Goal: Task Accomplishment & Management: Manage account settings

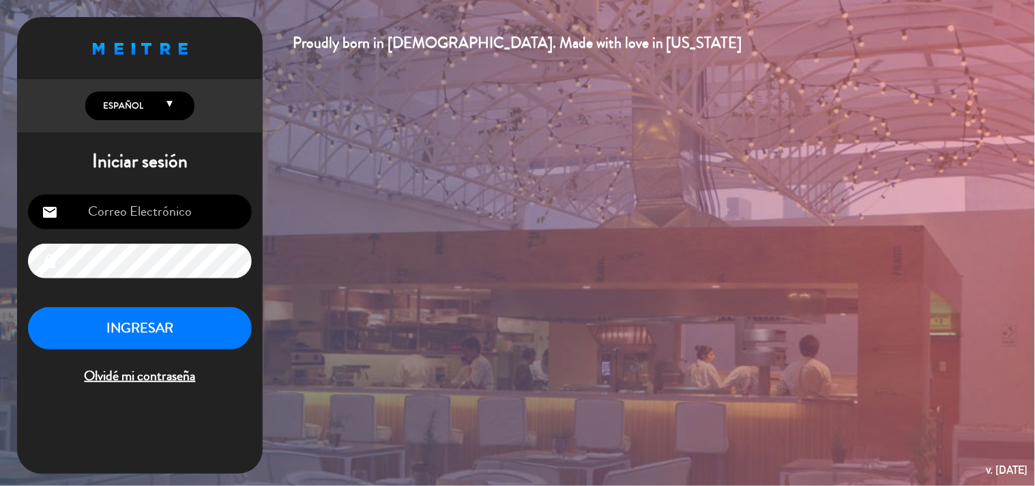
type input "[EMAIL_ADDRESS][DOMAIN_NAME]"
click at [120, 316] on button "INGRESAR" at bounding box center [140, 328] width 224 height 43
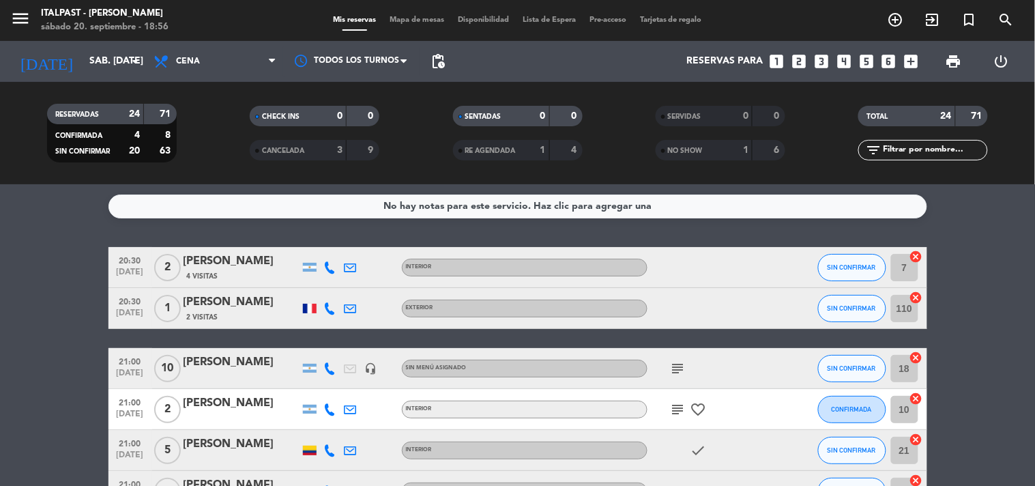
click at [402, 19] on span "Mapa de mesas" at bounding box center [417, 20] width 68 height 8
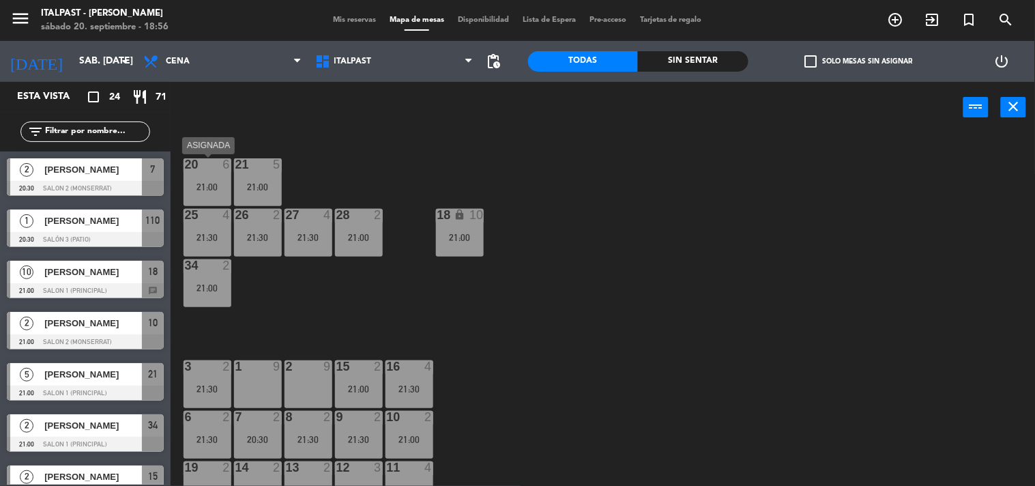
click at [187, 183] on div "21:00" at bounding box center [207, 187] width 48 height 10
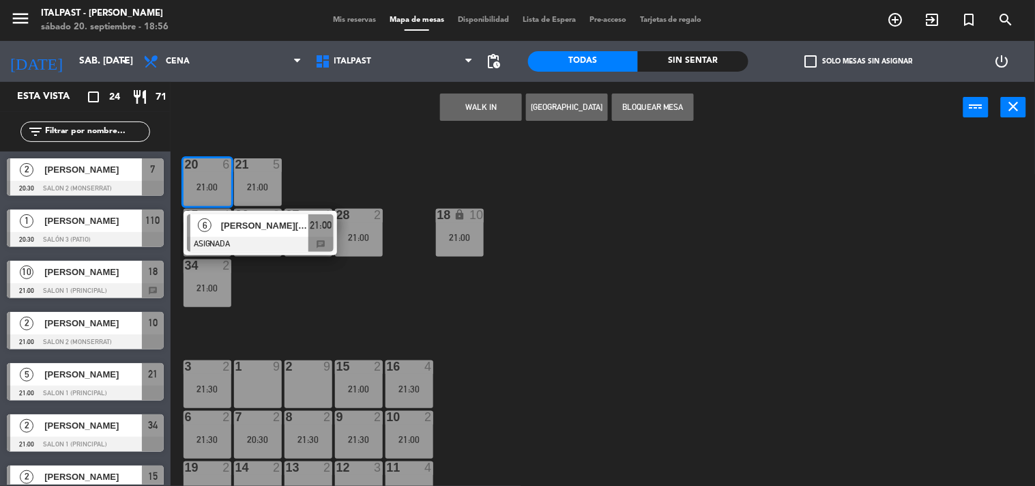
click at [300, 383] on div "2 9" at bounding box center [308, 384] width 48 height 48
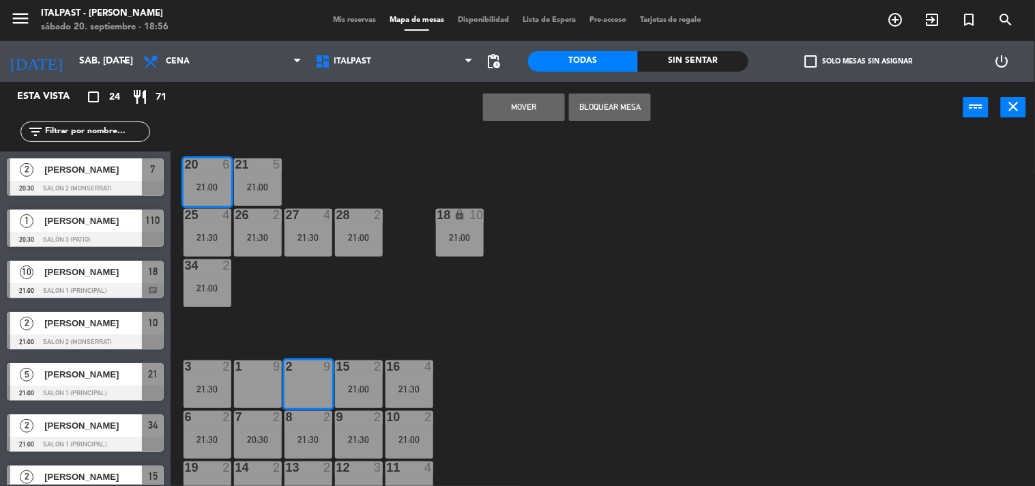
click at [533, 105] on button "Mover" at bounding box center [524, 106] width 82 height 27
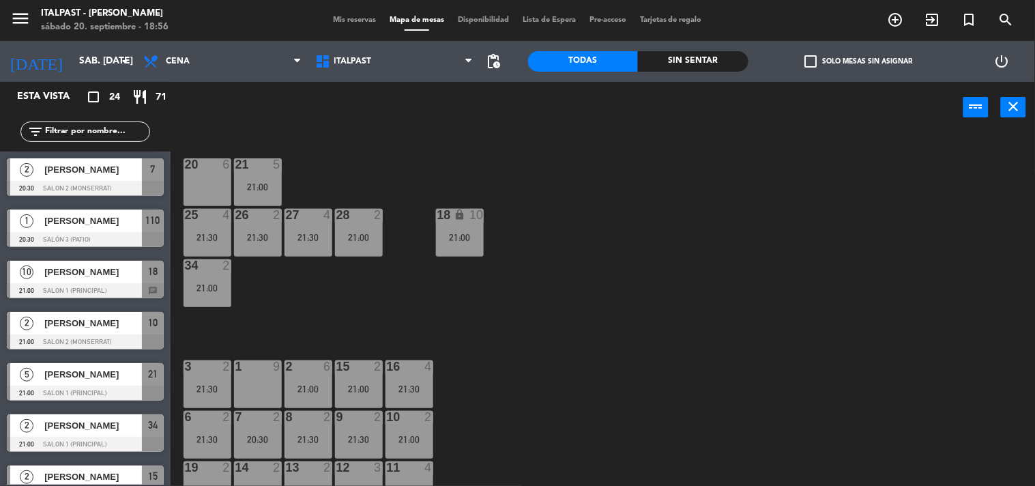
click at [203, 181] on div "20 6" at bounding box center [207, 182] width 48 height 48
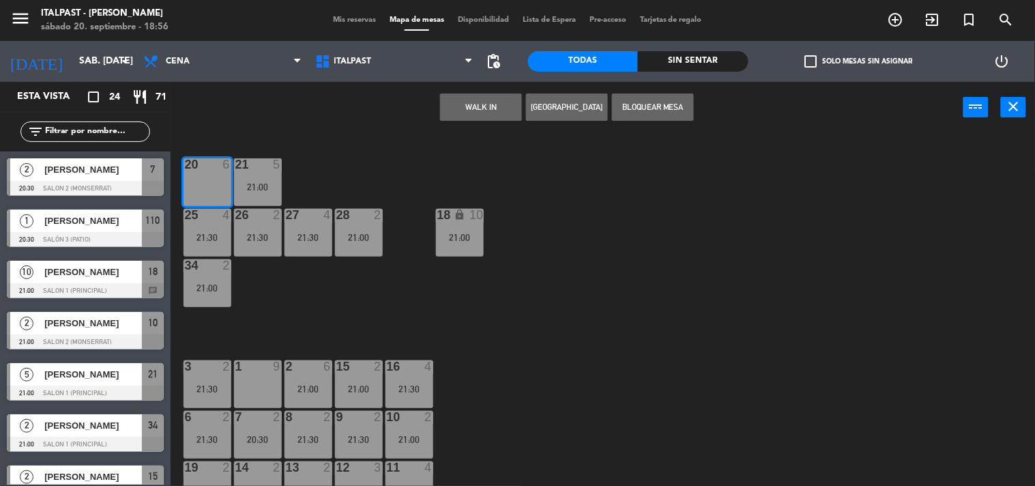
click at [551, 103] on button "[GEOGRAPHIC_DATA]" at bounding box center [567, 106] width 82 height 27
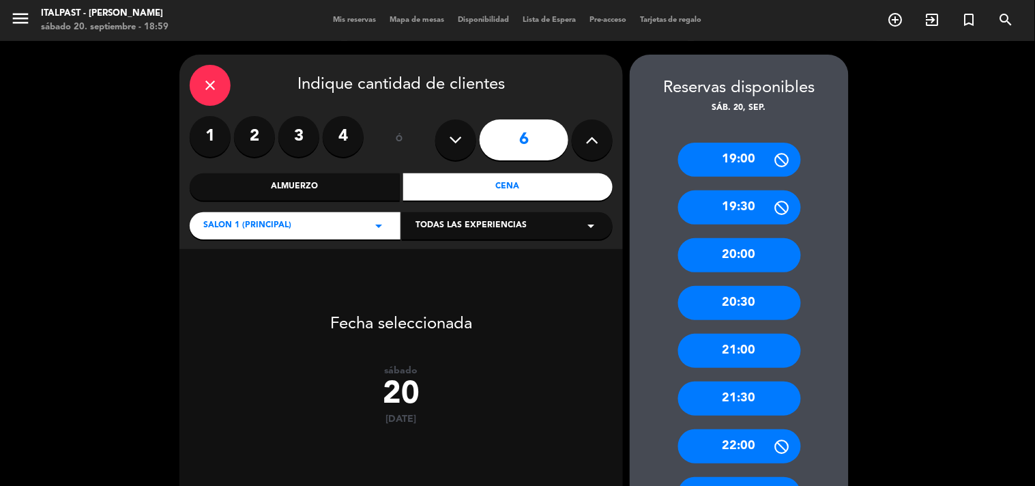
click at [753, 396] on div "21:30" at bounding box center [739, 398] width 123 height 34
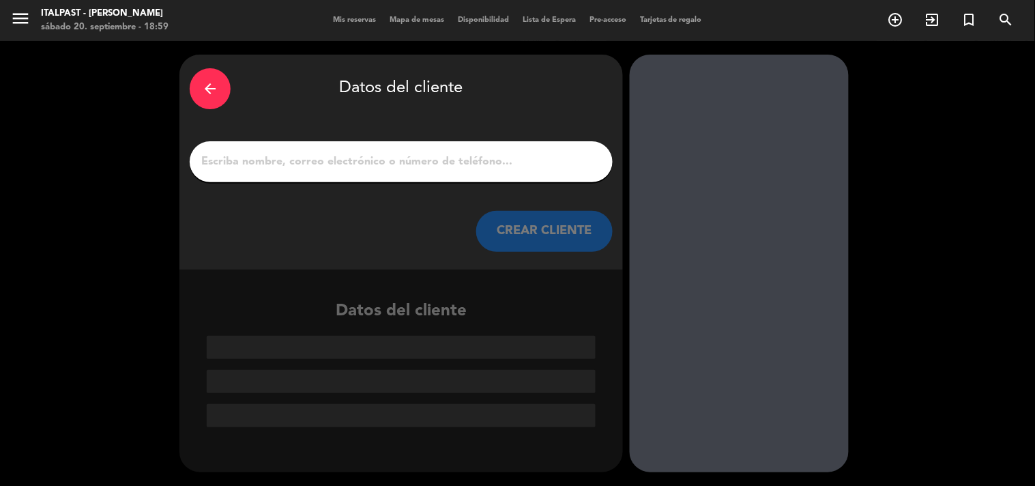
click at [226, 168] on input "1" at bounding box center [401, 161] width 402 height 19
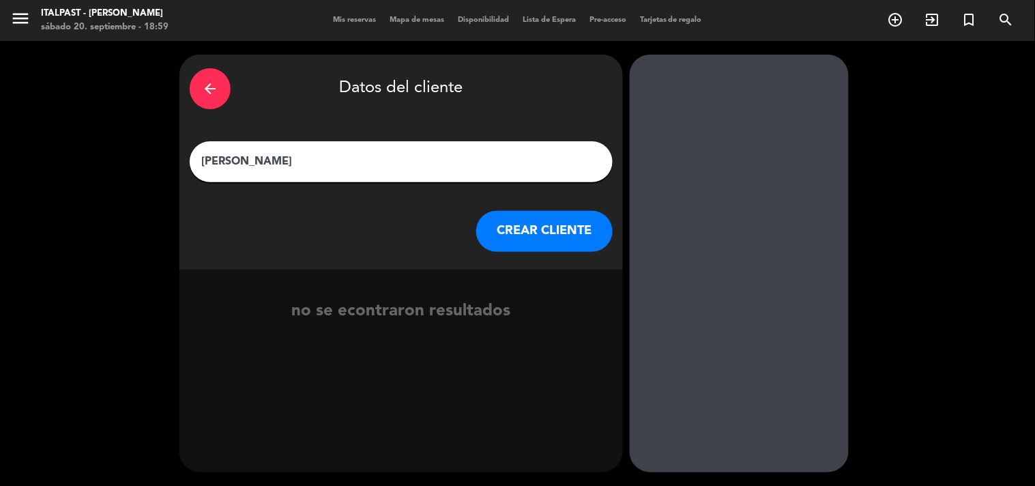
type input "[PERSON_NAME]"
click at [535, 220] on button "CREAR CLIENTE" at bounding box center [544, 231] width 136 height 41
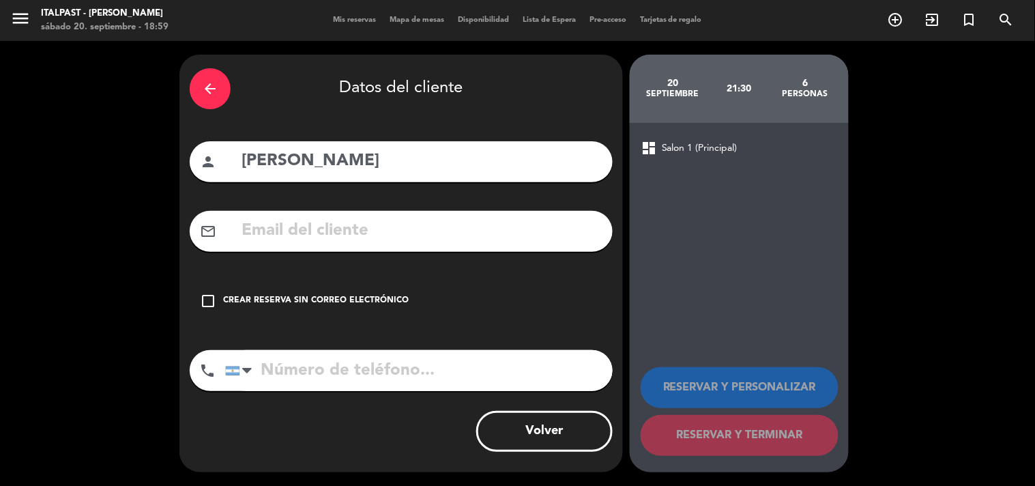
click at [208, 299] on icon "check_box_outline_blank" at bounding box center [208, 301] width 16 height 16
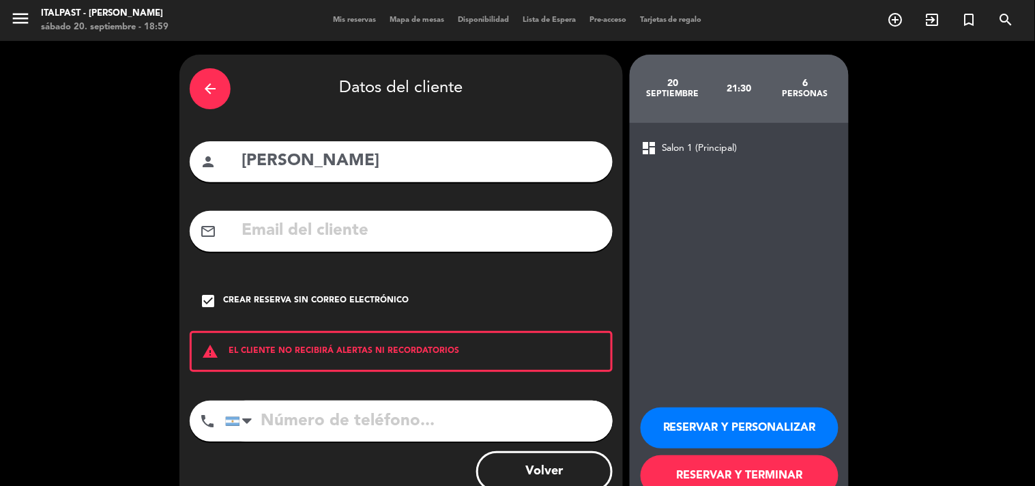
click at [273, 424] on input "tel" at bounding box center [418, 420] width 387 height 41
type input "1131862501"
click at [679, 473] on button "RESERVAR Y TERMINAR" at bounding box center [739, 475] width 198 height 41
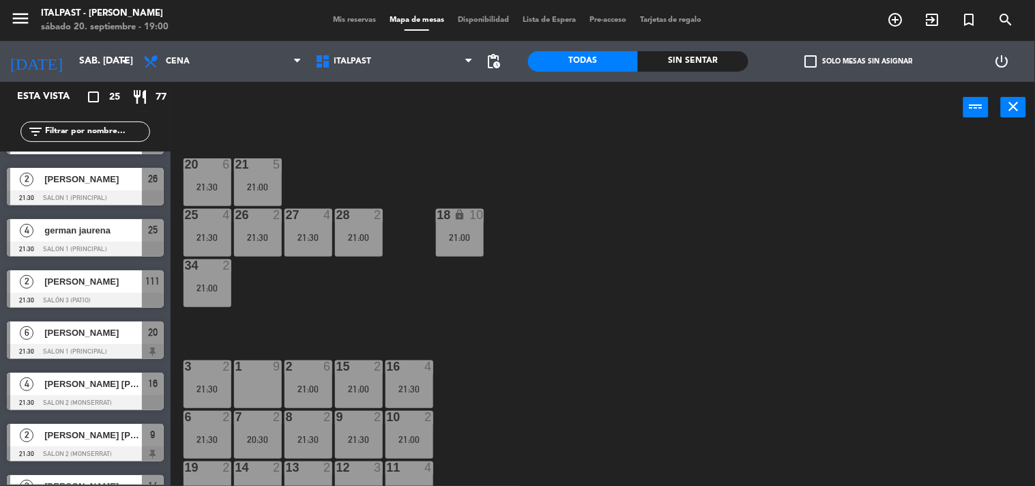
scroll to position [834, 0]
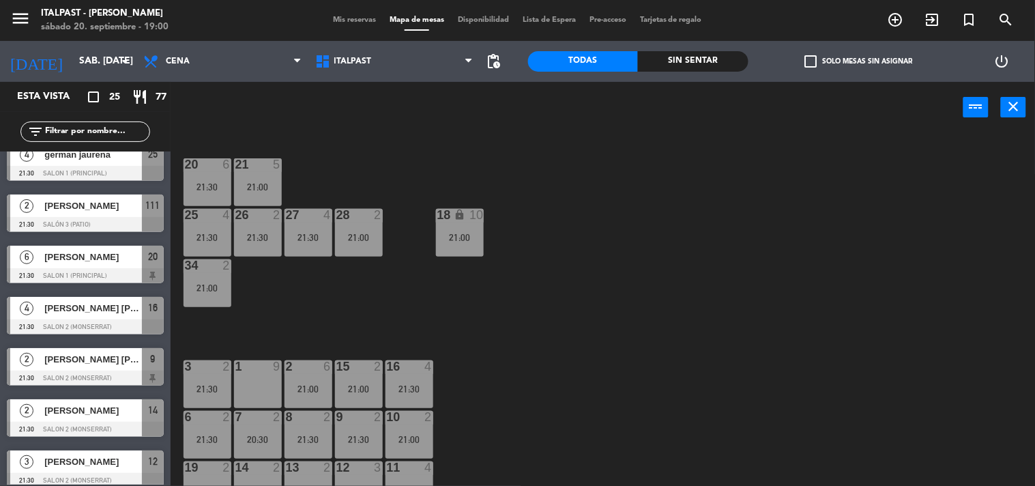
click at [74, 263] on div "6 [PERSON_NAME] 21:30 Salon 1 (Principal) 20" at bounding box center [85, 264] width 171 height 51
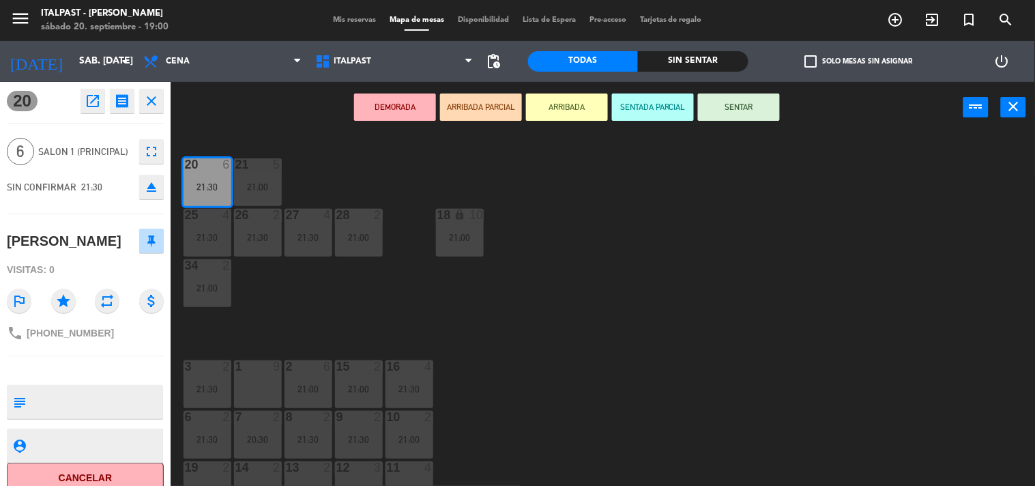
click at [153, 154] on icon "fullscreen" at bounding box center [151, 151] width 16 height 16
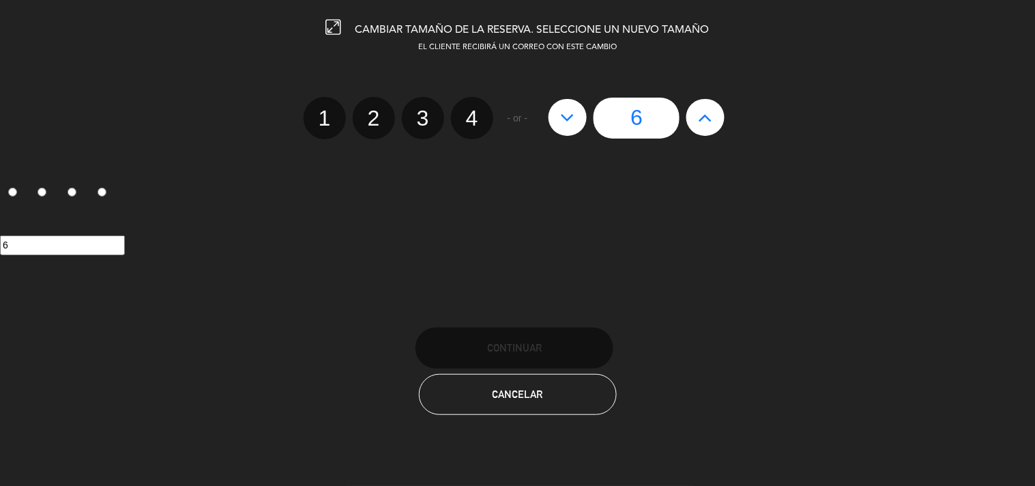
click at [473, 117] on label "4" at bounding box center [472, 118] width 42 height 42
click at [473, 110] on input "4" at bounding box center [470, 106] width 9 height 9
radio input "true"
radio input "false"
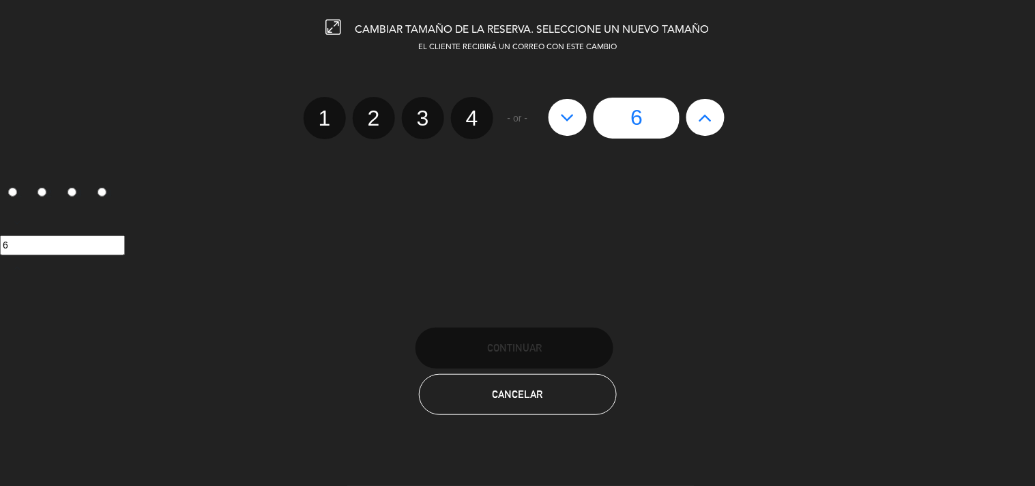
radio input "false"
radio input "true"
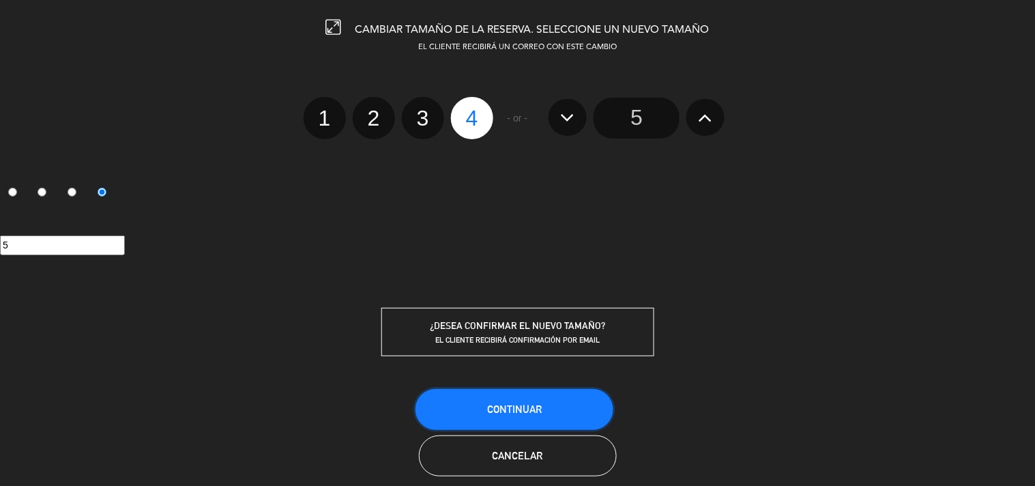
click at [514, 407] on span "Continuar" at bounding box center [514, 409] width 55 height 12
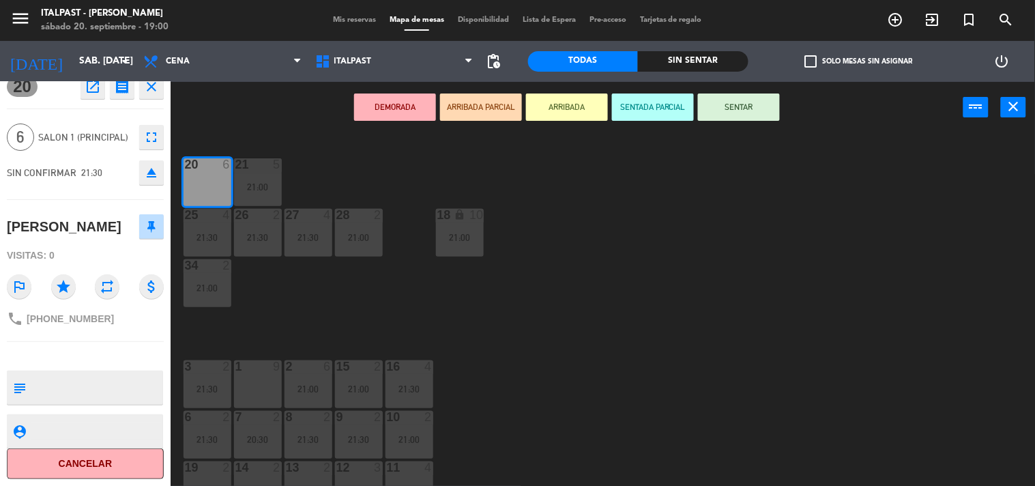
scroll to position [0, 0]
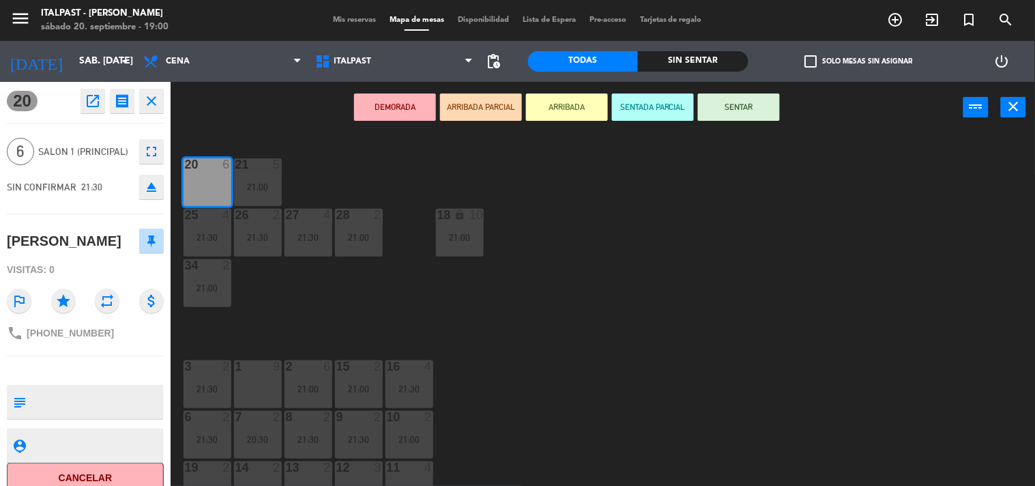
click at [346, 18] on span "Mis reservas" at bounding box center [354, 20] width 57 height 8
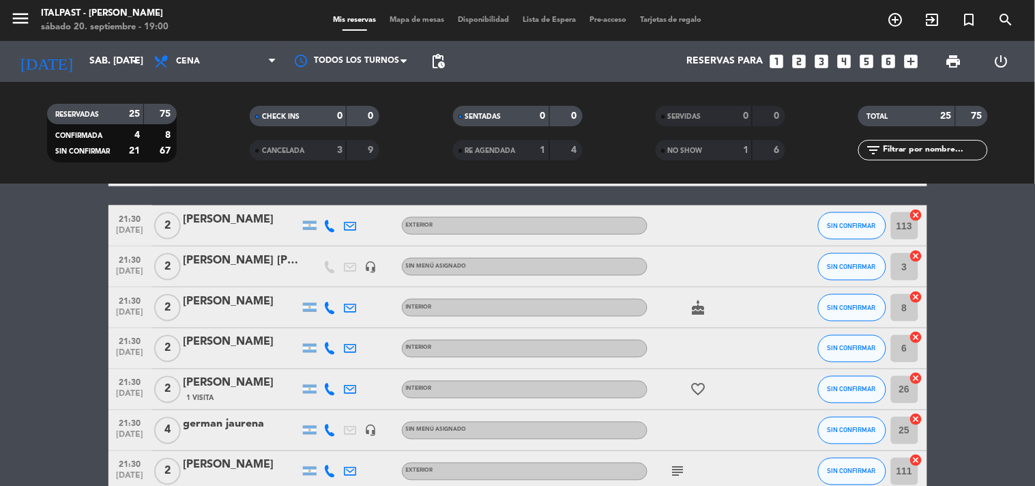
scroll to position [606, 0]
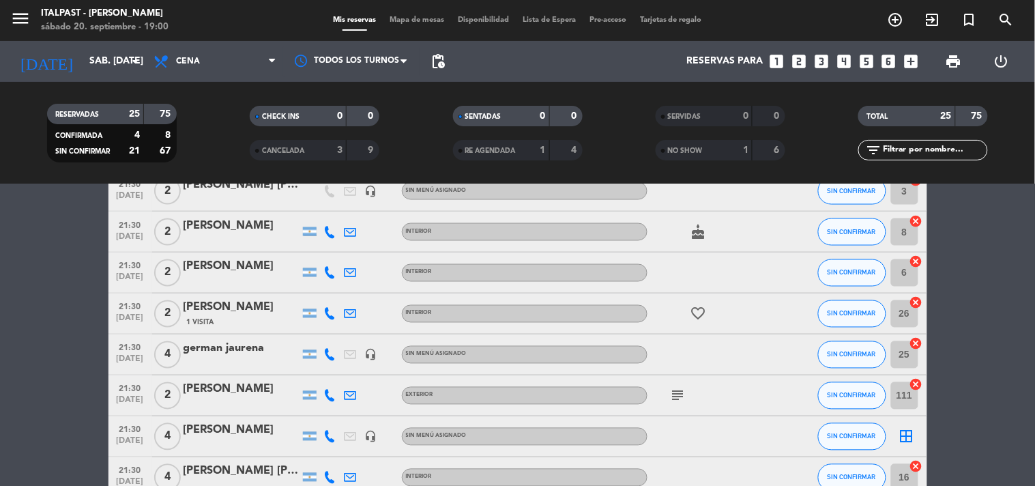
click at [412, 18] on span "Mapa de mesas" at bounding box center [417, 20] width 68 height 8
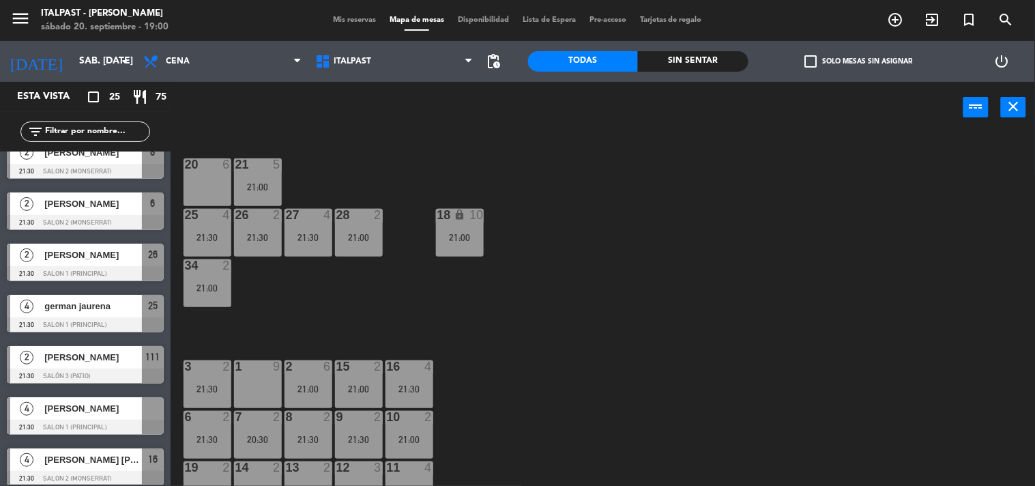
scroll to position [758, 0]
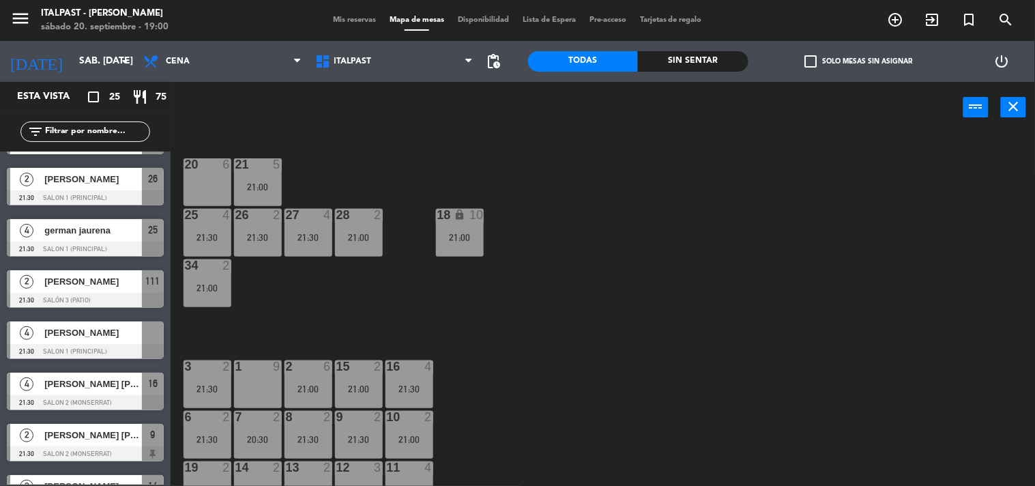
click at [68, 336] on span "[PERSON_NAME]" at bounding box center [93, 332] width 98 height 14
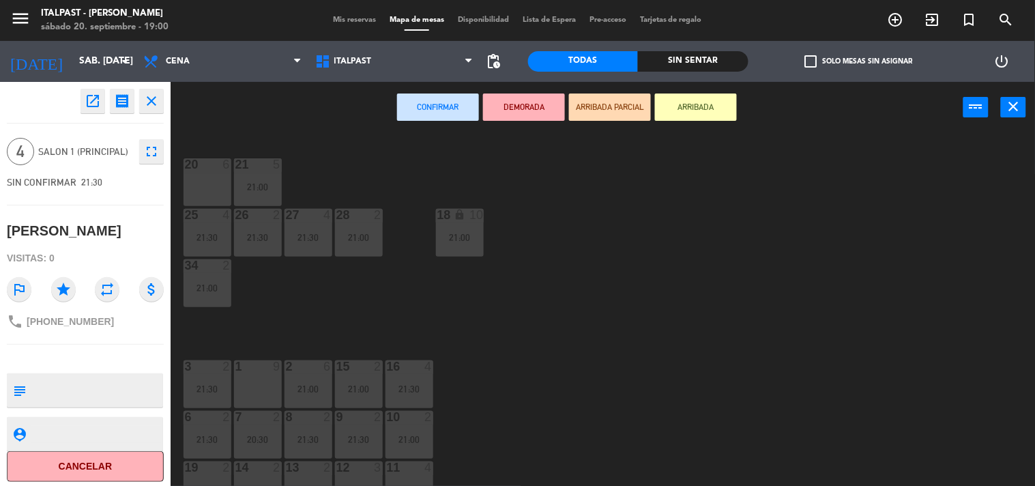
click at [208, 180] on div "20 6" at bounding box center [207, 182] width 48 height 48
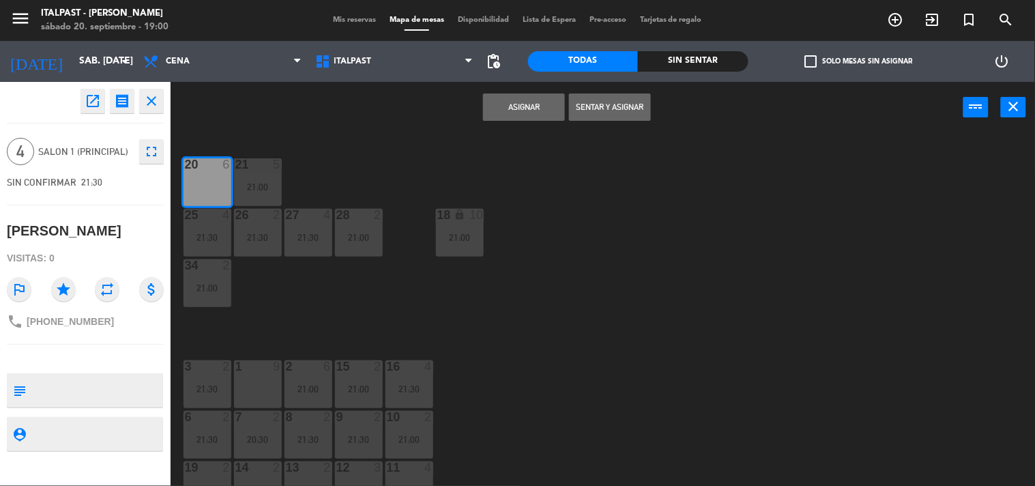
click at [524, 106] on button "Asignar" at bounding box center [524, 106] width 82 height 27
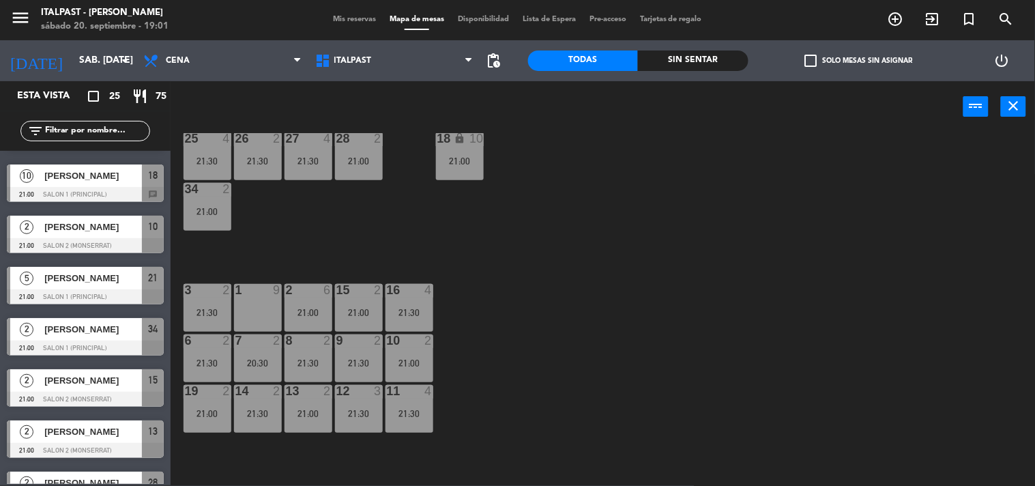
scroll to position [0, 0]
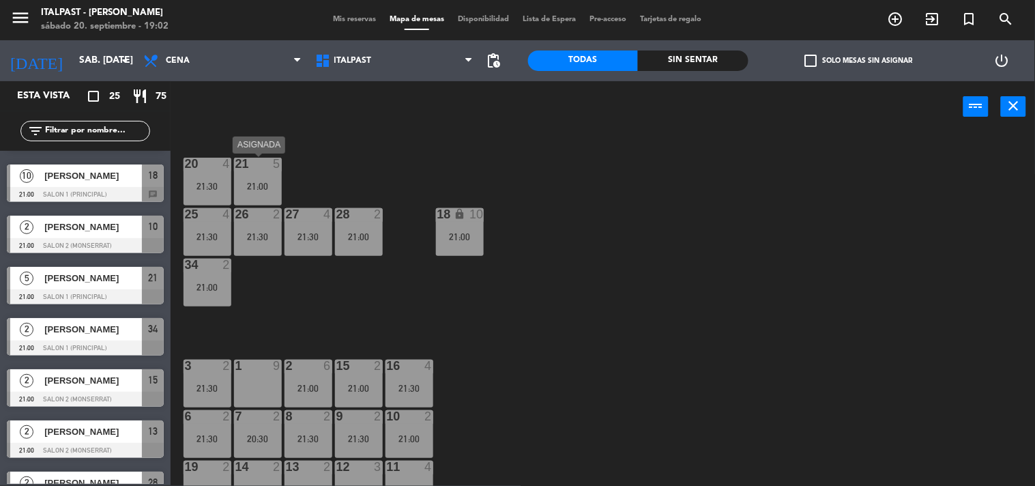
click at [249, 173] on div "21 5 21:00" at bounding box center [258, 182] width 48 height 48
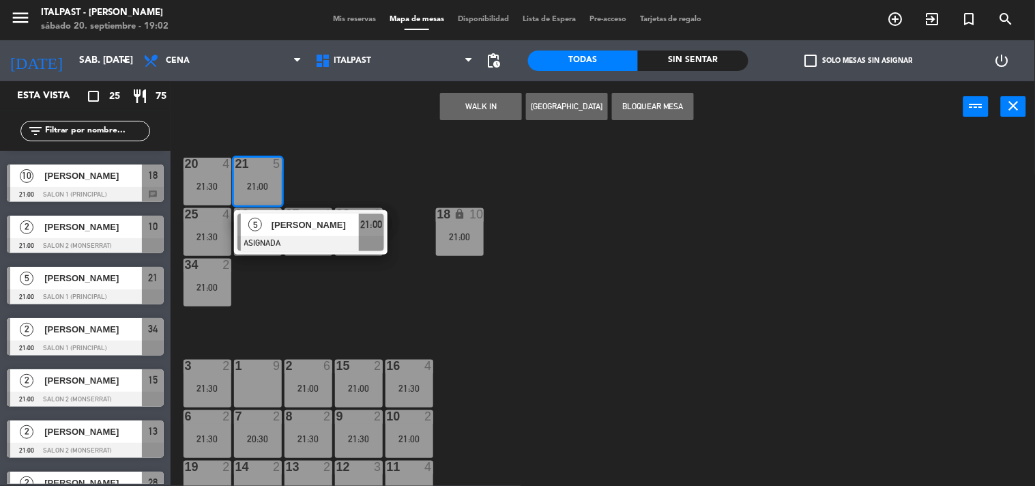
click at [252, 379] on div "1 9" at bounding box center [258, 383] width 48 height 48
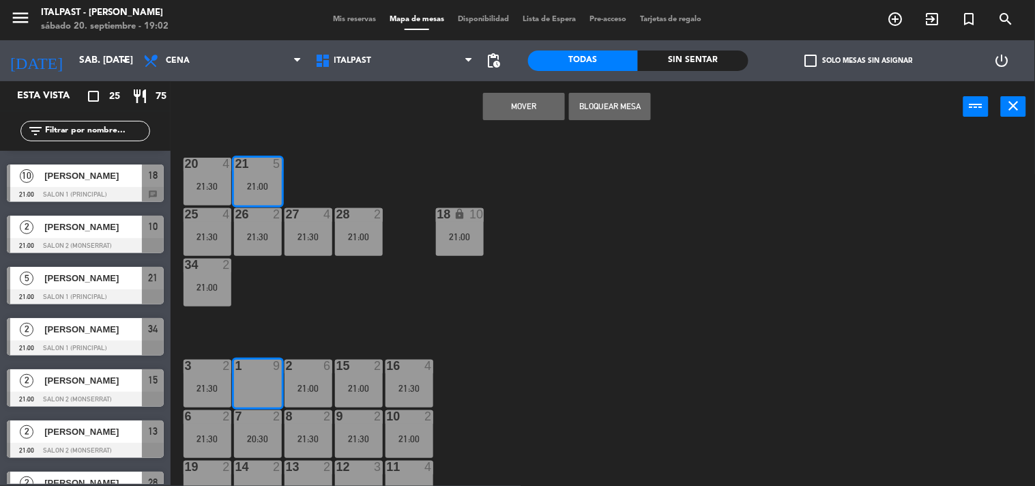
click at [526, 108] on button "Mover" at bounding box center [524, 106] width 82 height 27
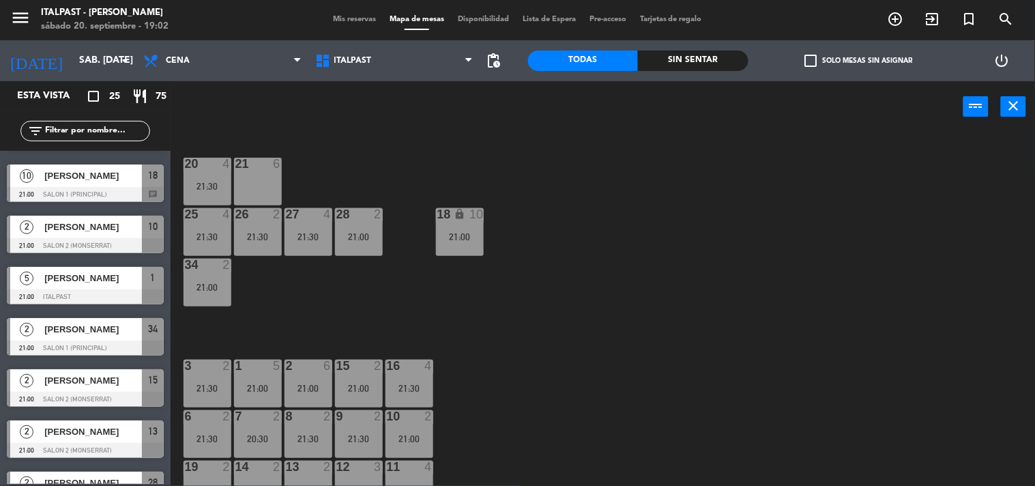
click at [411, 469] on div at bounding box center [409, 466] width 23 height 12
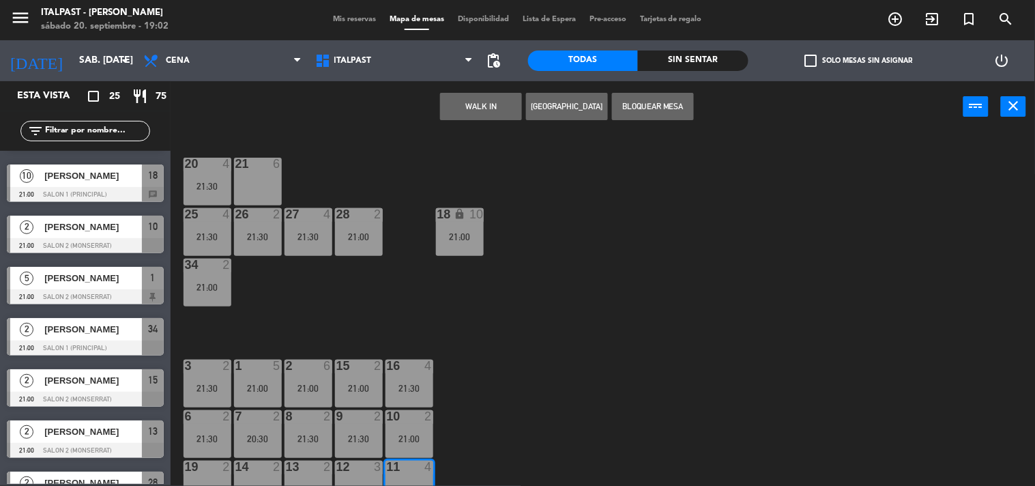
click at [253, 179] on div "21 6" at bounding box center [258, 182] width 48 height 48
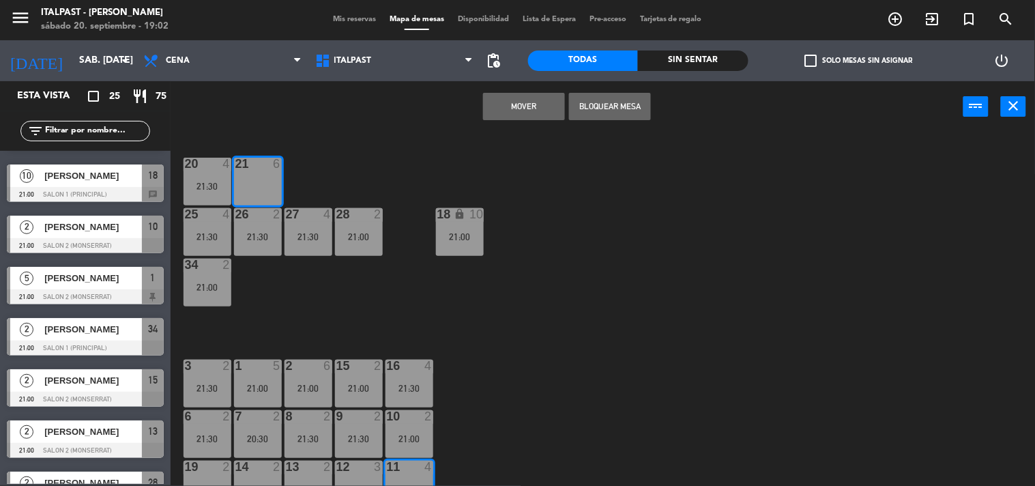
click at [523, 104] on button "Mover" at bounding box center [524, 106] width 82 height 27
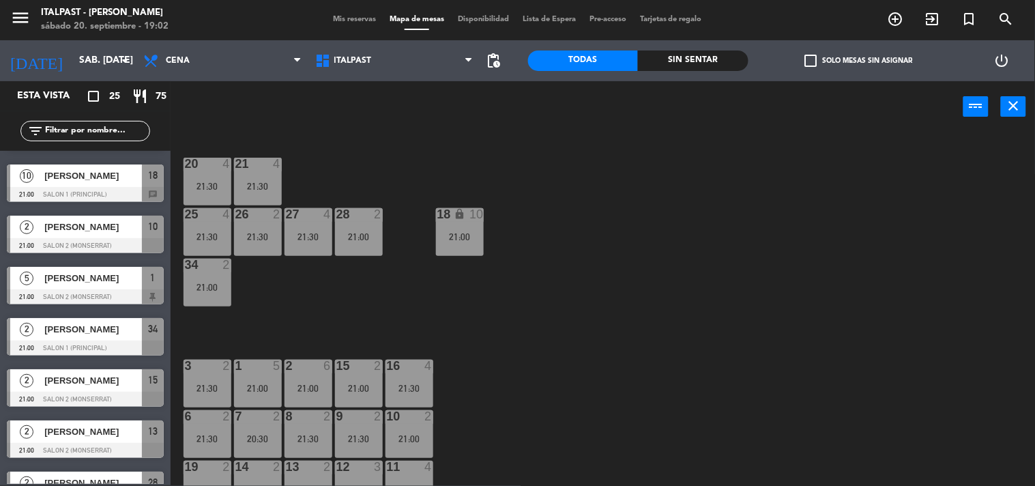
scroll to position [151, 0]
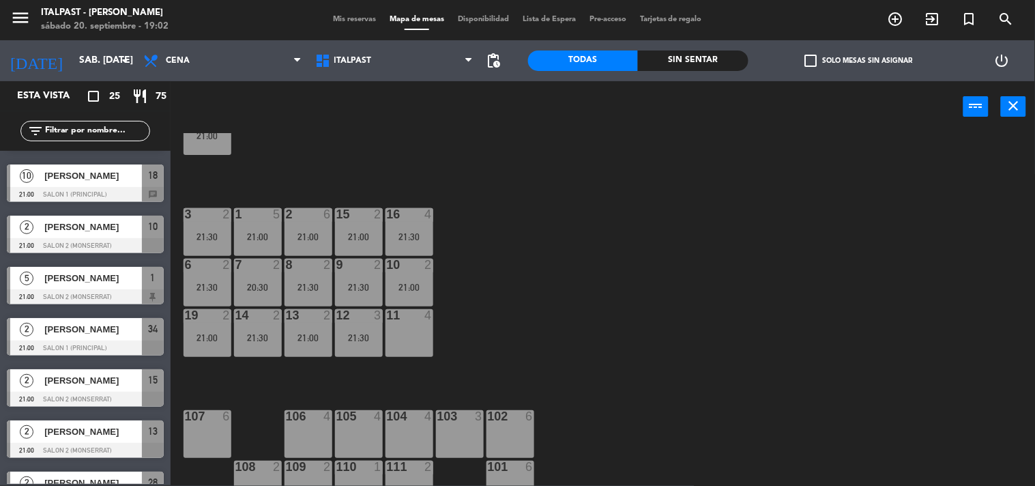
click at [404, 328] on div "11 4" at bounding box center [409, 333] width 48 height 48
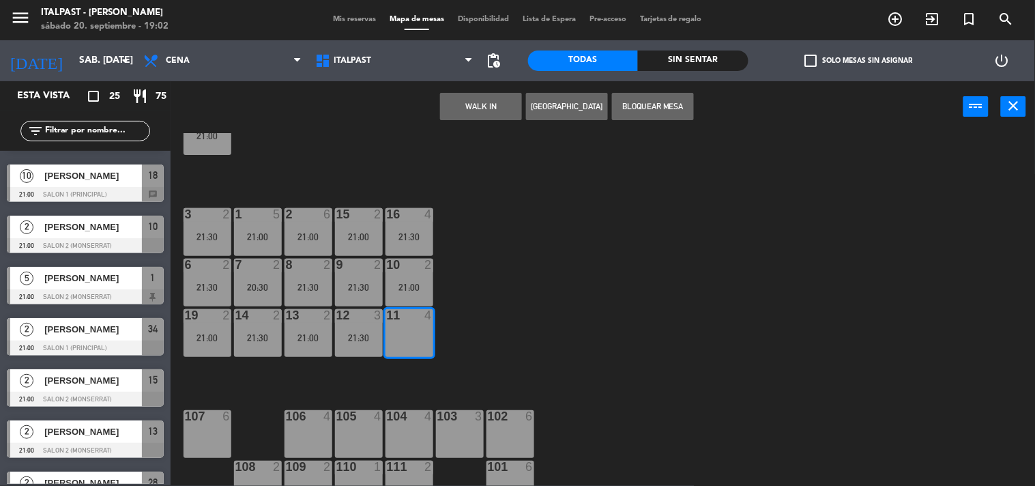
click at [557, 104] on button "[GEOGRAPHIC_DATA]" at bounding box center [567, 106] width 82 height 27
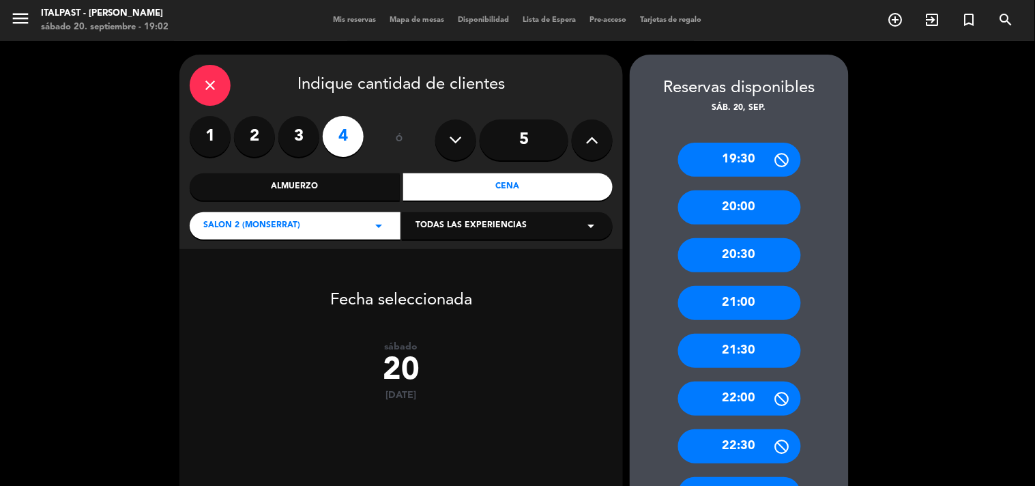
click at [722, 353] on div "21:30" at bounding box center [739, 351] width 123 height 34
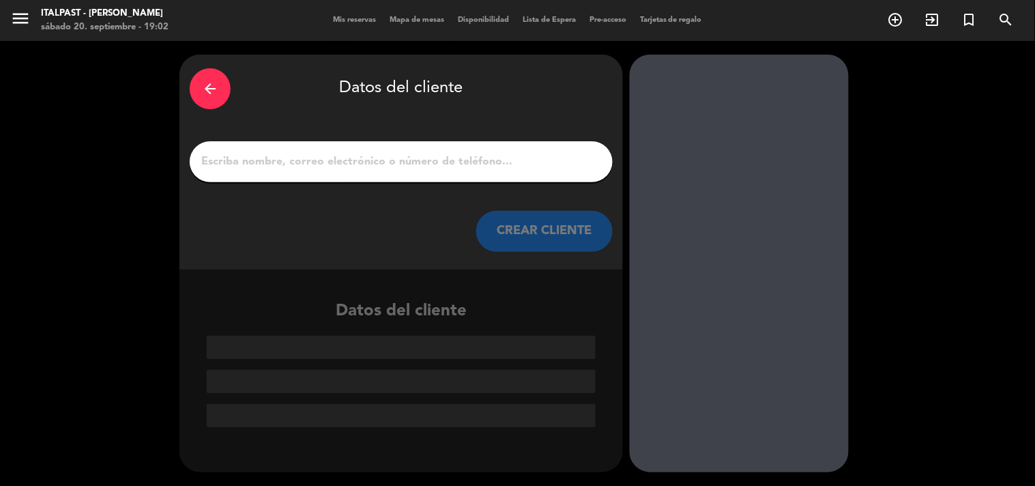
click at [250, 162] on input "1" at bounding box center [401, 161] width 402 height 19
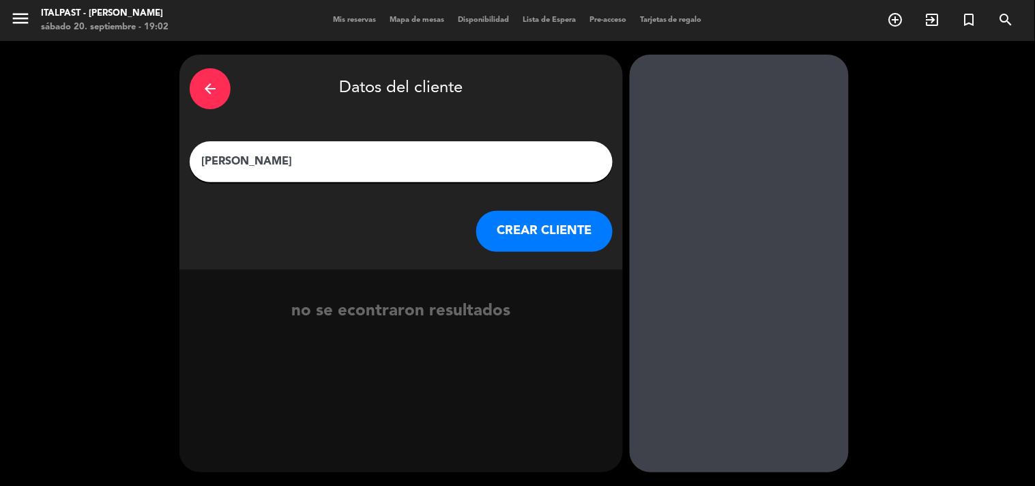
type input "[PERSON_NAME]"
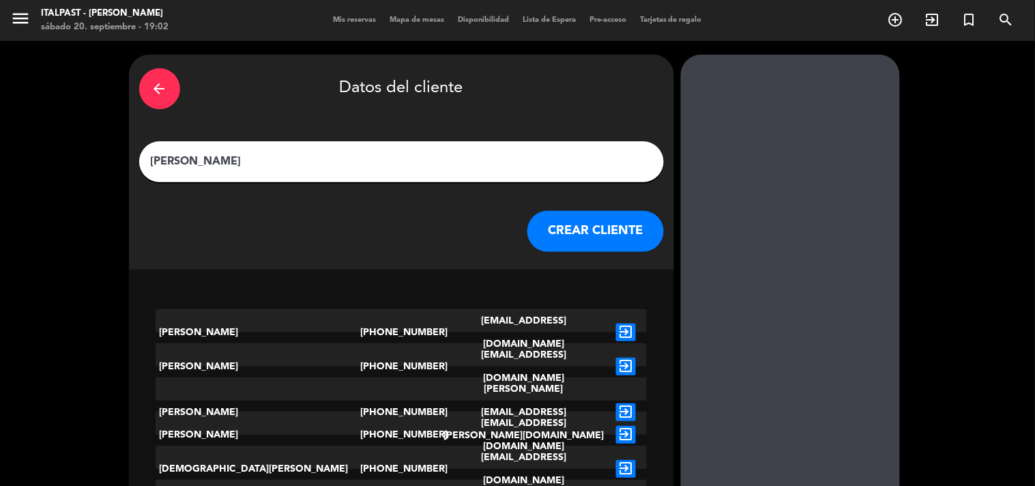
click at [530, 241] on button "CREAR CLIENTE" at bounding box center [595, 231] width 136 height 41
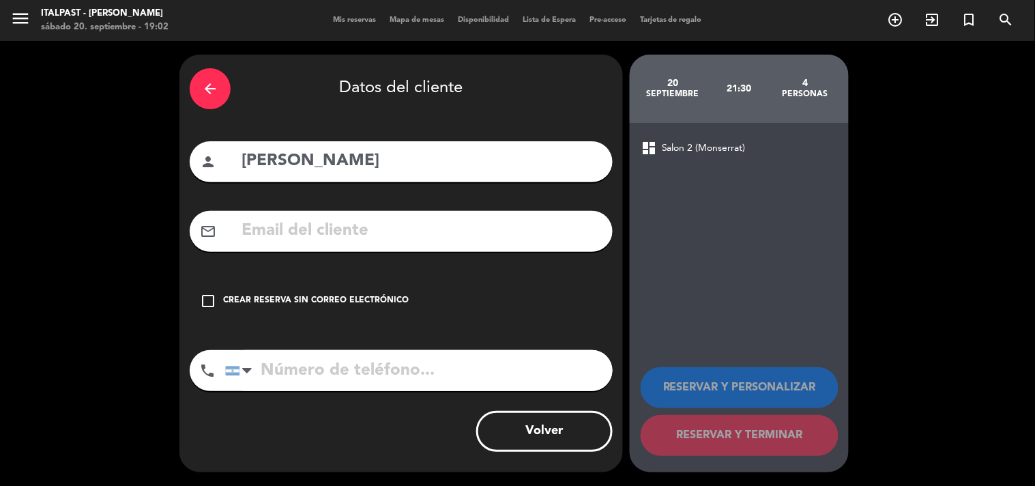
click at [210, 294] on icon "check_box_outline_blank" at bounding box center [208, 301] width 16 height 16
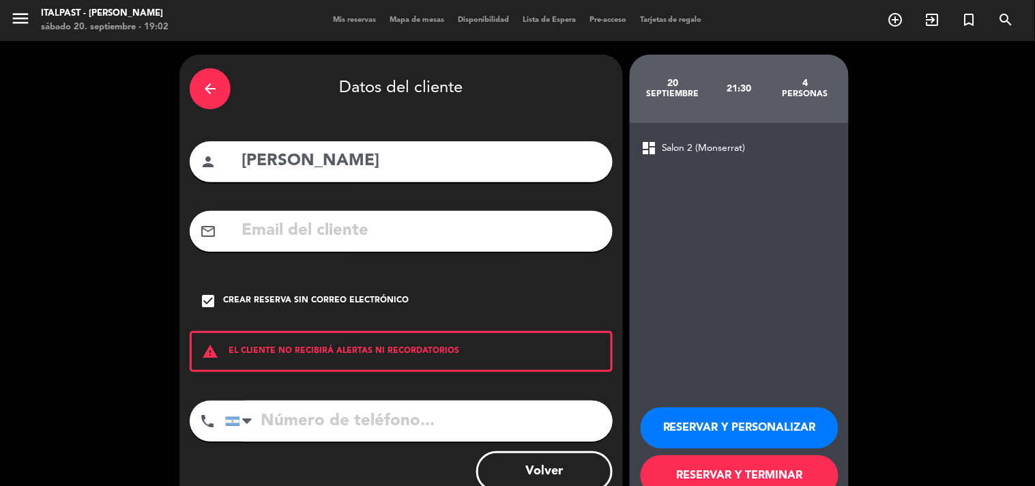
click at [269, 421] on input "tel" at bounding box center [418, 420] width 387 height 41
type input "3484451451"
click at [722, 475] on button "RESERVAR Y TERMINAR" at bounding box center [739, 475] width 198 height 41
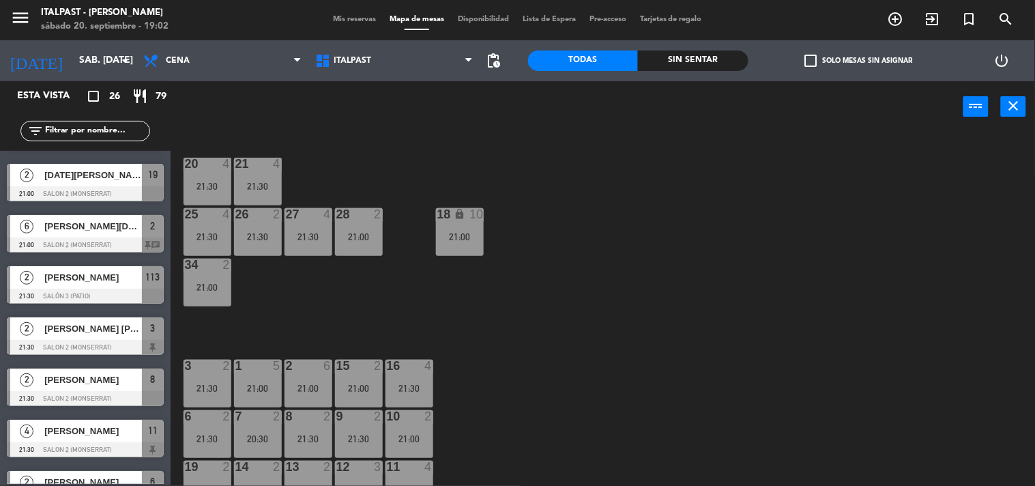
scroll to position [530, 0]
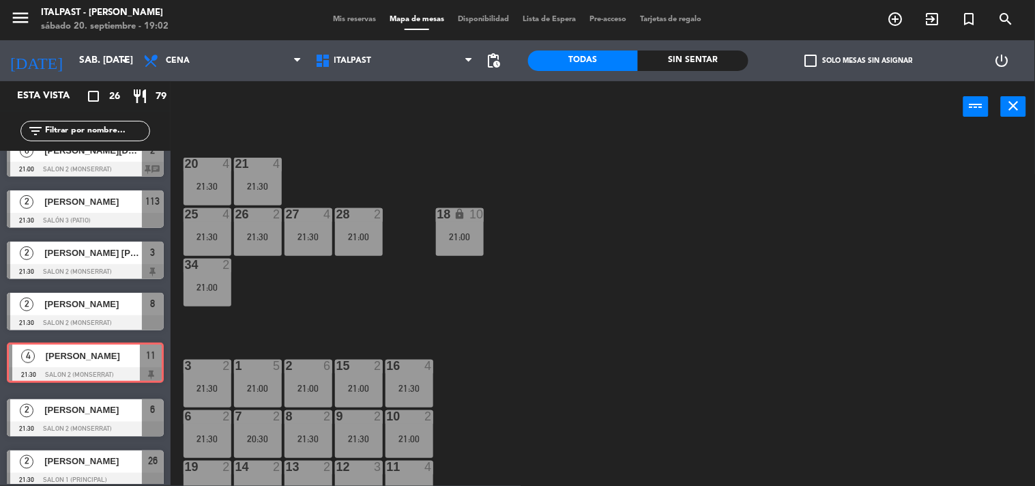
click at [57, 358] on div "4 cristian 21:30 Salon 2 (Monserrat) 11 4 cristian 21:30 Salon 2 ([GEOGRAPHIC_D…" at bounding box center [85, 364] width 171 height 55
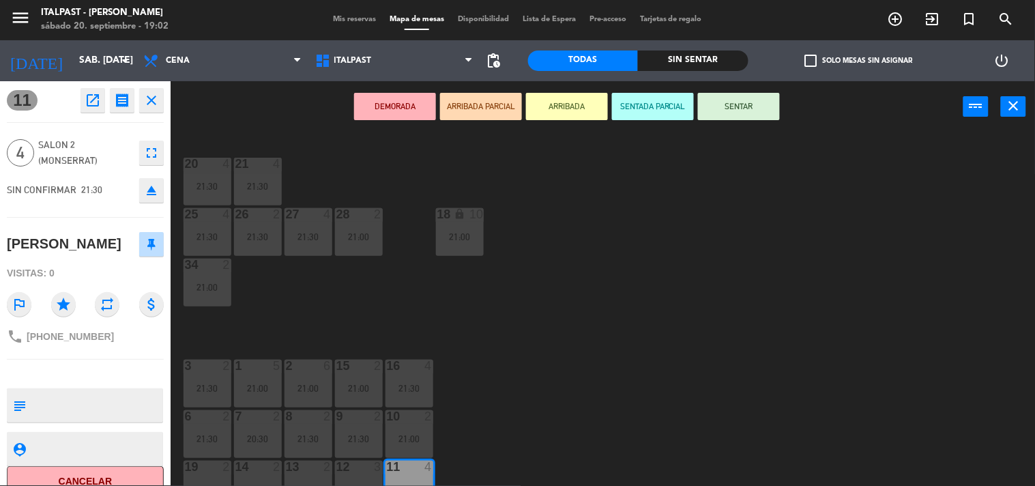
click at [150, 151] on icon "fullscreen" at bounding box center [151, 153] width 16 height 16
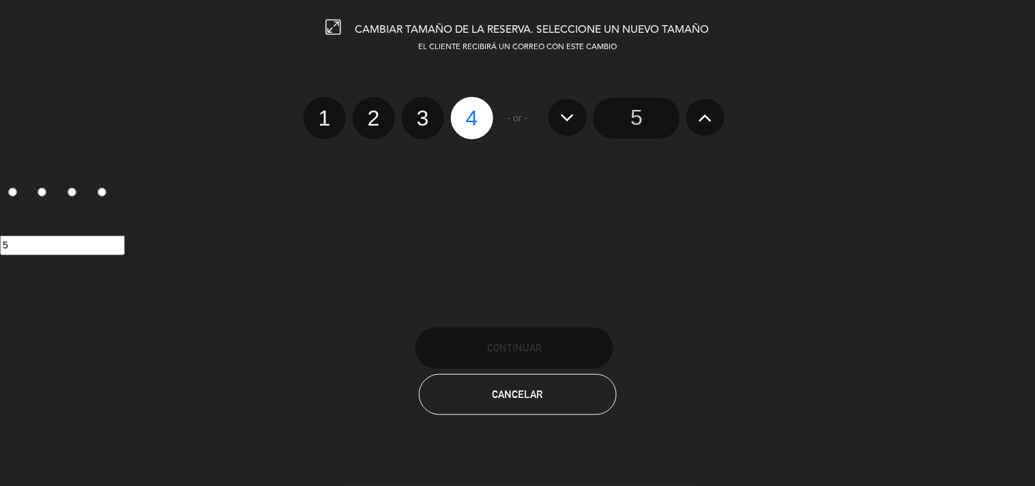
click at [372, 118] on label "2" at bounding box center [374, 118] width 42 height 42
click at [372, 110] on input "2" at bounding box center [372, 106] width 9 height 9
radio input "true"
radio input "false"
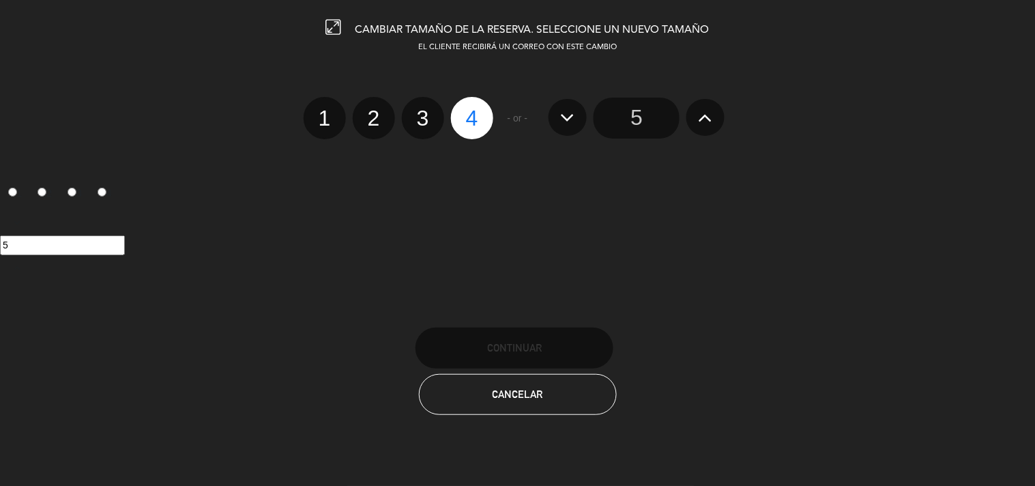
radio input "false"
radio input "true"
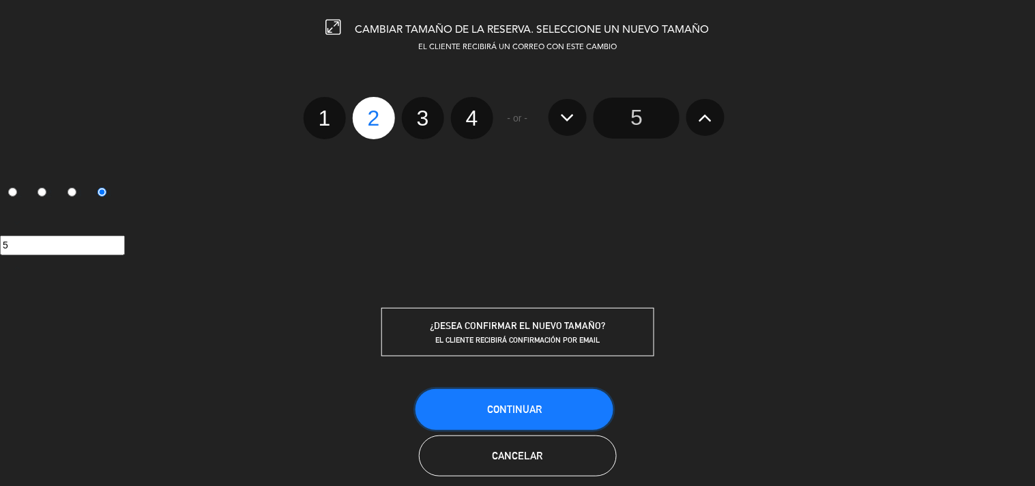
click at [567, 399] on button "Continuar" at bounding box center [514, 409] width 198 height 41
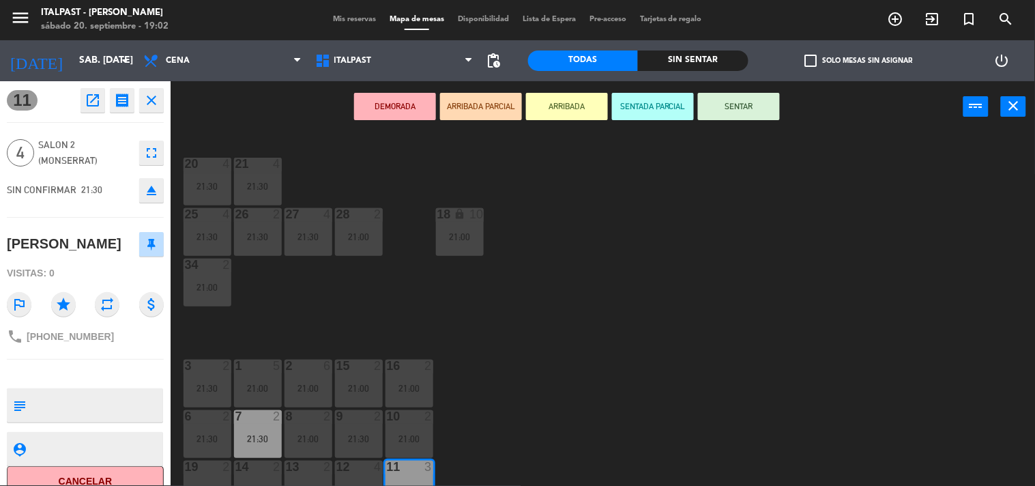
click at [568, 356] on div "20 4 21:30 21 4 21:30 25 4 21:30 26 2 21:30 27 4 21:30 28 2 21:00 18 lock 10 21…" at bounding box center [608, 309] width 854 height 353
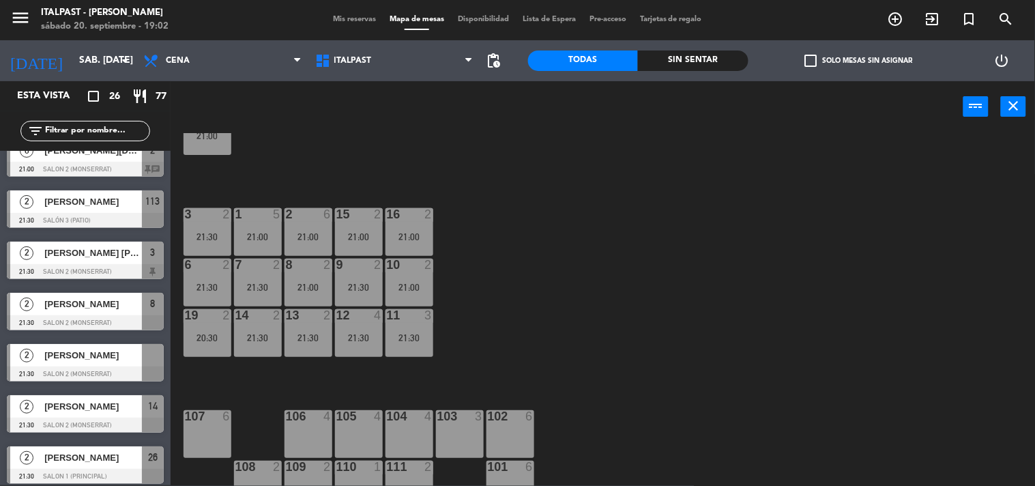
click at [87, 360] on span "[PERSON_NAME]" at bounding box center [93, 355] width 98 height 14
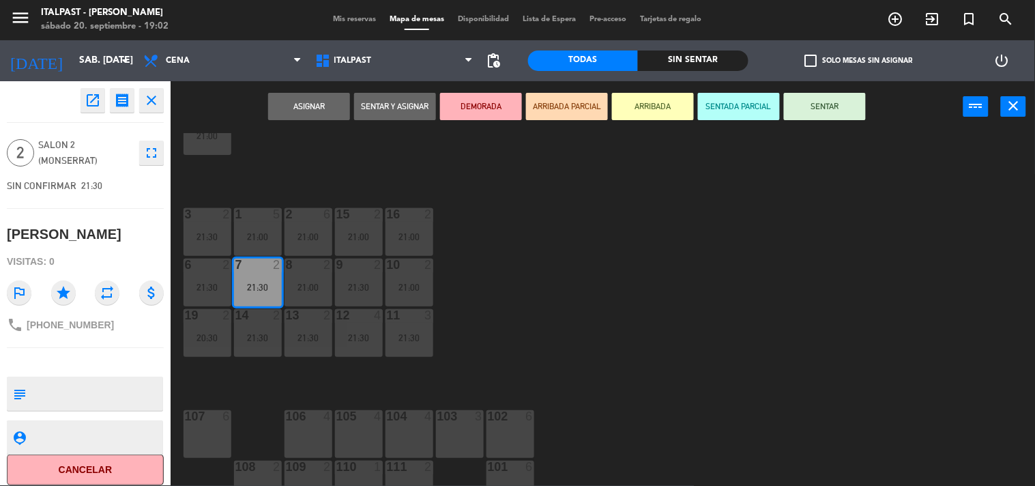
click at [600, 230] on div "20 4 21:30 21 4 21:30 25 4 21:30 26 2 21:30 27 4 21:30 28 2 21:00 18 lock 10 21…" at bounding box center [608, 309] width 854 height 353
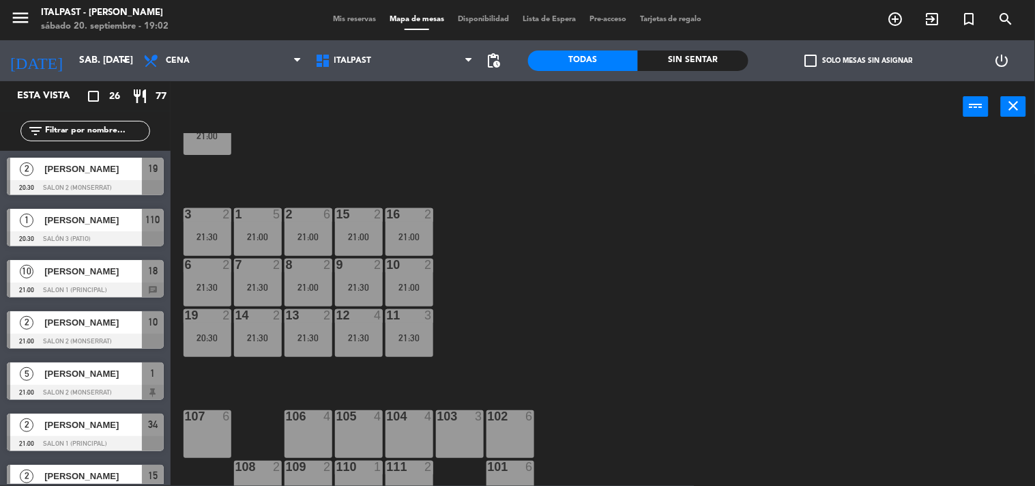
scroll to position [1, 0]
click at [357, 16] on span "Mis reservas" at bounding box center [354, 20] width 57 height 8
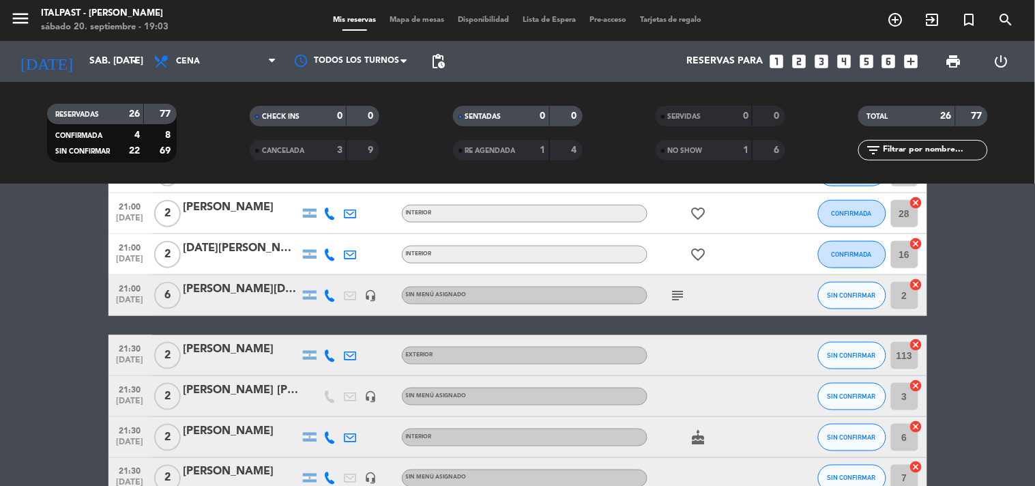
scroll to position [552, 0]
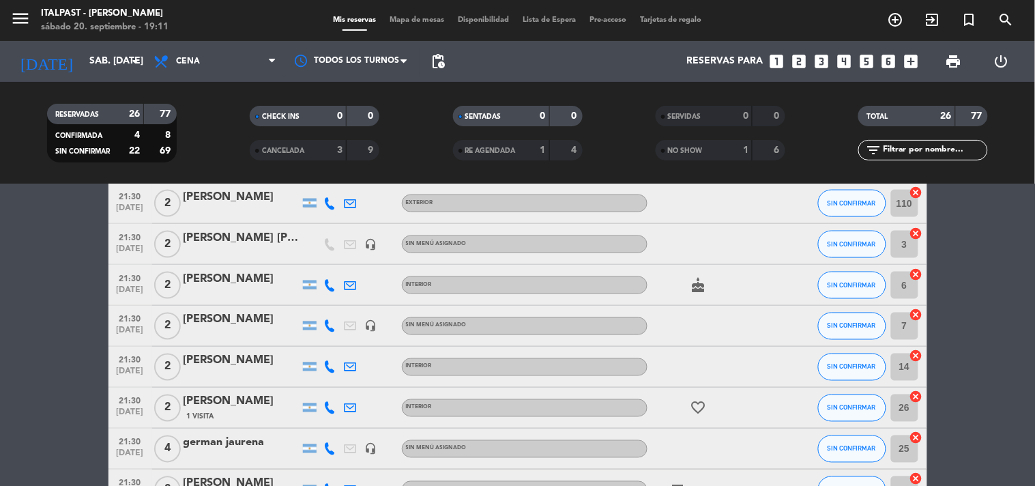
click at [421, 19] on span "Mapa de mesas" at bounding box center [417, 20] width 68 height 8
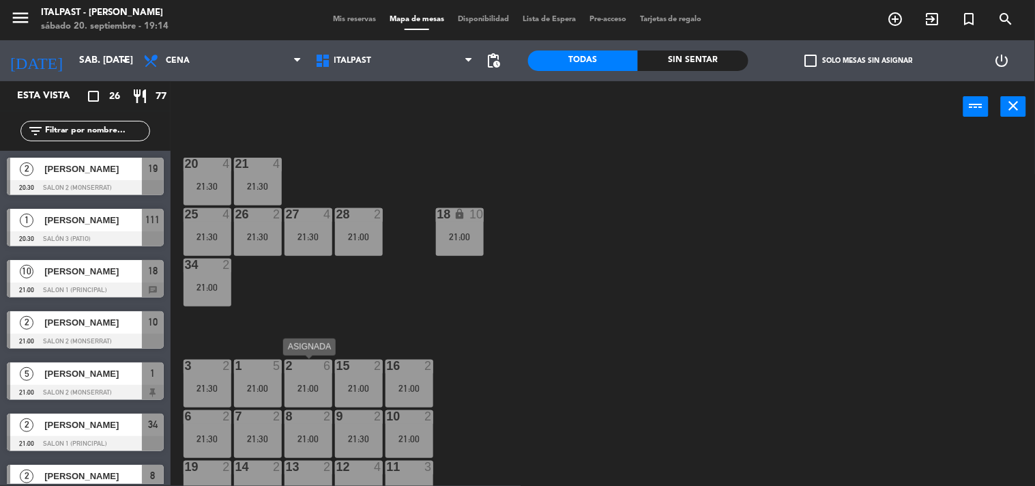
click at [325, 380] on div "2 6 21:00" at bounding box center [308, 383] width 48 height 48
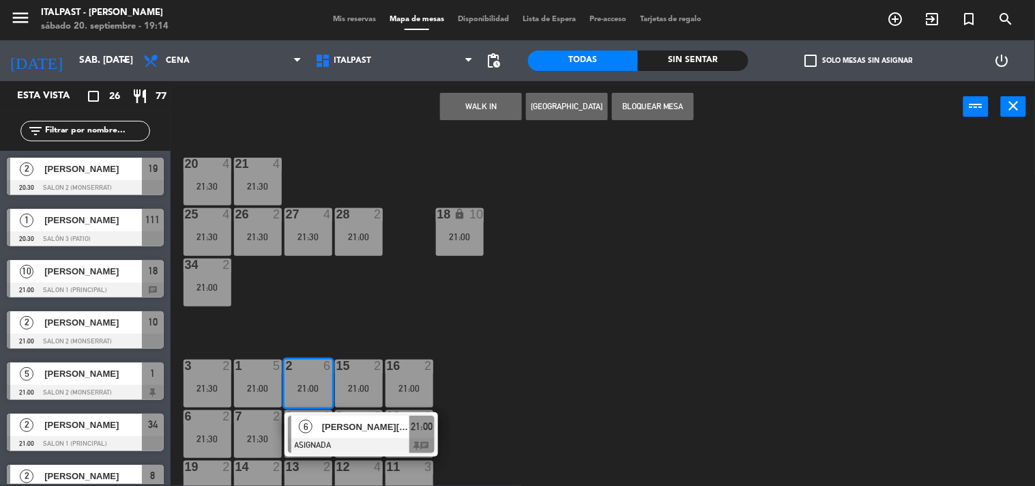
click at [316, 379] on div "2 6 21:00" at bounding box center [308, 383] width 48 height 48
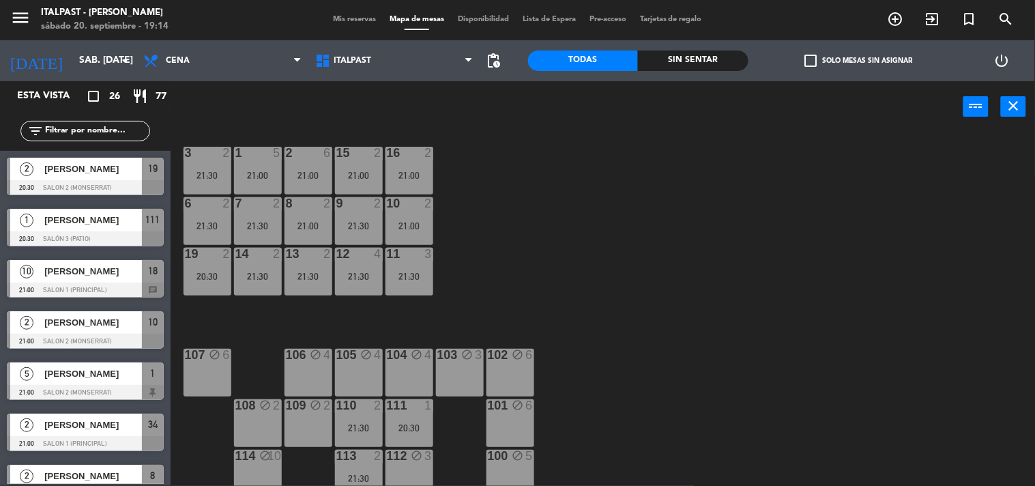
scroll to position [223, 0]
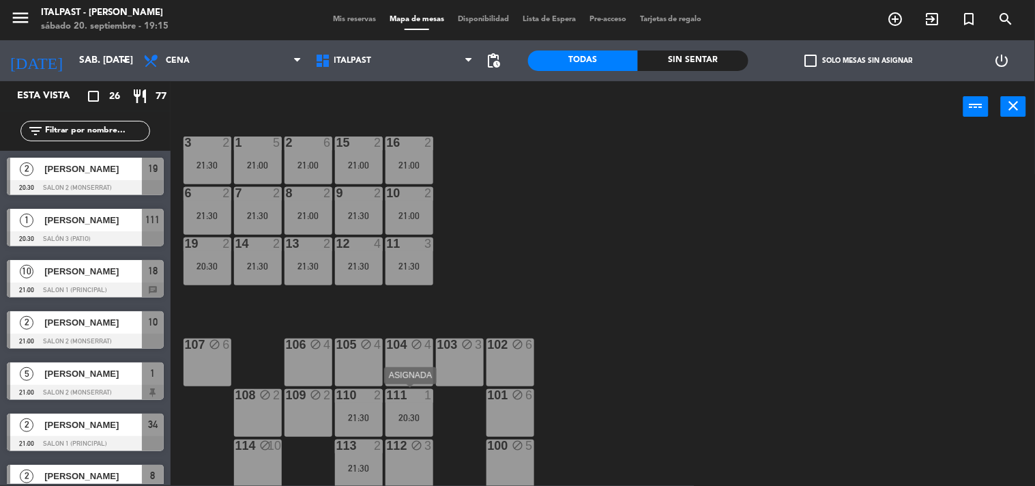
click at [420, 412] on div "20:30" at bounding box center [409, 417] width 48 height 10
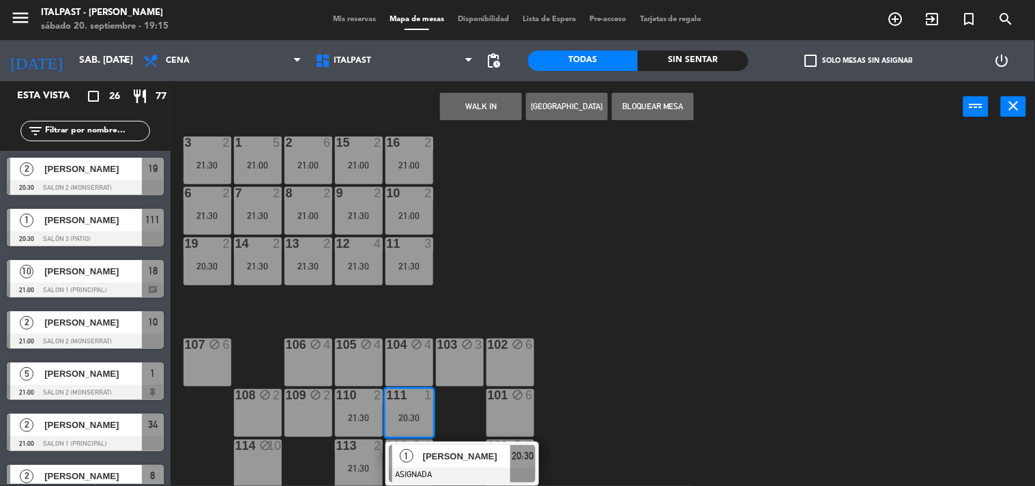
click at [420, 412] on div "20:30" at bounding box center [409, 417] width 48 height 10
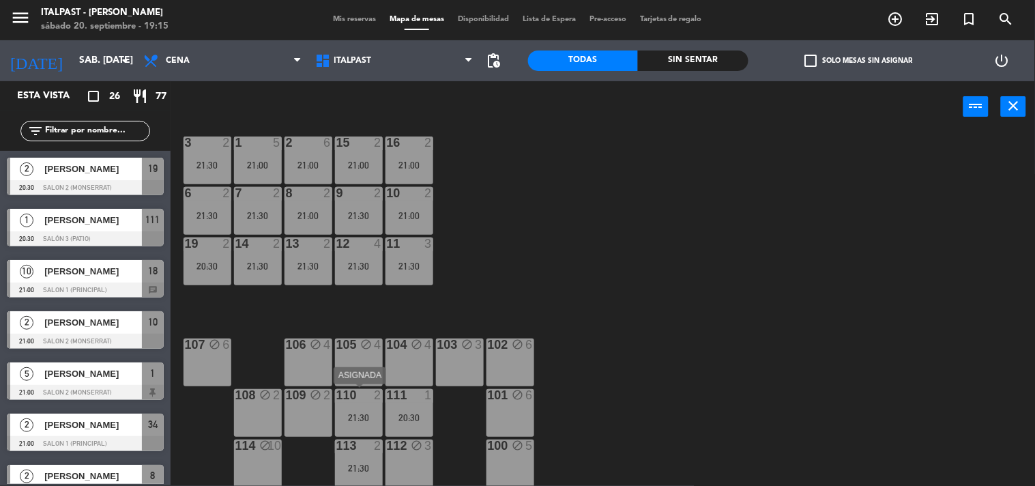
click at [351, 413] on div "21:30" at bounding box center [359, 418] width 48 height 10
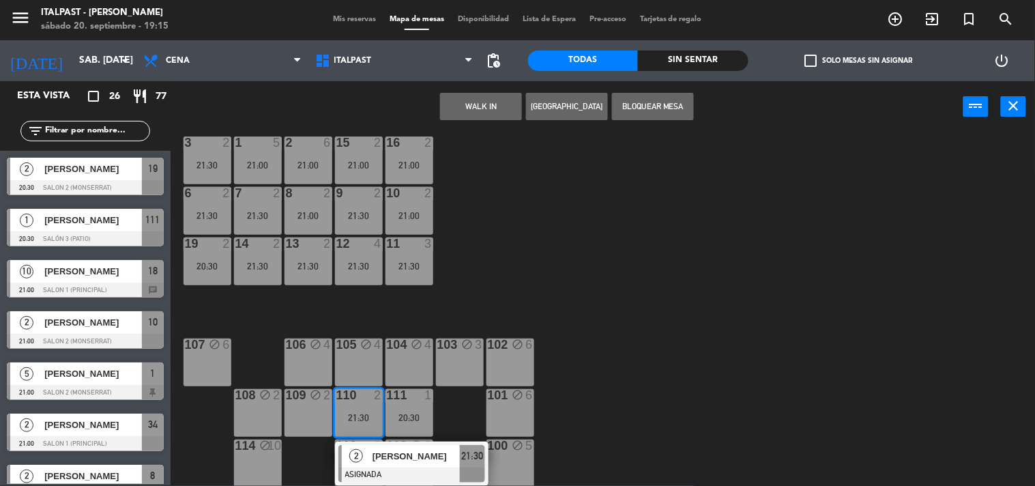
click at [351, 413] on div "21:30" at bounding box center [359, 418] width 48 height 10
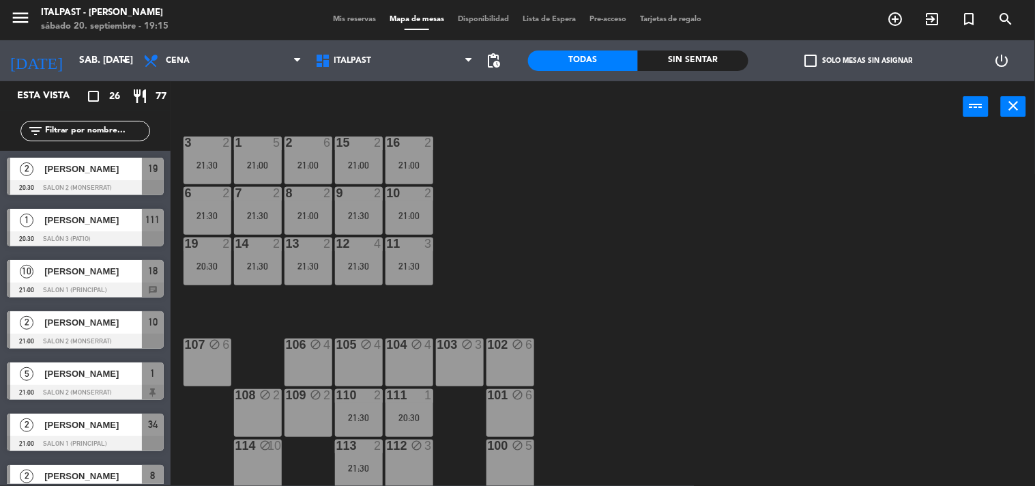
click at [372, 399] on div "2" at bounding box center [381, 395] width 23 height 12
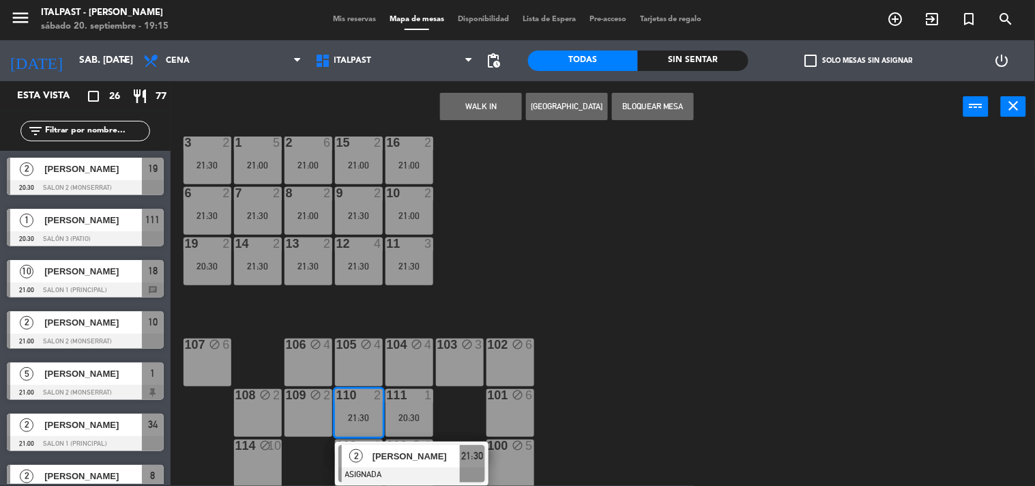
click at [366, 404] on div "110 2 21:30" at bounding box center [359, 413] width 48 height 48
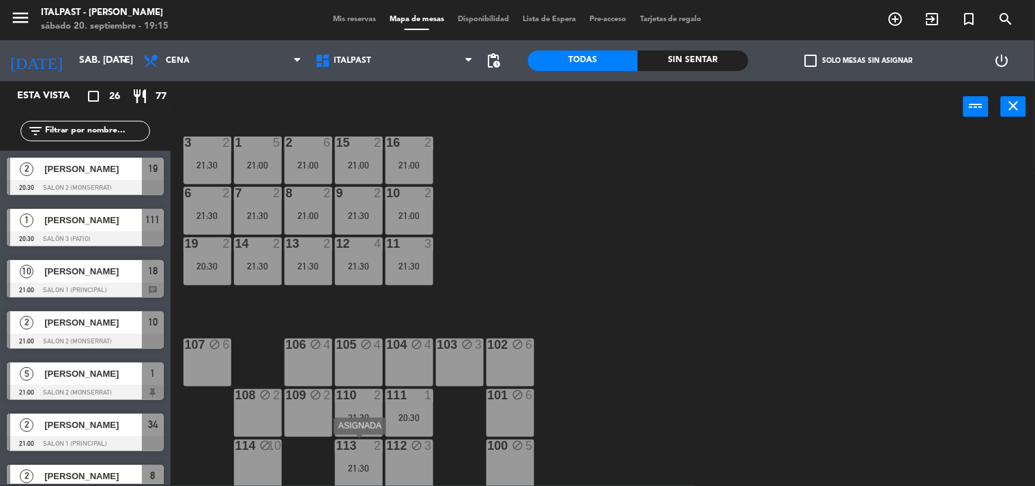
click at [350, 449] on div at bounding box center [358, 445] width 23 height 12
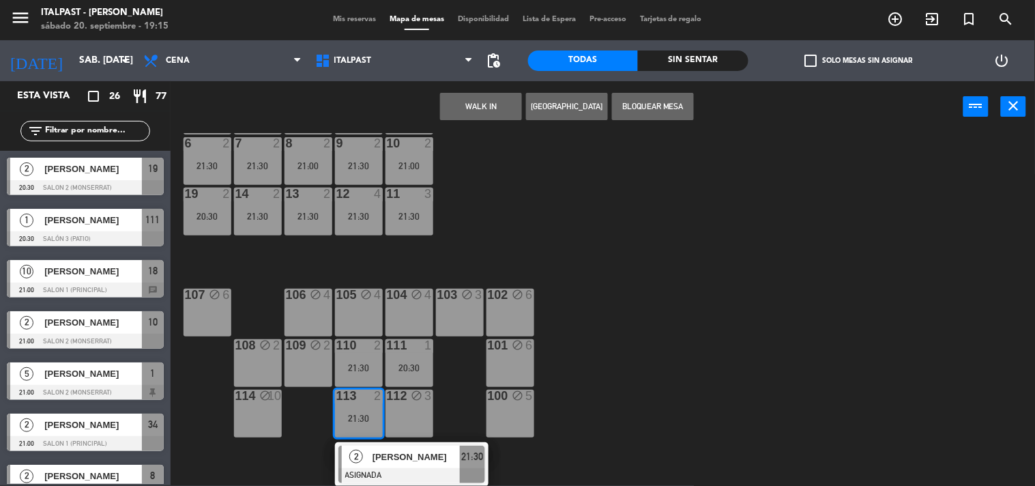
click at [589, 397] on div "20 4 21:30 21 4 21:30 25 4 21:30 26 2 21:30 27 4 21:30 28 2 21:00 18 lock 10 21…" at bounding box center [608, 309] width 854 height 353
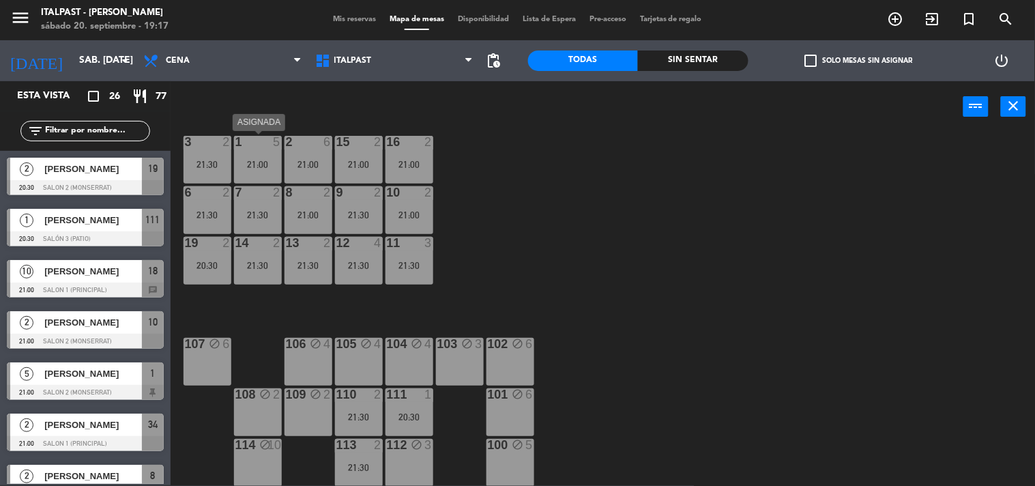
click at [273, 171] on div "1 5 21:00" at bounding box center [258, 160] width 48 height 48
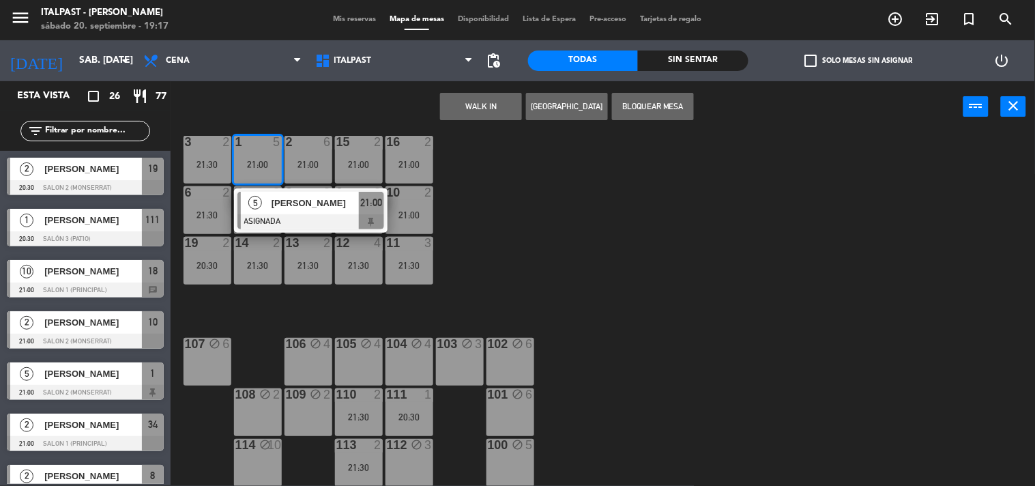
click at [273, 171] on div "1 5 21:00" at bounding box center [258, 160] width 48 height 48
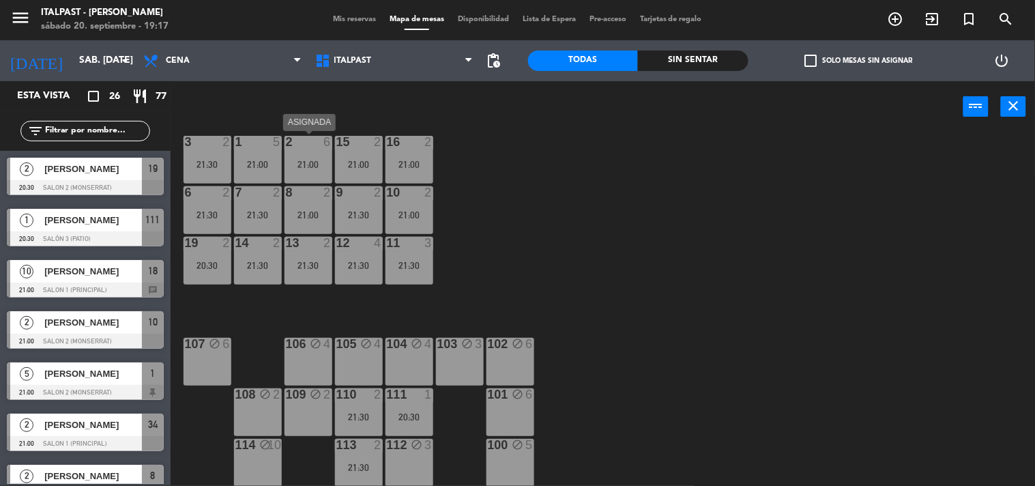
click at [307, 174] on div "2 6 21:00" at bounding box center [308, 160] width 48 height 48
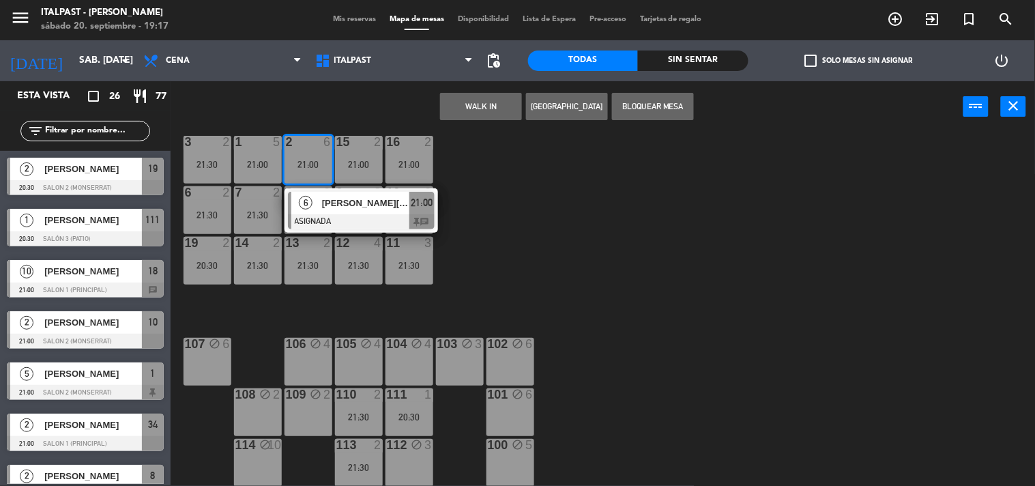
click at [307, 174] on div "2 6 21:00" at bounding box center [308, 160] width 48 height 48
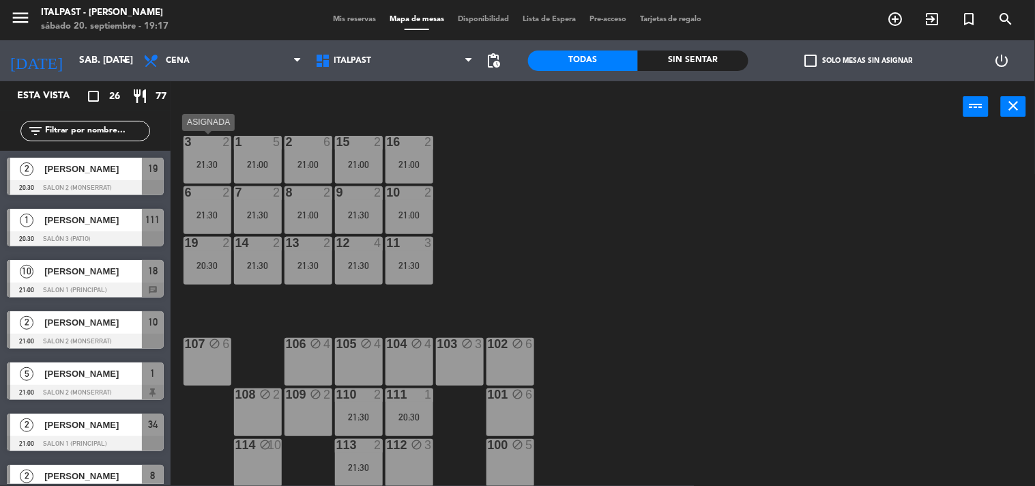
click at [227, 160] on div "21:30" at bounding box center [207, 165] width 48 height 10
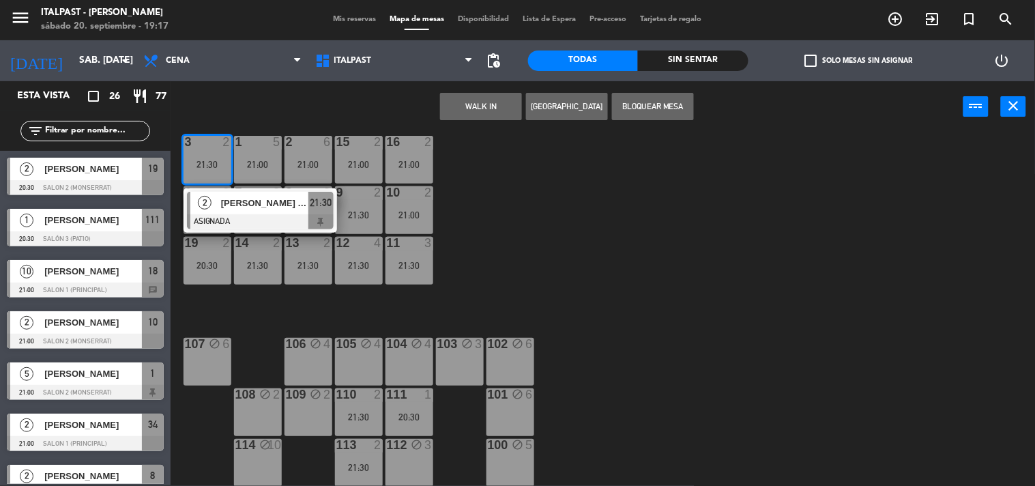
click at [224, 167] on div "21:30" at bounding box center [207, 165] width 48 height 10
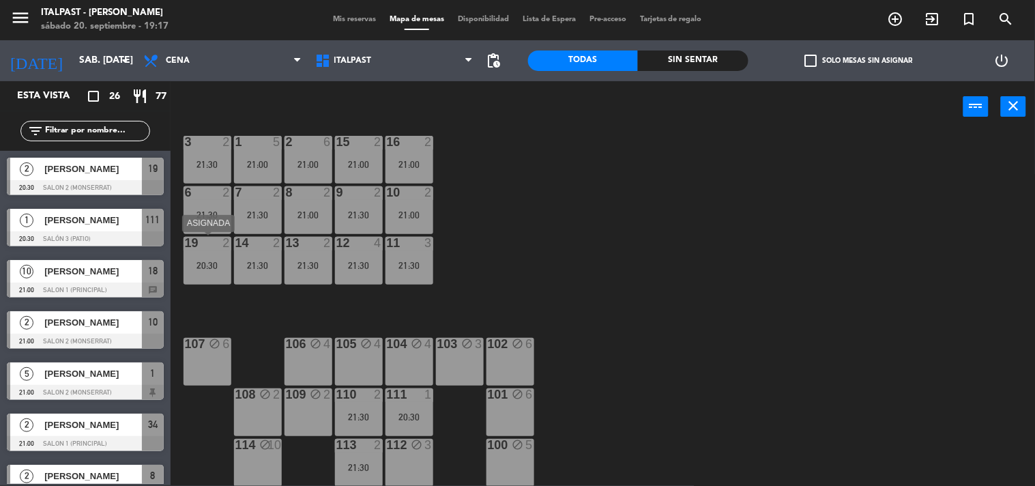
click at [218, 251] on div "19 2 20:30" at bounding box center [207, 261] width 48 height 48
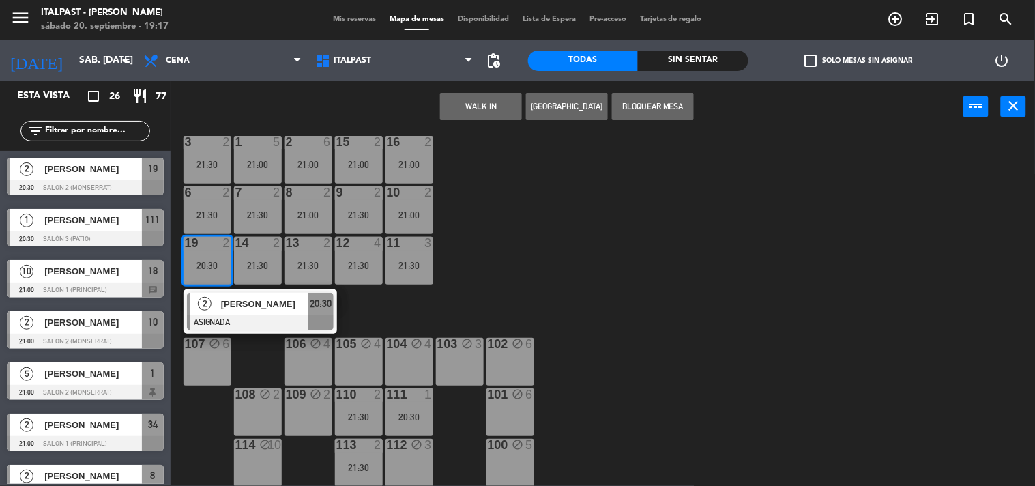
click at [217, 251] on div "19 2 20:30" at bounding box center [207, 261] width 48 height 48
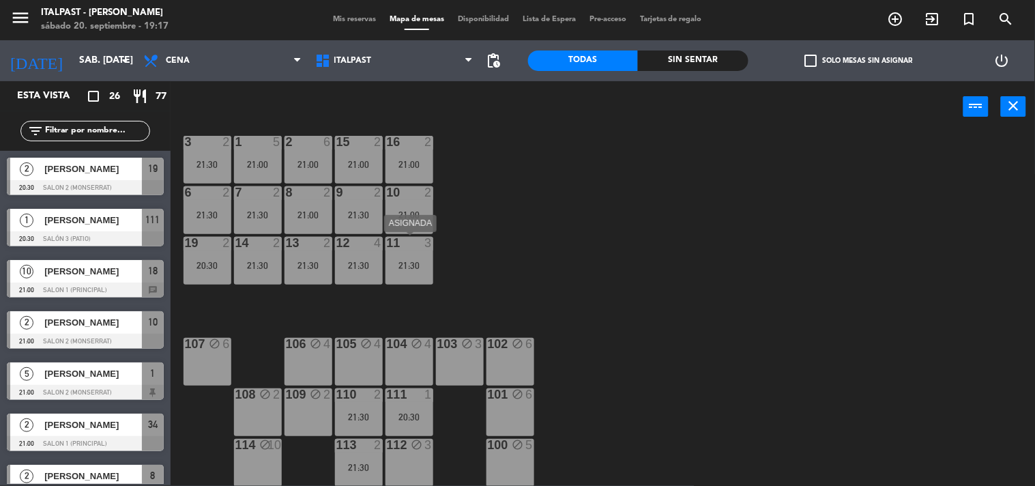
click at [413, 261] on div "21:30" at bounding box center [409, 266] width 48 height 10
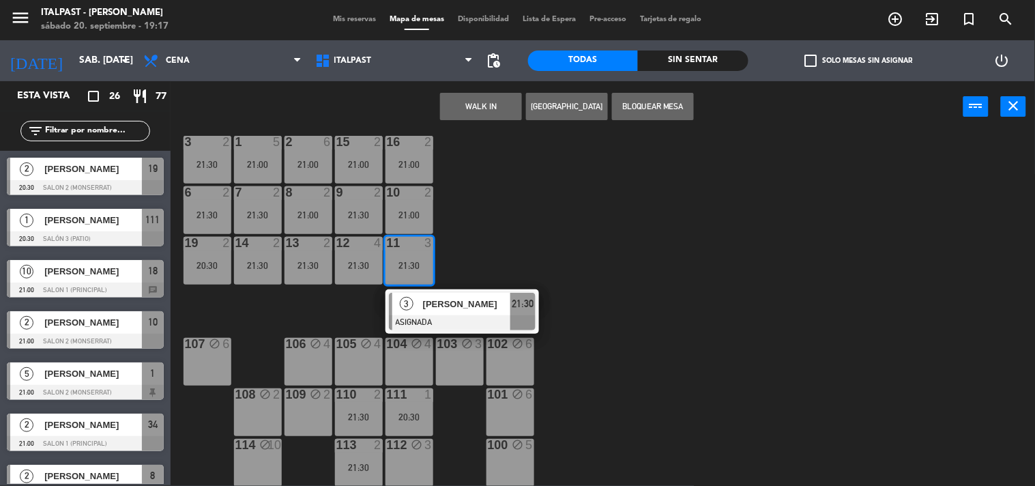
click at [413, 261] on div "21:30" at bounding box center [409, 266] width 48 height 10
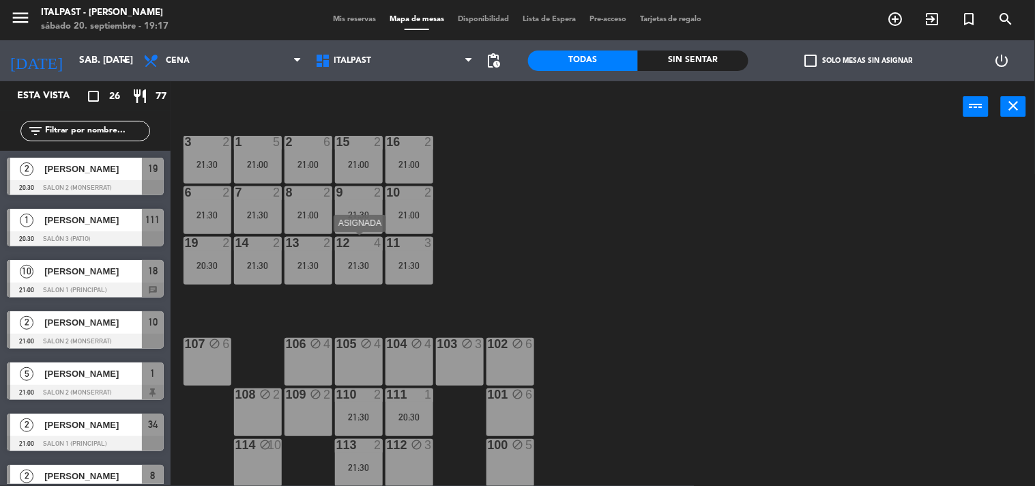
click at [359, 257] on div "12 4 21:30" at bounding box center [359, 261] width 48 height 48
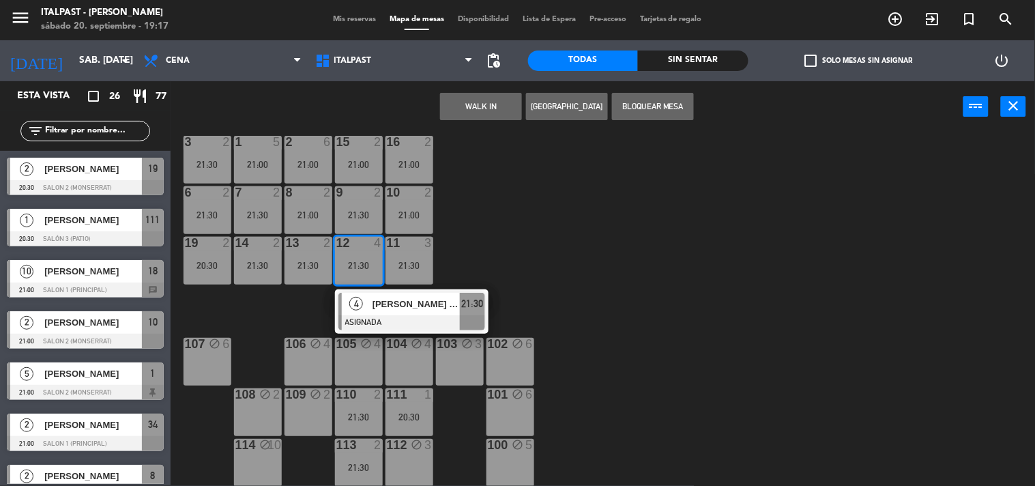
click at [359, 257] on div "12 4 21:30" at bounding box center [359, 261] width 48 height 48
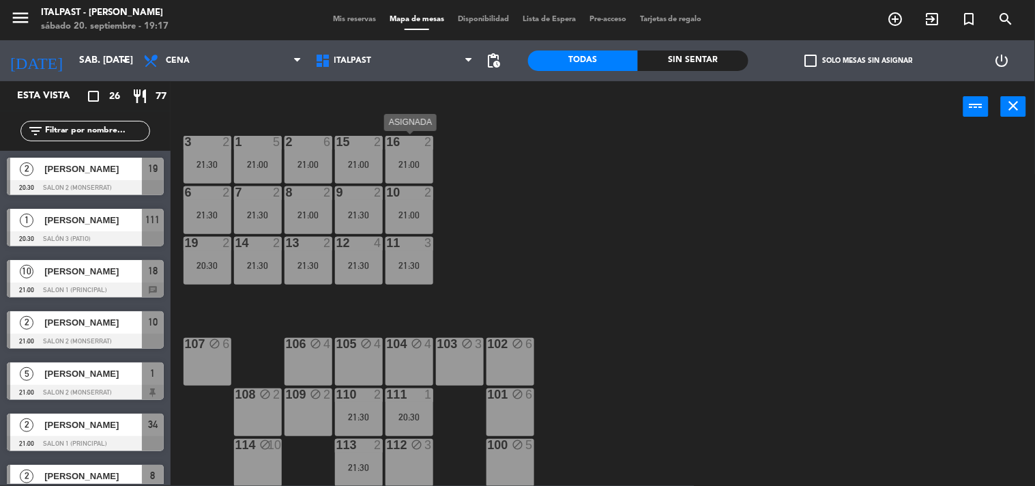
click at [387, 143] on div "16" at bounding box center [387, 142] width 1 height 12
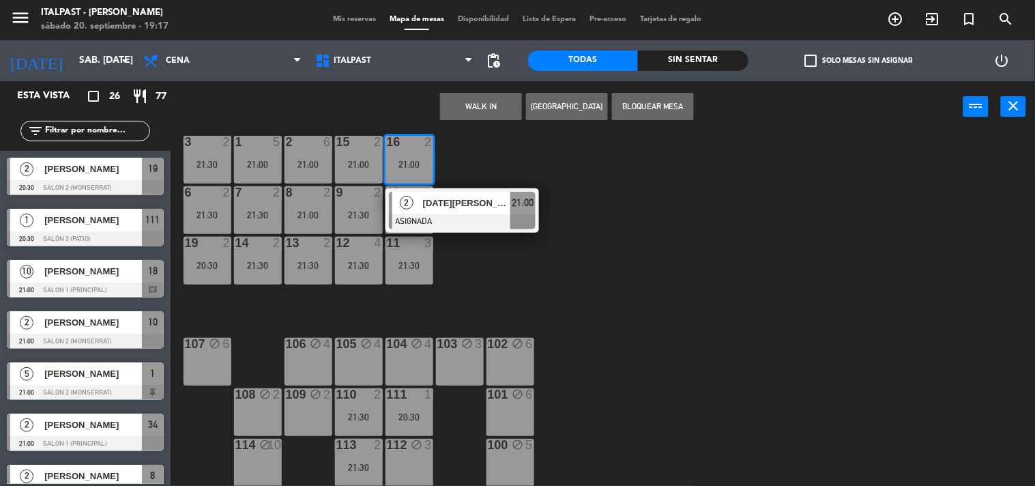
click at [445, 196] on span "[DATE][PERSON_NAME]" at bounding box center [466, 203] width 87 height 14
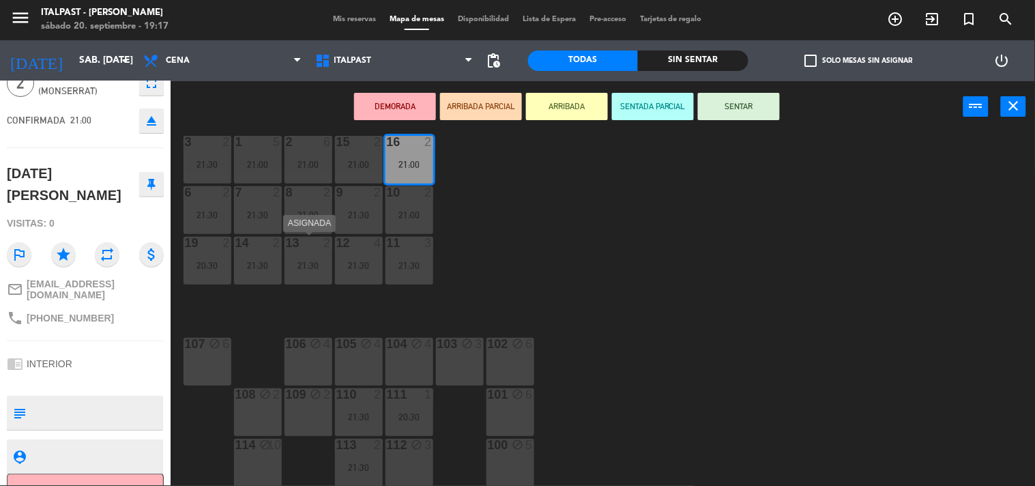
scroll to position [0, 0]
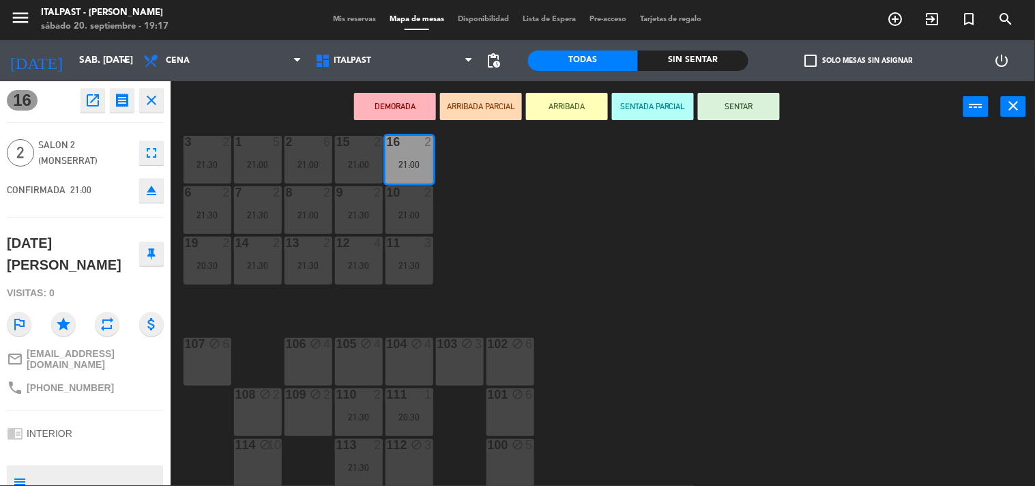
click at [530, 198] on div "20 4 21:30 21 4 21:30 25 4 21:30 26 2 21:30 27 4 21:30 28 2 21:00 18 lock 10 21…" at bounding box center [608, 309] width 854 height 353
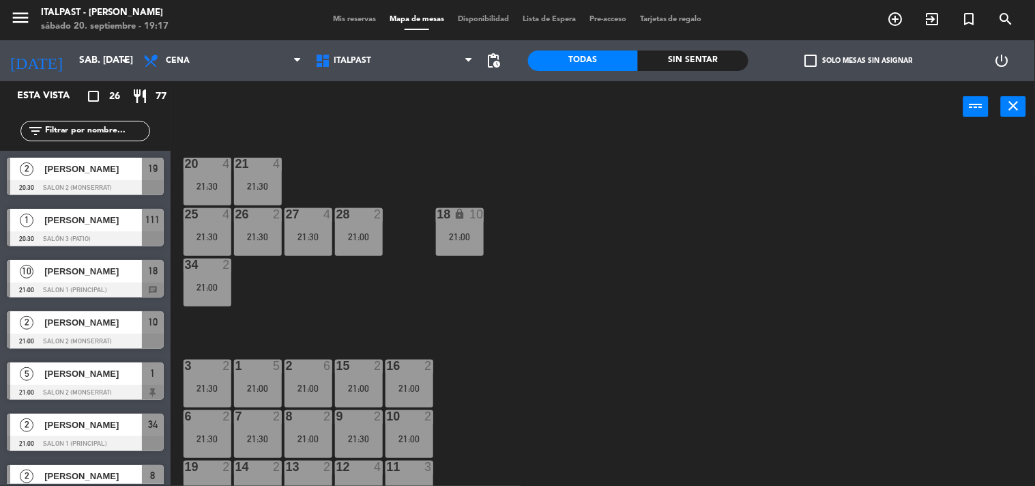
click at [318, 240] on div "21:30" at bounding box center [308, 237] width 48 height 10
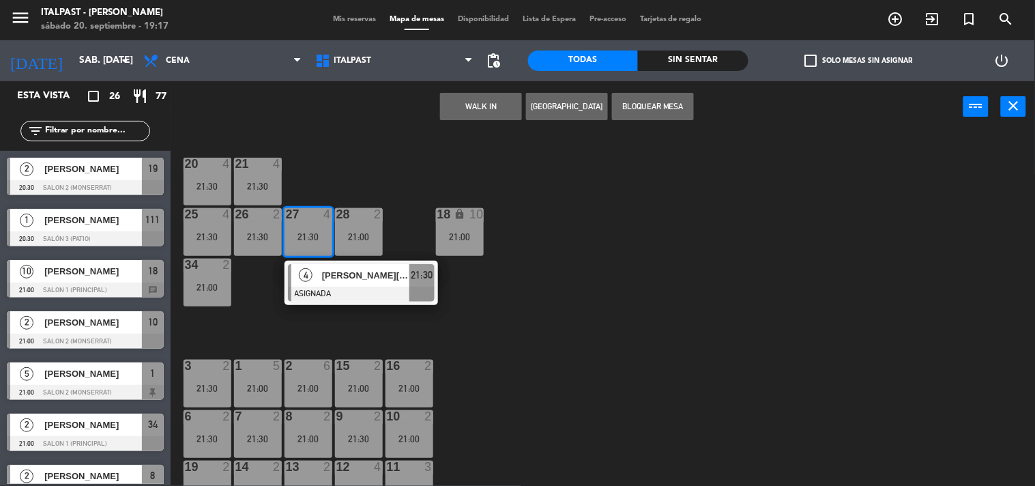
click at [311, 235] on div "21:30" at bounding box center [308, 237] width 48 height 10
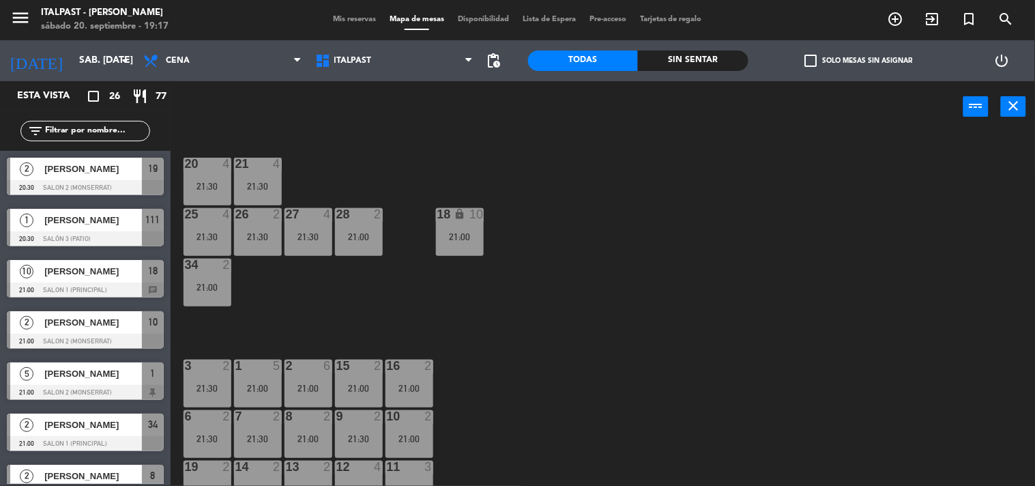
click at [196, 229] on div "25 4 21:30" at bounding box center [207, 232] width 48 height 48
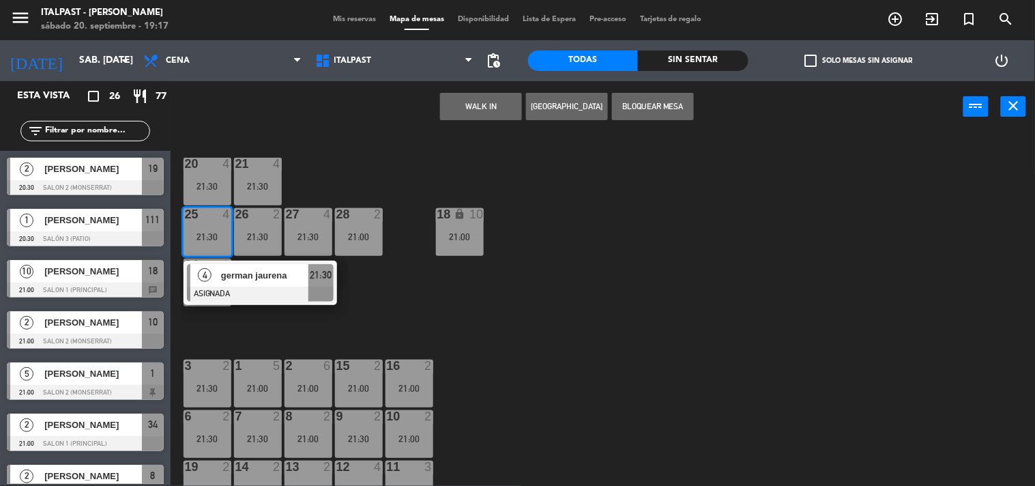
click at [196, 229] on div "25 4 21:30" at bounding box center [207, 232] width 48 height 48
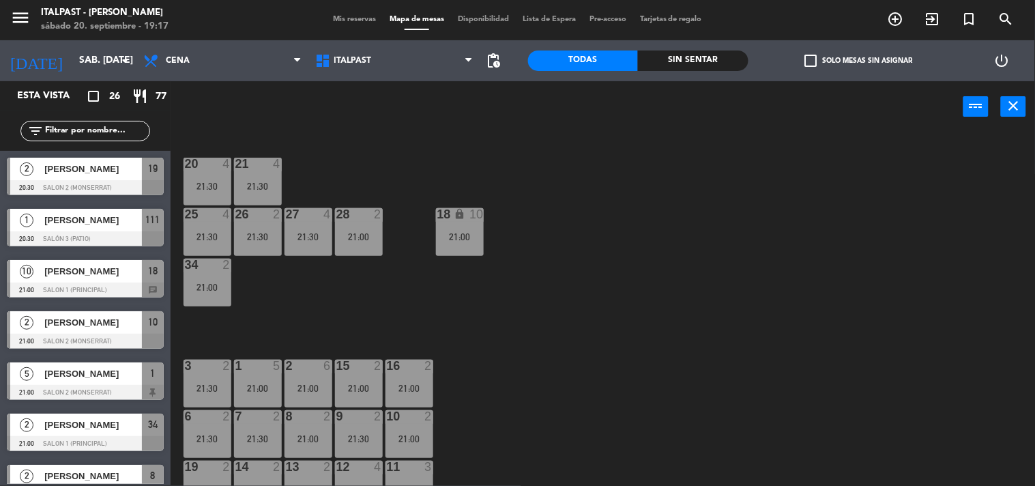
click at [305, 357] on div "20 4 21:30 21 4 21:30 25 4 21:30 26 2 21:30 27 4 21:30 28 2 21:00 18 lock 10 21…" at bounding box center [608, 309] width 854 height 353
click at [309, 363] on div at bounding box center [308, 365] width 23 height 12
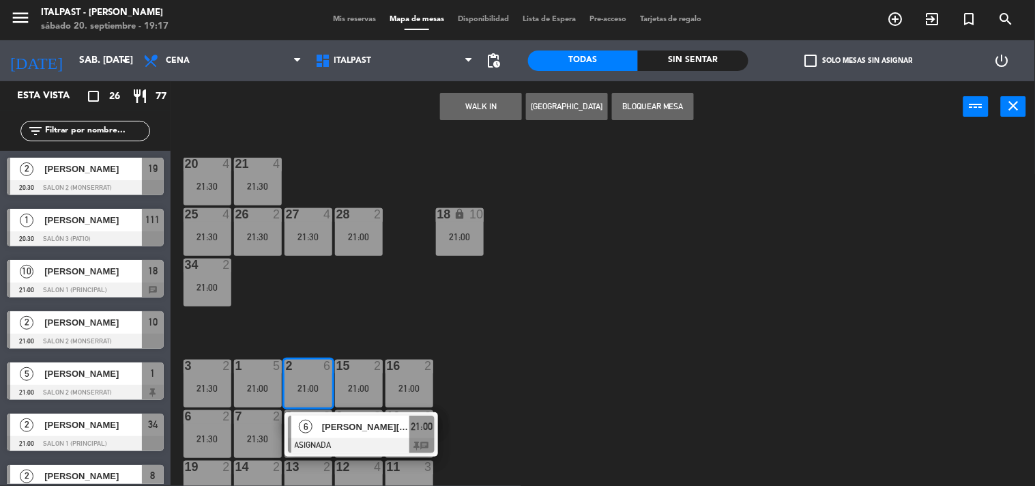
click at [309, 363] on div at bounding box center [308, 365] width 23 height 12
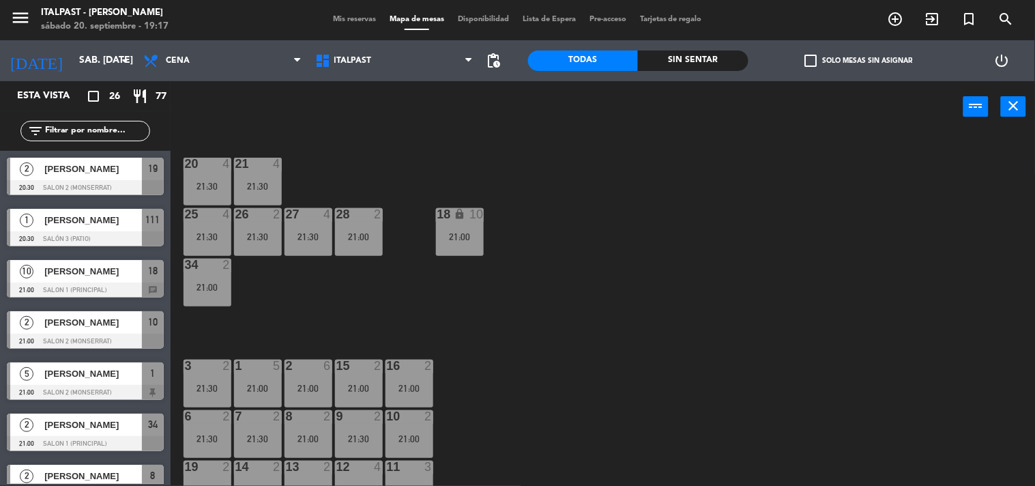
click at [315, 232] on div "21:30" at bounding box center [308, 237] width 48 height 10
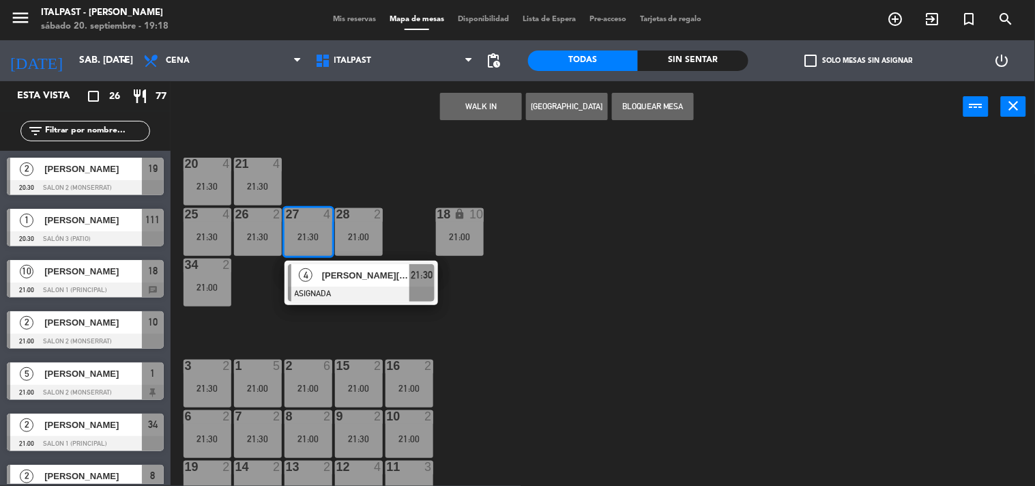
click at [362, 278] on div "4 [PERSON_NAME][DATE] ASIGNADA 21:30" at bounding box center [361, 283] width 174 height 44
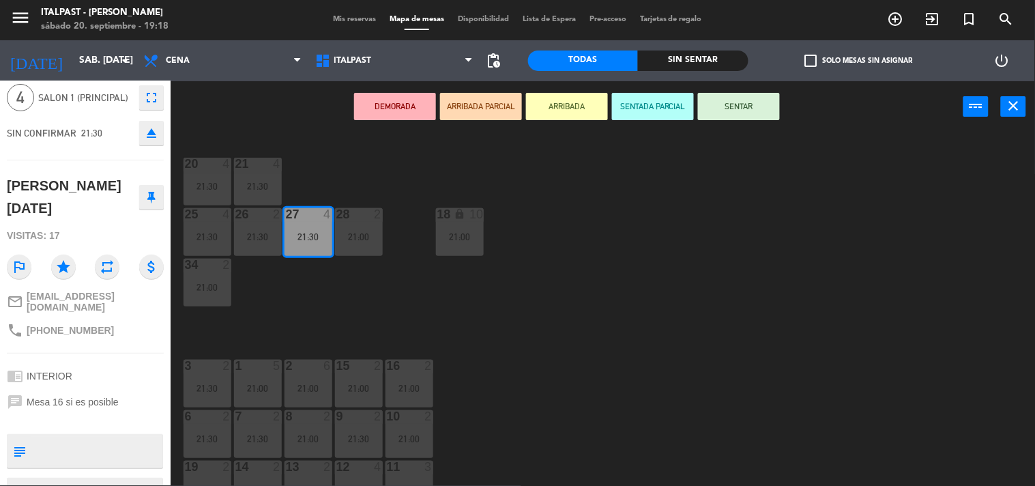
scroll to position [91, 0]
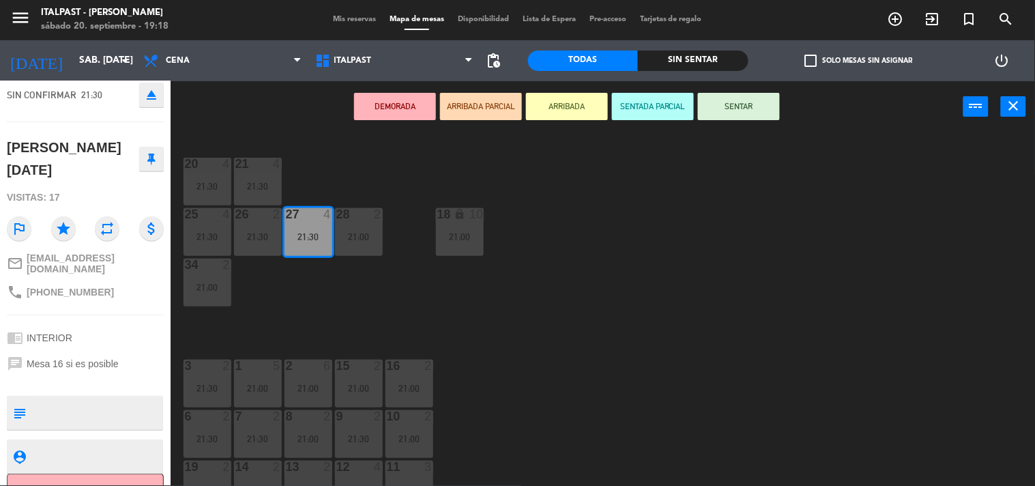
click at [107, 473] on button "Cancelar" at bounding box center [85, 488] width 157 height 31
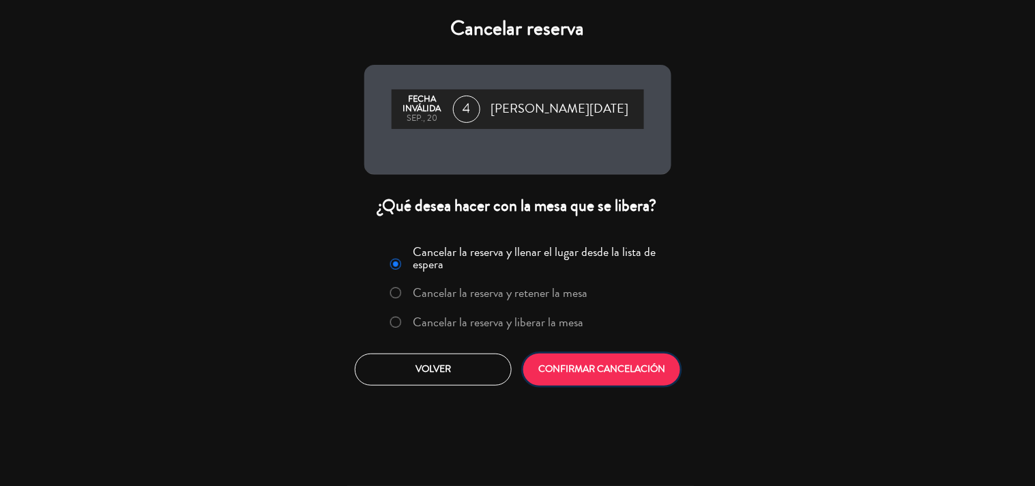
click at [550, 365] on button "CONFIRMAR CANCELACIÓN" at bounding box center [601, 369] width 157 height 32
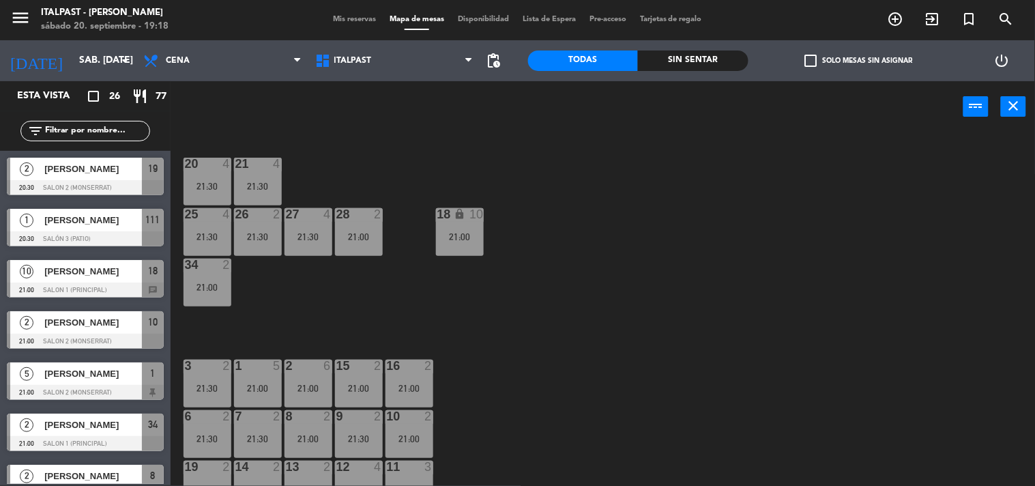
scroll to position [420, 0]
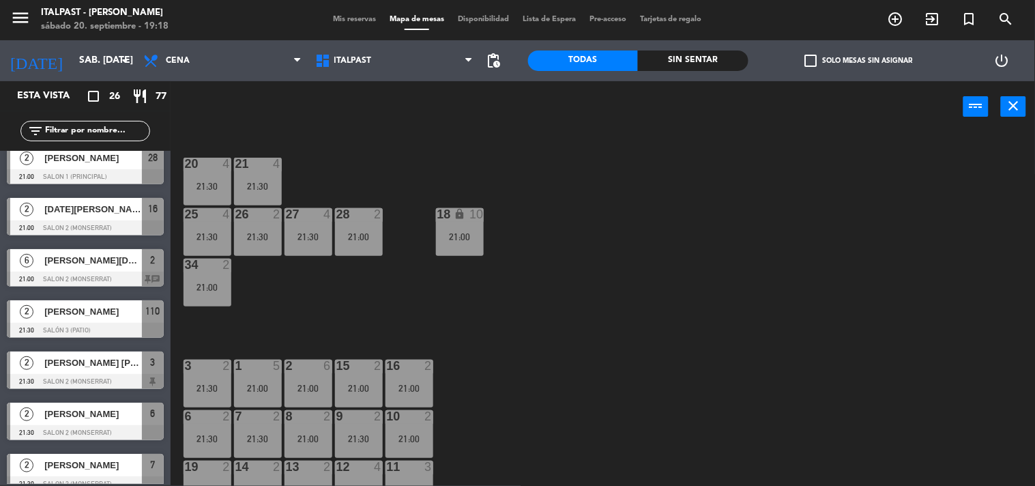
click at [464, 285] on div "20 4 21:30 21 4 21:30 25 4 21:30 26 2 21:30 27 4 21:30 28 2 21:00 18 lock 10 21…" at bounding box center [608, 309] width 854 height 353
click at [420, 378] on div "16 2 21:00" at bounding box center [409, 383] width 48 height 48
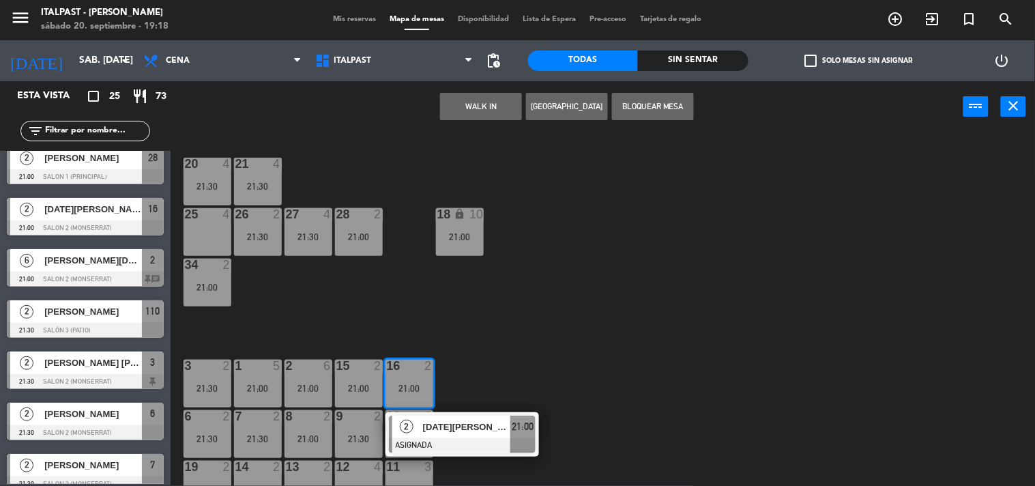
click at [198, 229] on div "25 4" at bounding box center [207, 232] width 48 height 48
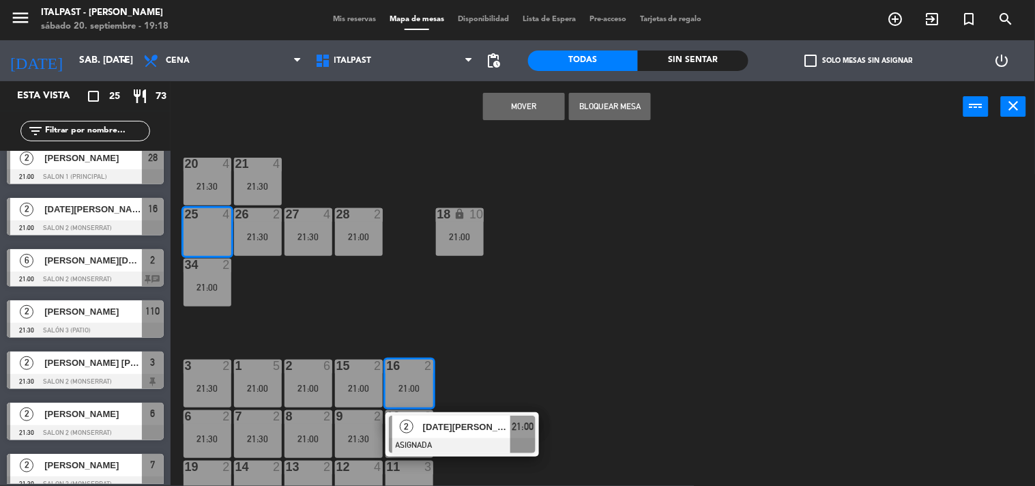
click at [537, 98] on button "Mover" at bounding box center [524, 106] width 82 height 27
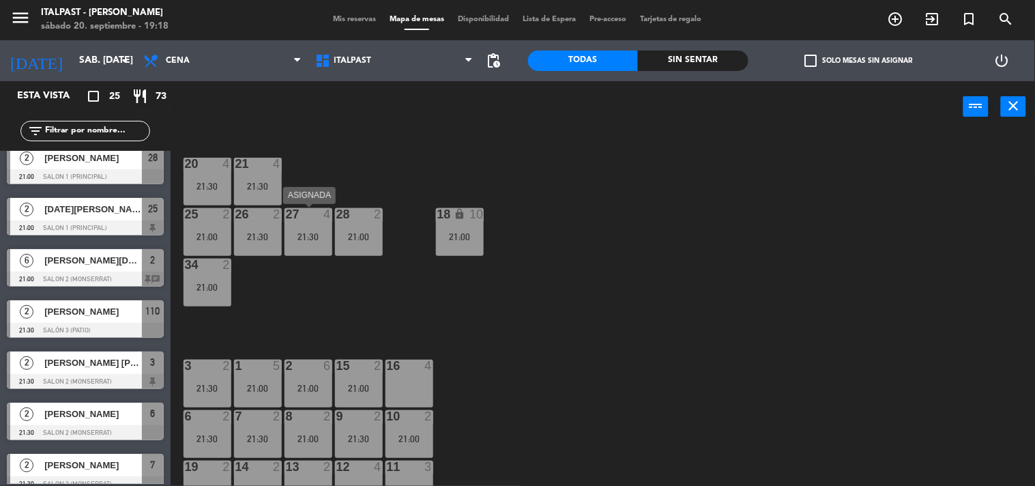
click at [300, 237] on div "21:30" at bounding box center [308, 237] width 48 height 10
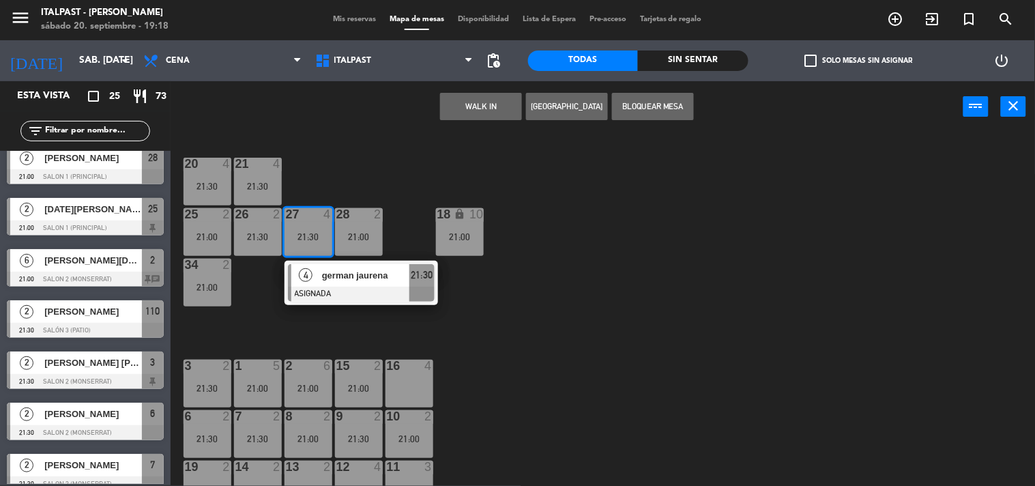
click at [409, 378] on div "16 4" at bounding box center [409, 383] width 48 height 48
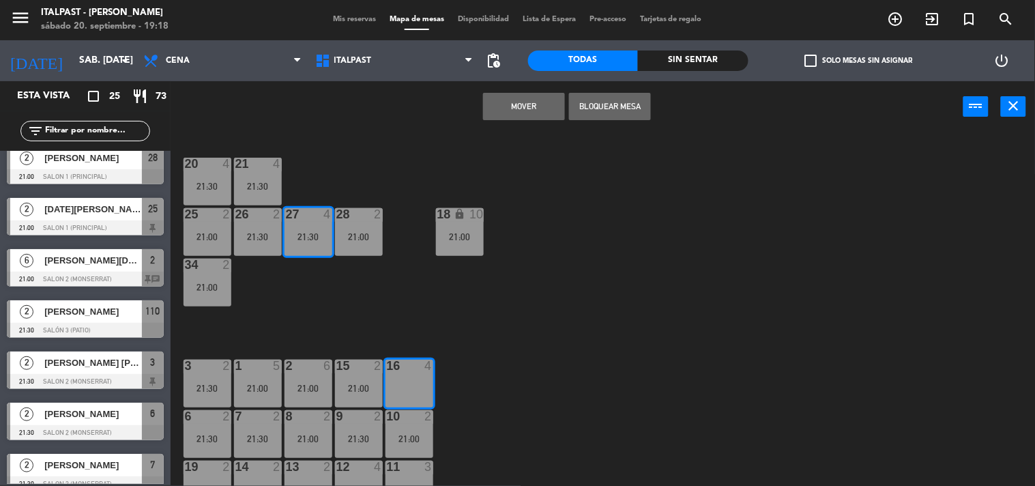
click at [506, 107] on button "Mover" at bounding box center [524, 106] width 82 height 27
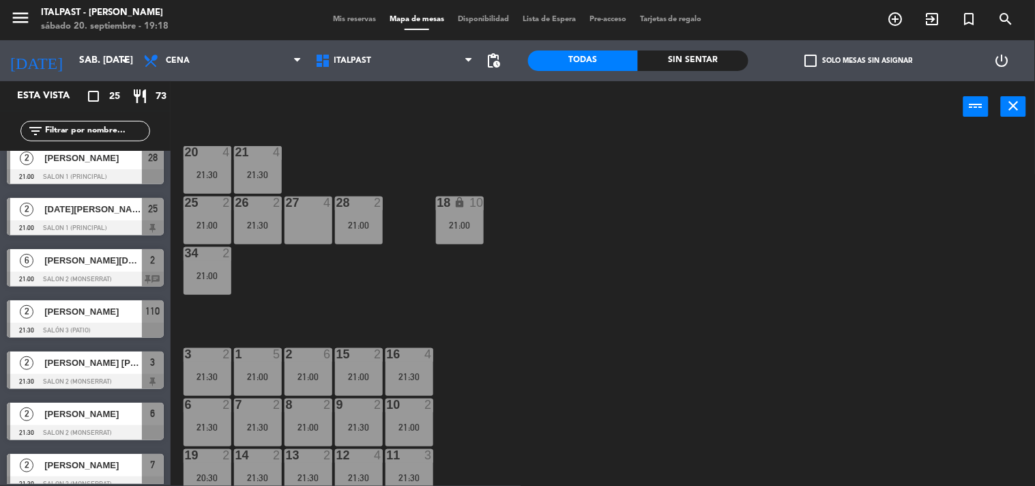
scroll to position [37, 0]
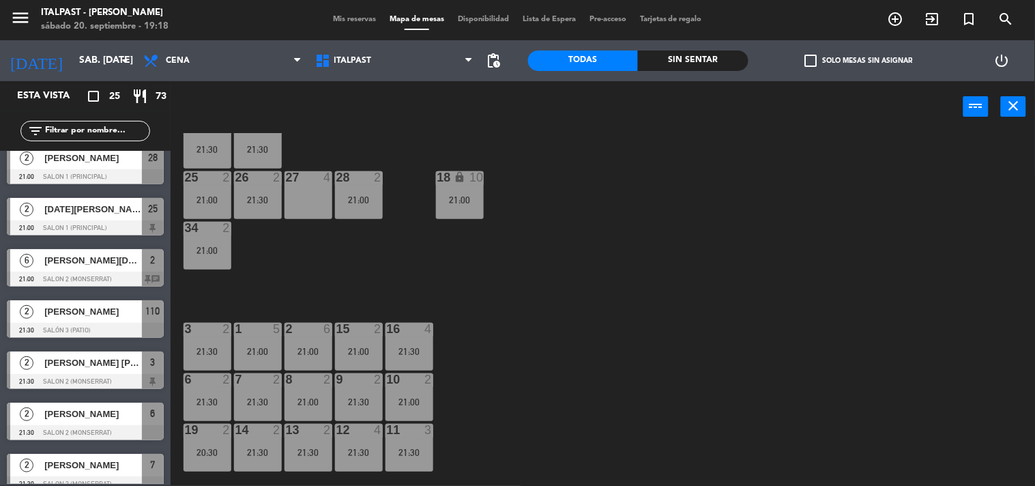
click at [473, 199] on div "21:00" at bounding box center [460, 200] width 48 height 10
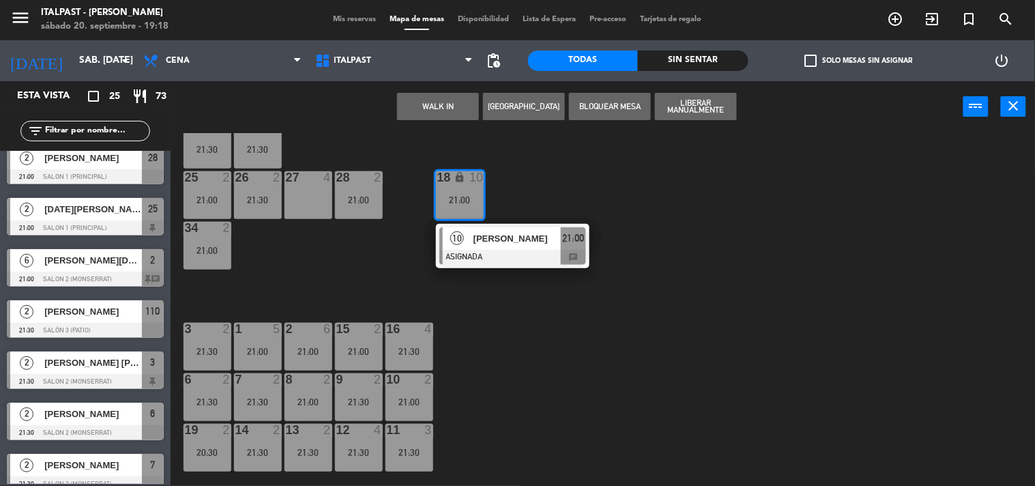
click at [472, 195] on div "21:00" at bounding box center [460, 200] width 48 height 10
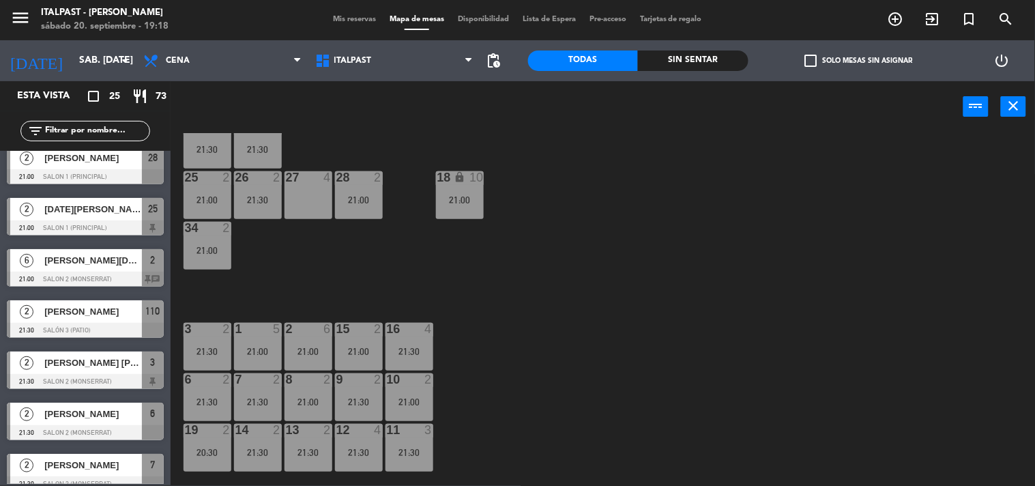
click at [472, 195] on div "21:00" at bounding box center [460, 200] width 48 height 10
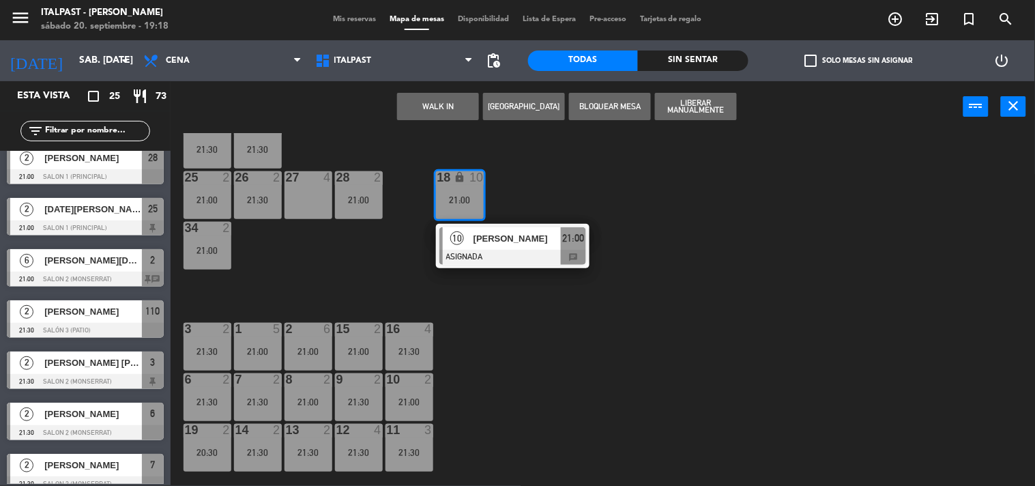
click at [472, 195] on div "21:00" at bounding box center [460, 200] width 48 height 10
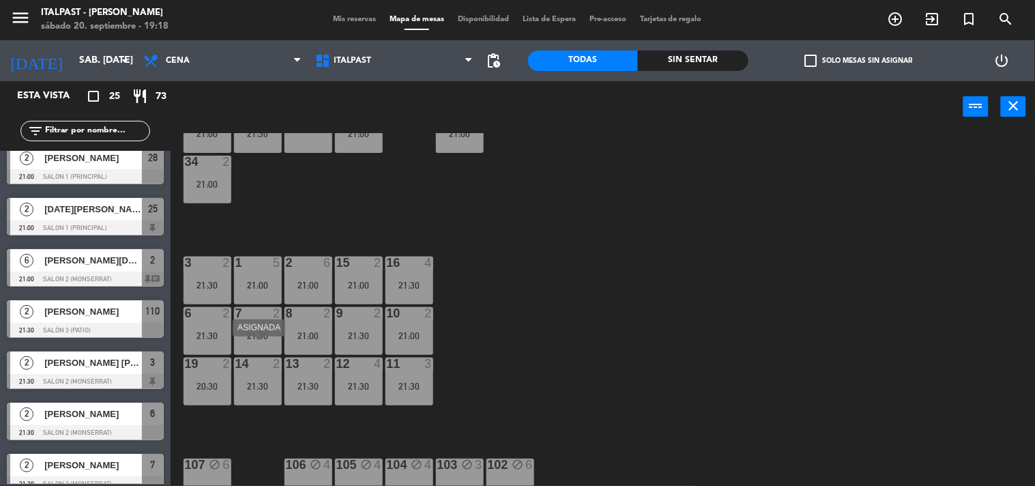
scroll to position [119, 0]
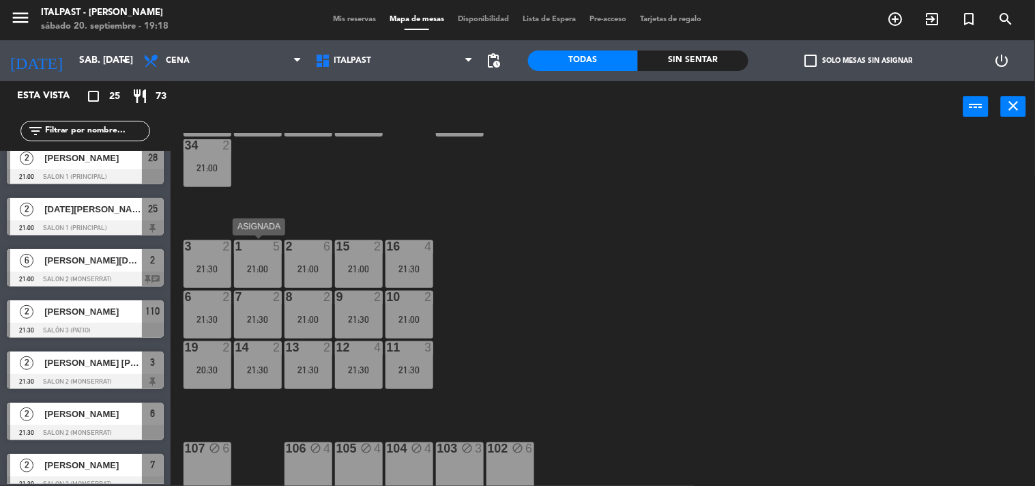
click at [254, 267] on div "21:00" at bounding box center [258, 269] width 48 height 10
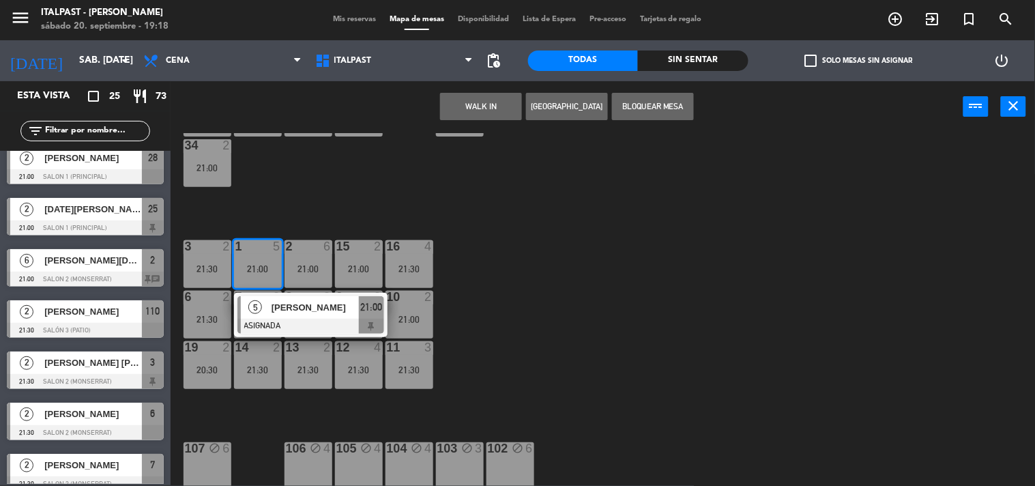
click at [254, 267] on div "21:00" at bounding box center [258, 269] width 48 height 10
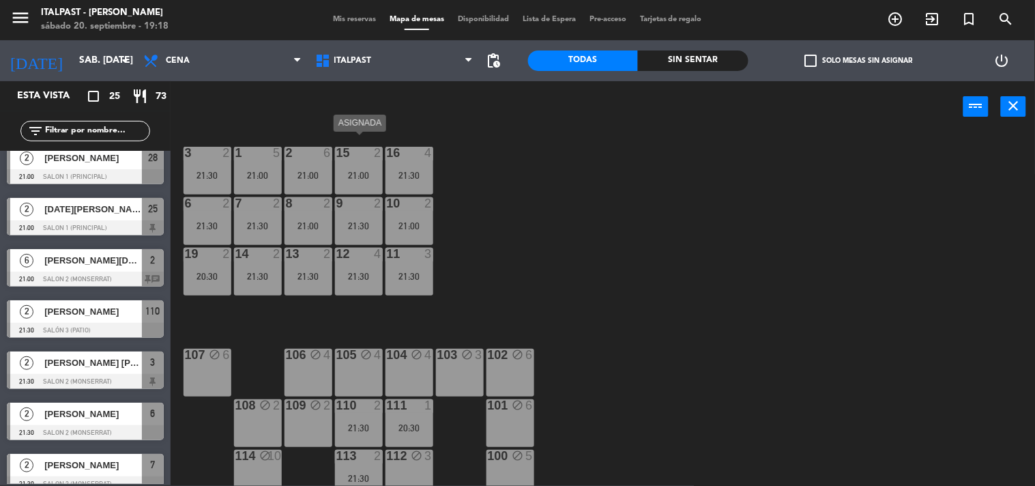
scroll to position [223, 0]
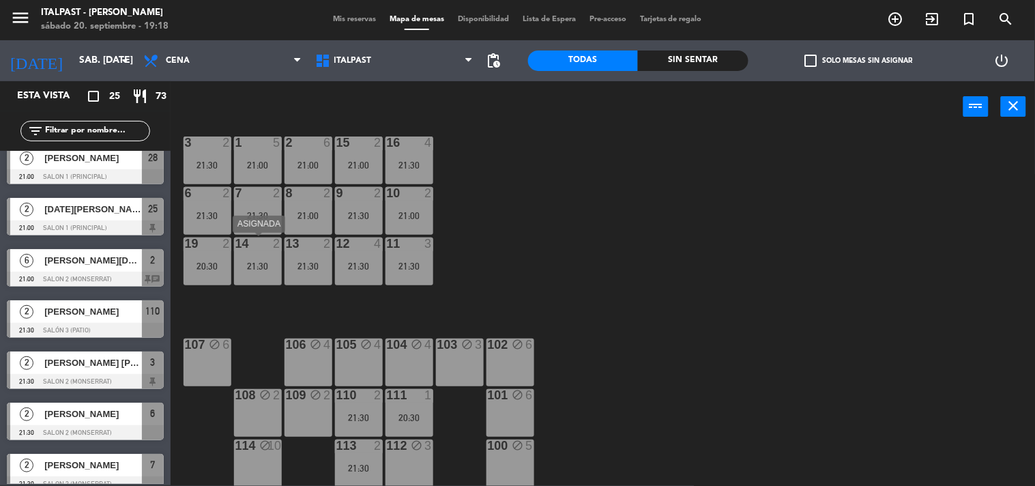
click at [258, 273] on div "14 2 21:30" at bounding box center [258, 261] width 48 height 48
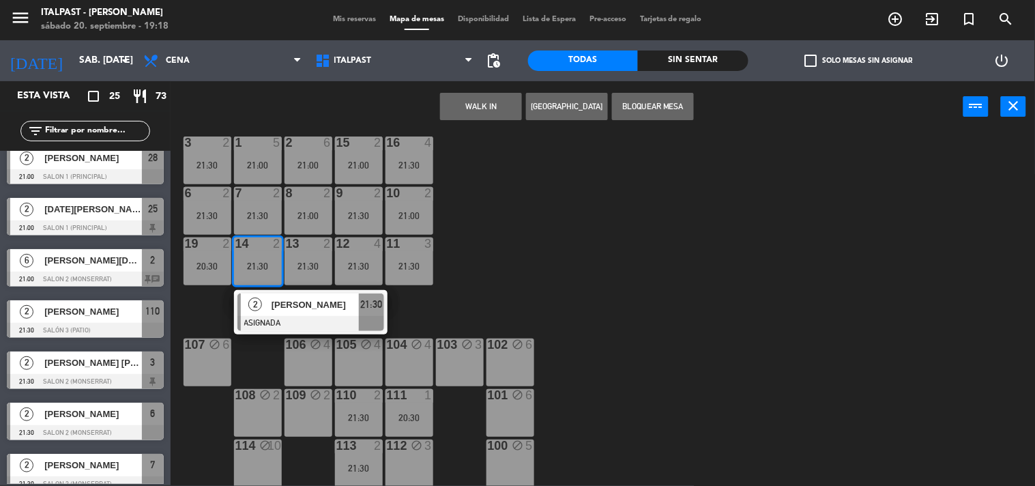
click at [258, 273] on div "14 2 21:30" at bounding box center [258, 261] width 48 height 48
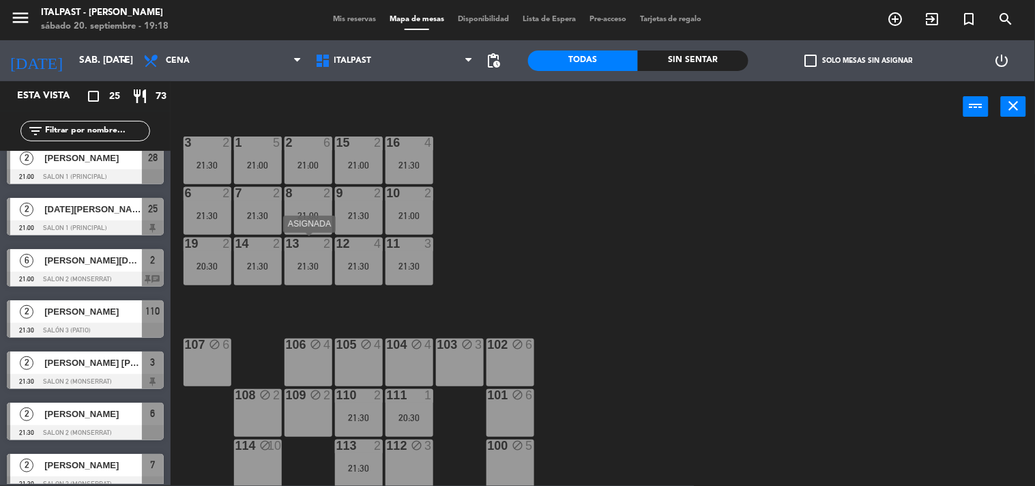
click at [301, 267] on div "21:30" at bounding box center [308, 266] width 48 height 10
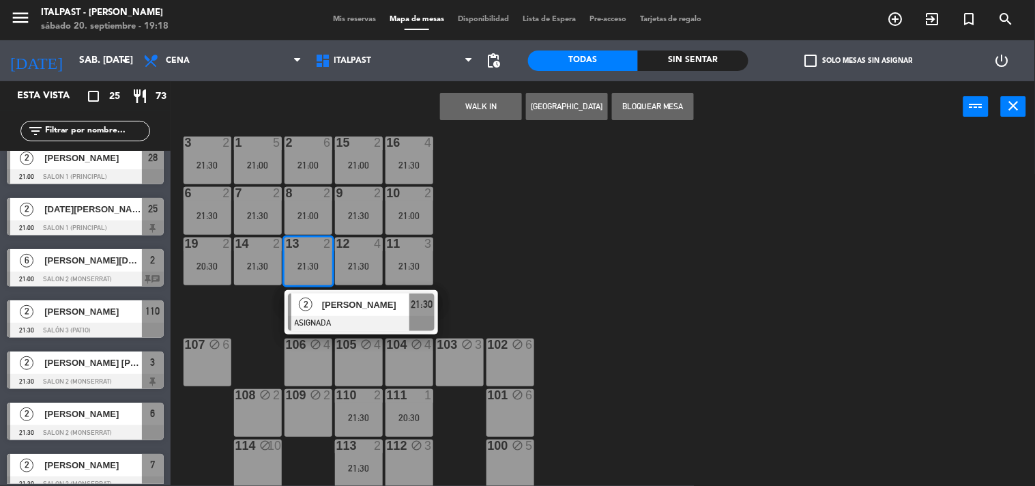
click at [301, 267] on div "21:30" at bounding box center [308, 266] width 48 height 10
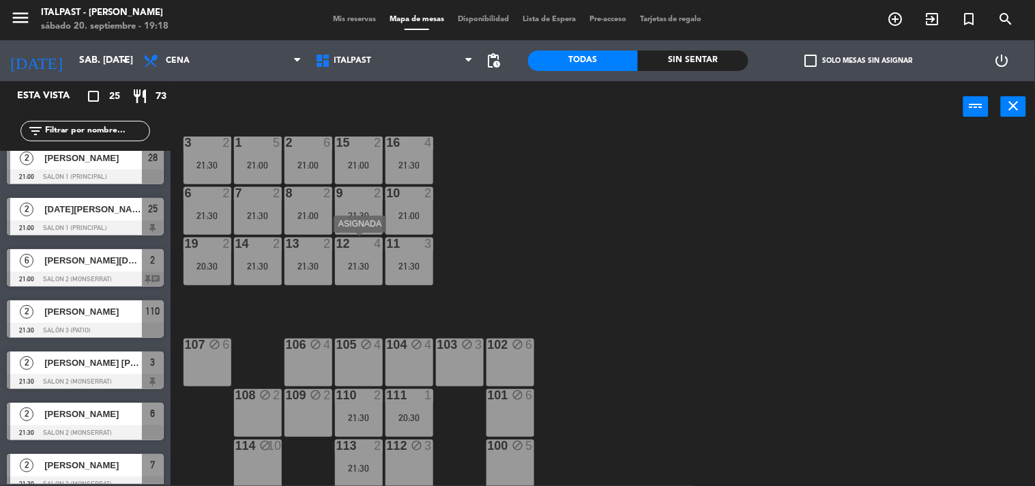
click at [345, 263] on div "21:30" at bounding box center [359, 266] width 48 height 10
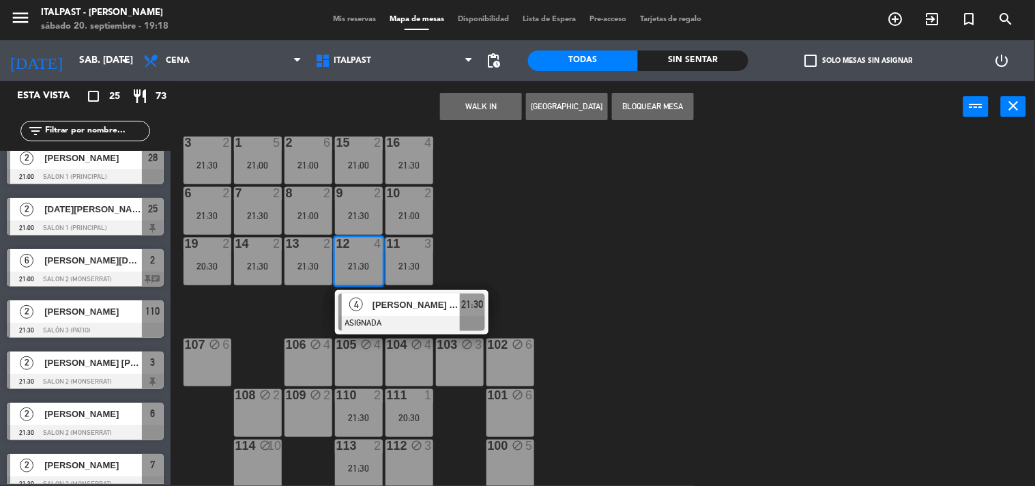
click at [345, 263] on div "21:30" at bounding box center [359, 266] width 48 height 10
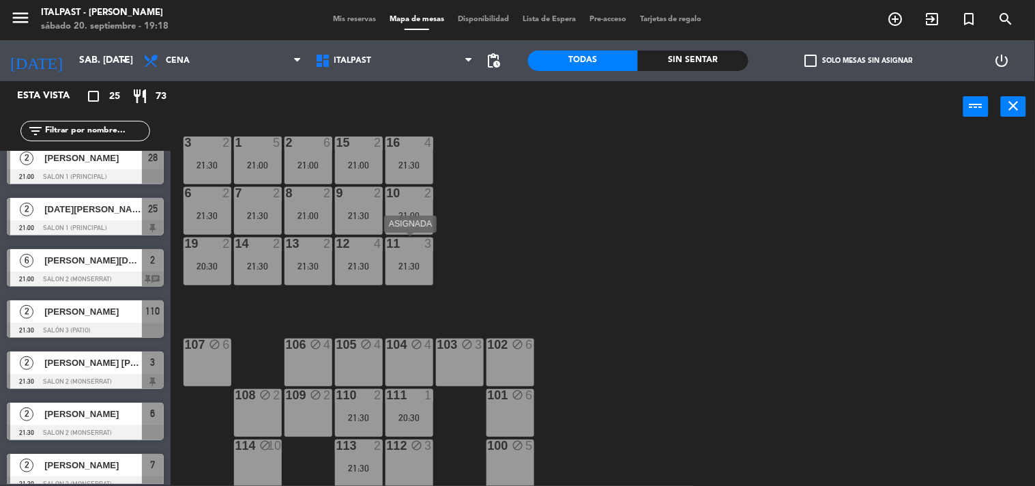
click at [407, 263] on div "21:30" at bounding box center [409, 266] width 48 height 10
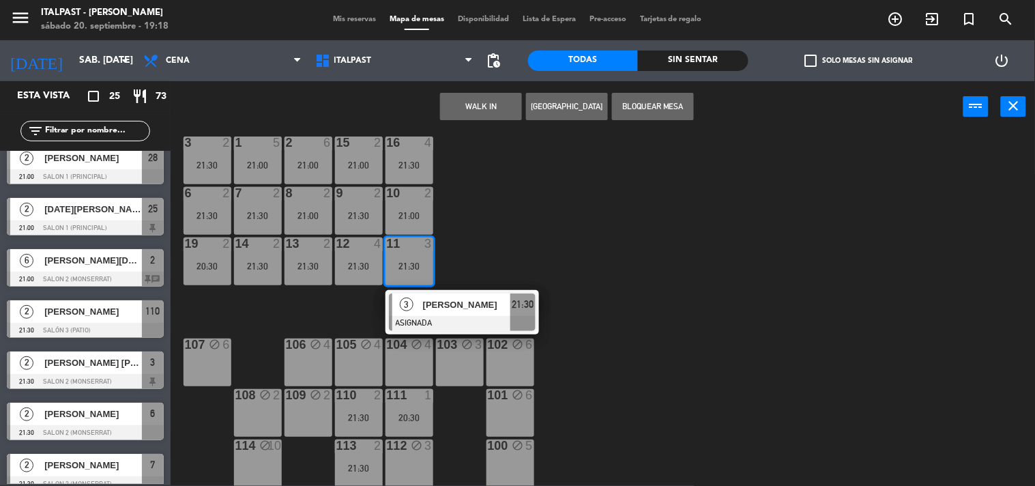
click at [407, 263] on div "21:30" at bounding box center [409, 266] width 48 height 10
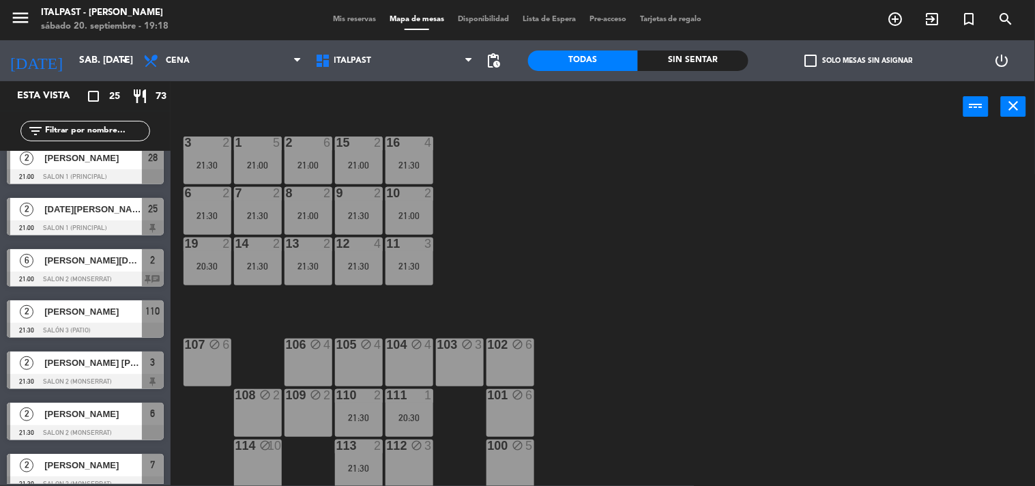
click at [405, 128] on div "power_input close" at bounding box center [567, 107] width 793 height 52
click at [364, 145] on div at bounding box center [358, 142] width 23 height 12
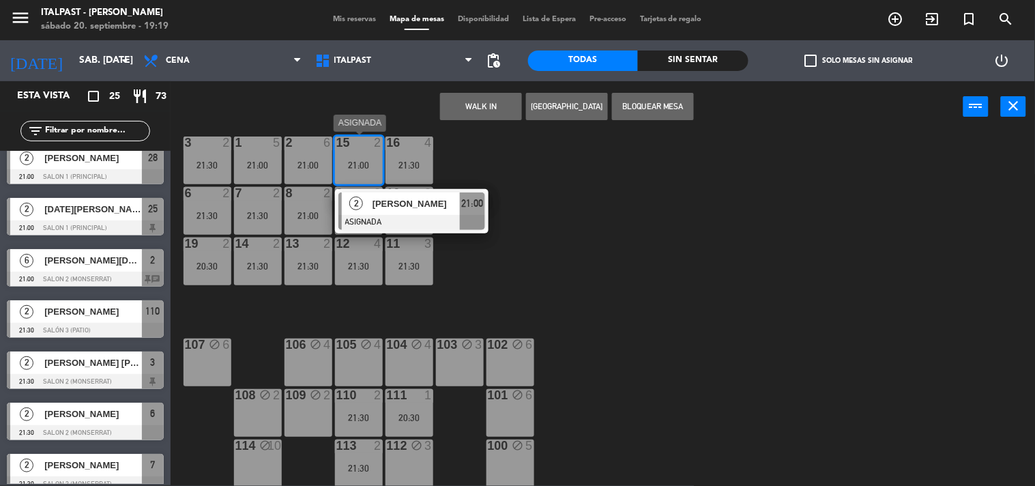
click at [391, 196] on span "[PERSON_NAME]" at bounding box center [415, 203] width 87 height 14
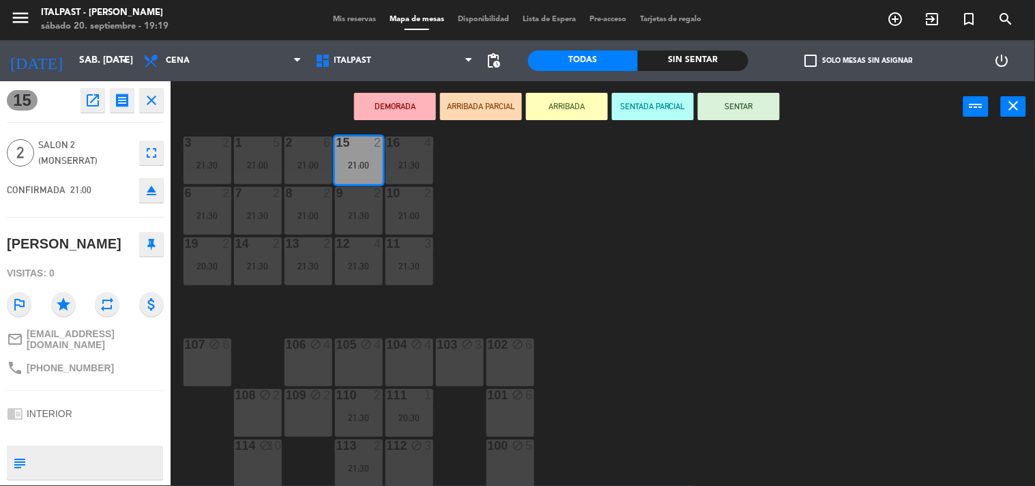
scroll to position [70, 0]
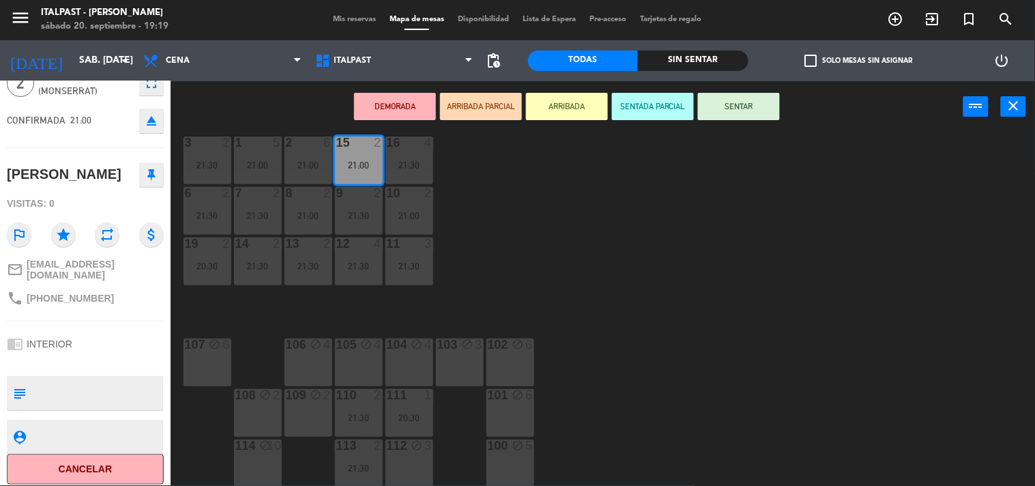
click at [542, 239] on div "20 4 21:30 21 4 21:30 25 2 21:00 26 2 21:30 27 4 28 2 21:00 18 lock 10 21:00 34…" at bounding box center [608, 309] width 854 height 353
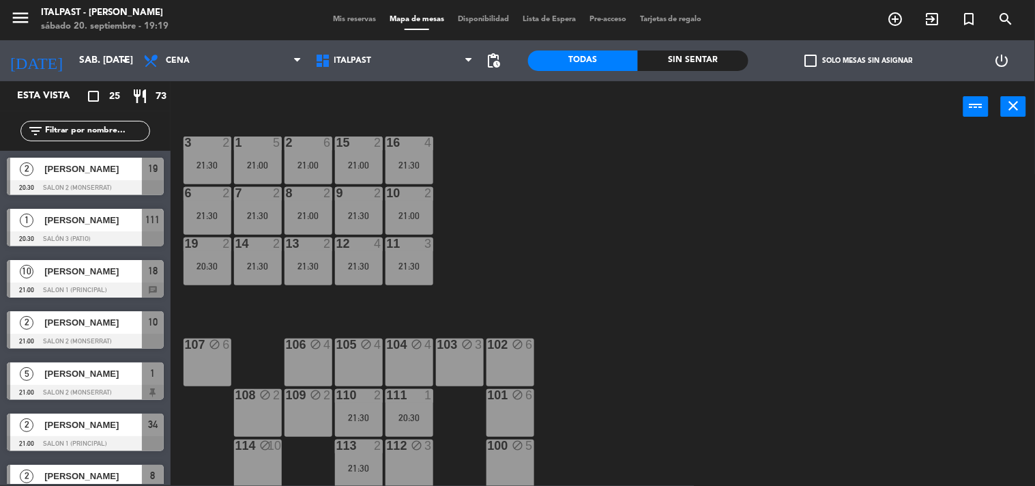
scroll to position [1, 0]
click at [401, 222] on div "10 2 21:00" at bounding box center [409, 211] width 48 height 48
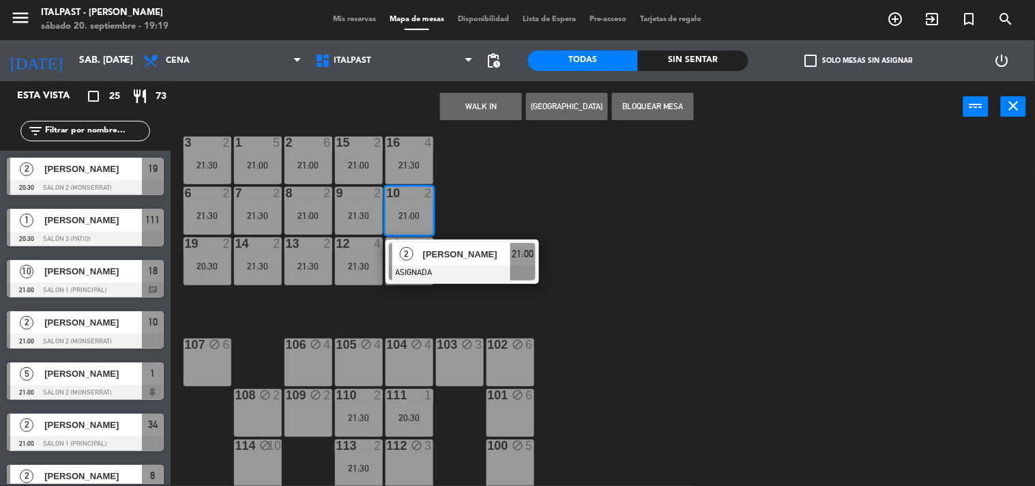
click at [401, 222] on div "10 2 21:00" at bounding box center [409, 211] width 48 height 48
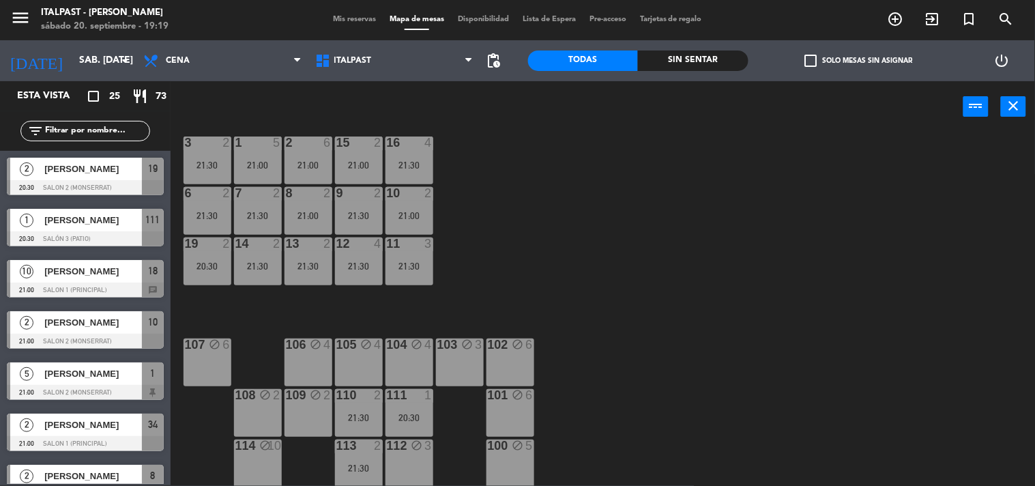
click at [359, 211] on div "21:30" at bounding box center [359, 216] width 48 height 10
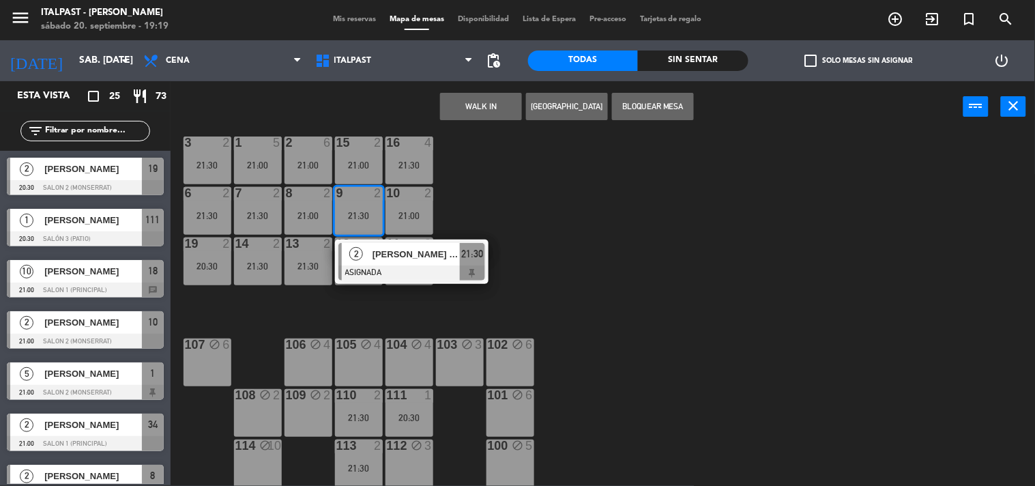
click at [359, 211] on div "21:30" at bounding box center [359, 216] width 48 height 10
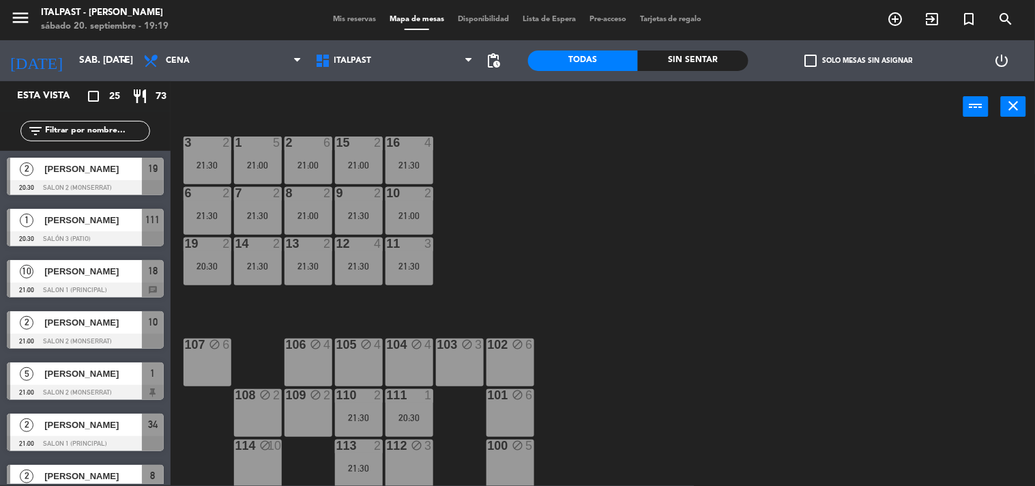
click at [312, 211] on div "21:00" at bounding box center [308, 216] width 48 height 10
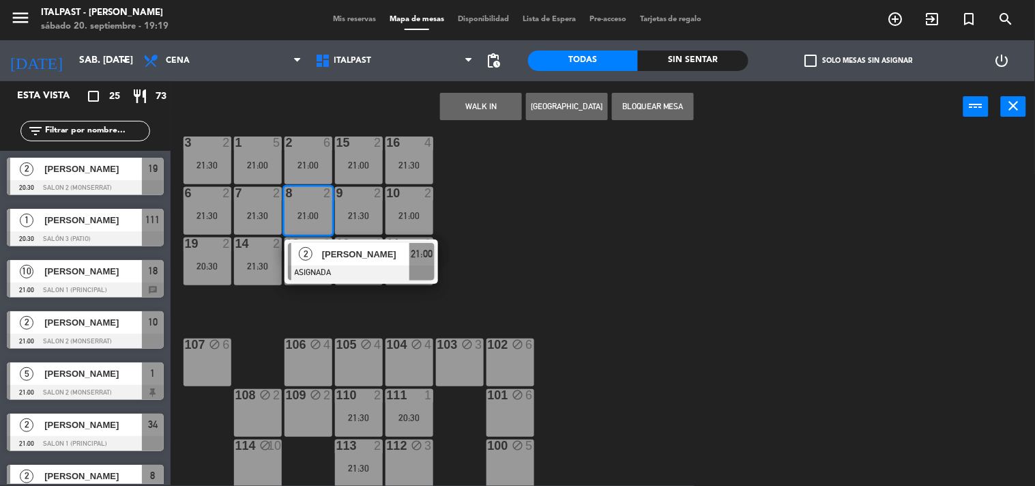
click at [312, 211] on div "21:00" at bounding box center [308, 216] width 48 height 10
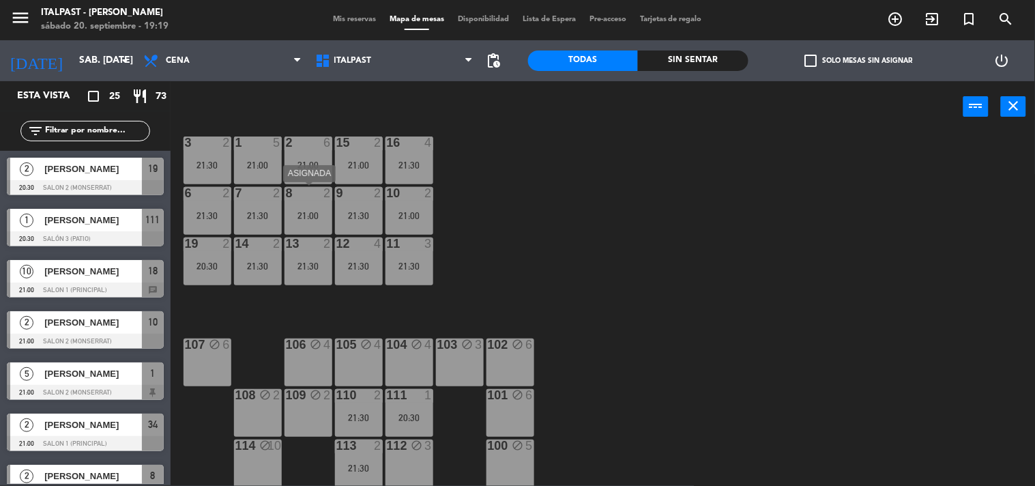
click at [257, 211] on div "21:30" at bounding box center [258, 216] width 48 height 10
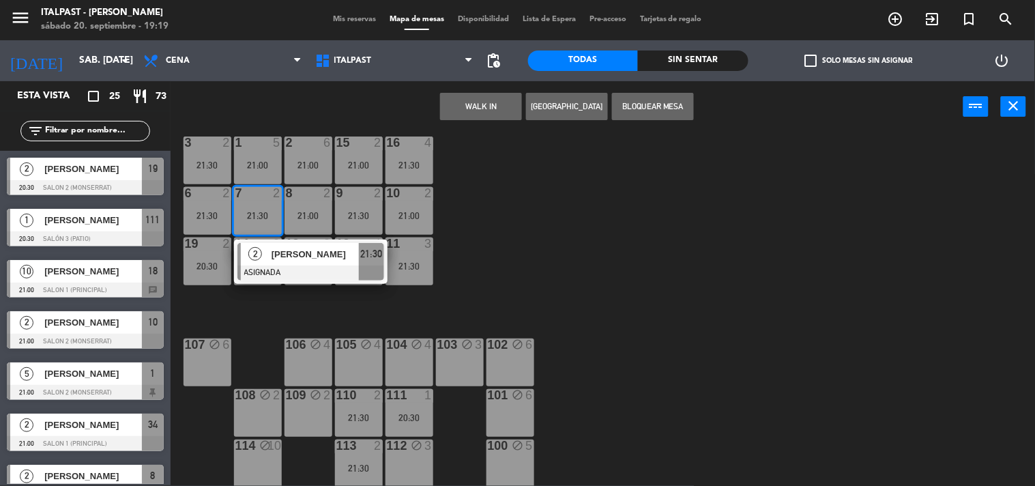
click at [257, 211] on div "21:30" at bounding box center [258, 216] width 48 height 10
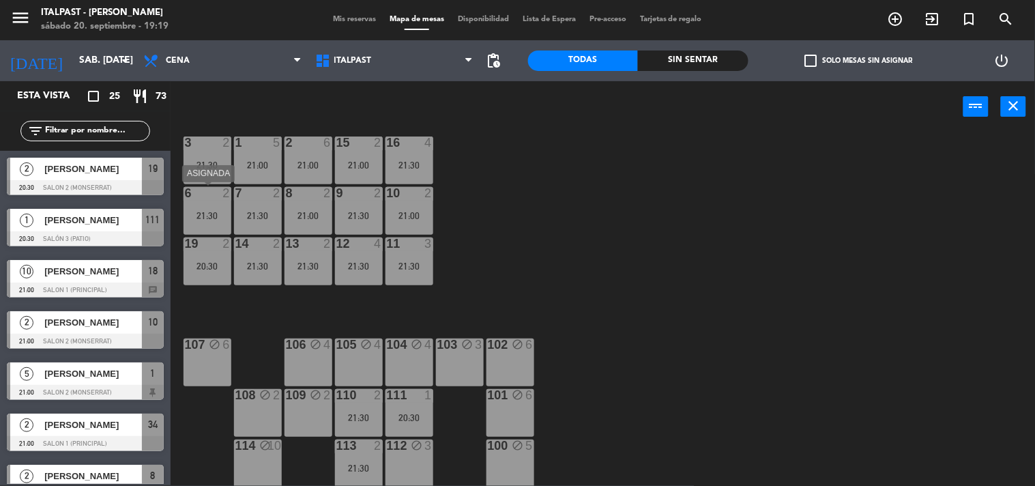
click at [221, 208] on div "6 2 21:30" at bounding box center [207, 211] width 48 height 48
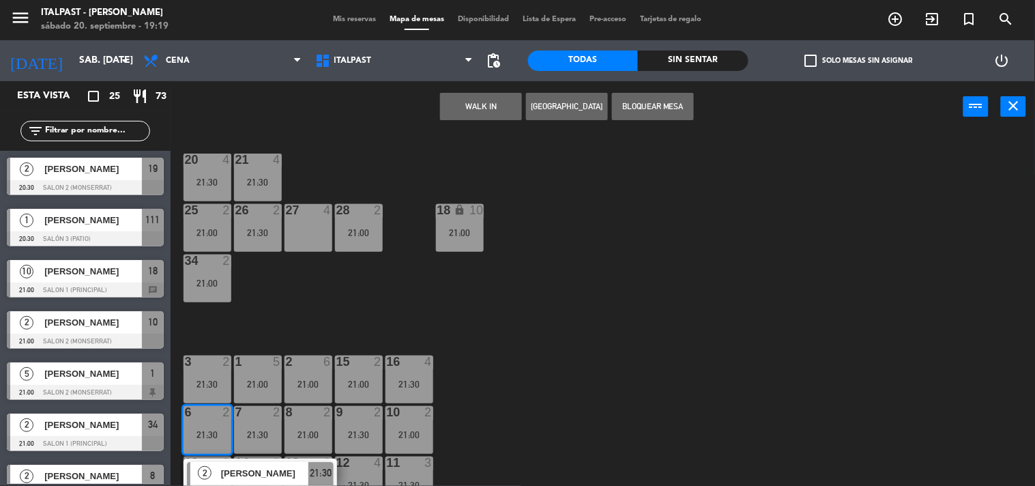
scroll to position [0, 0]
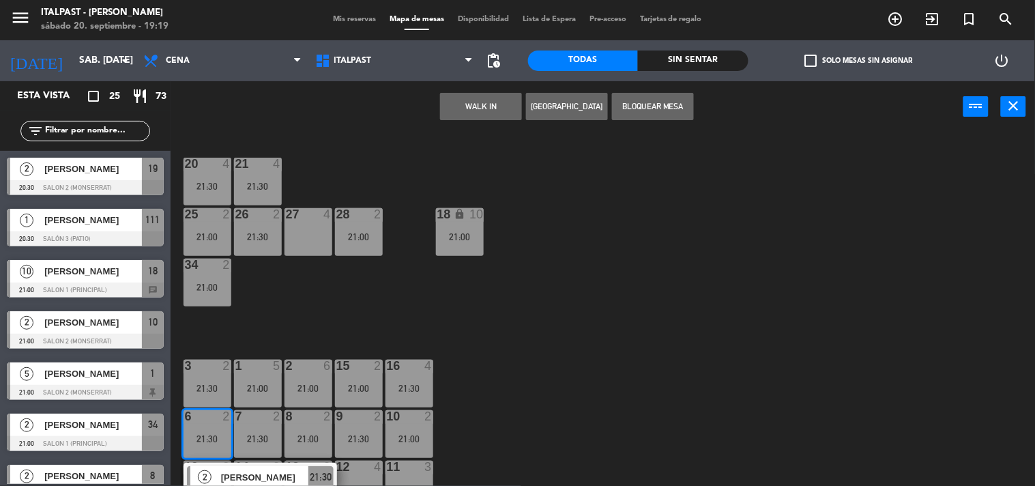
click at [786, 222] on div "20 4 21:30 21 4 21:30 25 2 21:00 26 2 21:30 27 4 28 2 21:00 18 lock 10 21:00 34…" at bounding box center [608, 309] width 854 height 353
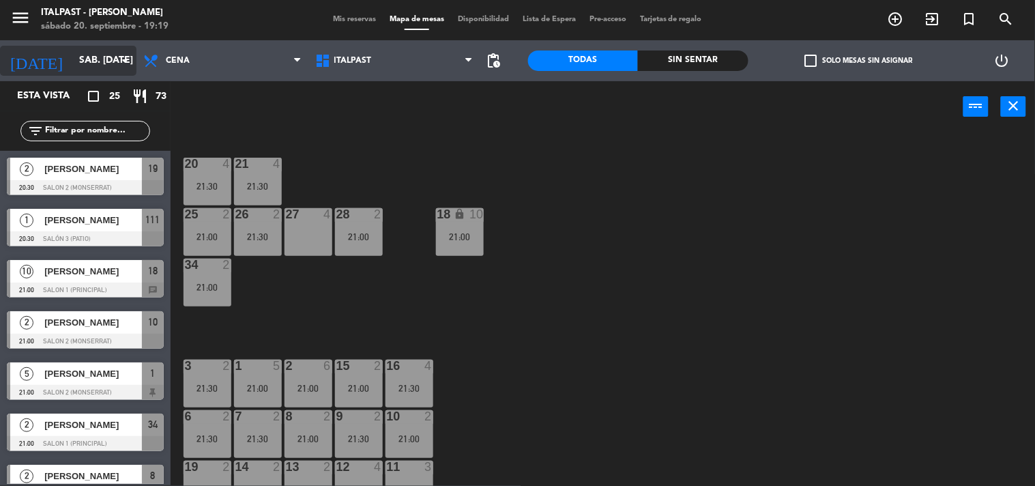
click at [72, 50] on input "sáb. [DATE]" at bounding box center [137, 60] width 130 height 25
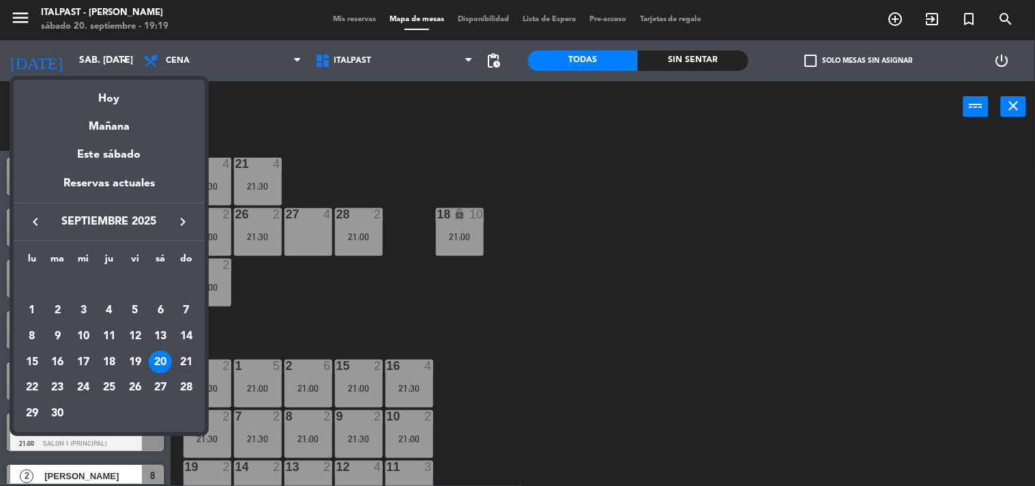
click at [185, 366] on div "21" at bounding box center [186, 362] width 23 height 23
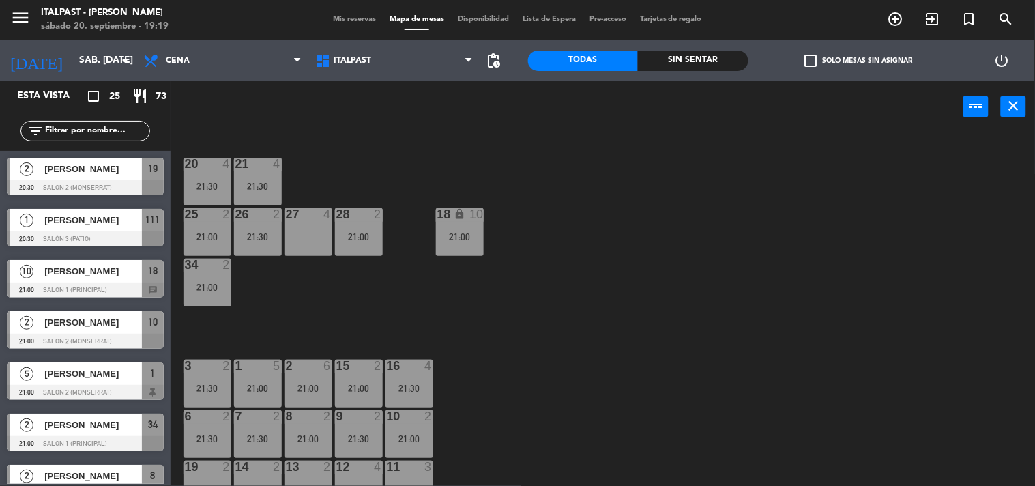
type input "dom. [DATE]"
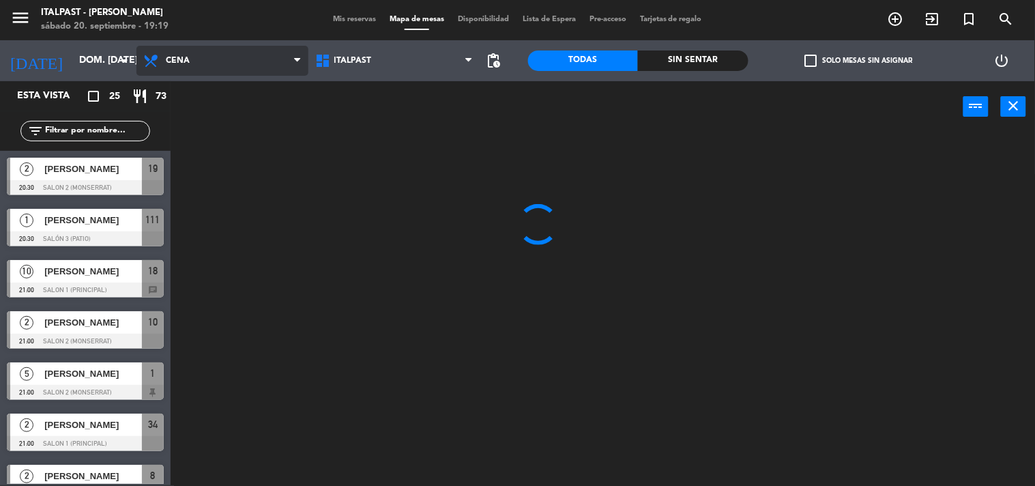
click at [189, 61] on span "Cena" at bounding box center [222, 61] width 172 height 30
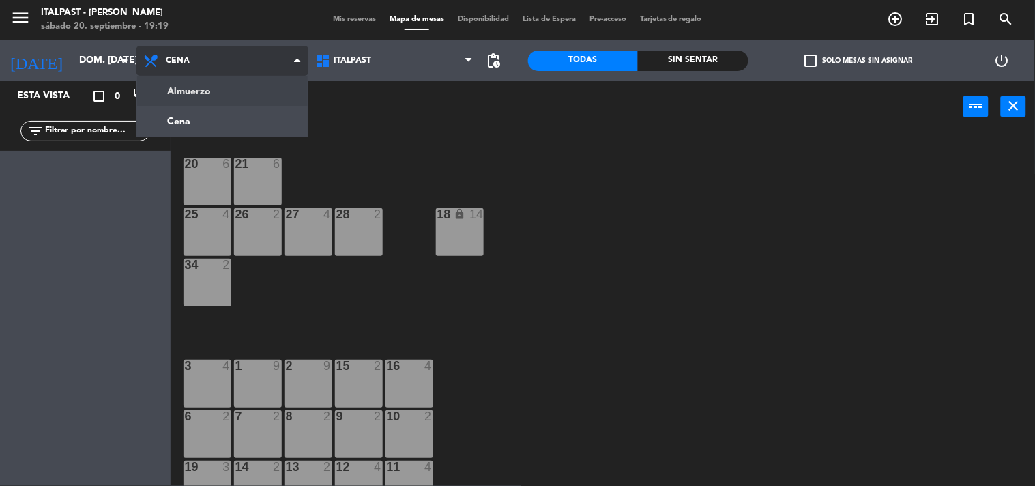
click at [194, 89] on ng-component "menu Italpast - [PERSON_NAME] sábado 20. septiembre - 19:19 Mis reservas Mapa d…" at bounding box center [517, 242] width 1035 height 486
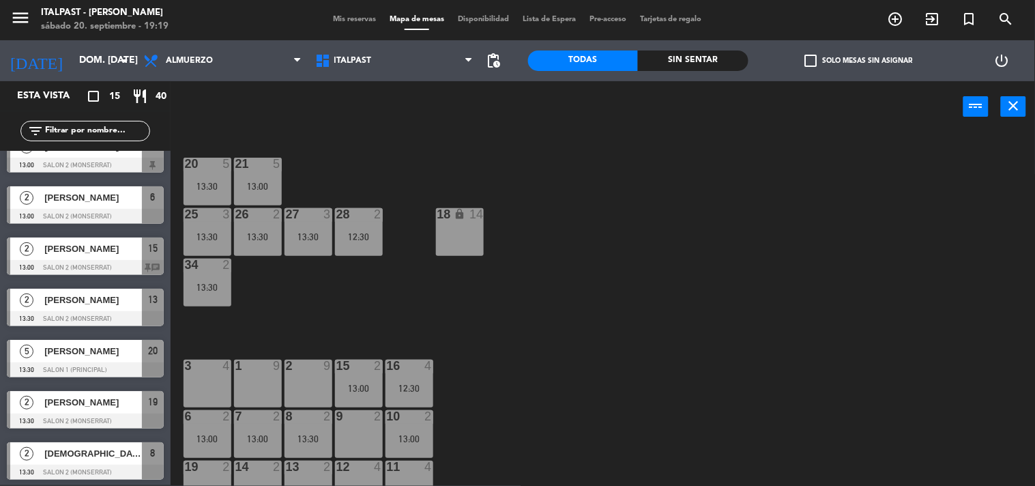
scroll to position [303, 0]
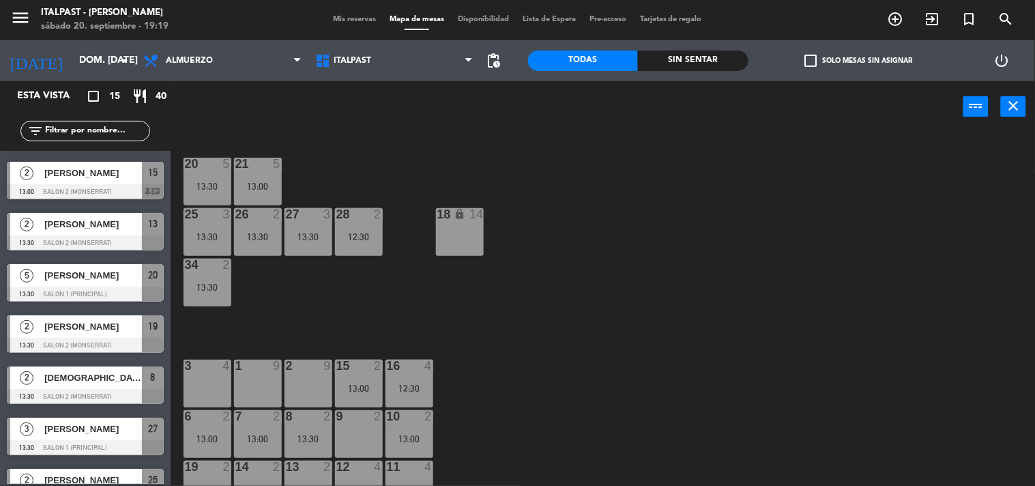
click at [68, 376] on span "[DEMOGRAPHIC_DATA] Szaszak" at bounding box center [93, 377] width 98 height 14
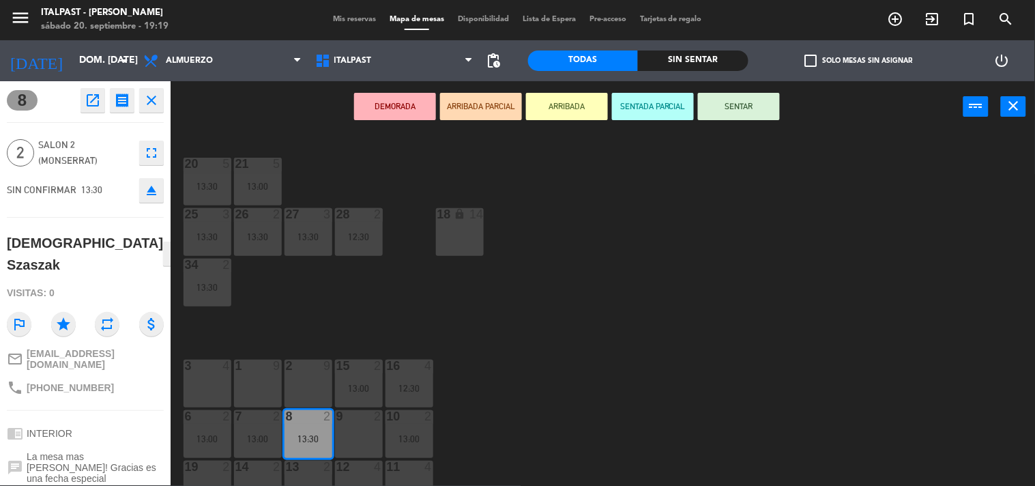
click at [347, 17] on span "Mis reservas" at bounding box center [354, 20] width 57 height 8
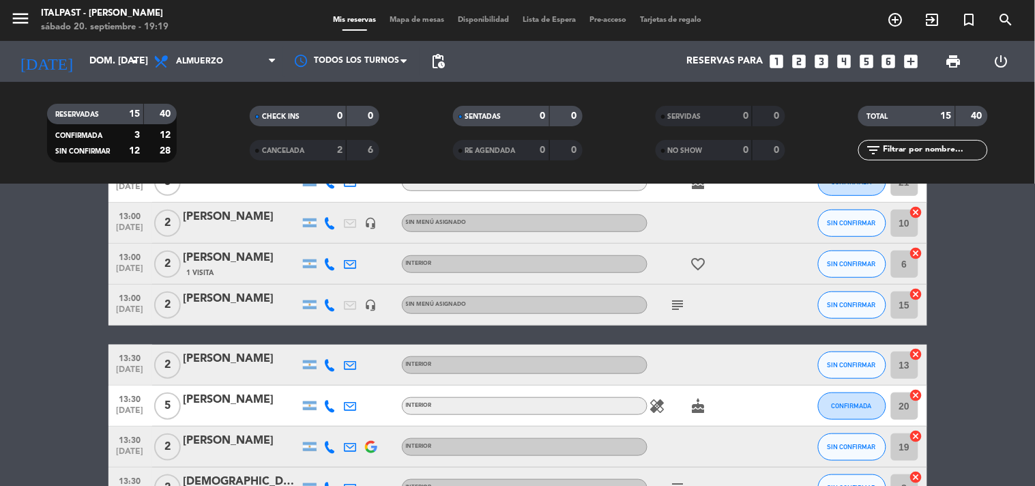
scroll to position [303, 0]
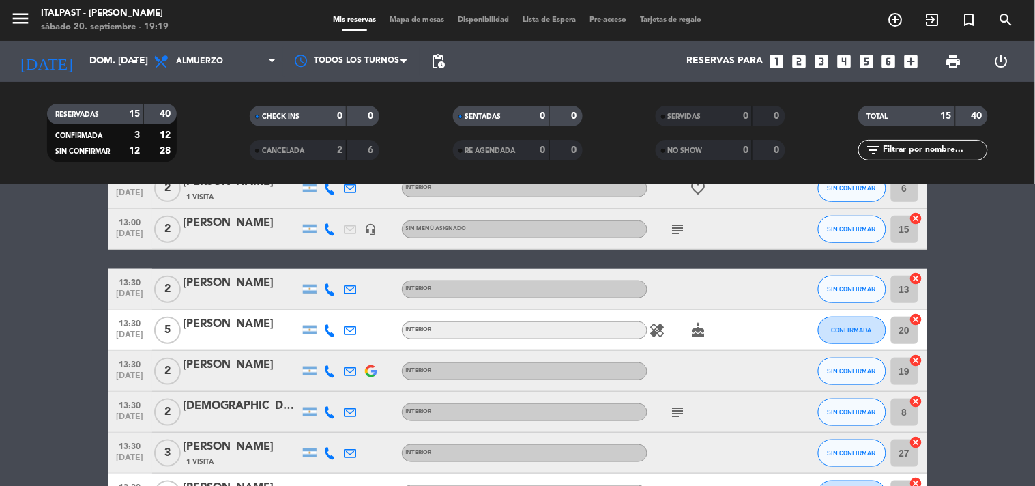
click at [209, 407] on div "[DEMOGRAPHIC_DATA] Szaszak" at bounding box center [241, 406] width 116 height 18
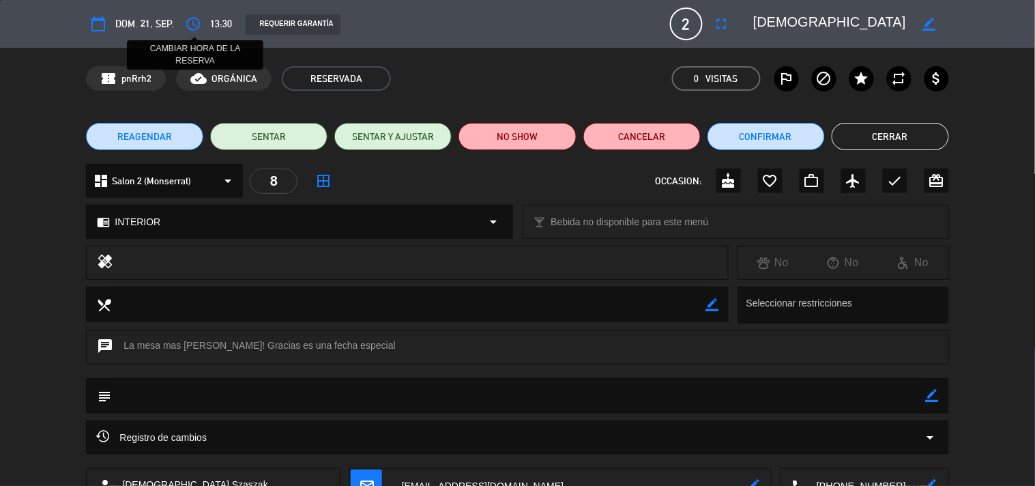
click at [191, 19] on icon "access_time" at bounding box center [193, 24] width 16 height 16
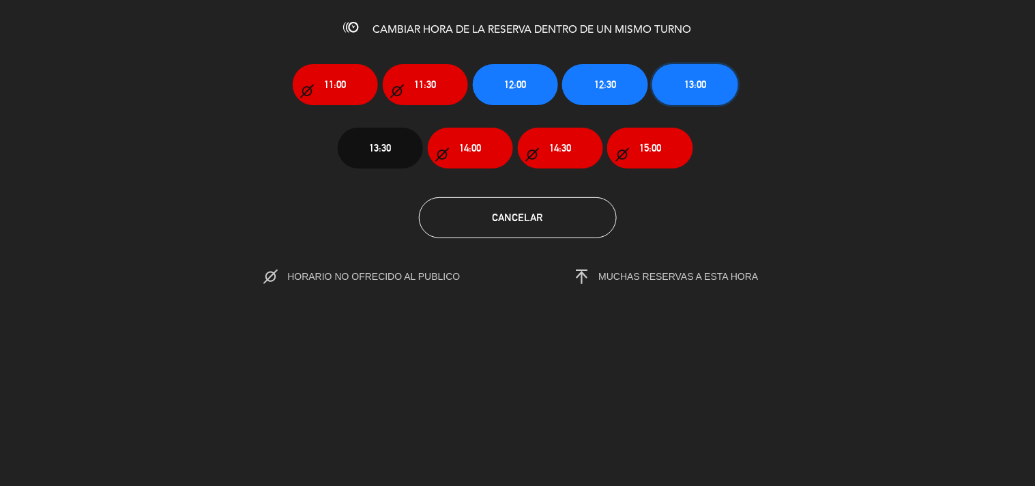
click at [701, 78] on span "13:00" at bounding box center [695, 84] width 22 height 16
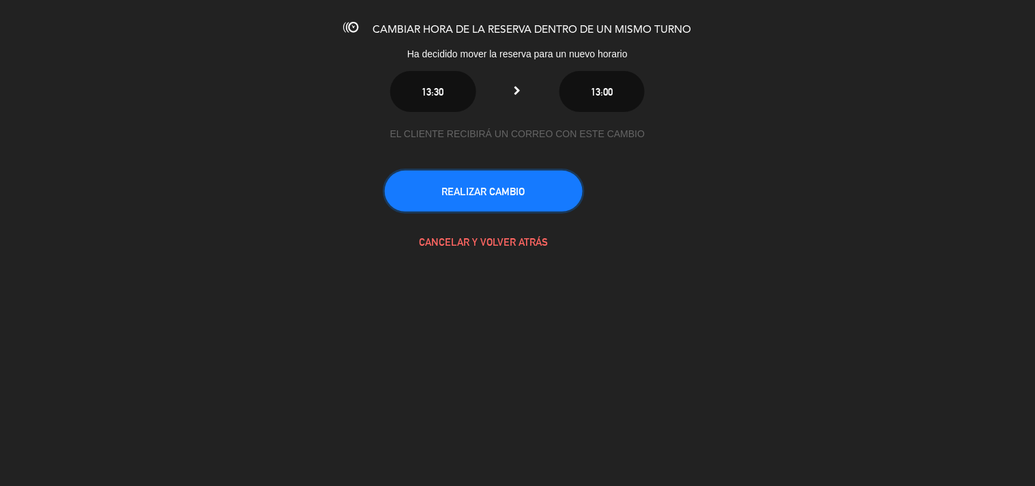
click at [502, 198] on button "REALIZAR CAMBIO" at bounding box center [484, 191] width 198 height 41
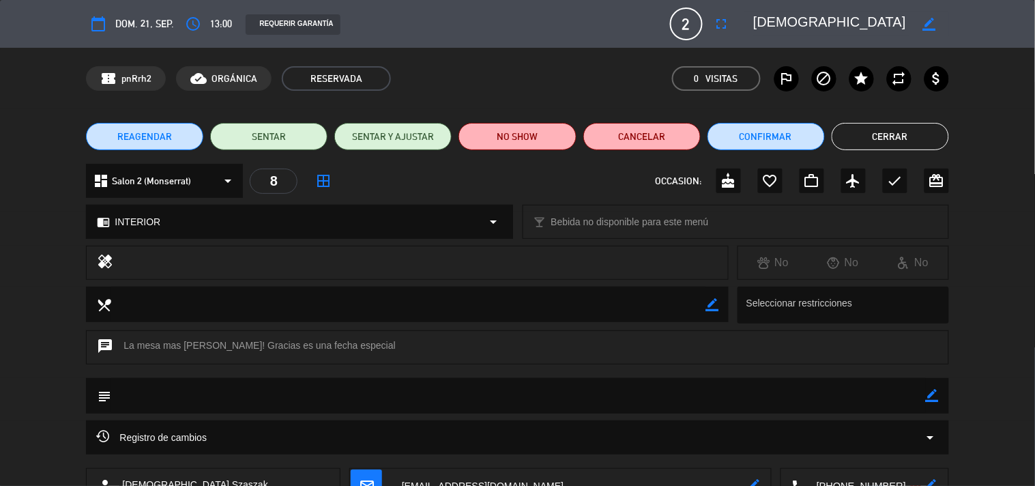
click at [881, 134] on button "Cerrar" at bounding box center [889, 136] width 117 height 27
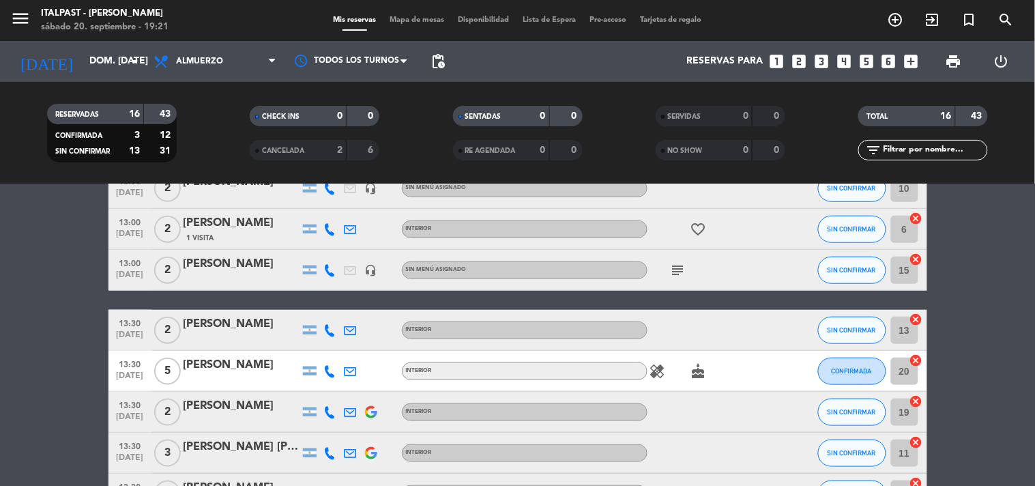
click at [405, 19] on span "Mapa de mesas" at bounding box center [417, 20] width 68 height 8
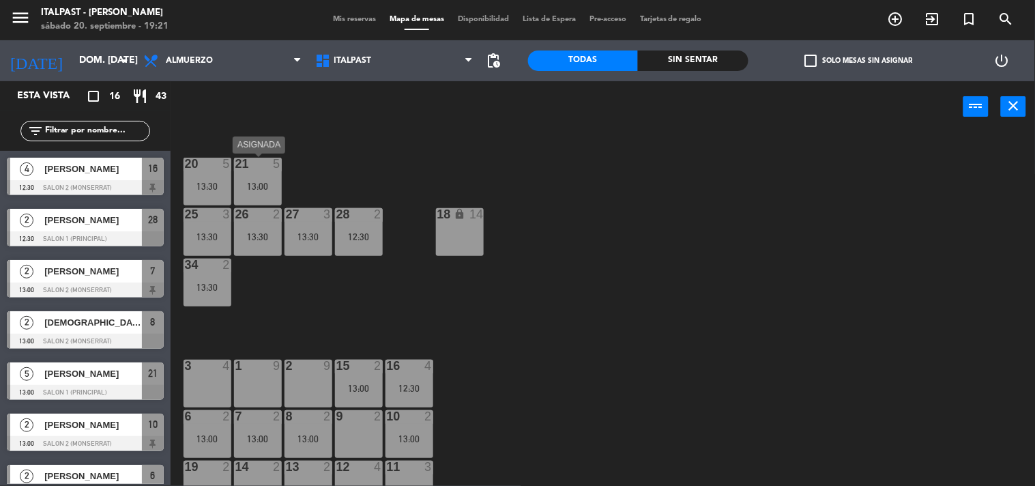
click at [257, 188] on div "13:00" at bounding box center [258, 186] width 48 height 10
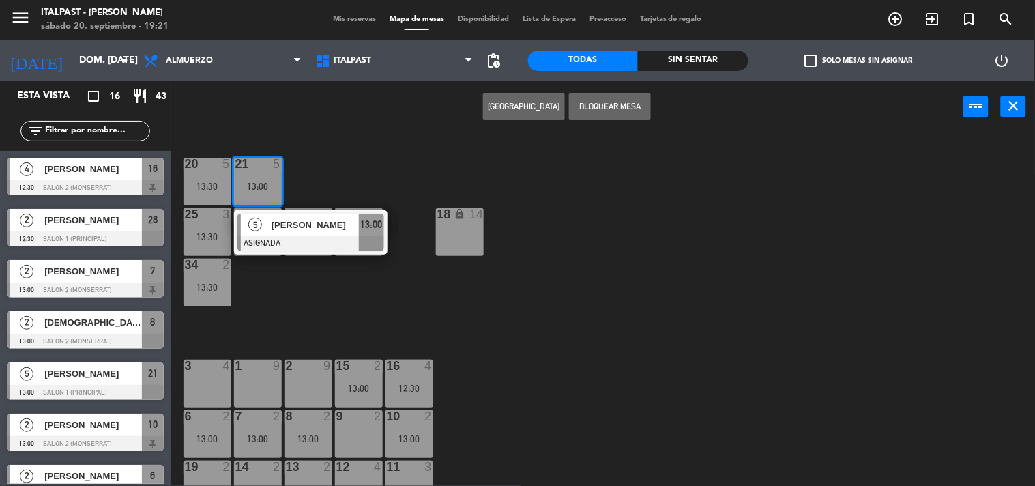
click at [338, 171] on div "20 5 13:30 21 5 13:00 5 [PERSON_NAME] ASIGNADA 13:00 25 3 13:30 26 2 13:30 27 3…" at bounding box center [608, 309] width 854 height 353
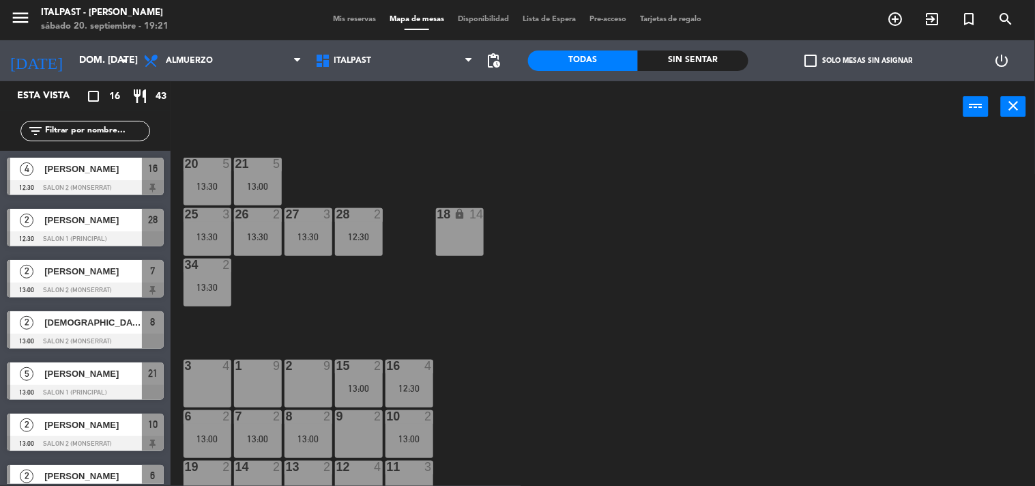
click at [208, 181] on div "13:30" at bounding box center [207, 186] width 48 height 10
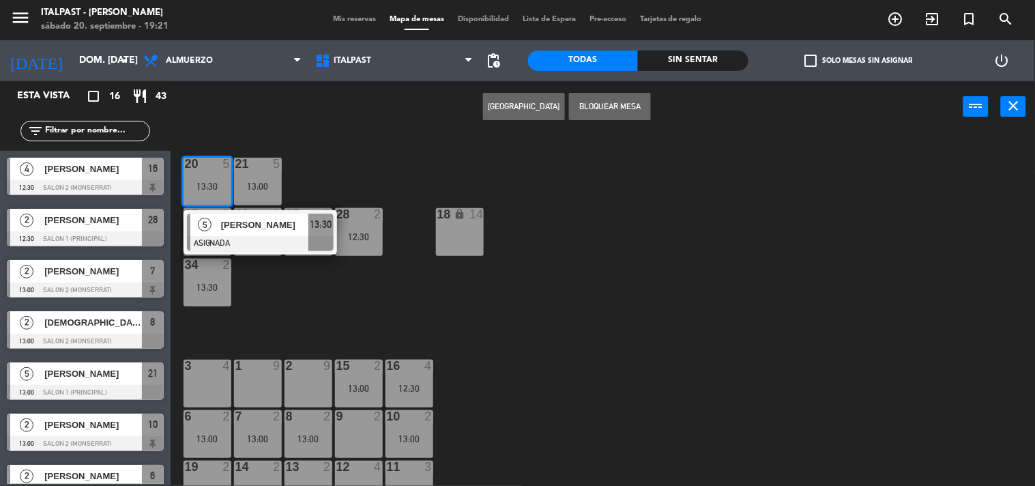
click at [244, 247] on div at bounding box center [260, 243] width 147 height 15
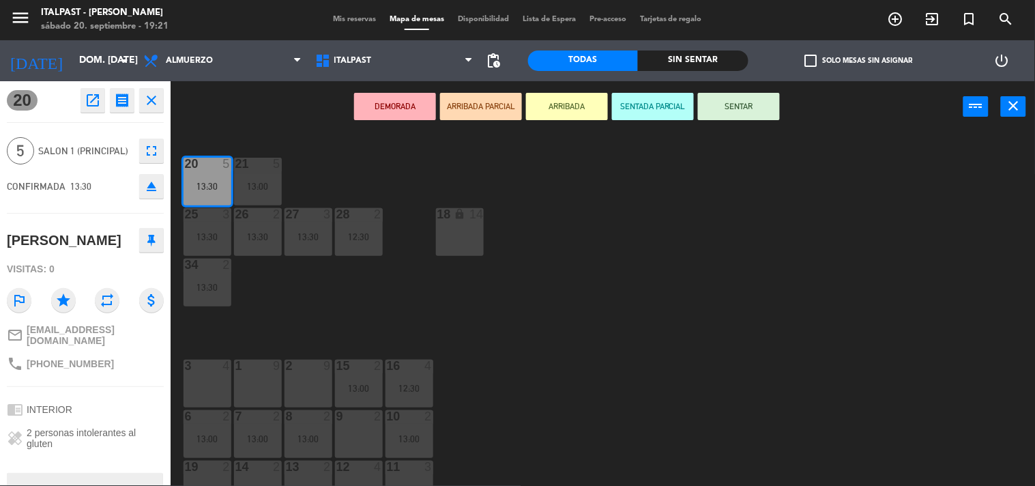
click at [257, 309] on div "20 5 13:30 21 5 13:00 25 3 13:30 26 2 13:30 27 3 13:30 28 2 12:30 18 lock 14 34…" at bounding box center [608, 309] width 854 height 353
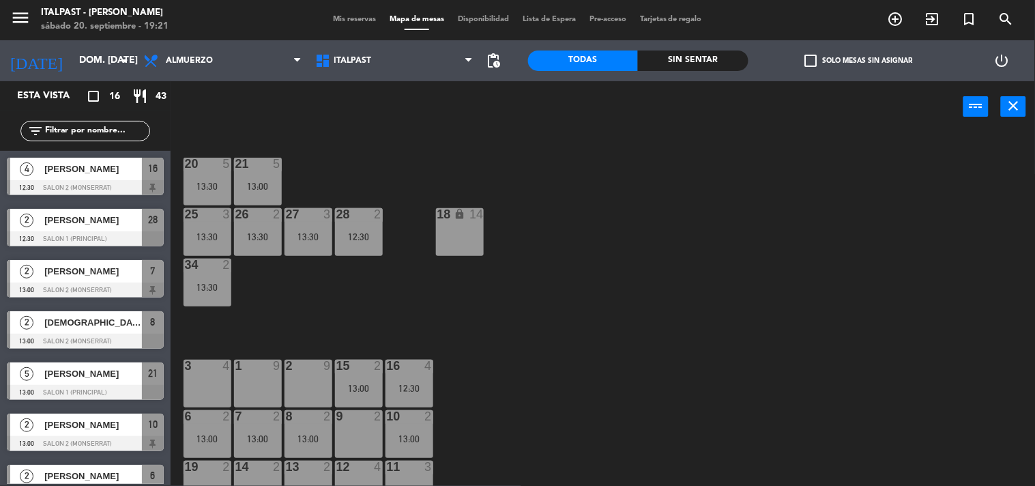
click at [255, 159] on div at bounding box center [257, 164] width 23 height 12
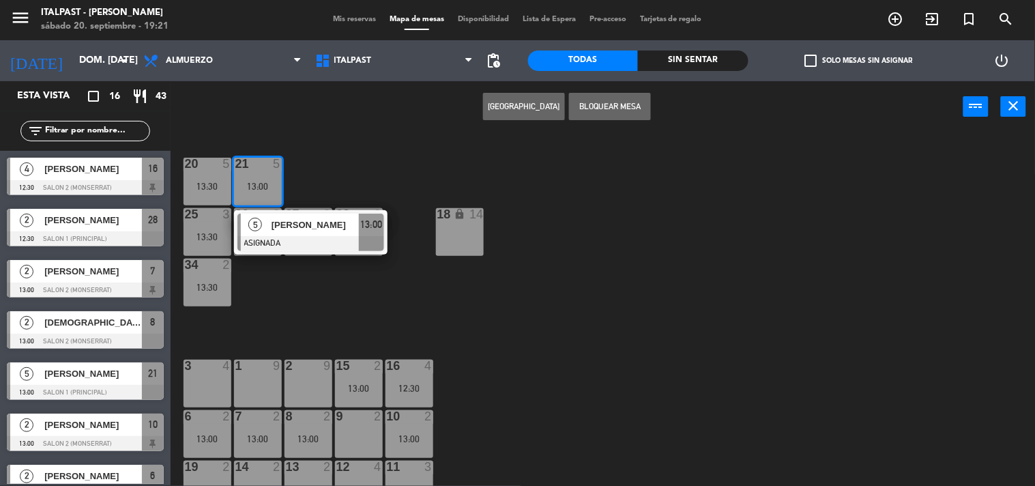
click at [309, 225] on span "[PERSON_NAME]" at bounding box center [314, 225] width 87 height 14
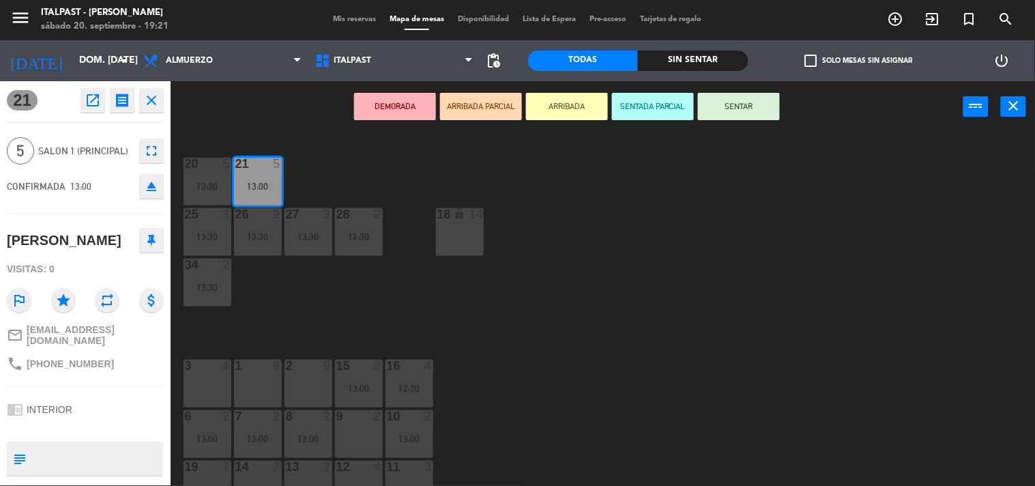
click at [263, 304] on div "20 5 13:30 21 5 13:00 25 3 13:30 26 2 13:30 27 3 13:30 28 2 12:30 18 lock 14 34…" at bounding box center [608, 309] width 854 height 353
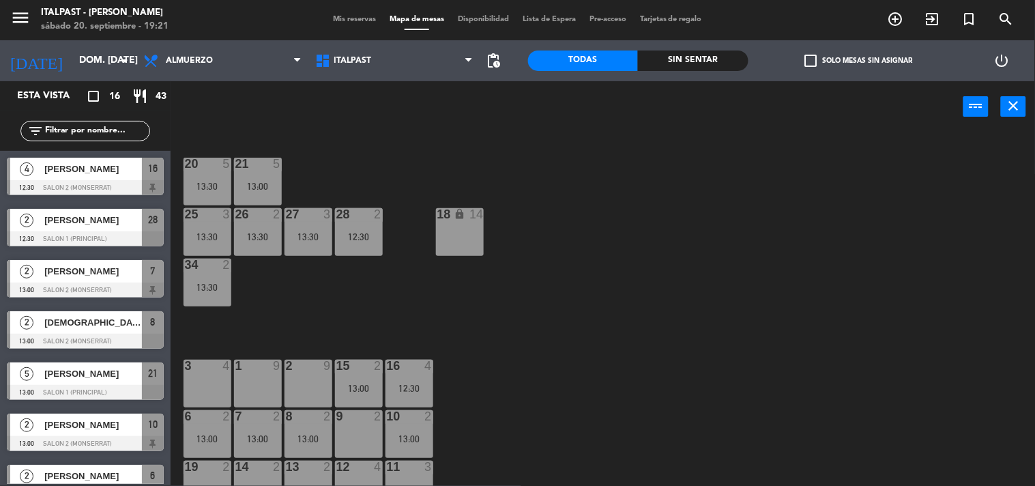
click at [219, 234] on div "13:30" at bounding box center [207, 237] width 48 height 10
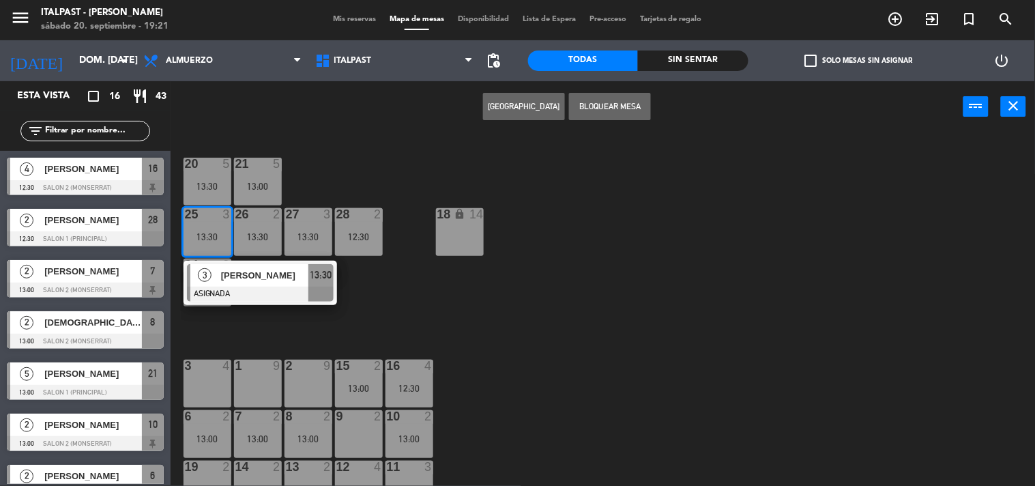
click at [275, 289] on div at bounding box center [260, 293] width 147 height 15
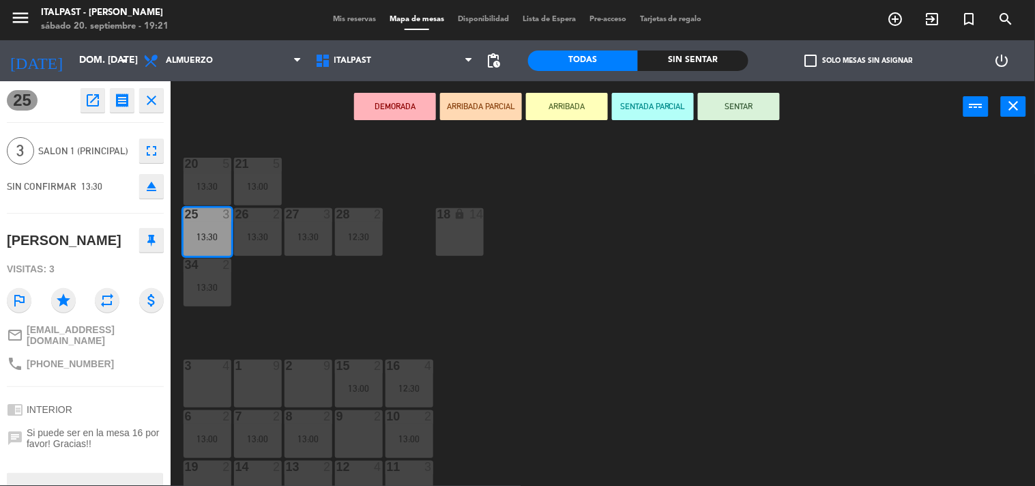
click at [271, 300] on div "20 5 13:30 21 5 13:00 25 3 13:30 26 2 13:30 27 3 13:30 28 2 12:30 18 lock 14 34…" at bounding box center [608, 309] width 854 height 353
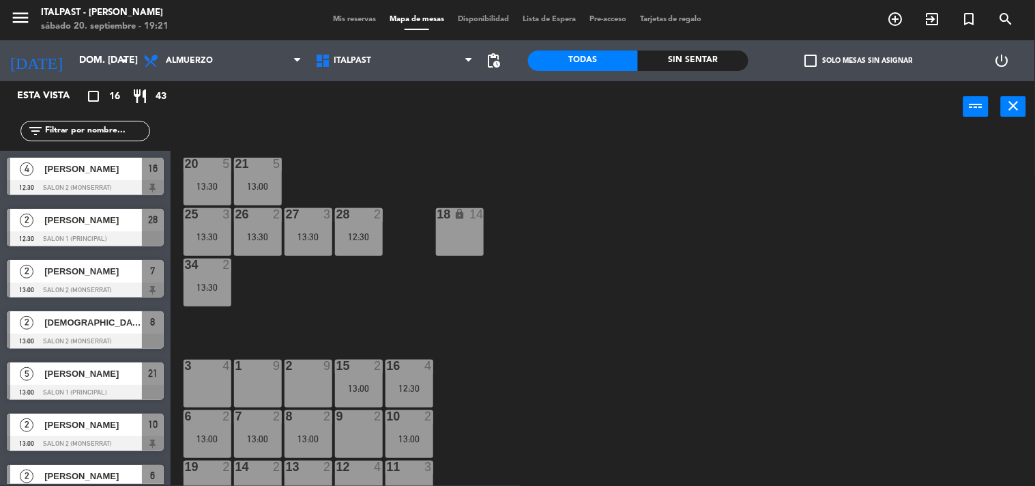
scroll to position [190, 0]
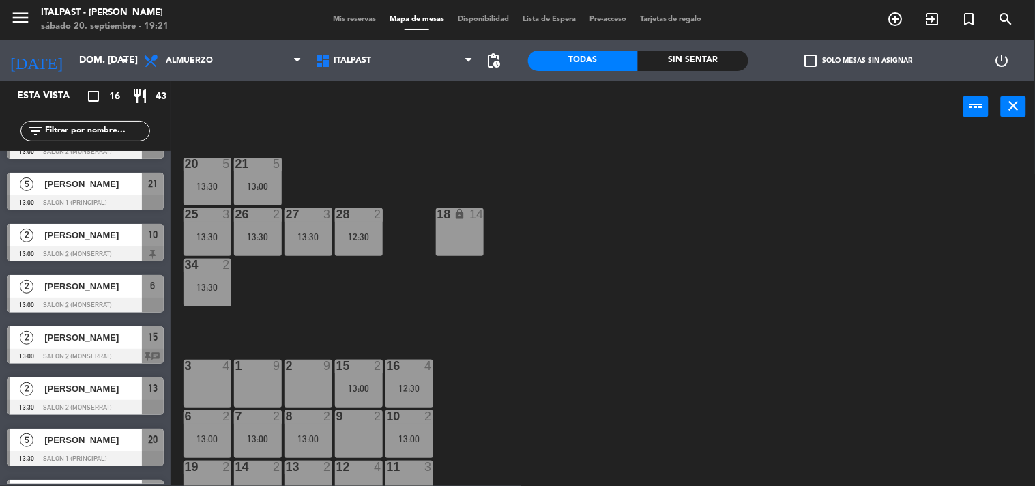
click at [417, 386] on div "12:30" at bounding box center [409, 388] width 48 height 10
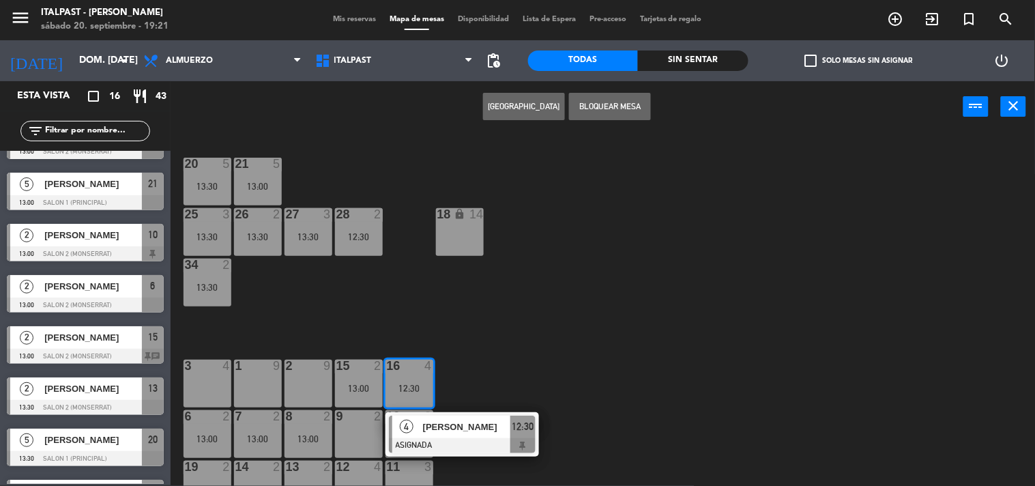
click at [491, 445] on div at bounding box center [462, 445] width 147 height 15
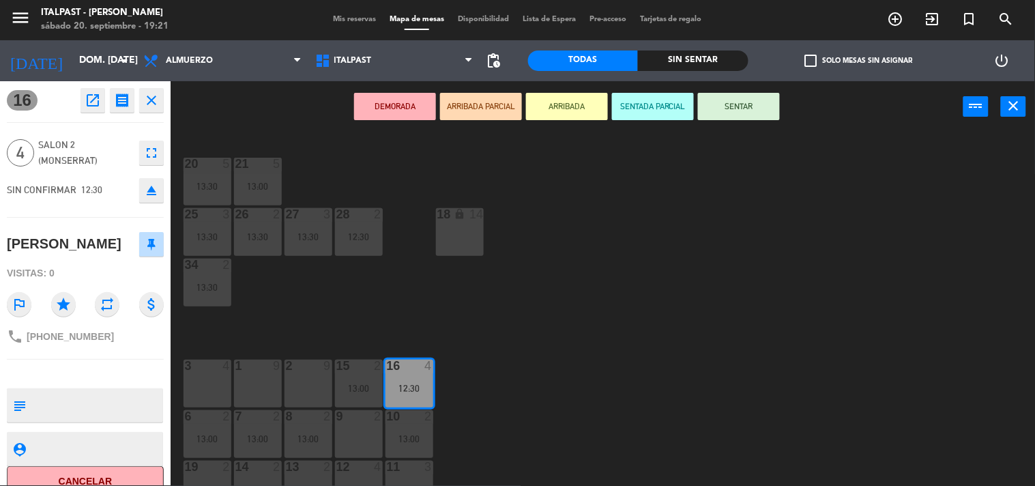
click at [438, 353] on div "20 5 13:30 21 5 13:00 25 3 13:30 26 2 13:30 27 3 13:30 28 2 12:30 18 lock 14 34…" at bounding box center [608, 309] width 854 height 353
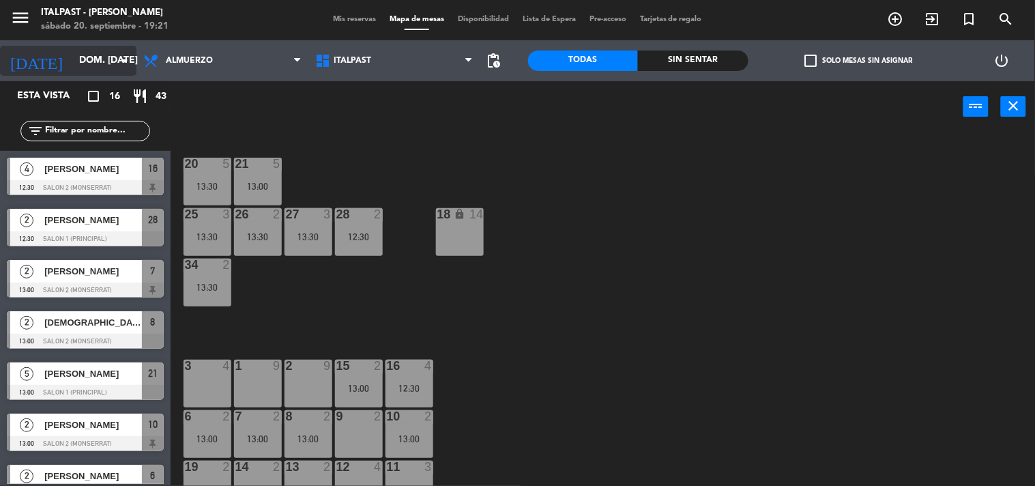
click at [119, 50] on input "dom. [DATE]" at bounding box center [137, 60] width 130 height 25
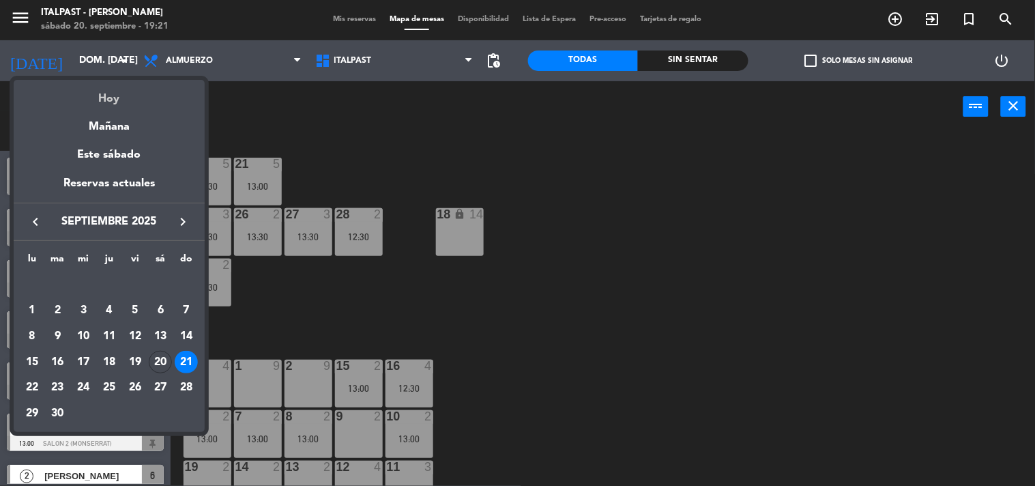
click at [106, 98] on div "Hoy" at bounding box center [109, 94] width 191 height 28
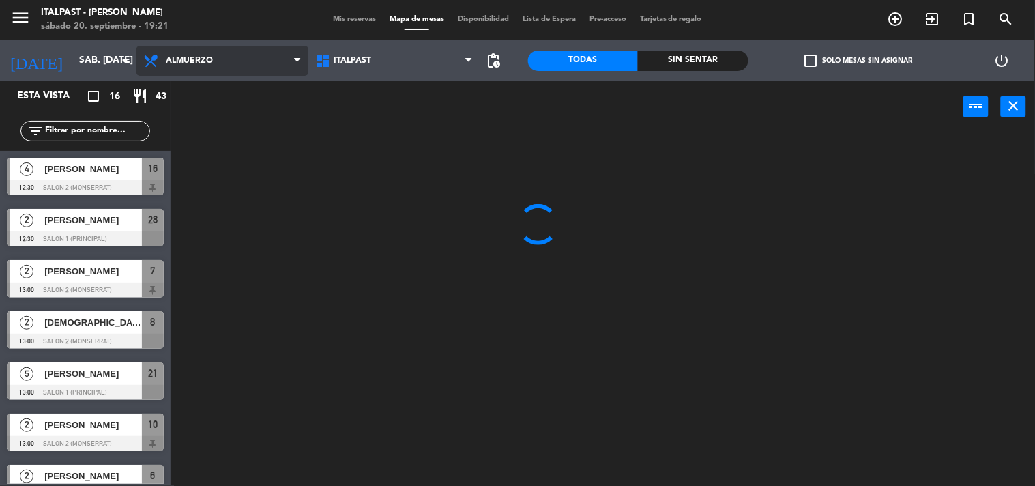
click at [171, 56] on span "Almuerzo" at bounding box center [189, 61] width 47 height 10
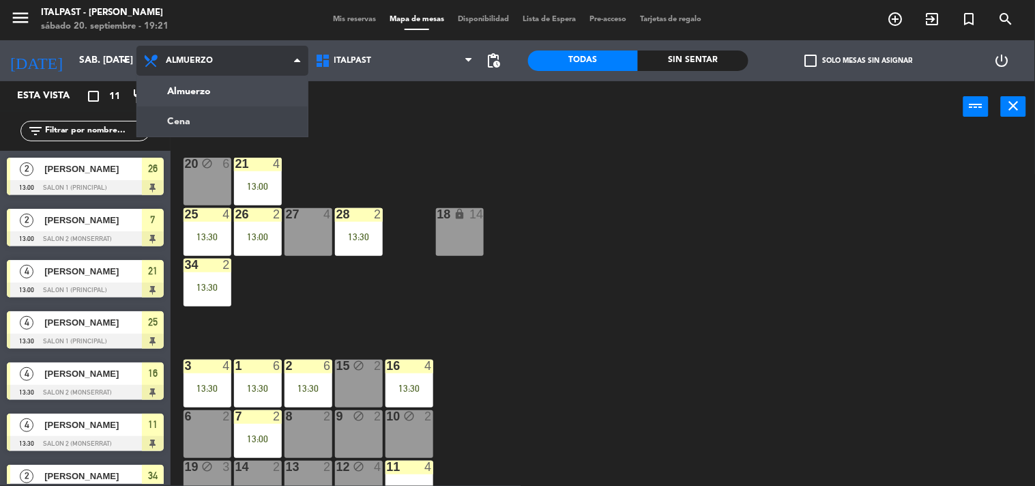
click at [205, 117] on ng-component "menu Italpast - [PERSON_NAME] sábado 20. septiembre - 19:21 Mis reservas Mapa d…" at bounding box center [517, 242] width 1035 height 486
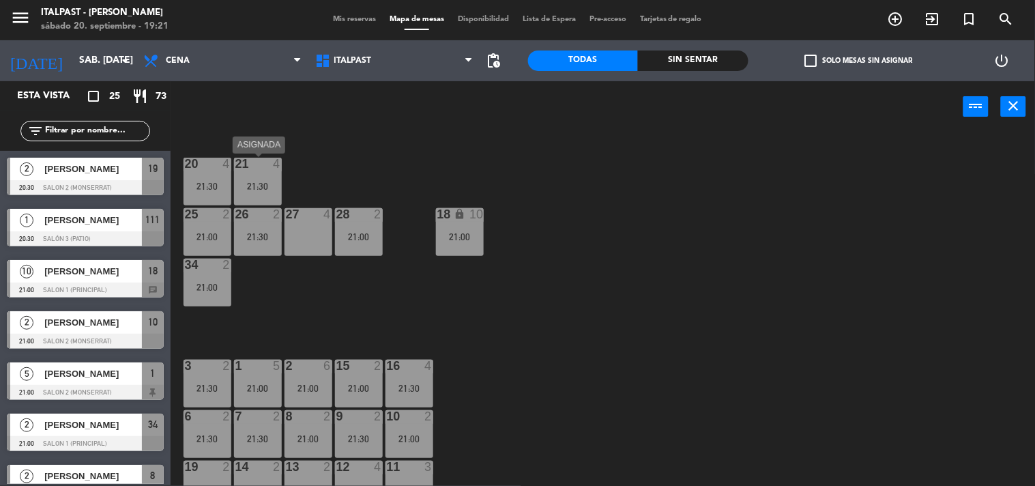
click at [266, 171] on div "21 4" at bounding box center [258, 165] width 48 height 14
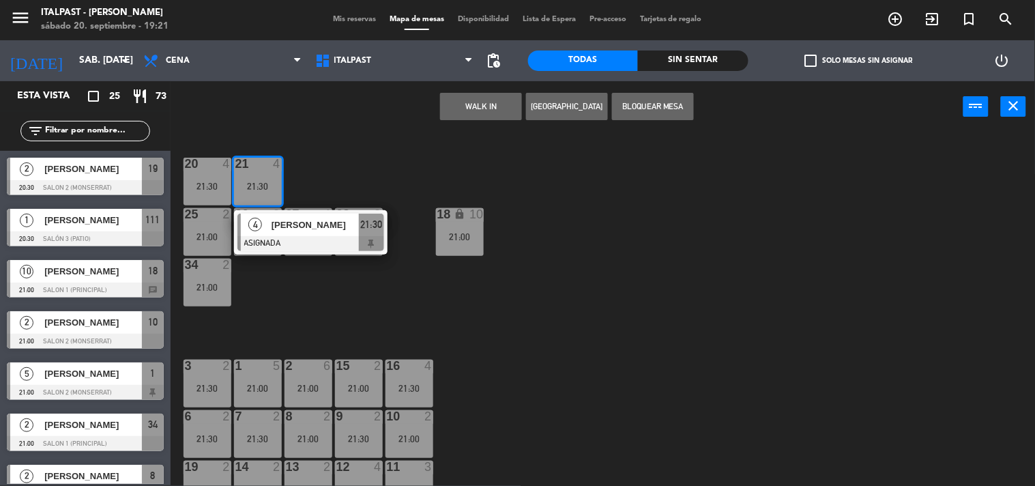
click at [317, 160] on div "20 4 21:30 21 4 21:30 4 [PERSON_NAME] ASIGNADA 21:30 25 2 21:00 26 2 21:30 27 4…" at bounding box center [608, 309] width 854 height 353
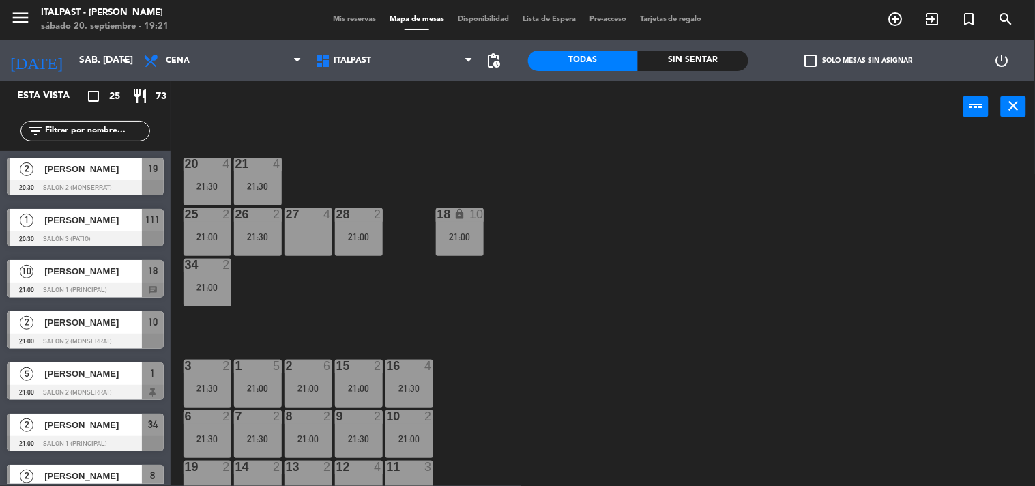
click at [186, 165] on div "20" at bounding box center [185, 164] width 1 height 12
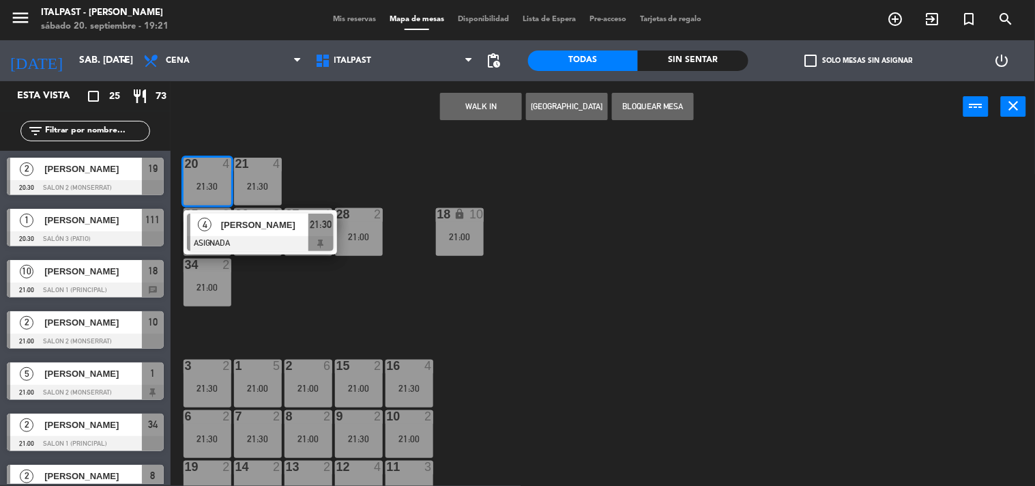
click at [325, 160] on div "20 4 21:30 4 [PERSON_NAME] ASIGNADA 21:30 21 4 21:30 25 2 21:00 26 2 21:30 27 4…" at bounding box center [608, 309] width 854 height 353
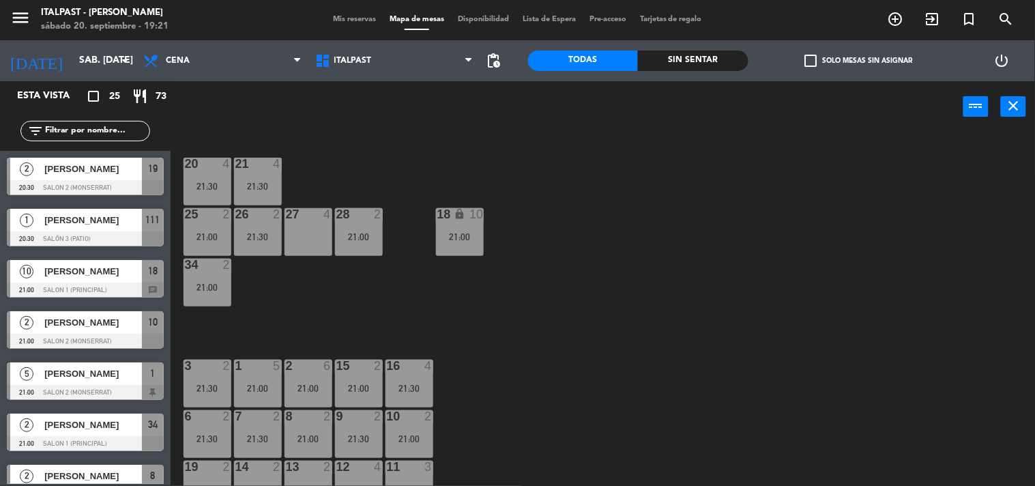
click at [217, 242] on div "25 2 21:00" at bounding box center [207, 232] width 48 height 48
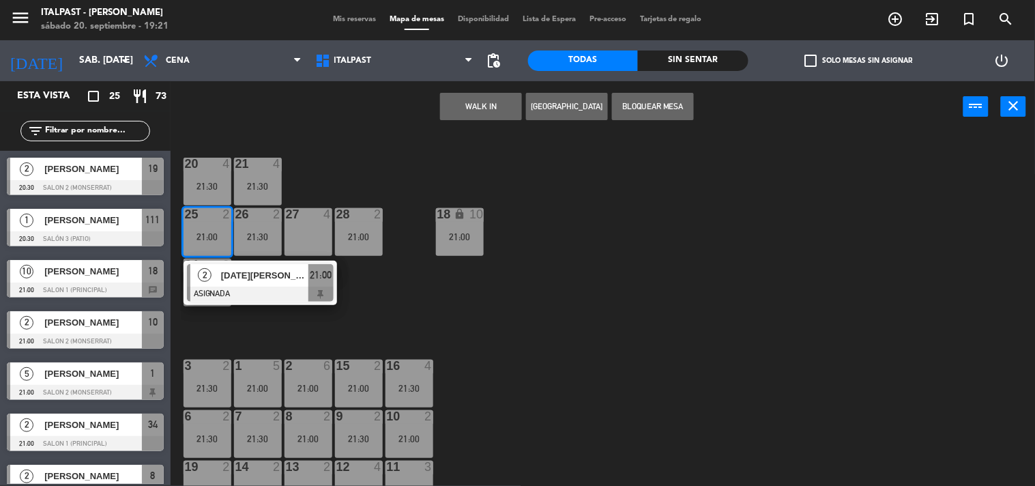
click at [276, 291] on div at bounding box center [260, 293] width 147 height 15
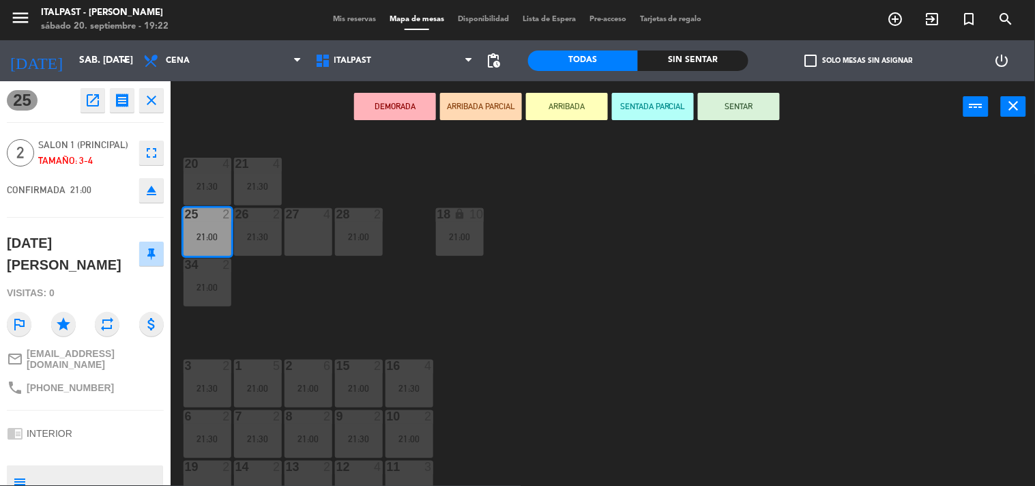
click at [295, 299] on div "20 4 21:30 21 4 21:30 25 2 21:00 26 2 21:30 27 4 28 2 21:00 18 lock 10 21:00 34…" at bounding box center [608, 309] width 854 height 353
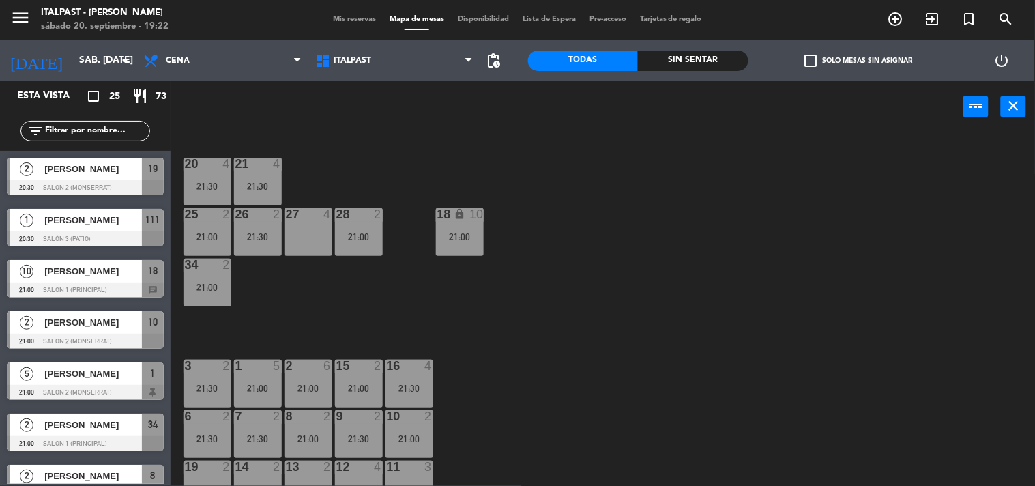
click at [355, 217] on div at bounding box center [358, 214] width 23 height 12
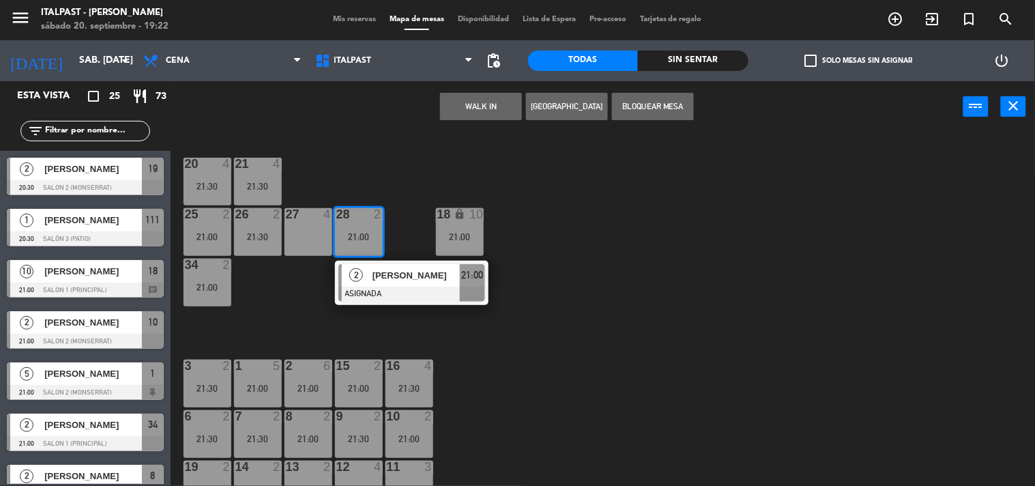
click at [409, 295] on div at bounding box center [411, 293] width 147 height 15
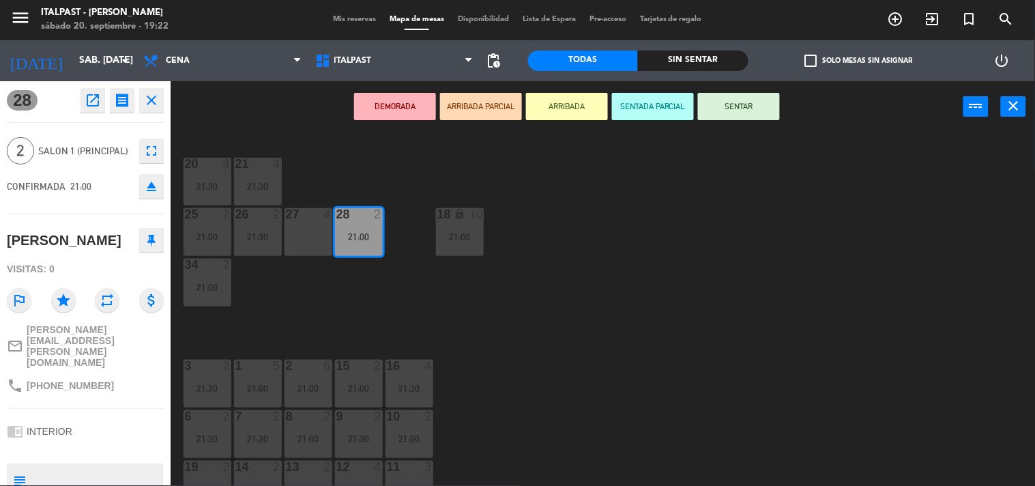
click at [322, 301] on div "20 4 21:30 21 4 21:30 25 2 21:00 26 2 21:30 27 4 28 2 21:00 18 lock 10 21:00 34…" at bounding box center [608, 309] width 854 height 353
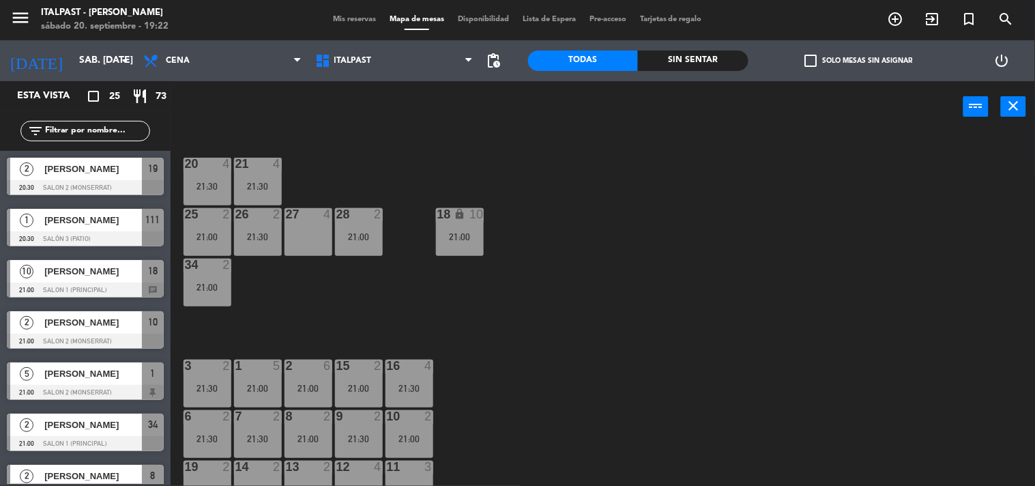
click at [471, 235] on div "21:00" at bounding box center [460, 237] width 48 height 10
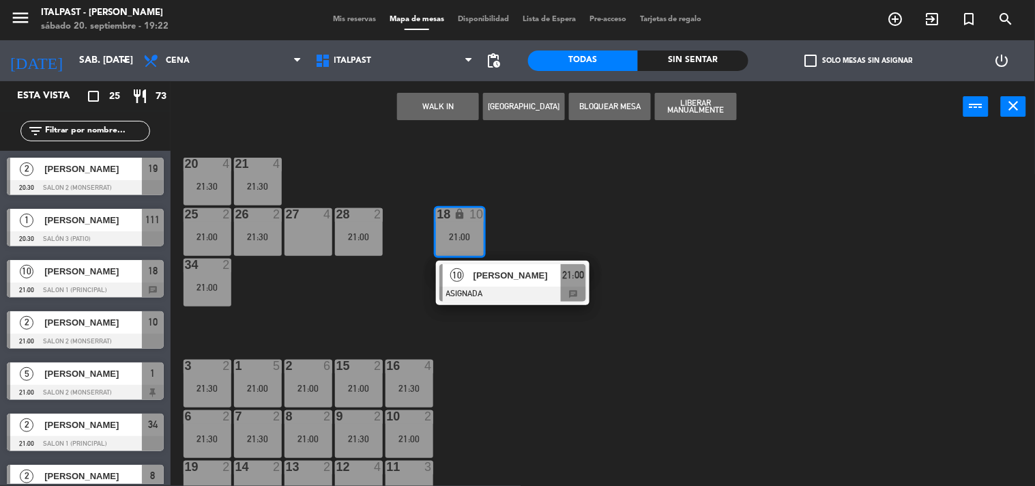
click at [510, 276] on span "[PERSON_NAME]" at bounding box center [516, 275] width 87 height 14
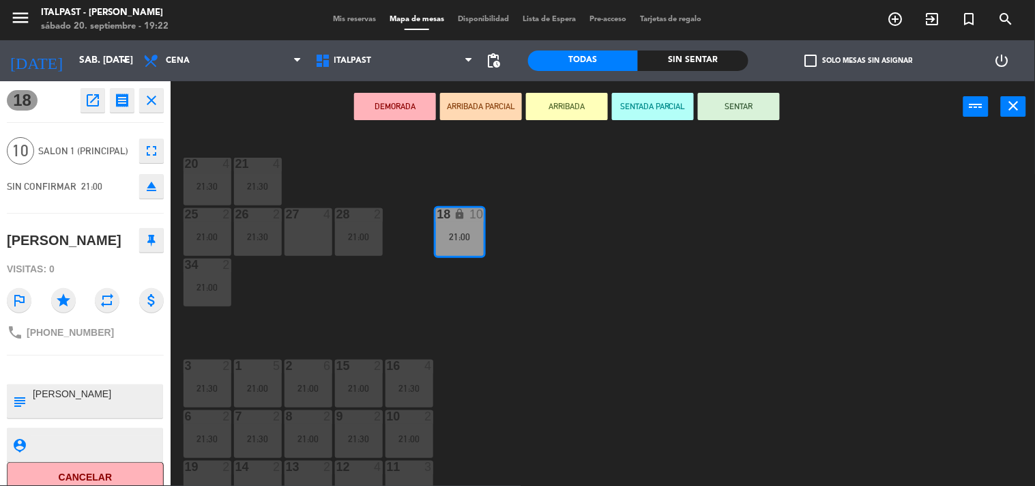
click at [453, 323] on div "20 4 21:30 21 4 21:30 25 2 21:00 26 2 21:30 27 4 28 2 21:00 18 lock 10 21:00 34…" at bounding box center [608, 309] width 854 height 353
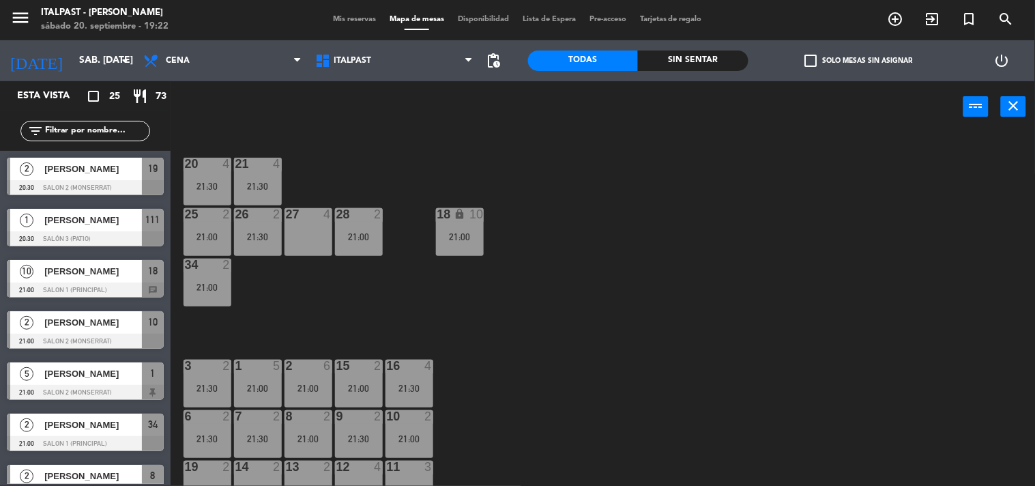
click at [348, 232] on div "21:00" at bounding box center [359, 237] width 48 height 10
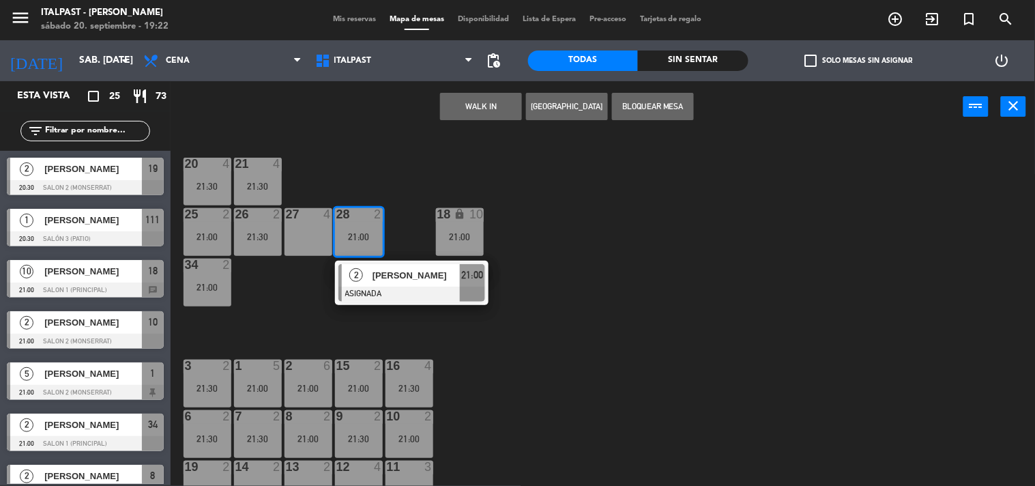
click at [364, 282] on div "2" at bounding box center [356, 275] width 29 height 23
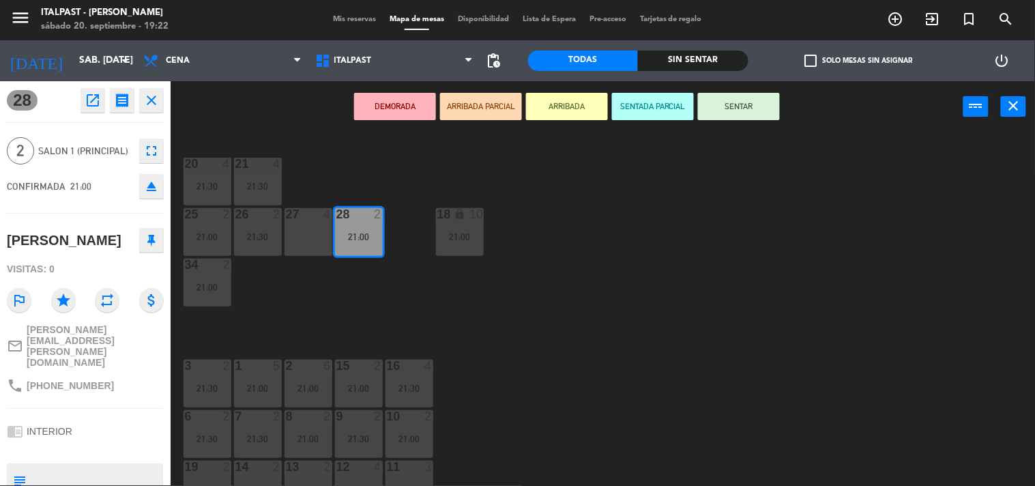
click at [337, 300] on div "20 4 21:30 21 4 21:30 25 2 21:00 26 2 21:30 27 4 28 2 21:00 18 lock 10 21:00 34…" at bounding box center [608, 309] width 854 height 353
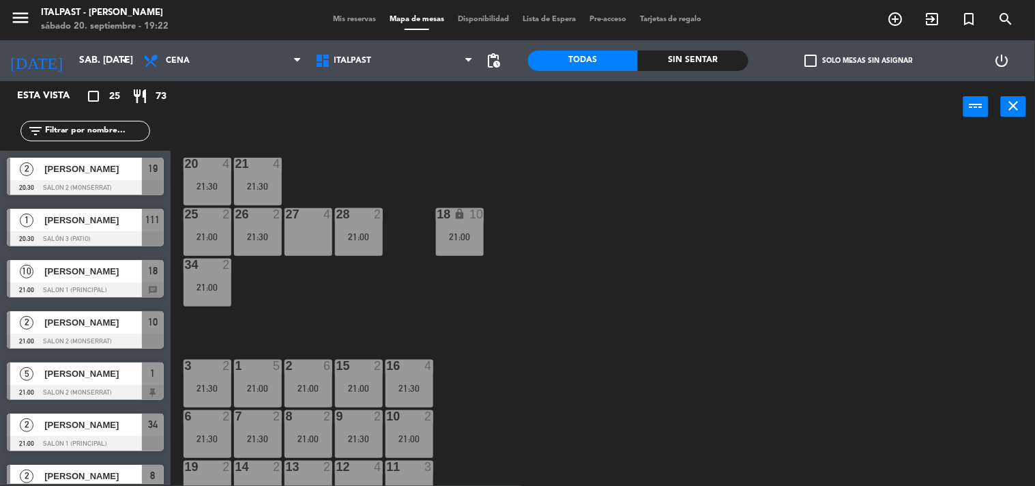
click at [267, 223] on div "26 2 21:30" at bounding box center [258, 232] width 48 height 48
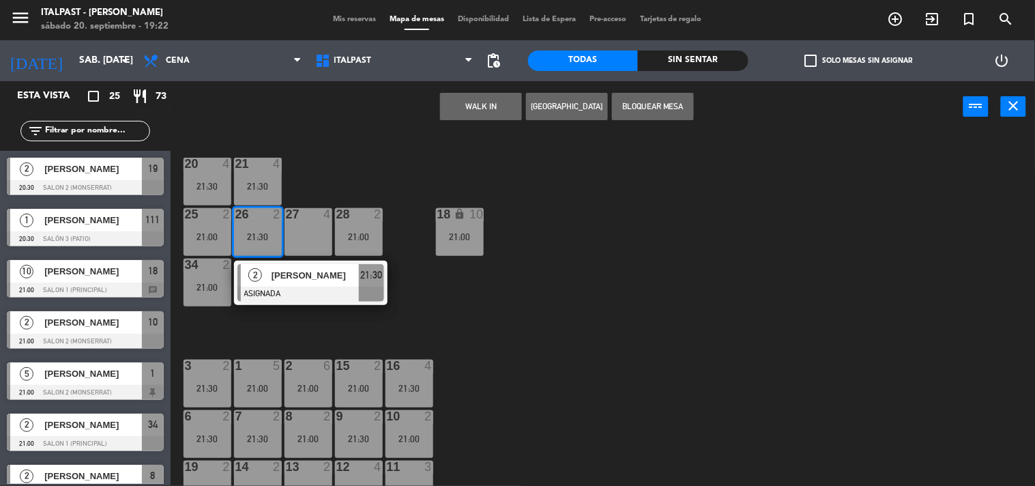
click at [283, 269] on span "[PERSON_NAME]" at bounding box center [314, 275] width 87 height 14
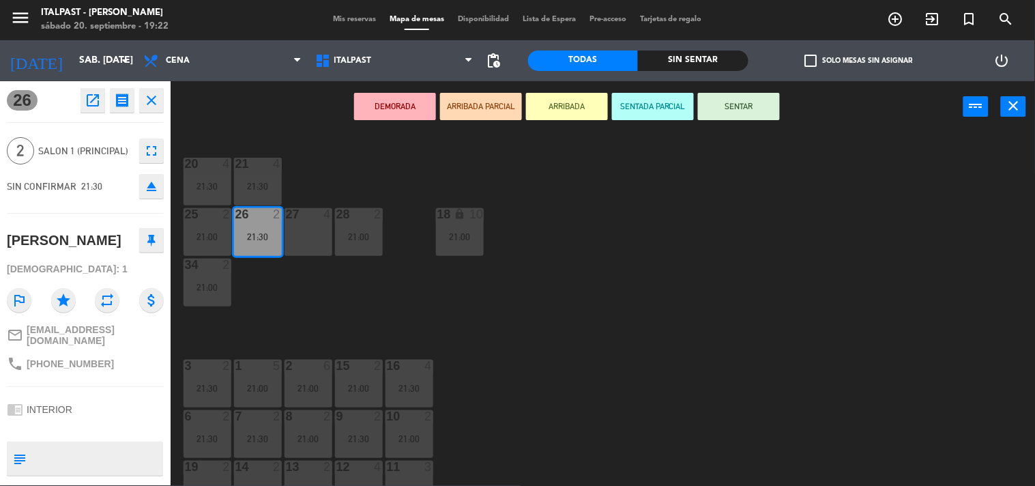
click at [283, 298] on div "20 4 21:30 21 4 21:30 25 2 21:00 26 2 21:30 27 4 28 2 21:00 18 lock 10 21:00 34…" at bounding box center [608, 309] width 854 height 353
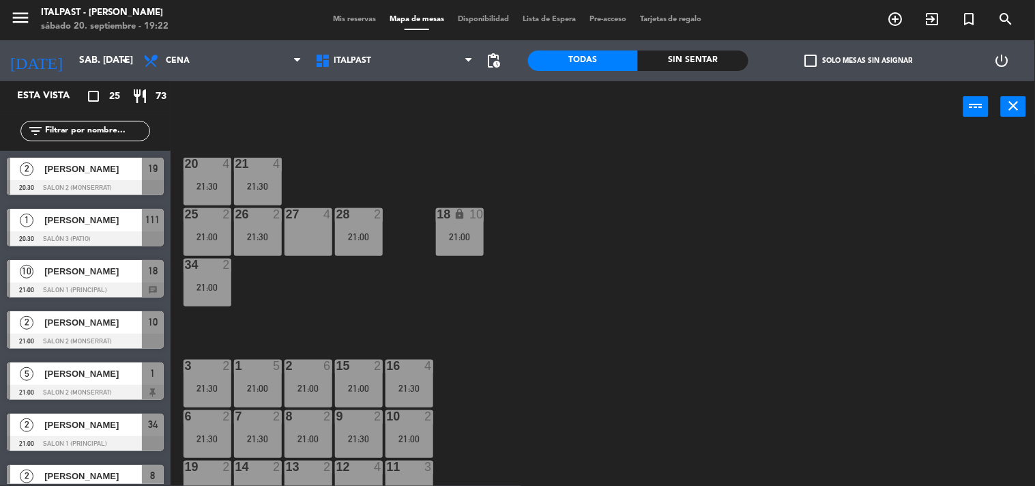
click at [196, 201] on div "20 4 21:30" at bounding box center [207, 182] width 48 height 48
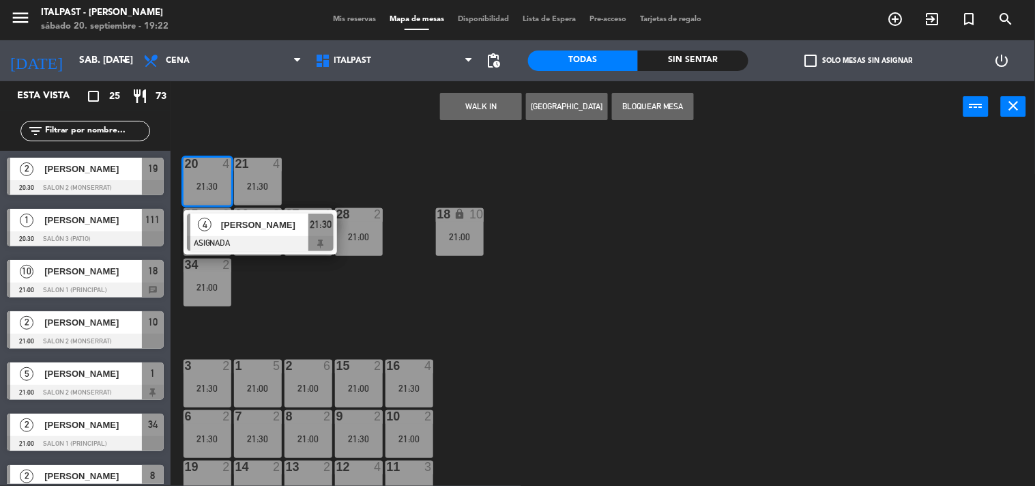
click at [300, 297] on div "20 4 21:30 4 [PERSON_NAME] ASIGNADA 21:30 21 4 21:30 25 2 21:00 26 2 21:30 27 4…" at bounding box center [608, 309] width 854 height 353
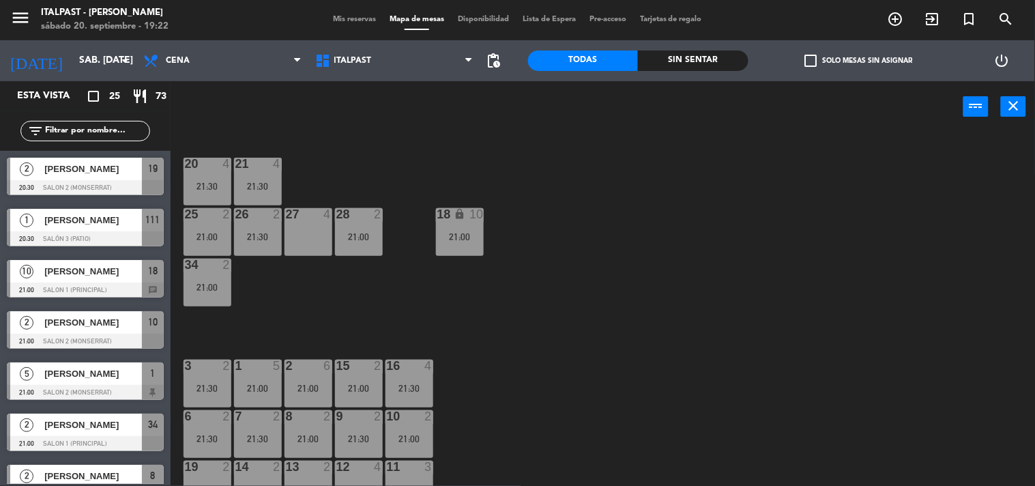
click at [213, 181] on div "21:30" at bounding box center [207, 186] width 48 height 10
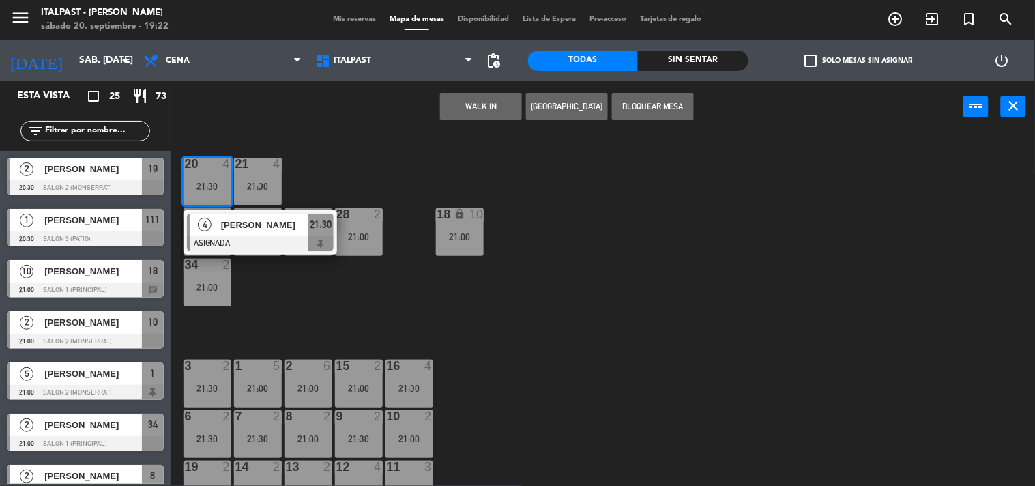
click at [236, 228] on span "[PERSON_NAME]" at bounding box center [264, 225] width 87 height 14
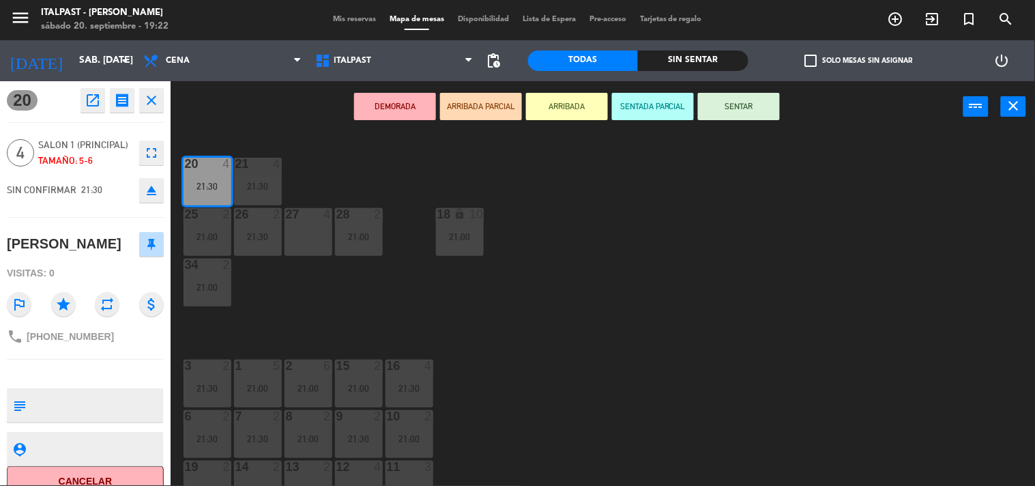
click at [314, 284] on div "20 4 21:30 21 4 21:30 25 2 21:00 26 2 21:30 27 4 28 2 21:00 18 lock 10 21:00 34…" at bounding box center [608, 309] width 854 height 353
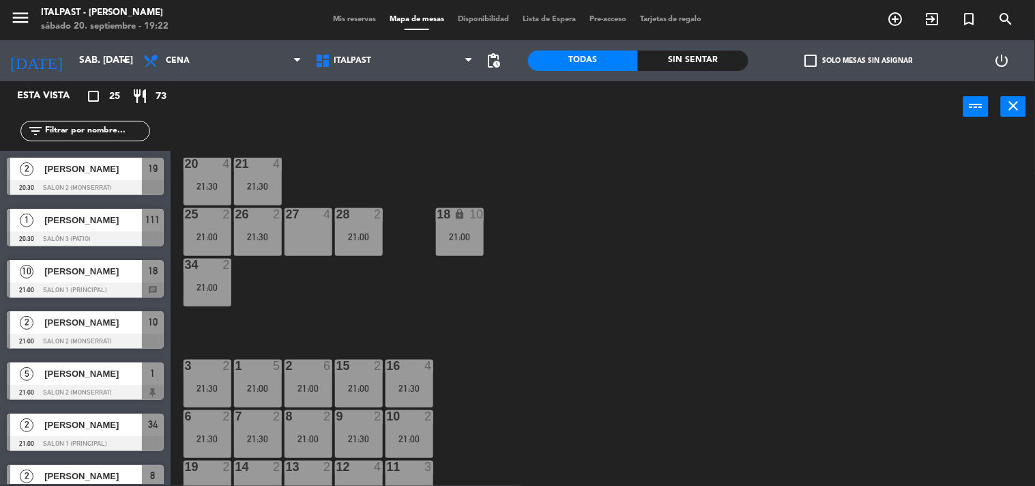
scroll to position [146, 0]
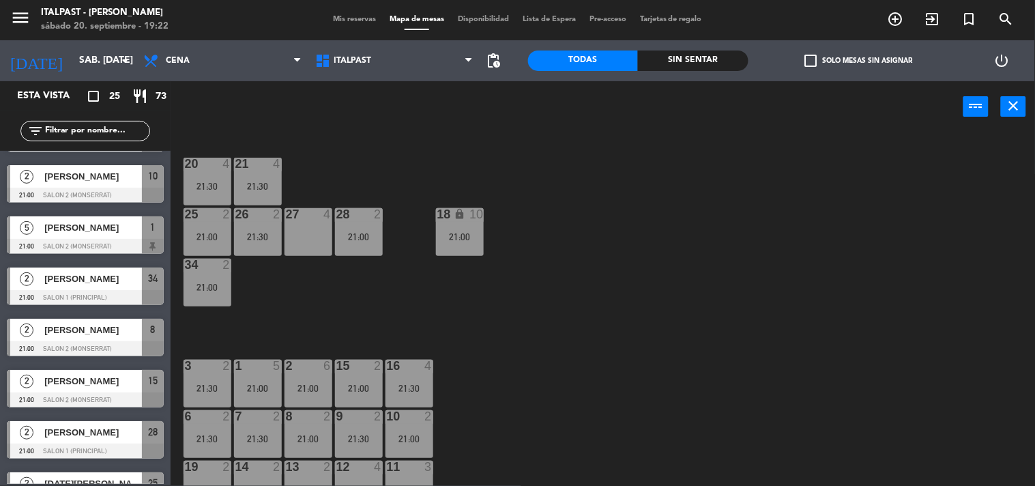
click at [258, 184] on div "21:30" at bounding box center [258, 186] width 48 height 10
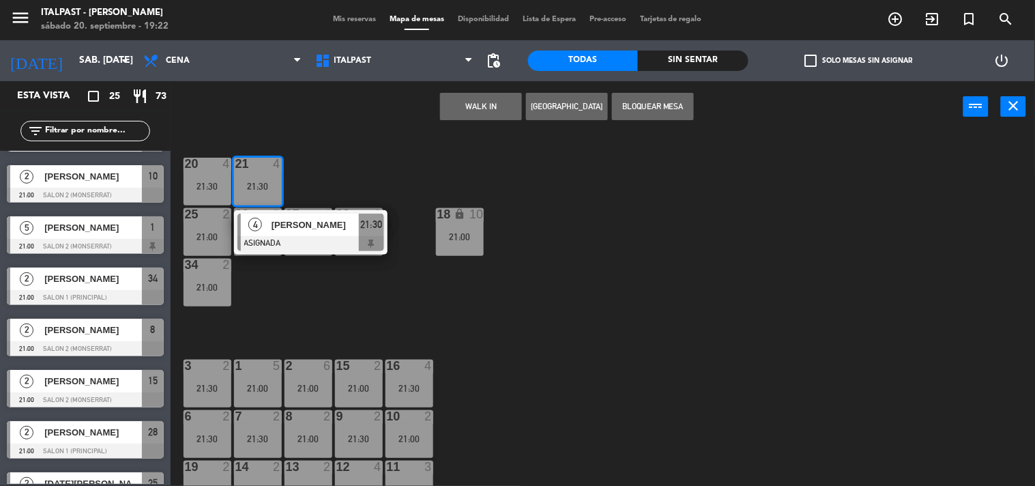
click at [300, 233] on div "[PERSON_NAME]" at bounding box center [314, 224] width 89 height 23
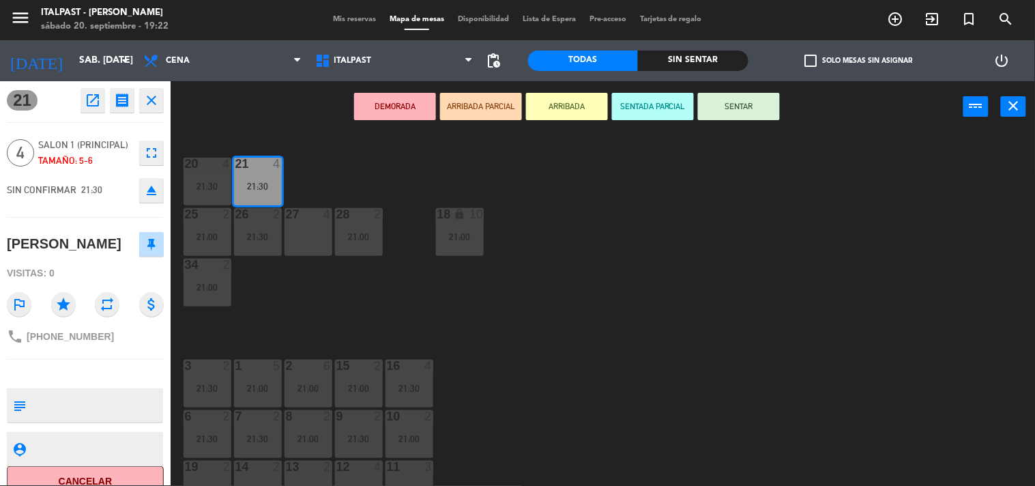
click at [298, 300] on div "20 4 21:30 21 4 21:30 25 2 21:00 26 2 21:30 27 4 28 2 21:00 18 lock 10 21:00 34…" at bounding box center [608, 309] width 854 height 353
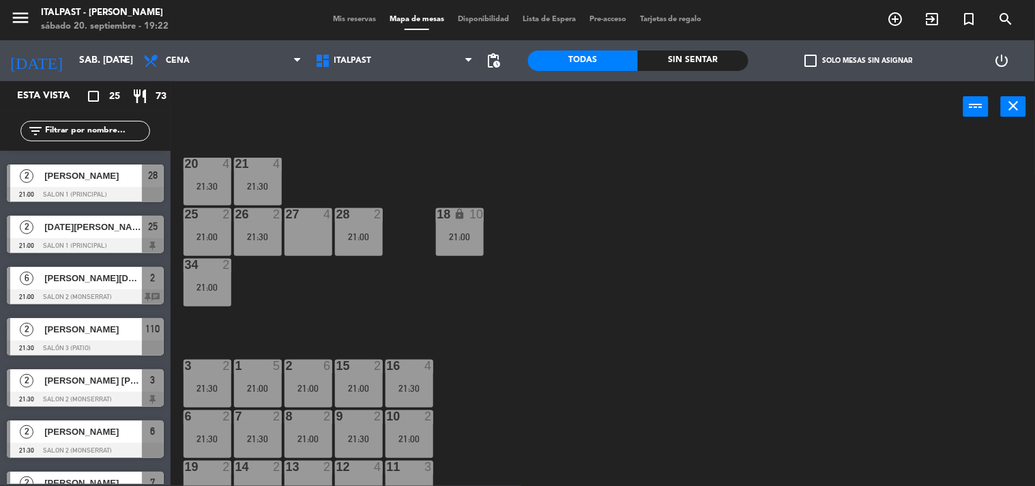
scroll to position [151, 0]
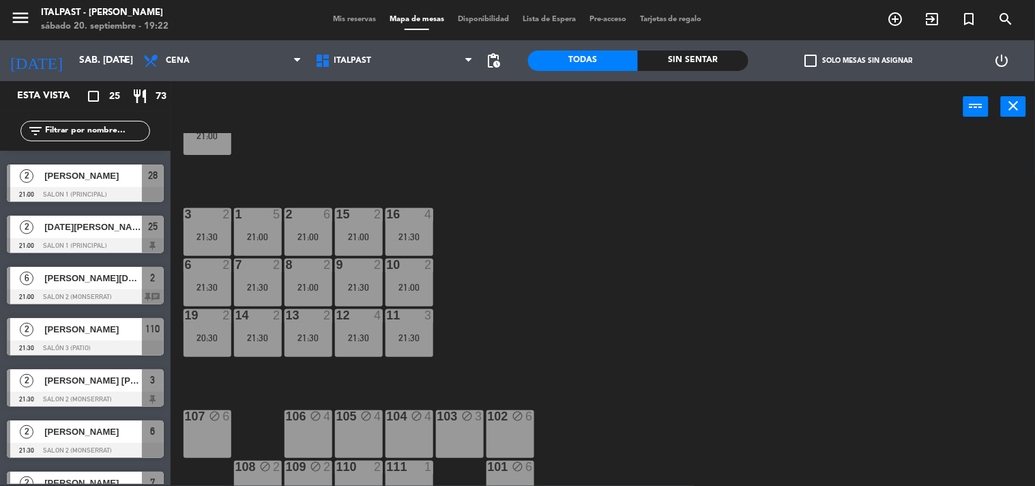
click at [399, 235] on div "21:30" at bounding box center [409, 237] width 48 height 10
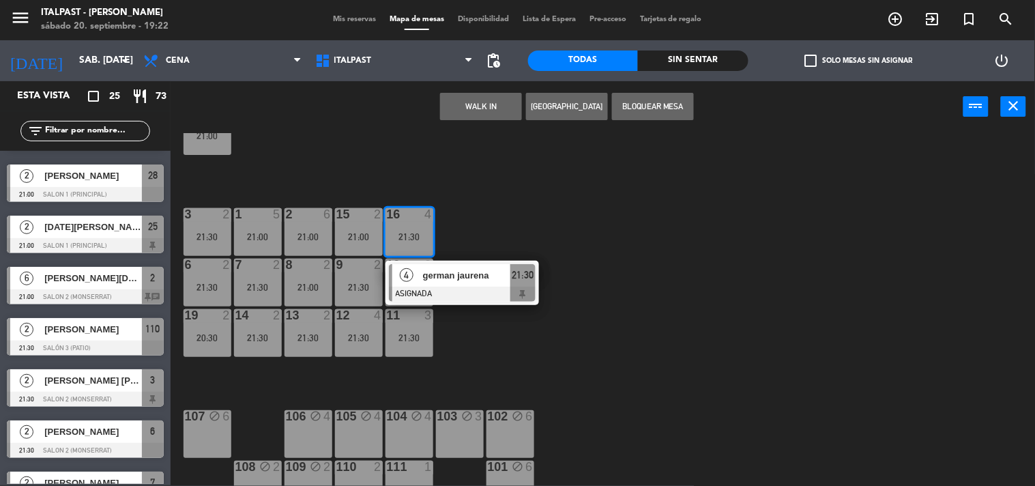
click at [483, 358] on div "20 4 21:30 21 4 21:30 25 2 21:00 26 2 21:30 27 4 28 2 21:00 18 lock 10 21:00 34…" at bounding box center [608, 309] width 854 height 353
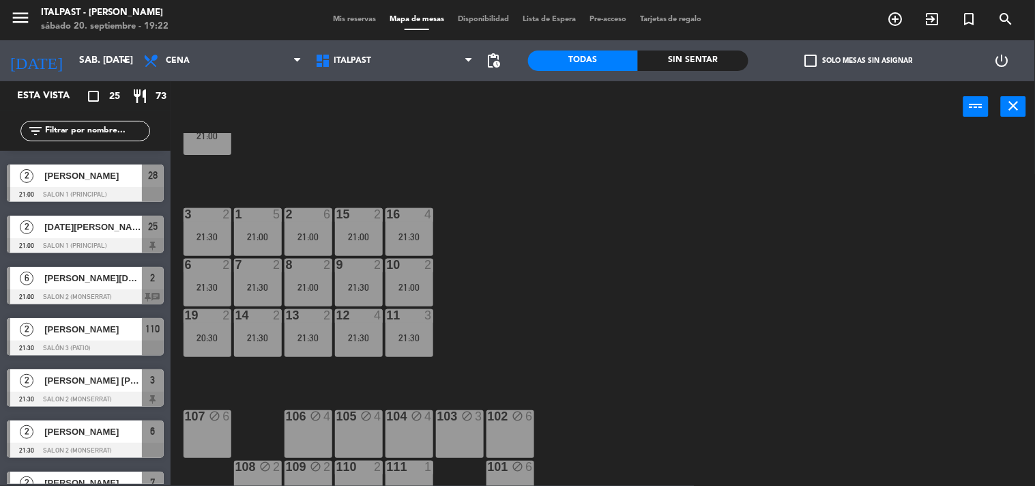
scroll to position [223, 0]
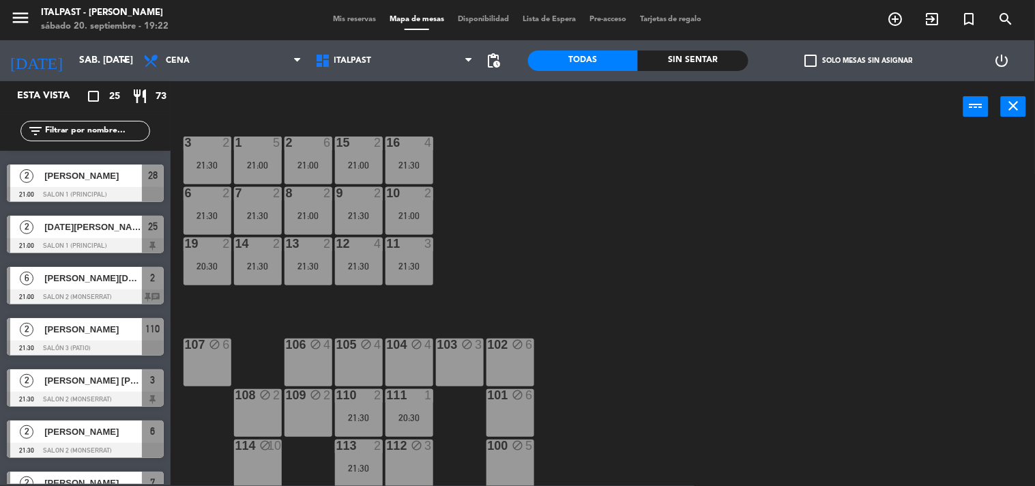
click at [413, 406] on div "111 1 20:30" at bounding box center [409, 413] width 48 height 48
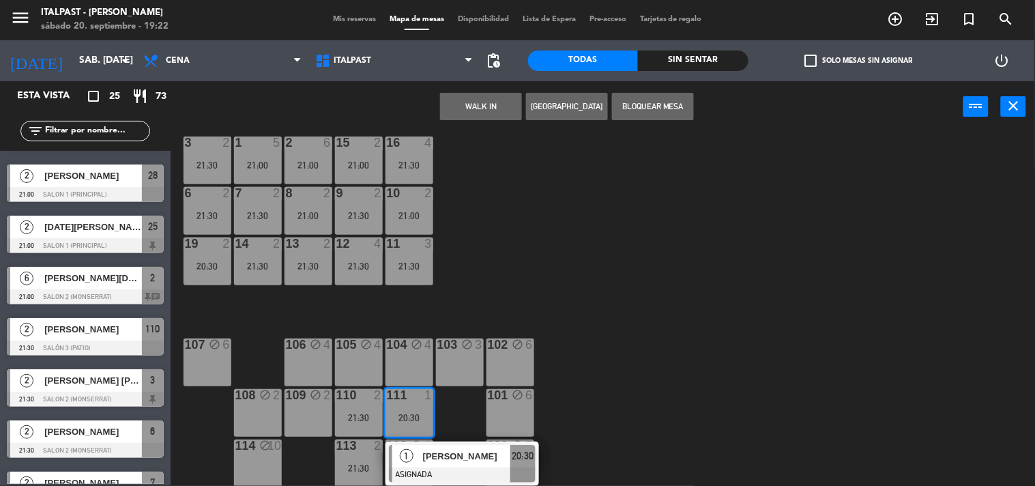
click at [454, 405] on div "20 4 21:30 21 4 21:30 25 2 21:00 26 2 21:30 27 4 28 2 21:00 18 lock 10 21:00 34…" at bounding box center [608, 309] width 854 height 353
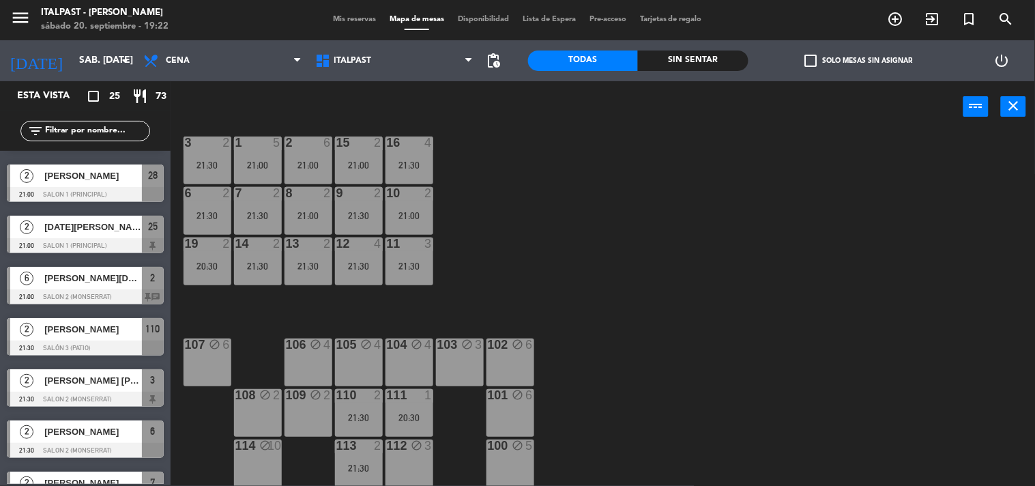
click at [362, 410] on div "110 2 21:30" at bounding box center [359, 413] width 48 height 48
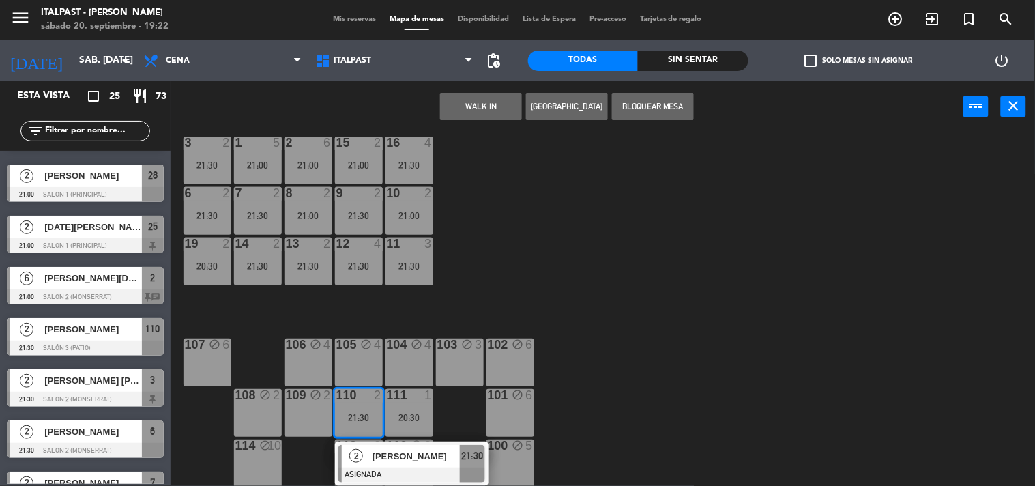
click at [465, 413] on div "20 4 21:30 21 4 21:30 25 2 21:00 26 2 21:30 27 4 28 2 21:00 18 lock 10 21:00 34…" at bounding box center [608, 309] width 854 height 353
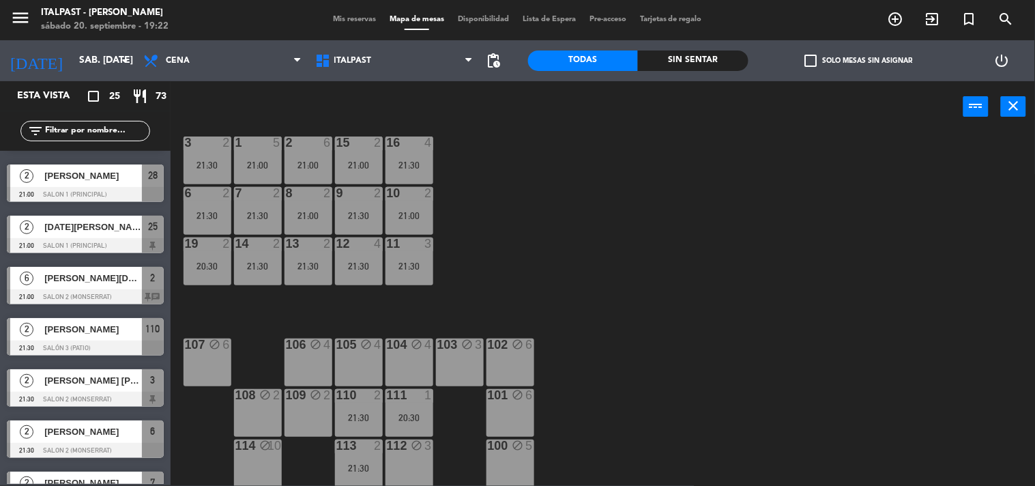
click at [362, 454] on div "113 2 21:30" at bounding box center [359, 463] width 48 height 48
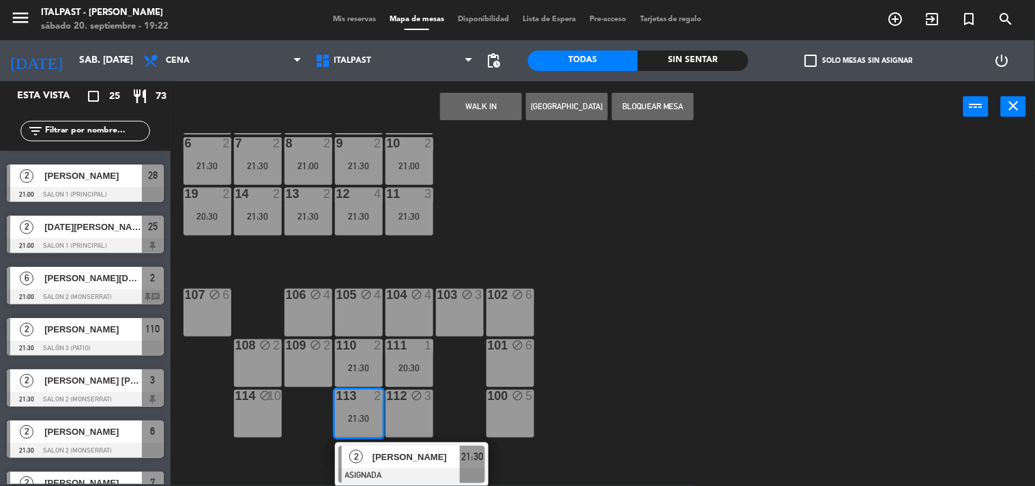
click at [454, 407] on div "20 4 21:30 21 4 21:30 25 2 21:00 26 2 21:30 27 4 28 2 21:00 18 lock 10 21:00 34…" at bounding box center [608, 309] width 854 height 353
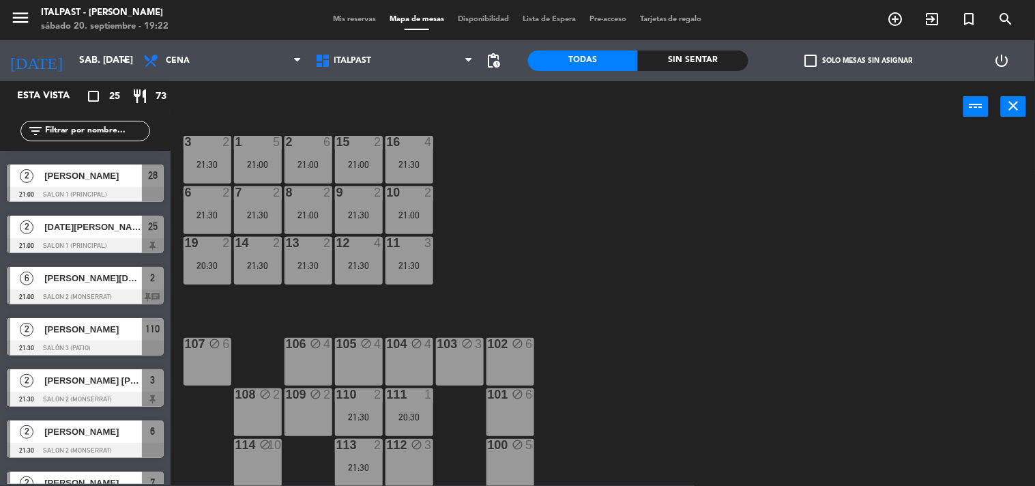
scroll to position [72, 0]
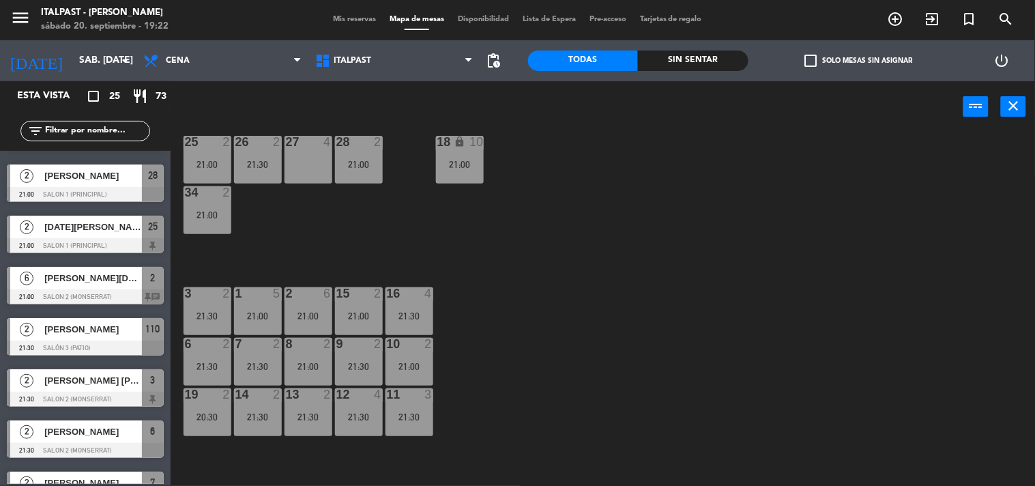
click at [364, 304] on div "15 2 21:00" at bounding box center [359, 311] width 48 height 48
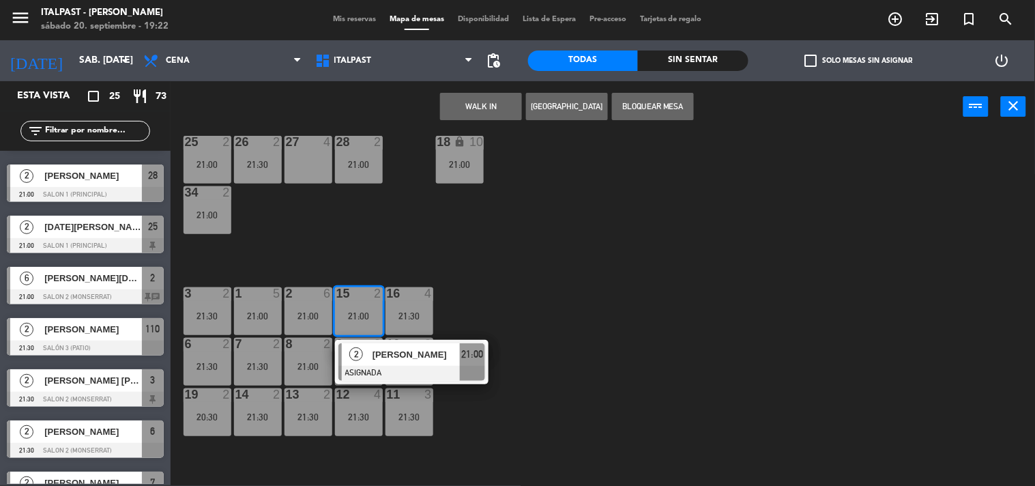
click at [379, 255] on div "20 4 21:30 21 4 21:30 25 2 21:00 26 2 21:30 27 4 28 2 21:00 18 lock 10 21:00 34…" at bounding box center [608, 309] width 854 height 353
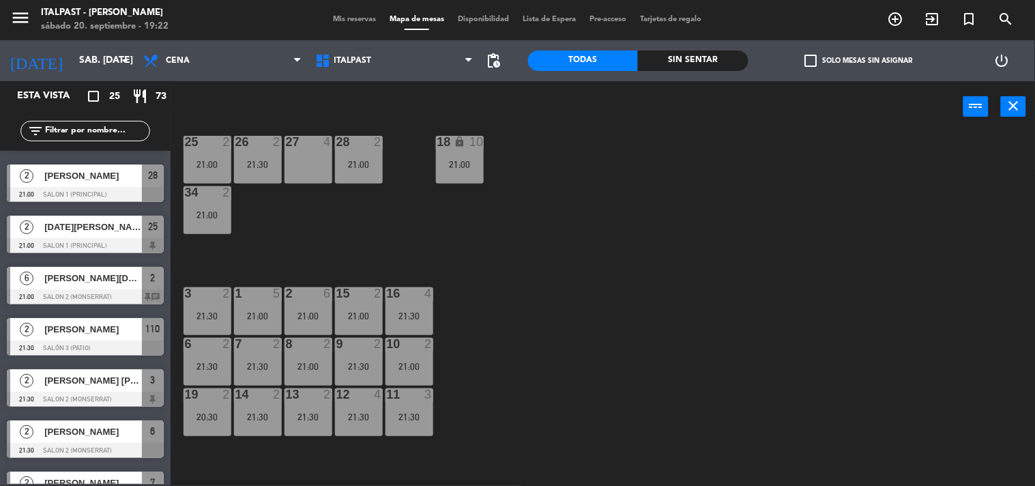
scroll to position [0, 0]
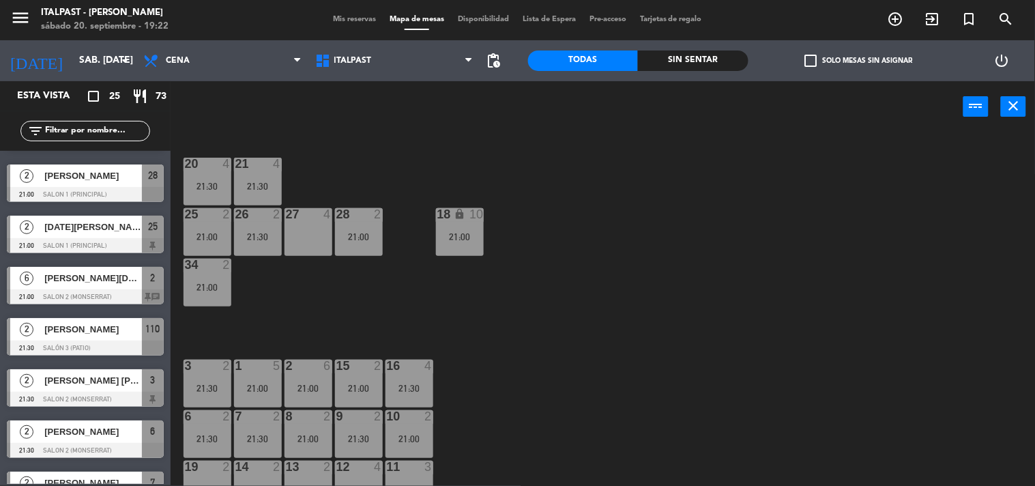
click at [209, 184] on div "21:30" at bounding box center [207, 186] width 48 height 10
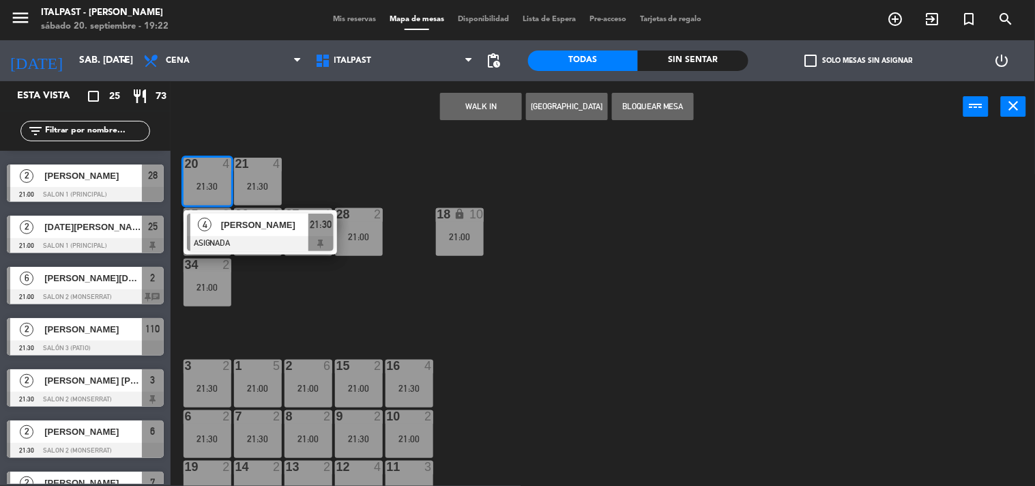
click at [274, 334] on div "20 4 21:30 4 [PERSON_NAME] ASIGNADA 21:30 21 4 21:30 25 2 21:00 26 2 21:30 27 4…" at bounding box center [608, 309] width 854 height 353
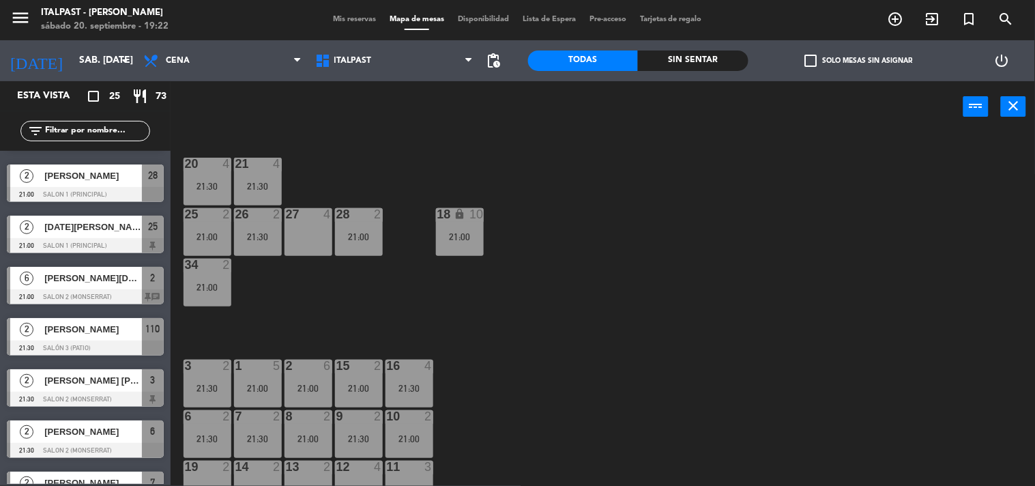
click at [267, 168] on div at bounding box center [257, 164] width 23 height 12
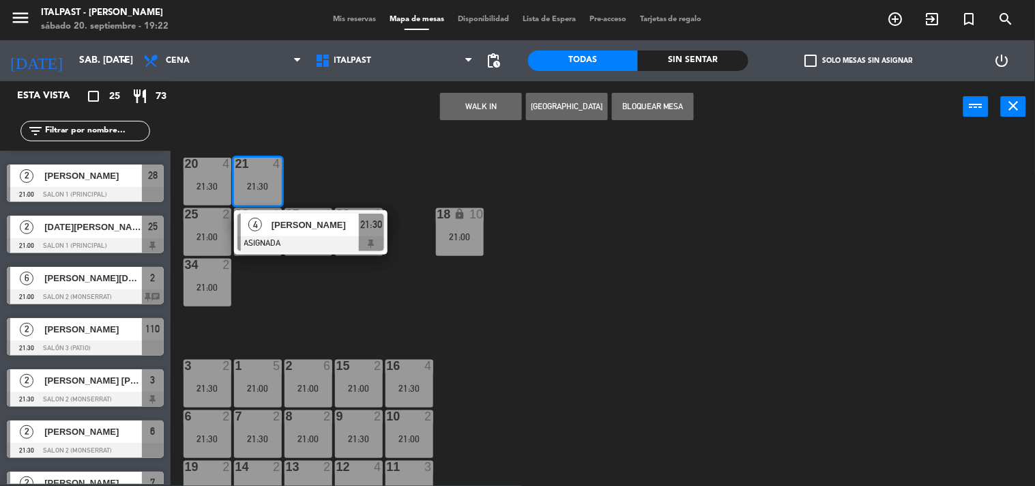
click at [304, 295] on div "20 4 21:30 21 4 21:30 4 [PERSON_NAME] ASIGNADA 21:30 25 2 21:00 26 2 21:30 27 4…" at bounding box center [608, 309] width 854 height 353
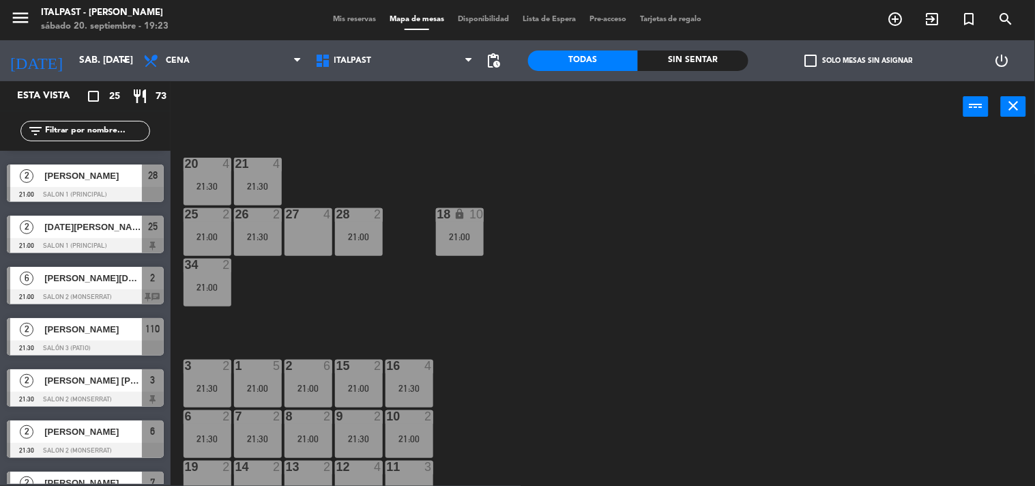
scroll to position [76, 0]
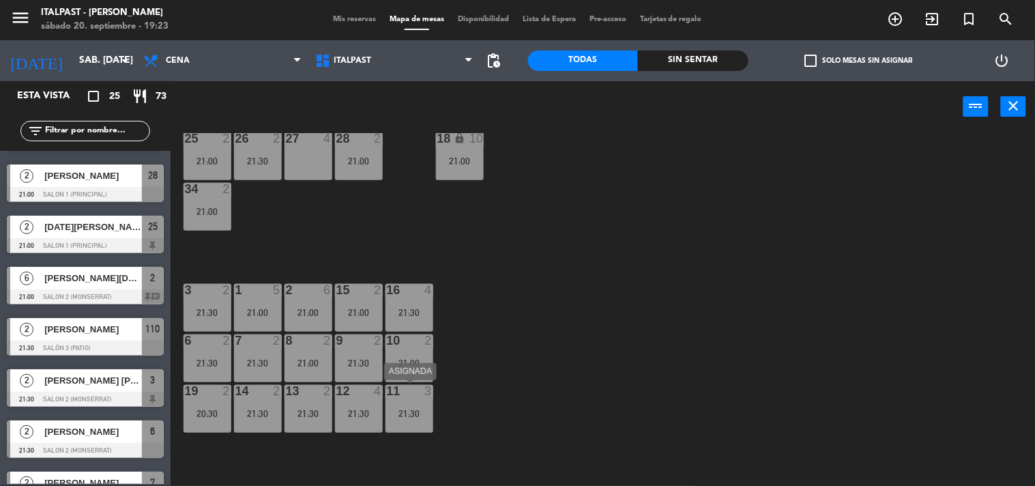
click at [398, 408] on div "21:30" at bounding box center [409, 413] width 48 height 10
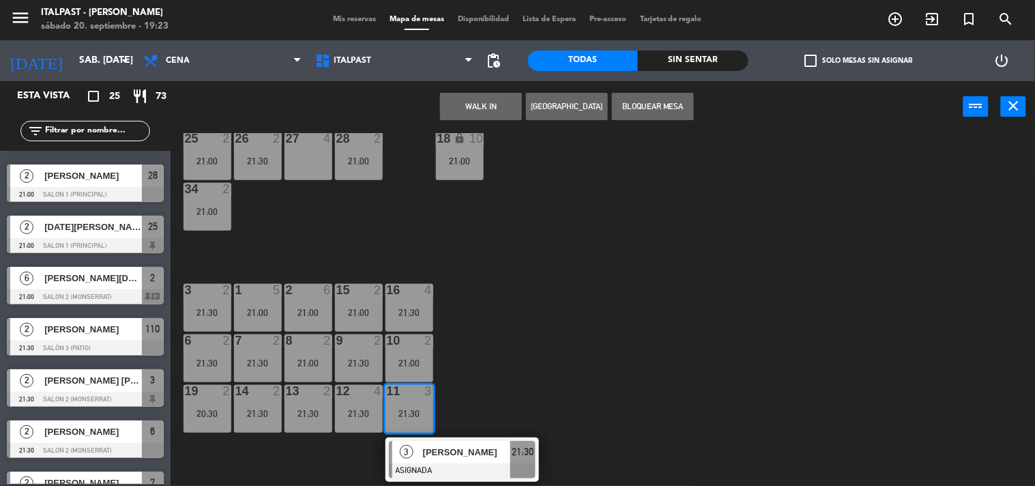
click at [307, 162] on div "27 4" at bounding box center [308, 156] width 48 height 48
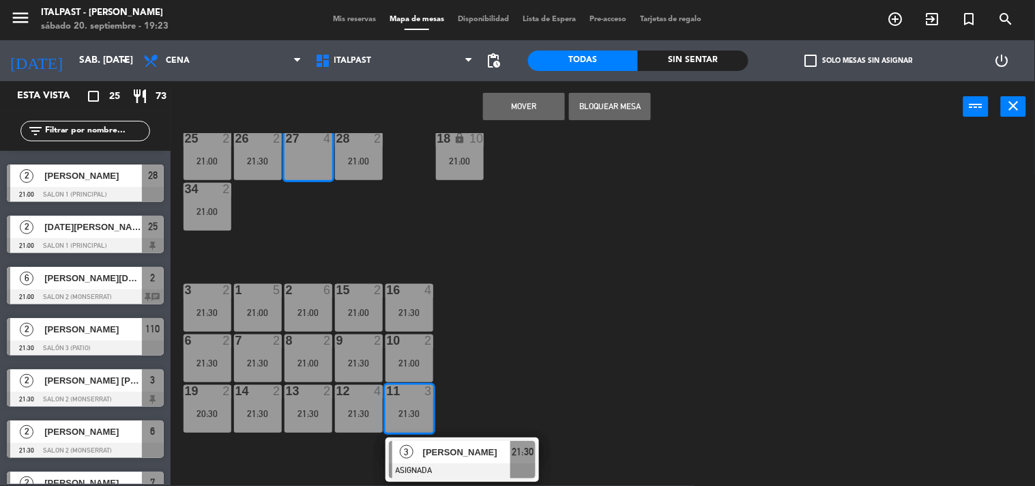
click at [507, 102] on button "Mover" at bounding box center [524, 106] width 82 height 27
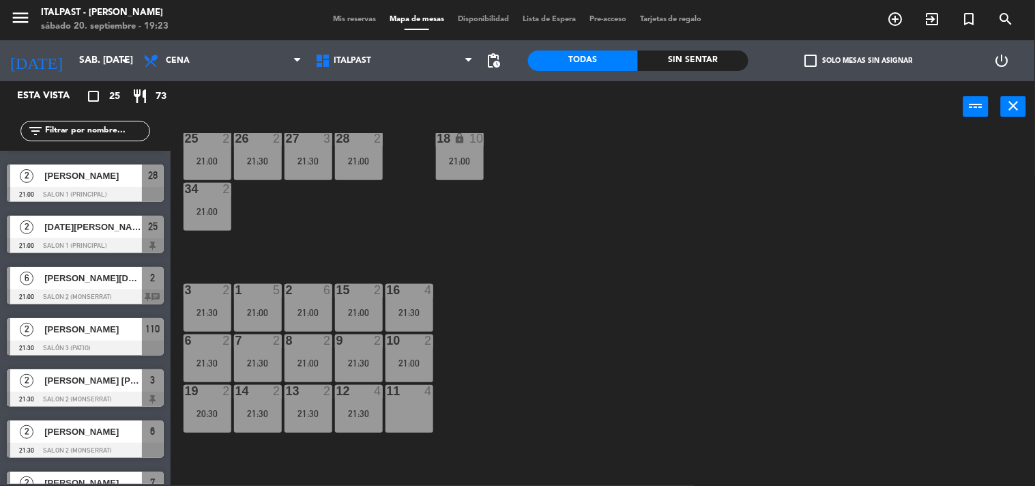
scroll to position [223, 0]
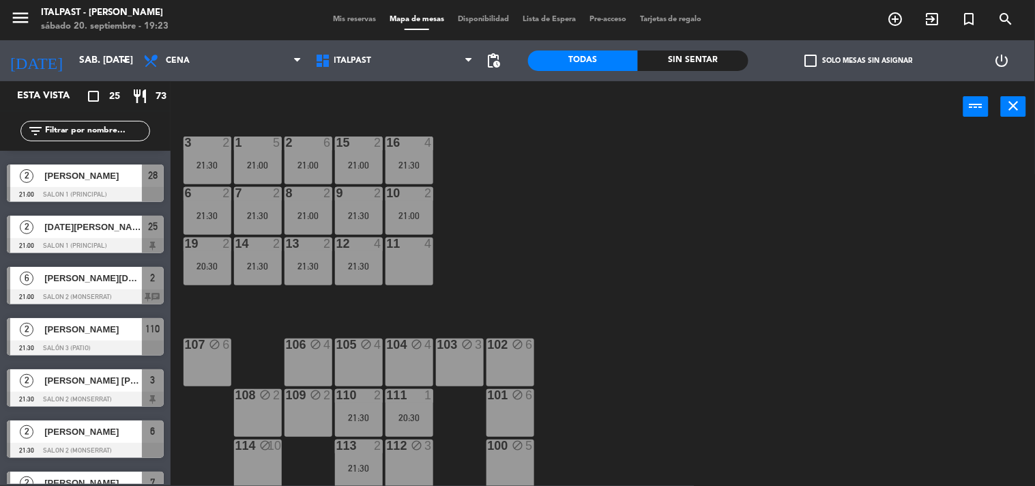
click at [360, 453] on div "113 2 21:30" at bounding box center [359, 463] width 48 height 48
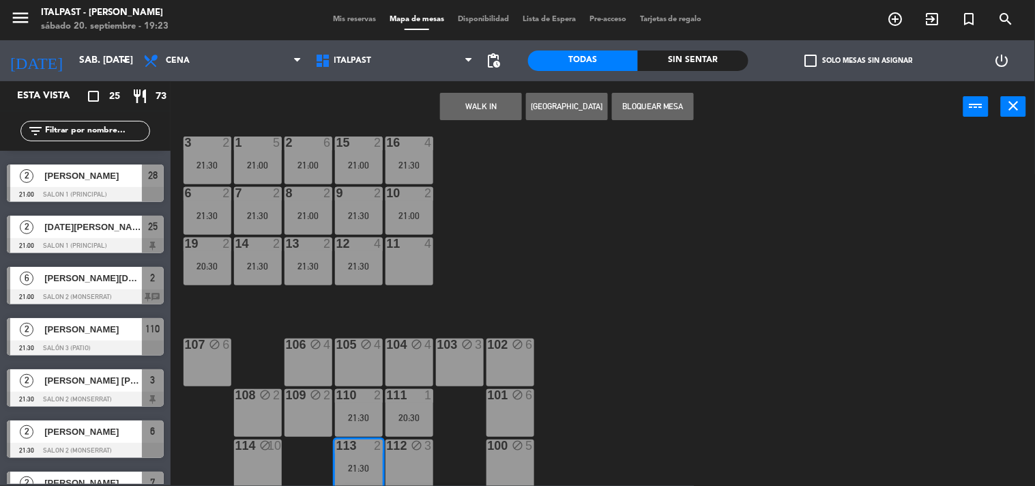
click at [421, 256] on div "11 4" at bounding box center [409, 261] width 48 height 48
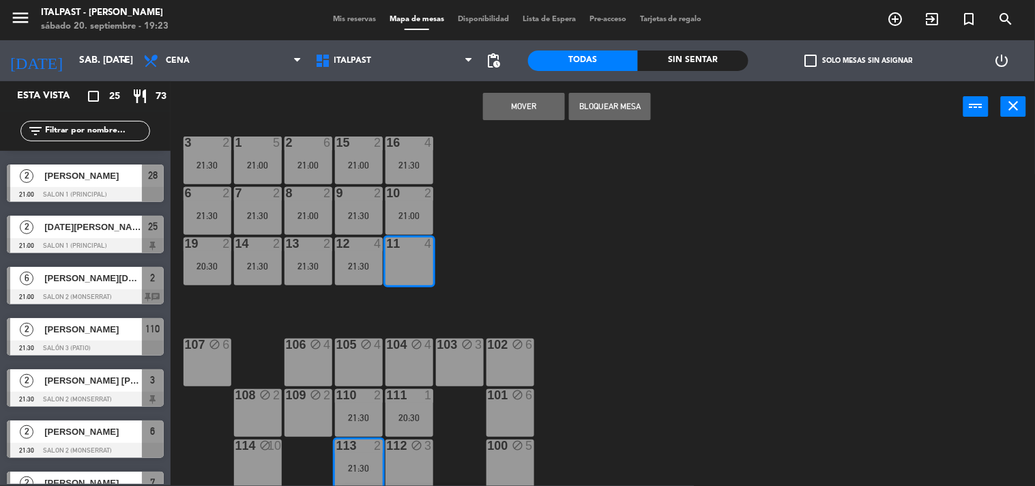
click at [501, 101] on button "Mover" at bounding box center [524, 106] width 82 height 27
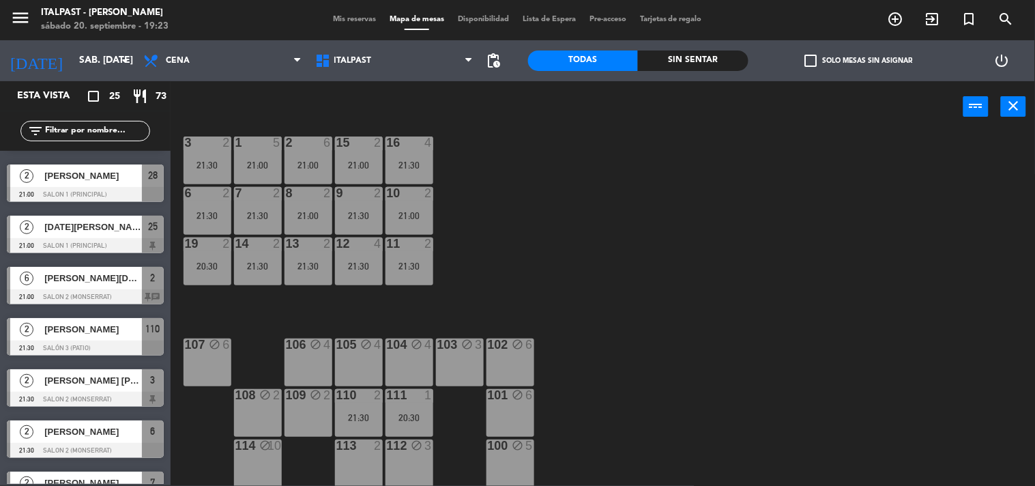
click at [349, 465] on div "113 2" at bounding box center [359, 463] width 48 height 48
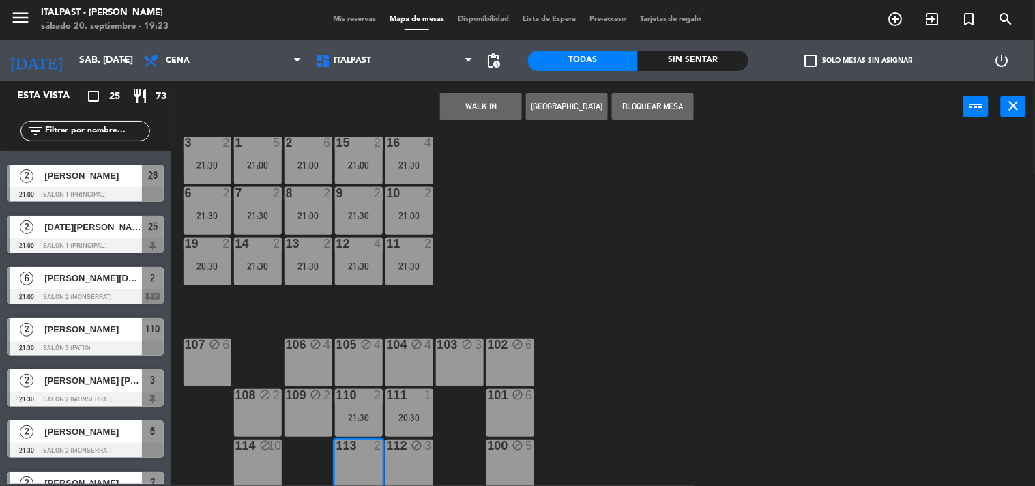
click at [630, 105] on button "Bloquear Mesa" at bounding box center [653, 106] width 82 height 27
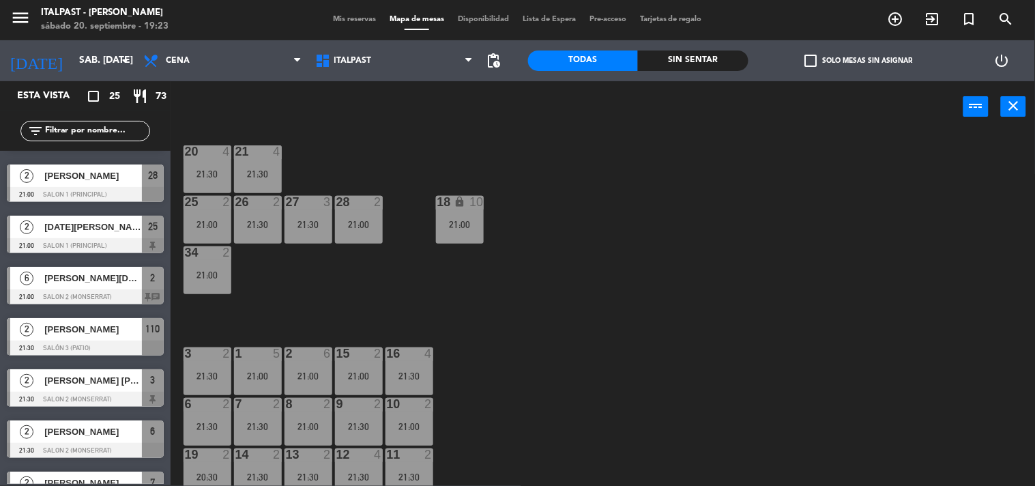
scroll to position [0, 0]
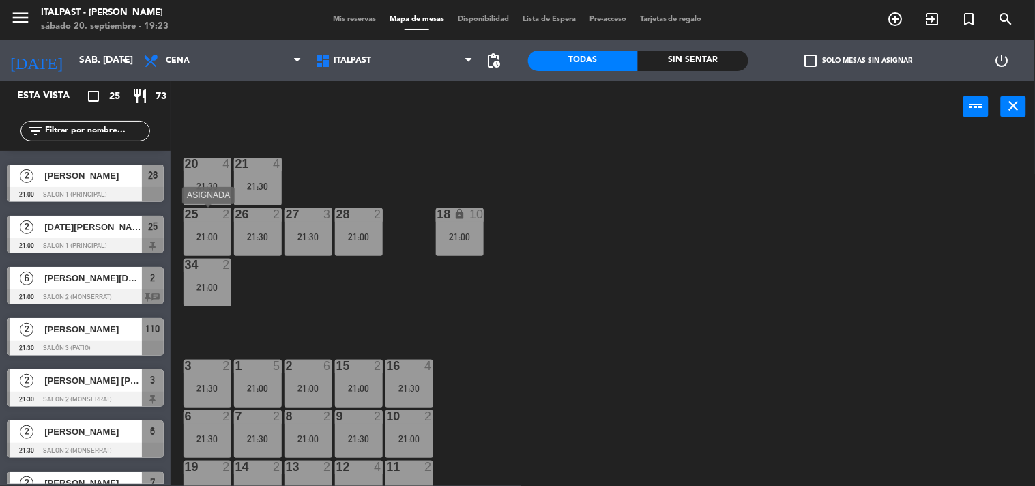
click at [216, 244] on div "25 2 21:00" at bounding box center [207, 232] width 48 height 48
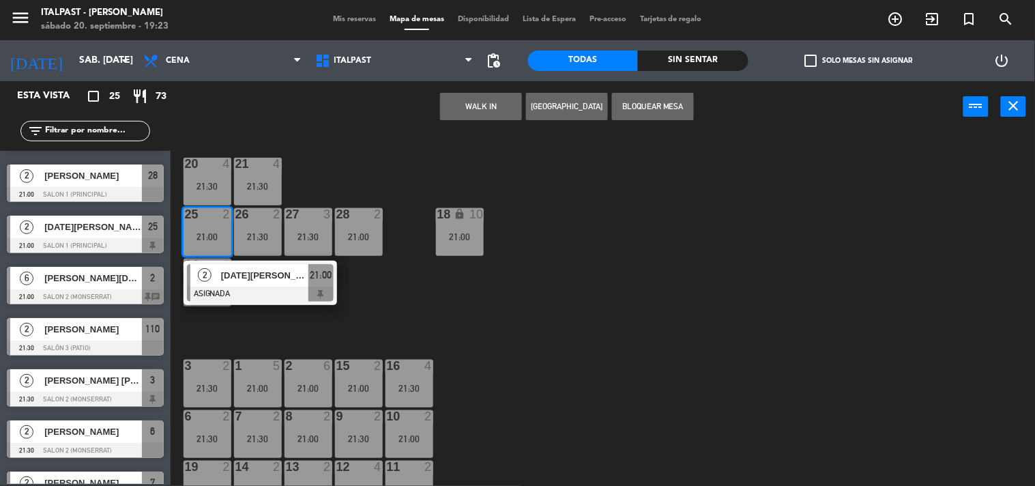
click at [216, 244] on div "25 2 21:00" at bounding box center [207, 232] width 48 height 48
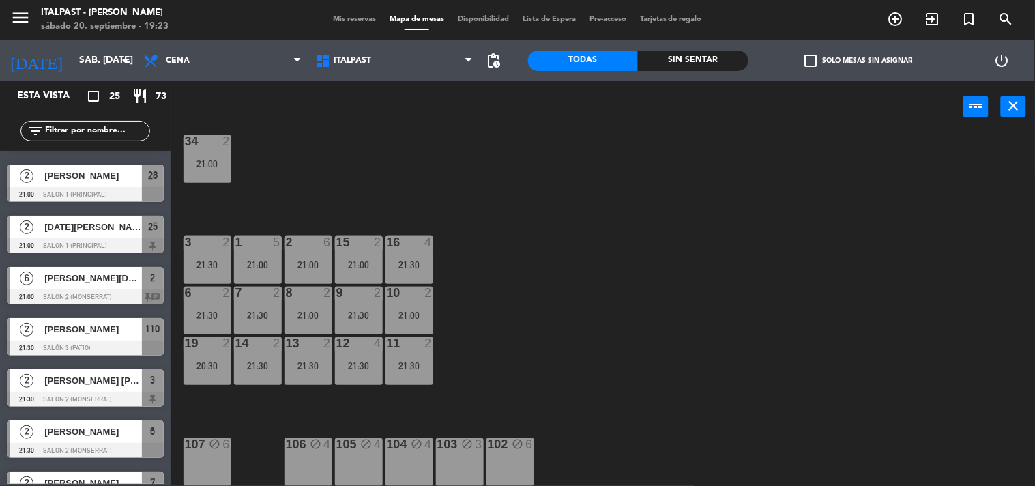
scroll to position [168, 0]
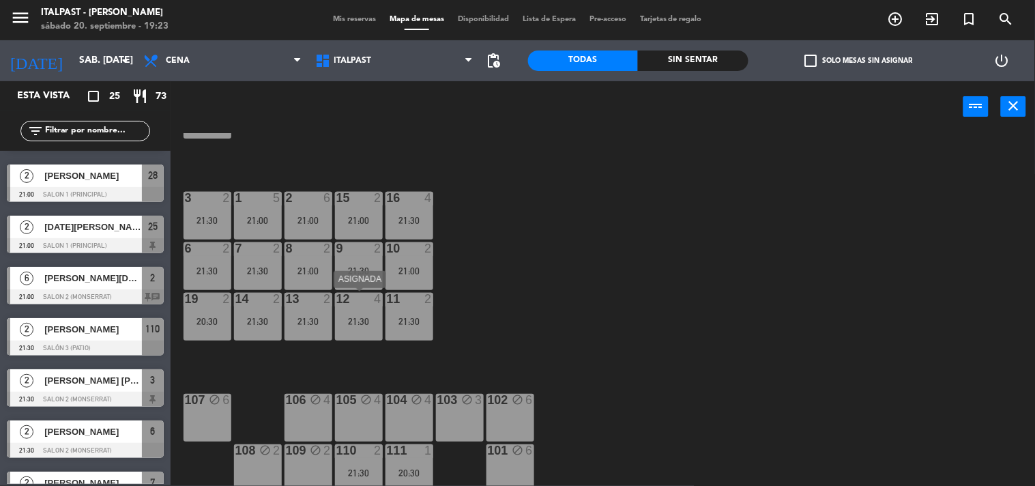
click at [362, 319] on div "21:30" at bounding box center [359, 321] width 48 height 10
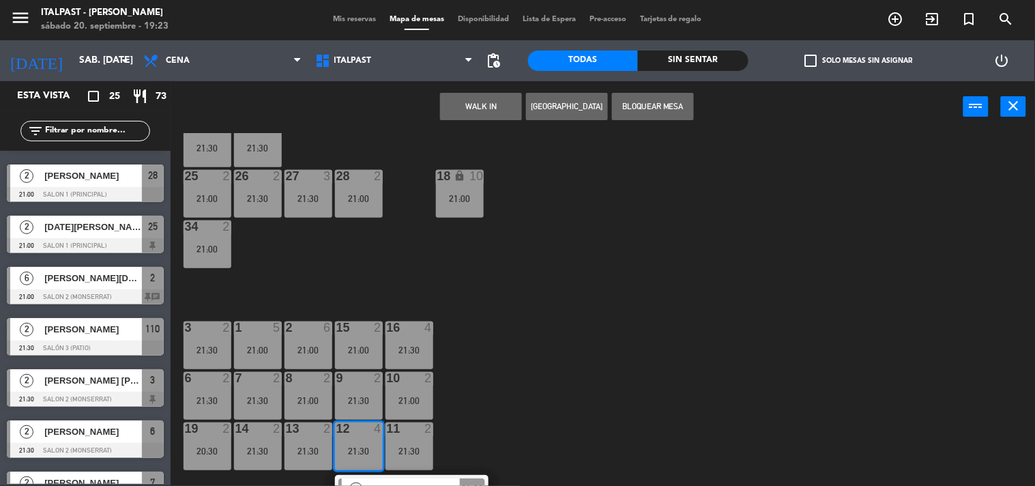
scroll to position [0, 0]
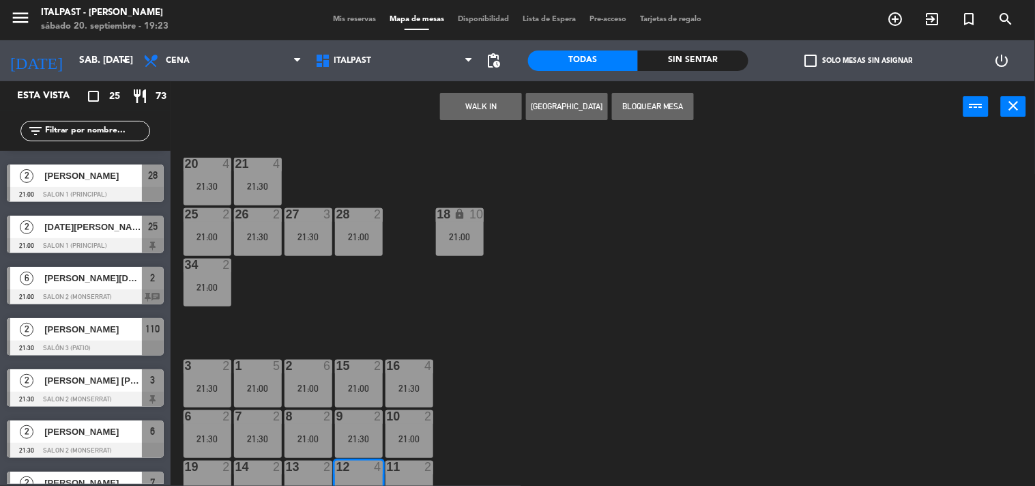
click at [213, 239] on div "21:00" at bounding box center [207, 237] width 48 height 10
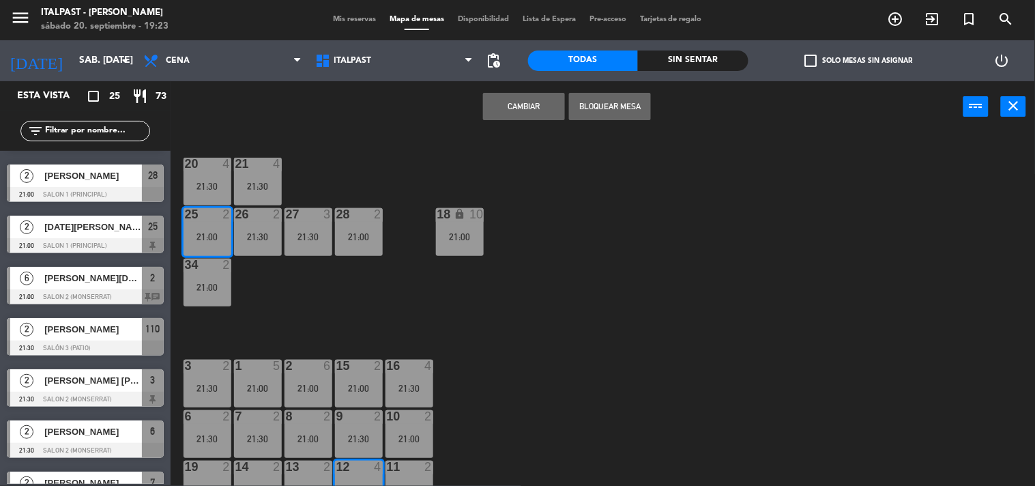
click at [536, 112] on button "Cambiar" at bounding box center [524, 106] width 82 height 27
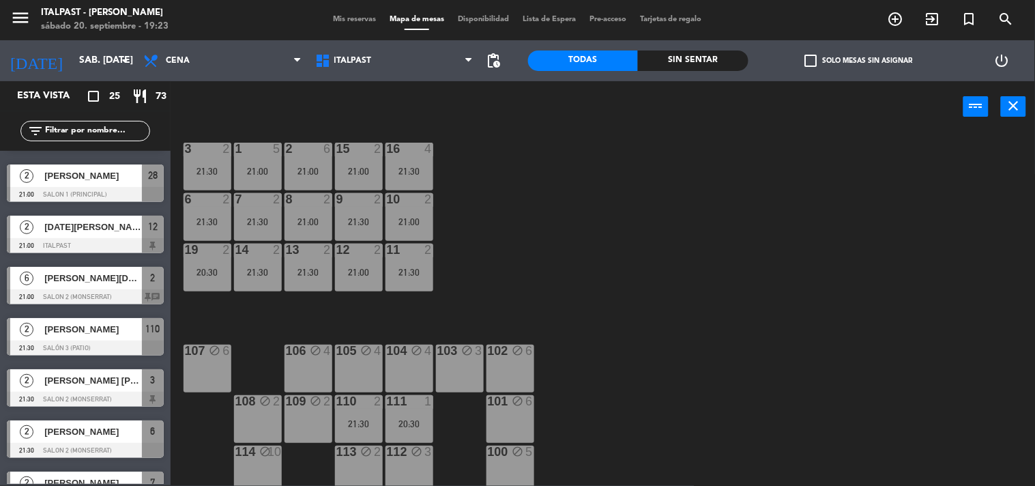
scroll to position [223, 0]
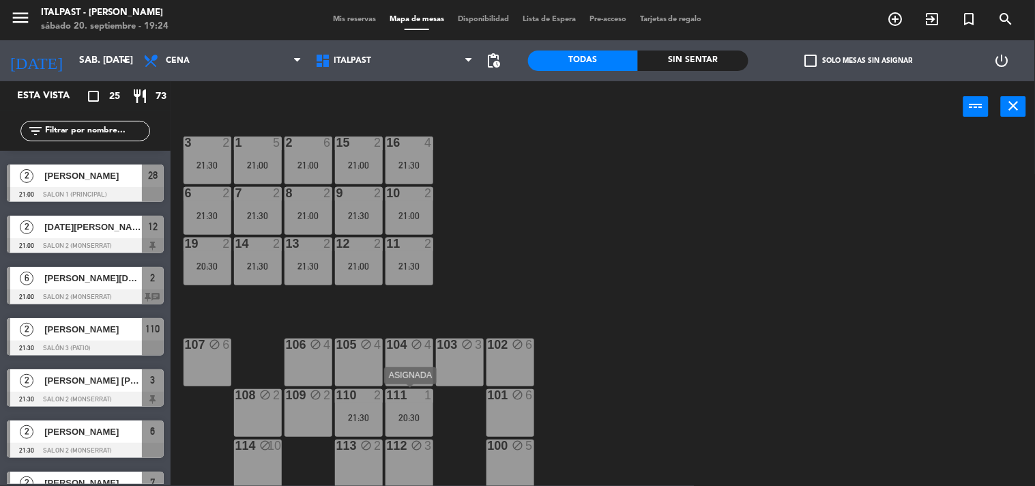
click at [419, 412] on div "20:30" at bounding box center [409, 417] width 48 height 10
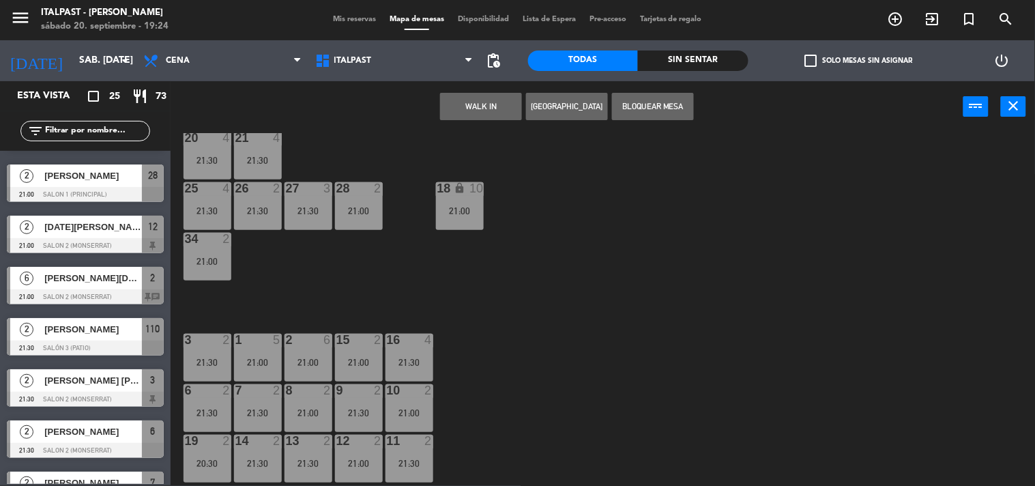
scroll to position [0, 0]
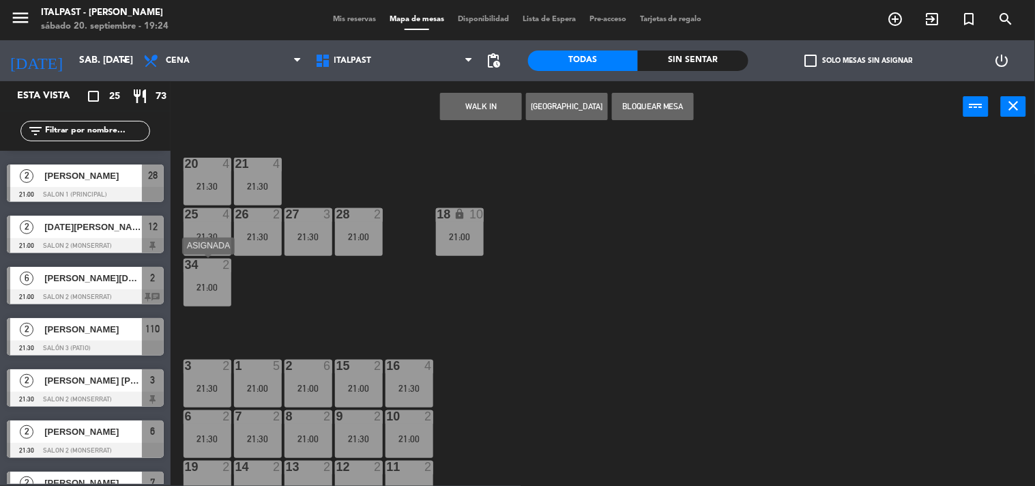
click at [209, 289] on div "21:00" at bounding box center [207, 287] width 48 height 10
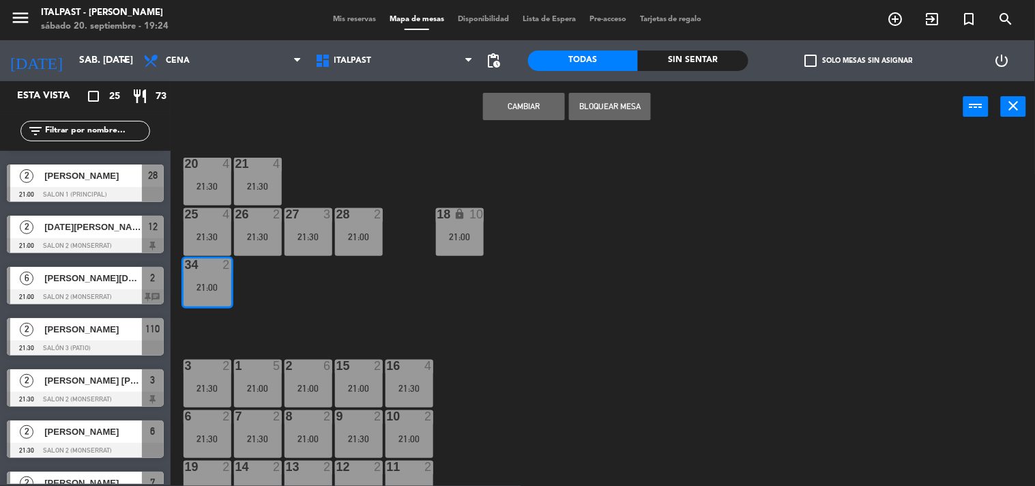
click at [518, 104] on button "Cambiar" at bounding box center [524, 106] width 82 height 27
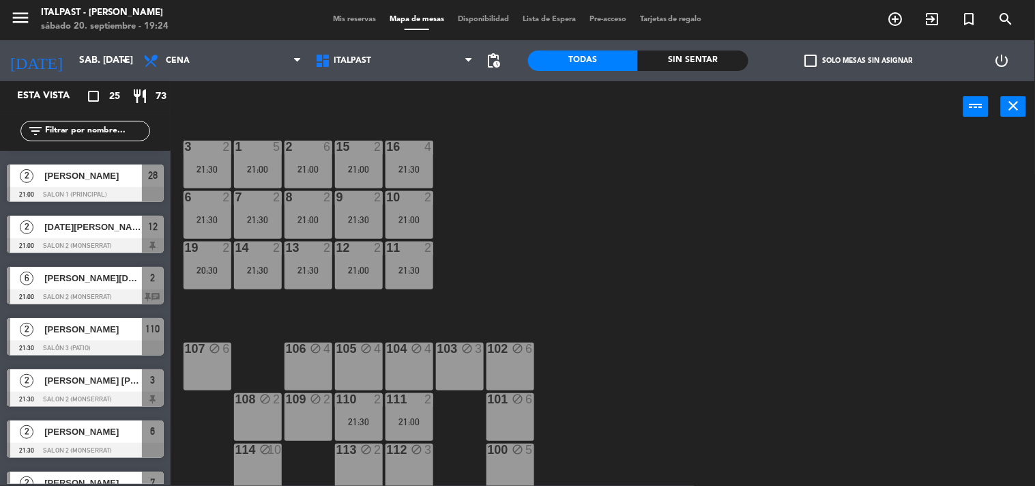
scroll to position [223, 0]
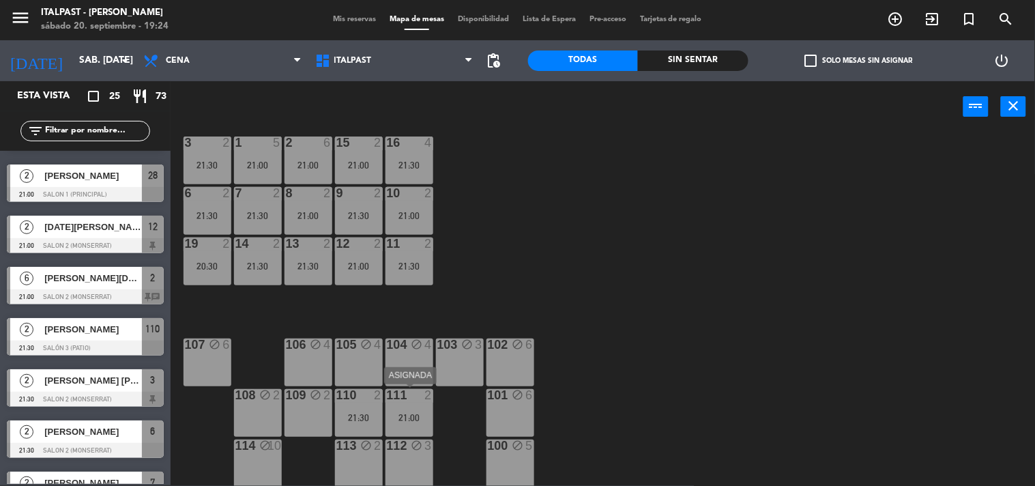
click at [413, 419] on div "21:00" at bounding box center [409, 418] width 48 height 10
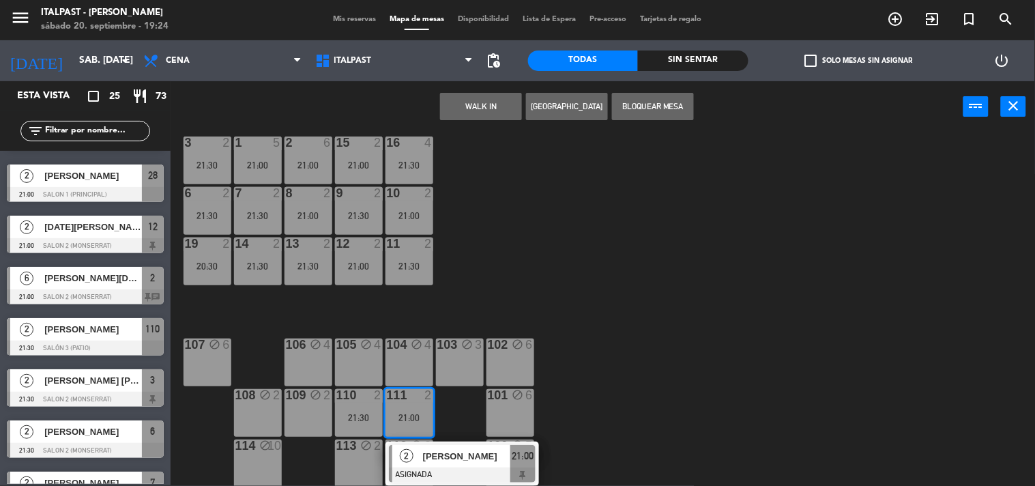
click at [408, 419] on div "21:00" at bounding box center [409, 418] width 48 height 10
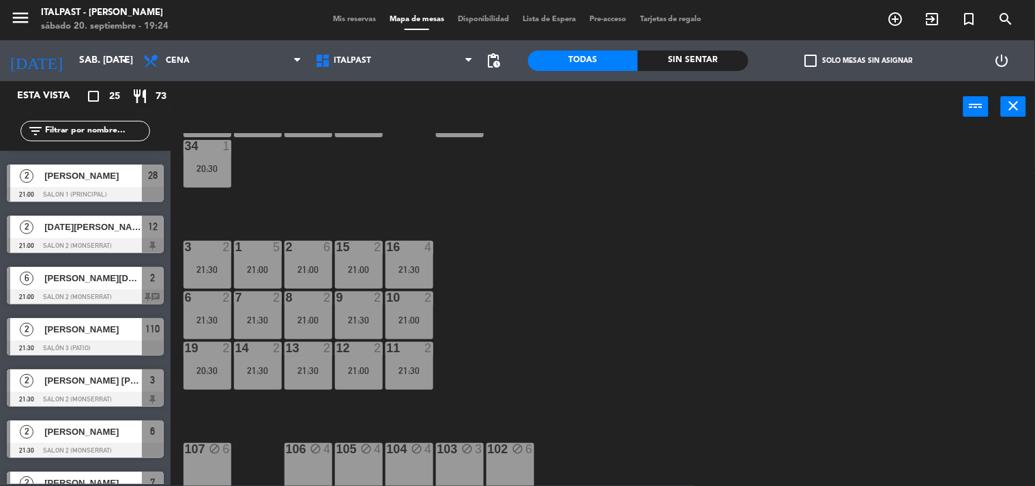
scroll to position [0, 0]
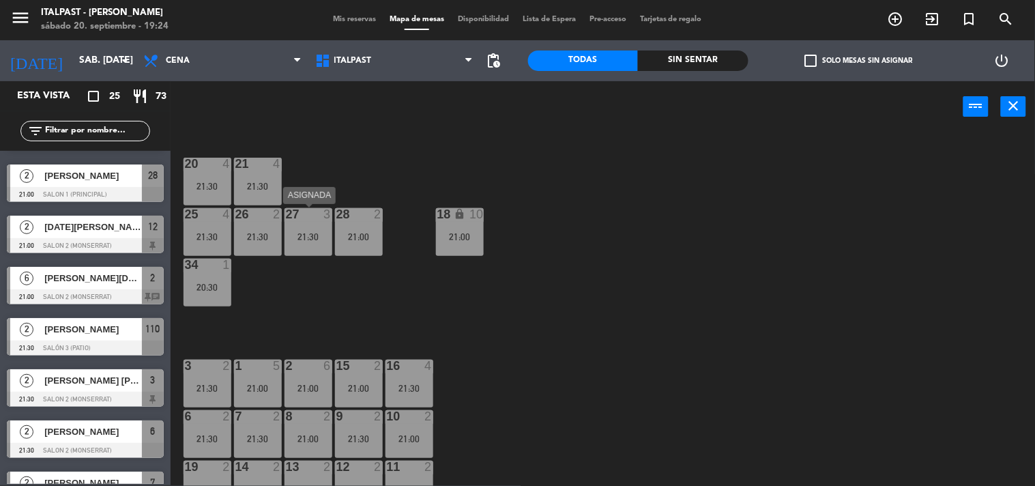
click at [308, 226] on div "27 3 21:30" at bounding box center [308, 232] width 48 height 48
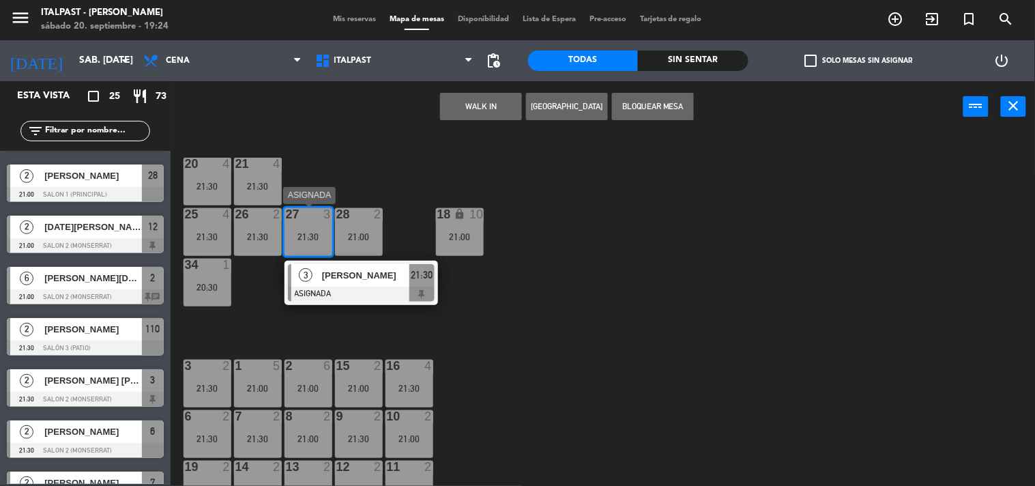
click at [295, 227] on div "27 3 21:30" at bounding box center [308, 232] width 48 height 48
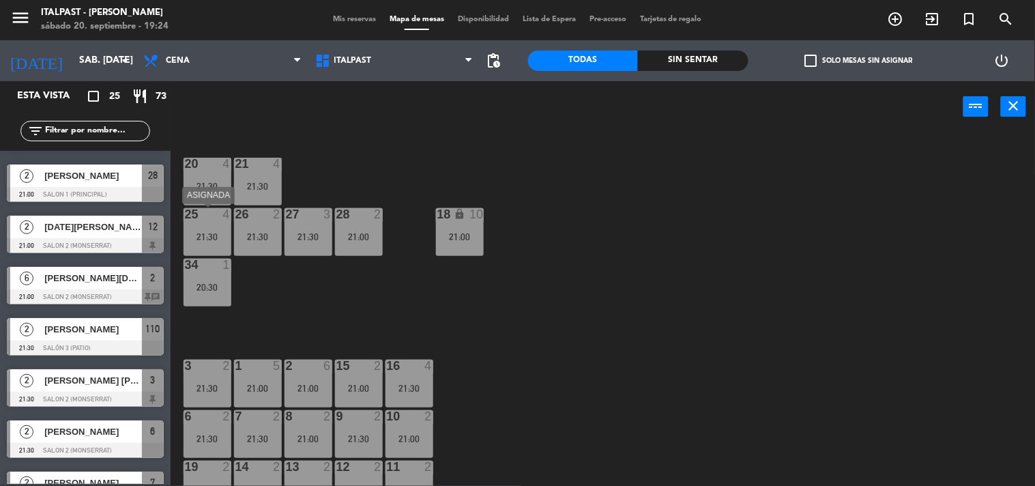
click at [207, 233] on div "21:30" at bounding box center [207, 237] width 48 height 10
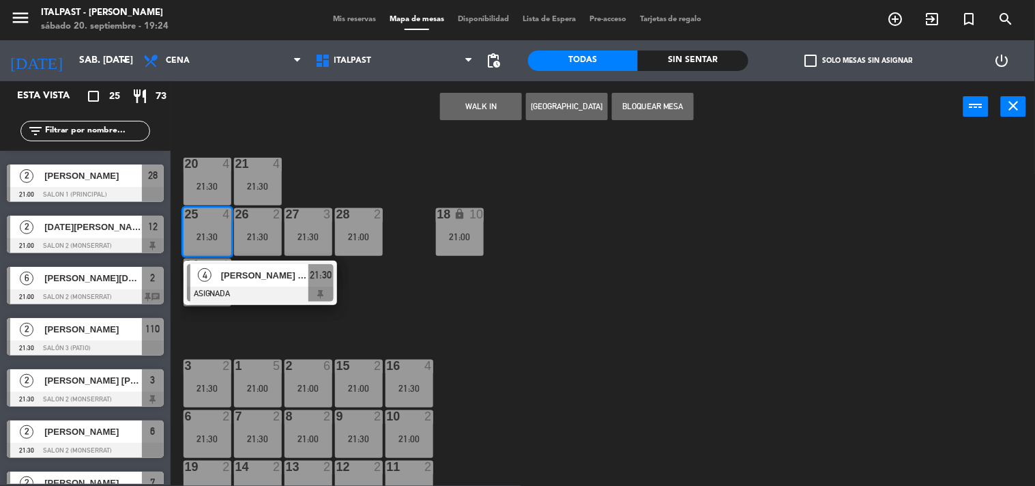
click at [258, 280] on span "[PERSON_NAME] [PERSON_NAME]" at bounding box center [264, 275] width 87 height 14
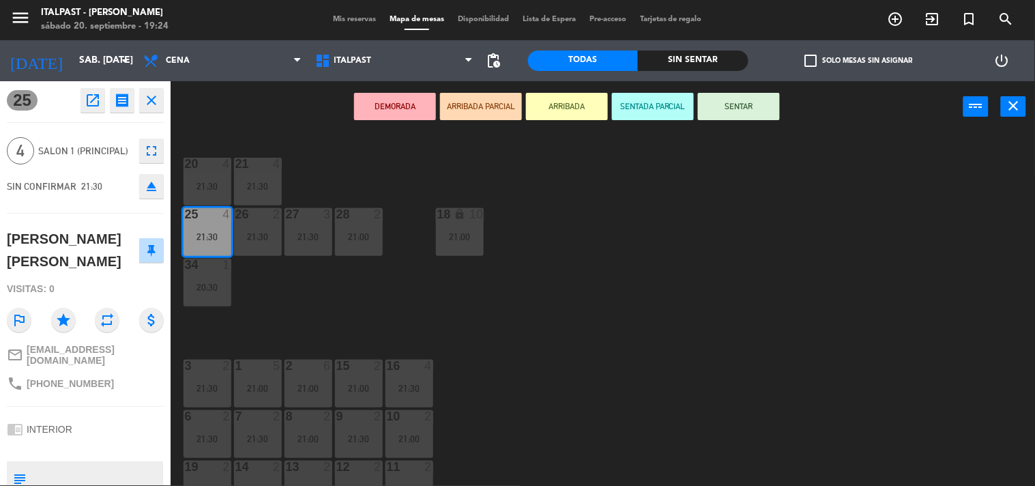
click at [537, 365] on div "20 4 21:30 21 4 21:30 25 4 21:30 26 2 21:30 27 3 21:30 28 2 21:00 18 lock 10 21…" at bounding box center [608, 309] width 854 height 353
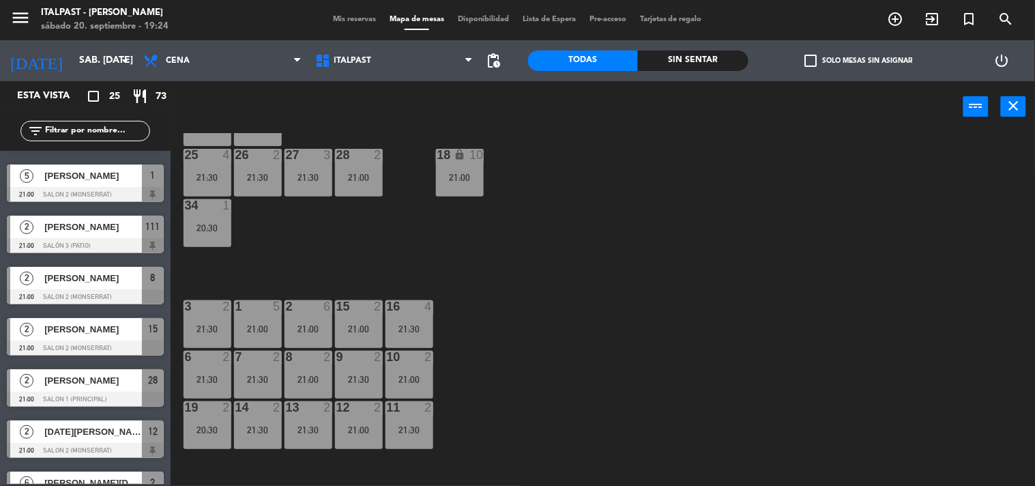
scroll to position [89, 0]
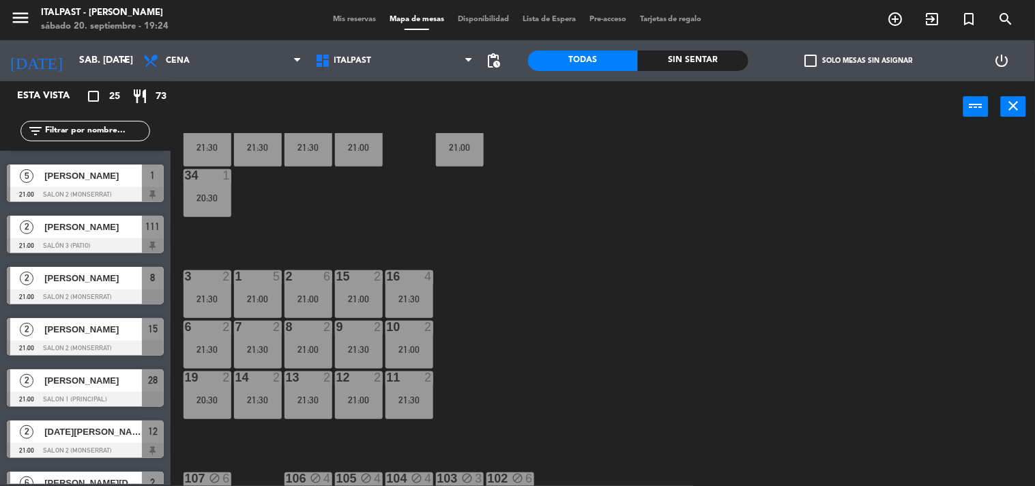
click at [404, 376] on div at bounding box center [409, 377] width 23 height 12
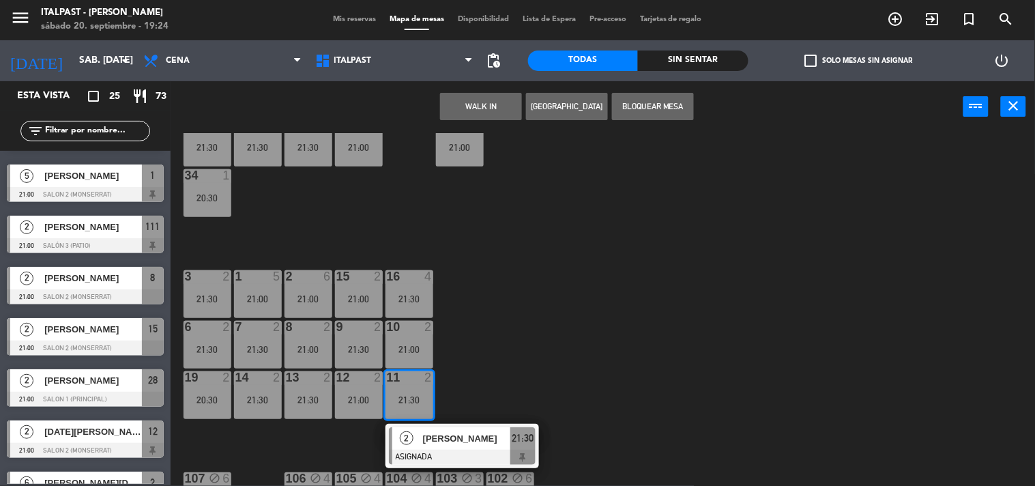
click at [202, 147] on div "21:30" at bounding box center [207, 148] width 48 height 10
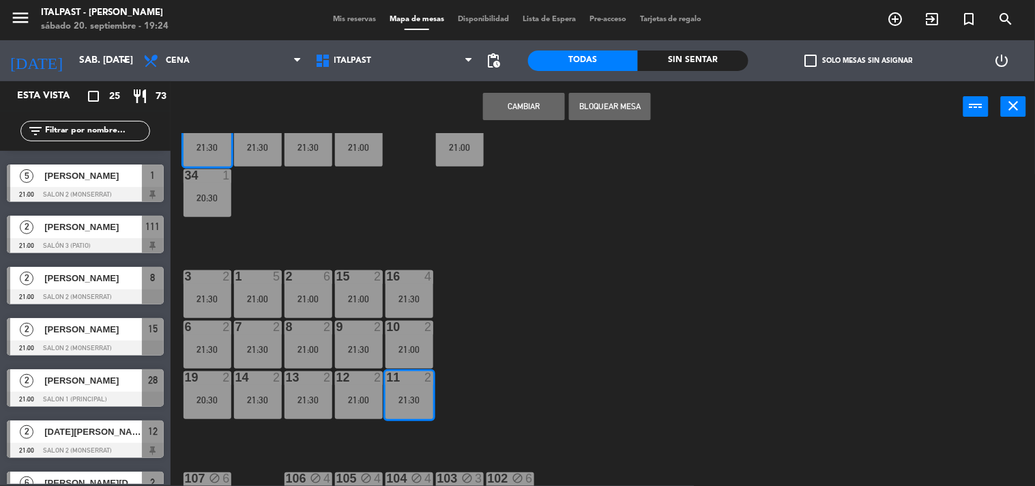
click at [535, 292] on div "20 4 21:30 21 4 21:30 25 4 21:30 26 2 21:30 27 3 21:30 28 2 21:00 18 lock 10 21…" at bounding box center [608, 309] width 854 height 353
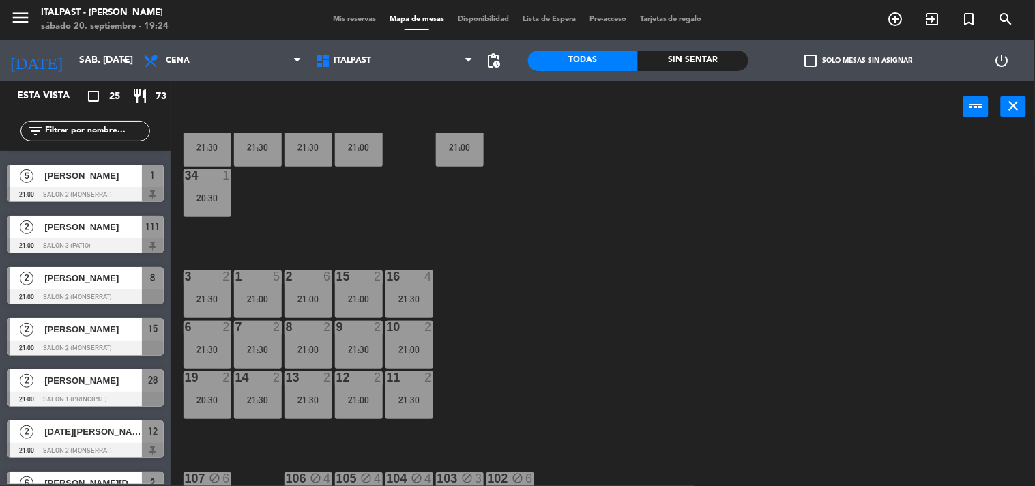
click at [425, 396] on div "21:30" at bounding box center [409, 400] width 48 height 10
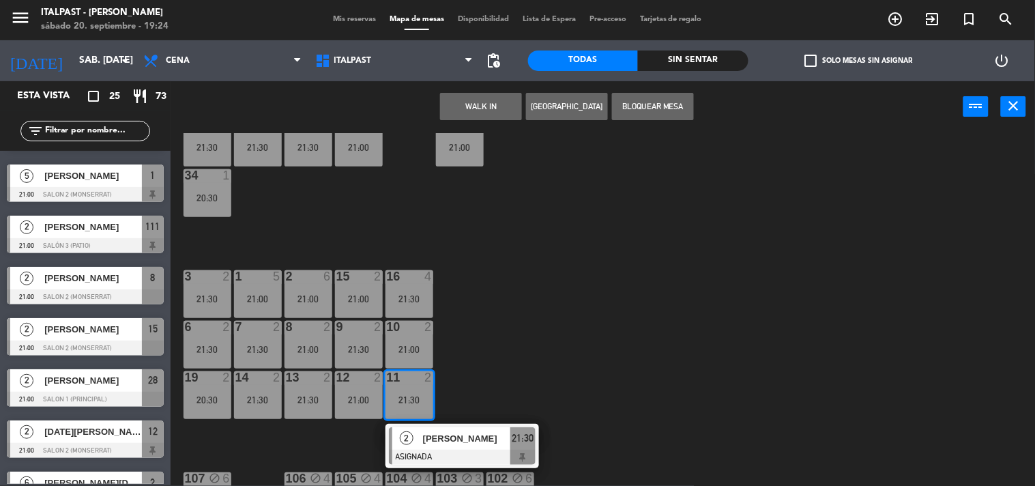
click at [188, 146] on div "21:30" at bounding box center [207, 148] width 48 height 10
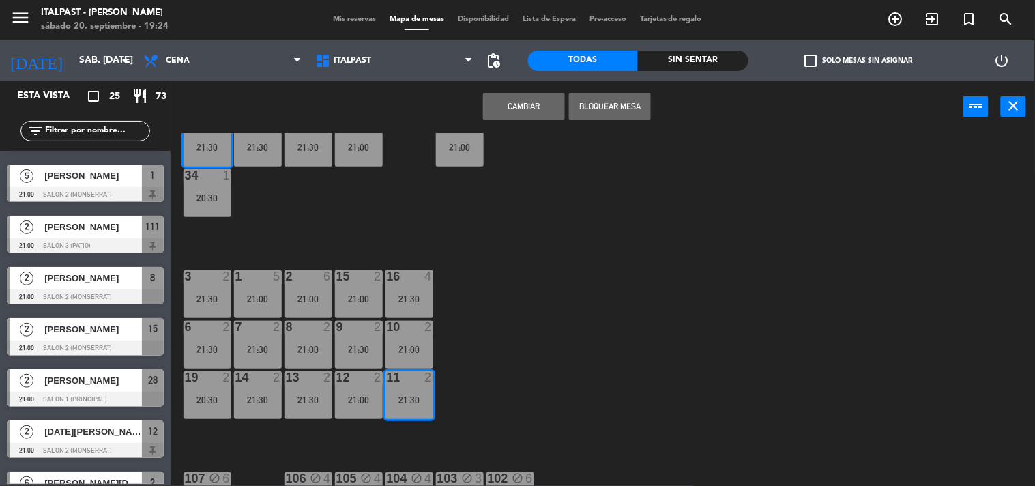
click at [505, 112] on button "Cambiar" at bounding box center [524, 106] width 82 height 27
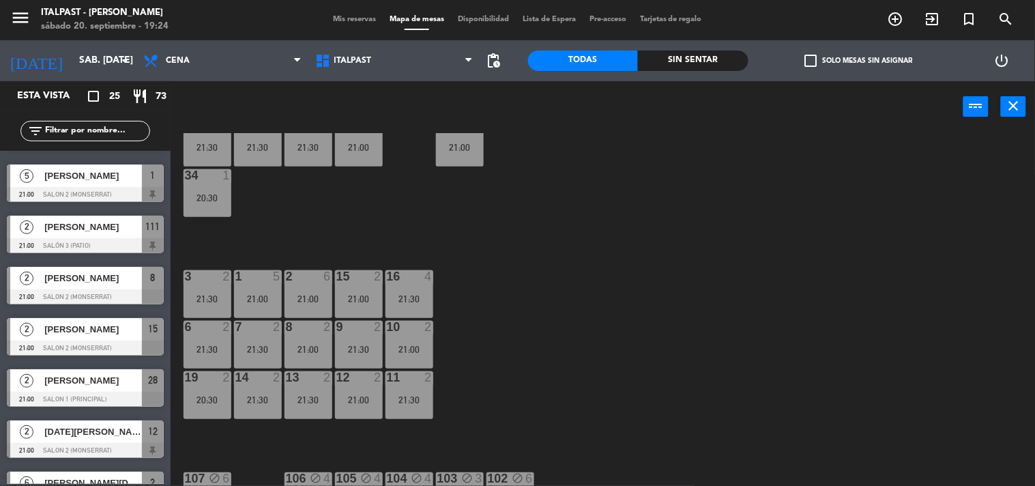
click at [344, 460] on div "20 4 21:30 21 4 21:30 25 4 21:30 26 2 21:30 27 3 21:30 28 2 21:00 18 lock 10 21…" at bounding box center [608, 309] width 854 height 353
click at [202, 401] on div "20:30" at bounding box center [207, 400] width 48 height 10
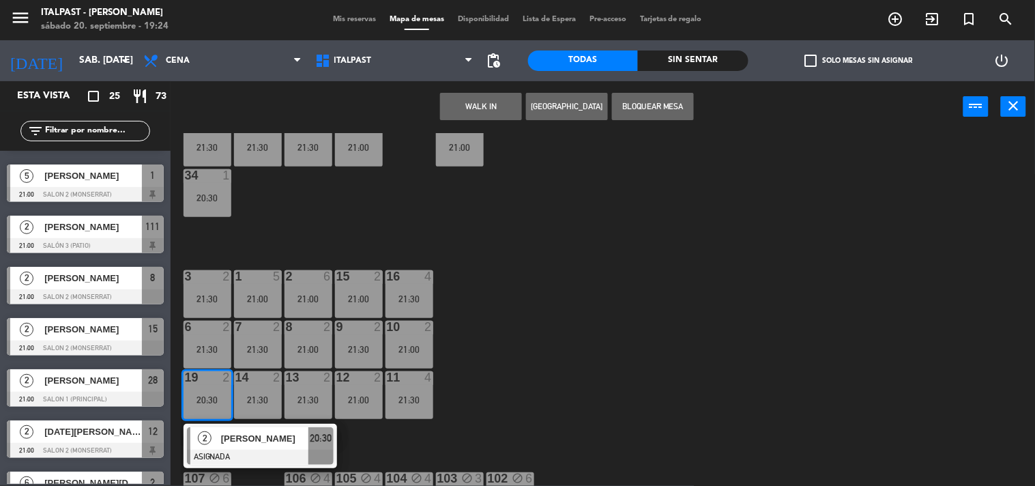
click at [202, 401] on div "20:30" at bounding box center [207, 400] width 48 height 10
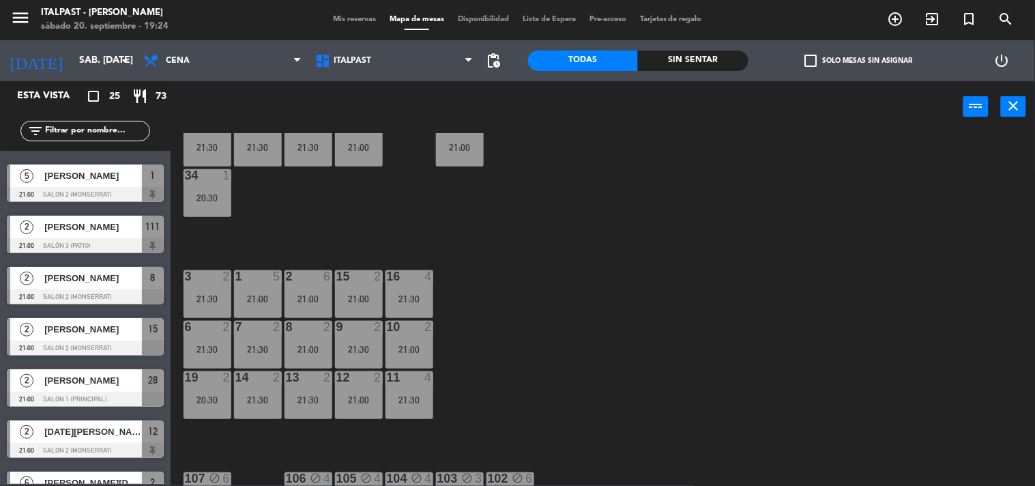
click at [186, 275] on div "3" at bounding box center [185, 276] width 1 height 12
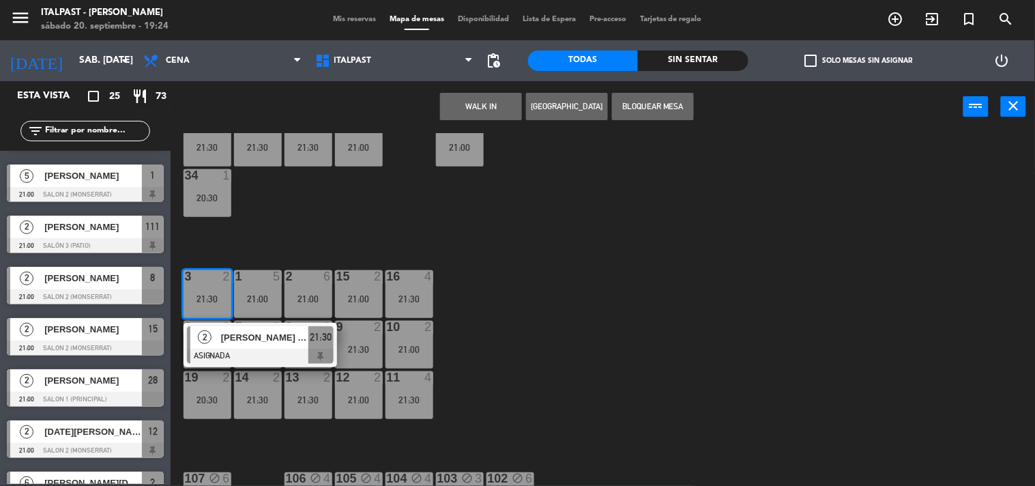
click at [227, 333] on span "[PERSON_NAME] [PERSON_NAME]" at bounding box center [264, 337] width 87 height 14
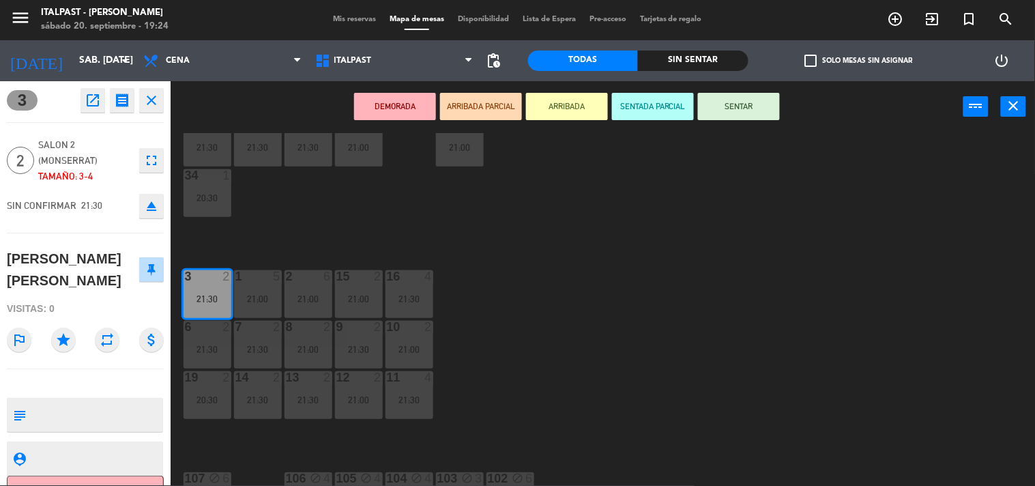
click at [503, 342] on div "20 4 21:30 21 4 21:30 25 2 21:30 26 2 21:30 27 3 21:30 28 2 21:00 18 lock 10 21…" at bounding box center [608, 309] width 854 height 353
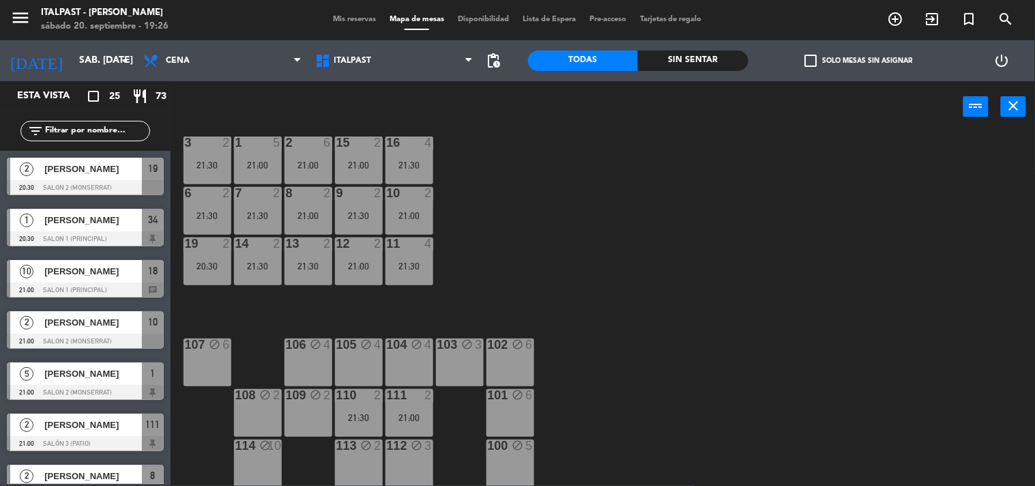
scroll to position [147, 0]
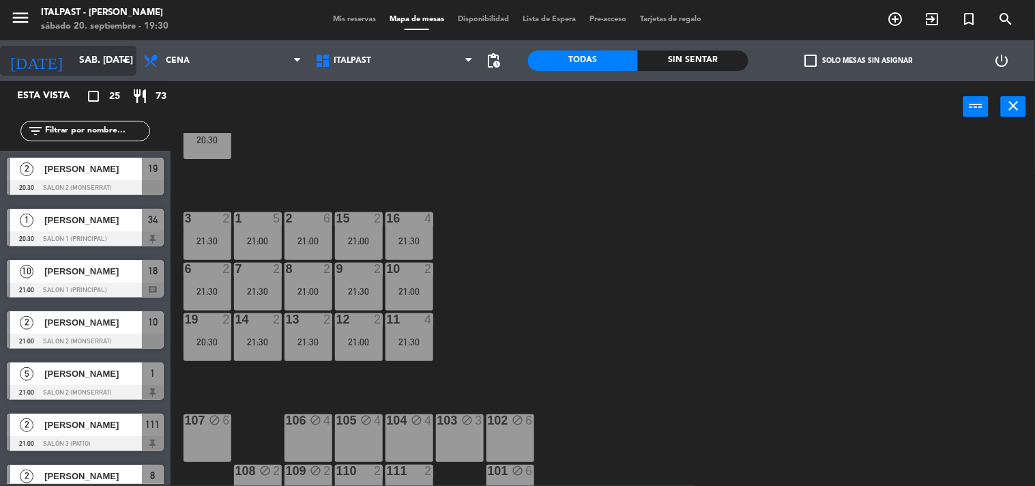
click at [78, 63] on input "sáb. [DATE]" at bounding box center [137, 60] width 130 height 25
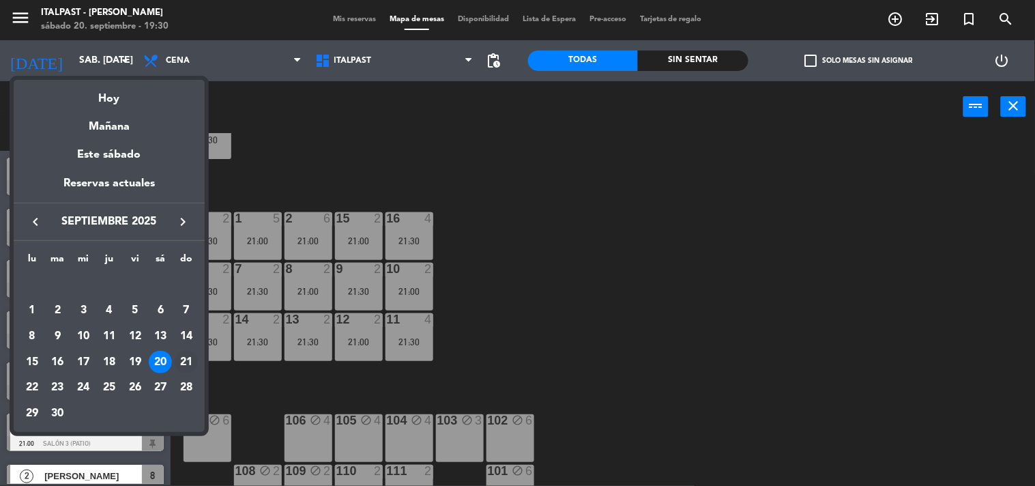
click at [181, 359] on div "21" at bounding box center [186, 362] width 23 height 23
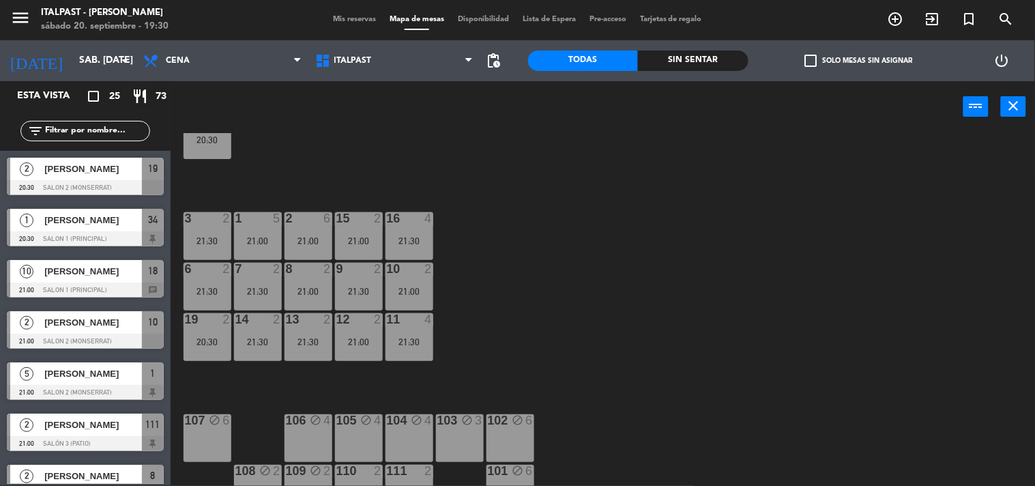
type input "dom. [DATE]"
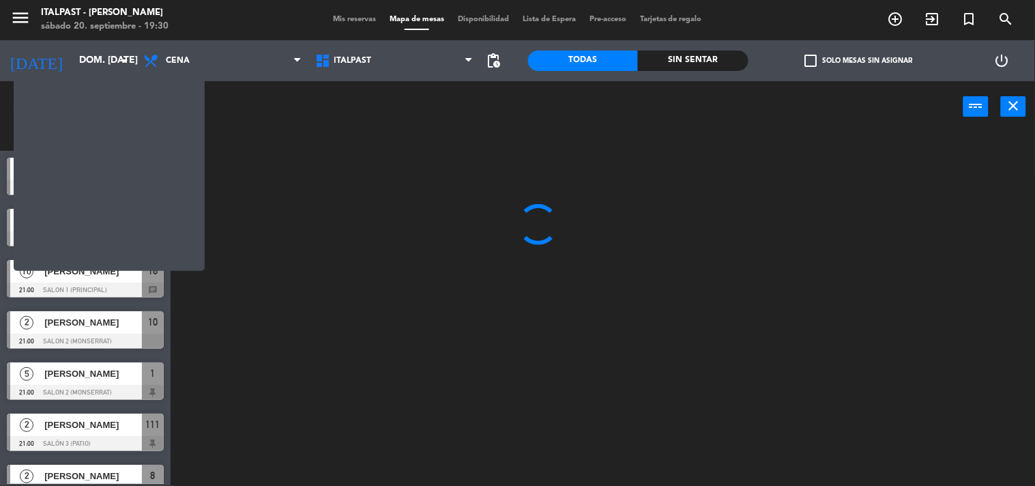
scroll to position [0, 0]
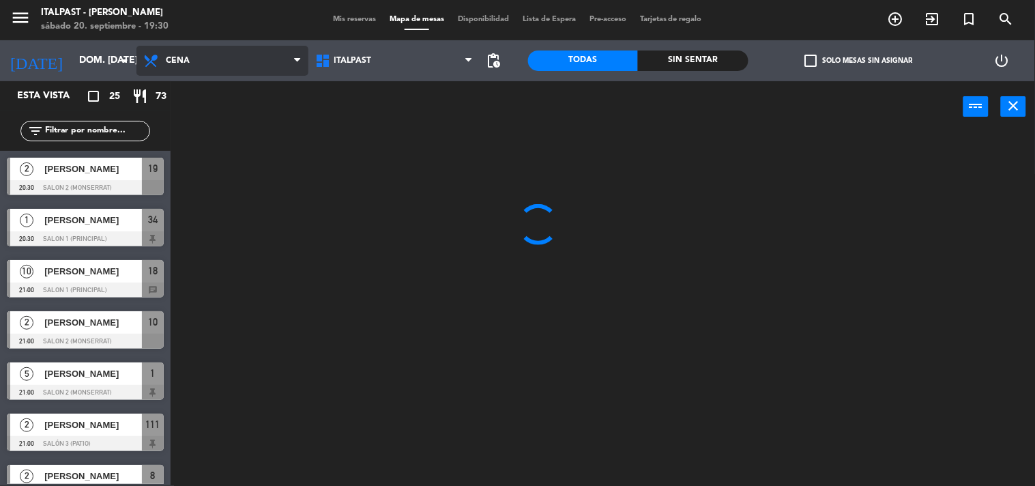
click at [222, 61] on span "Cena" at bounding box center [222, 61] width 172 height 30
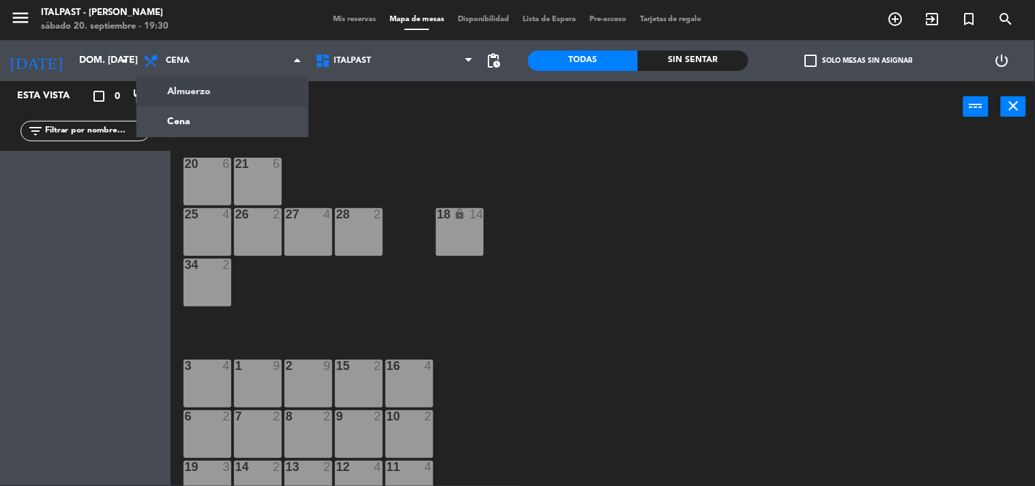
click at [231, 92] on ng-component "menu Italpast - [PERSON_NAME] sábado 20. septiembre - 19:30 Mis reservas Mapa d…" at bounding box center [517, 242] width 1035 height 486
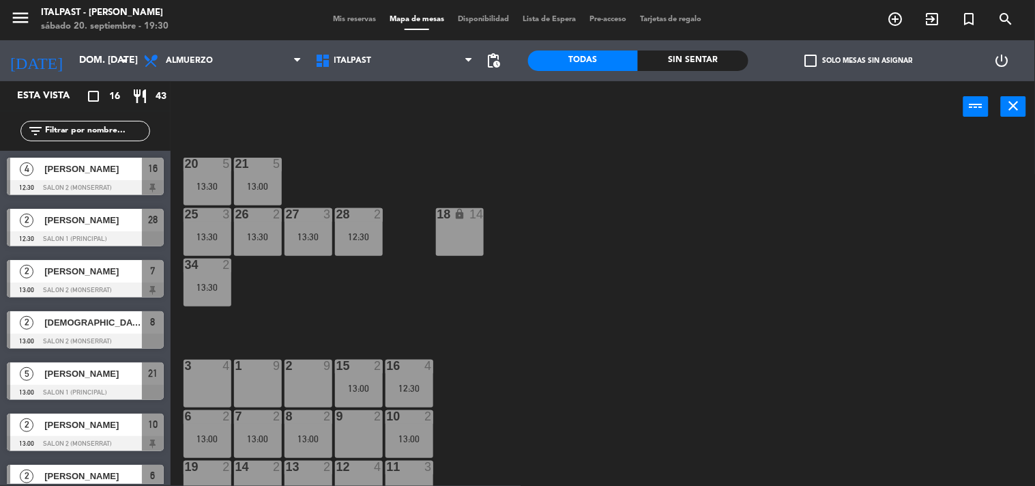
scroll to position [76, 0]
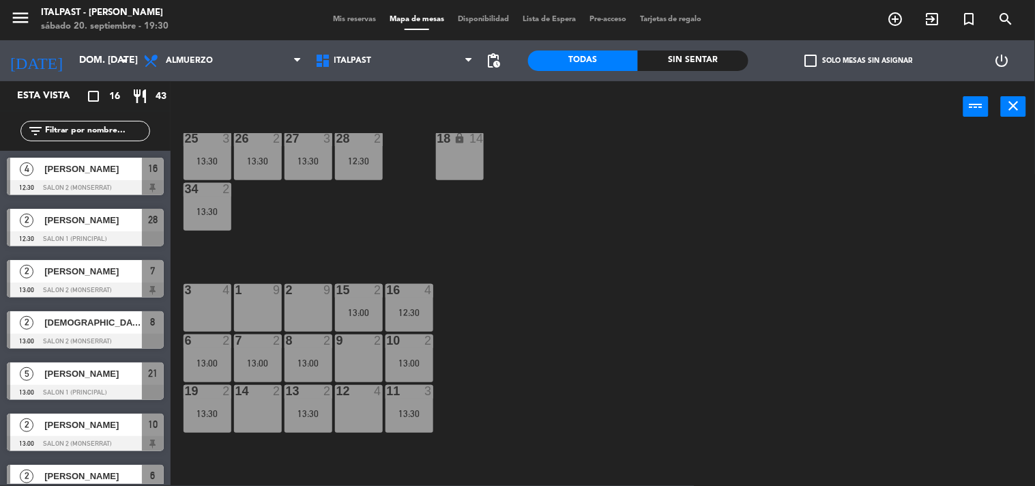
click at [351, 398] on div "12 4" at bounding box center [359, 392] width 48 height 14
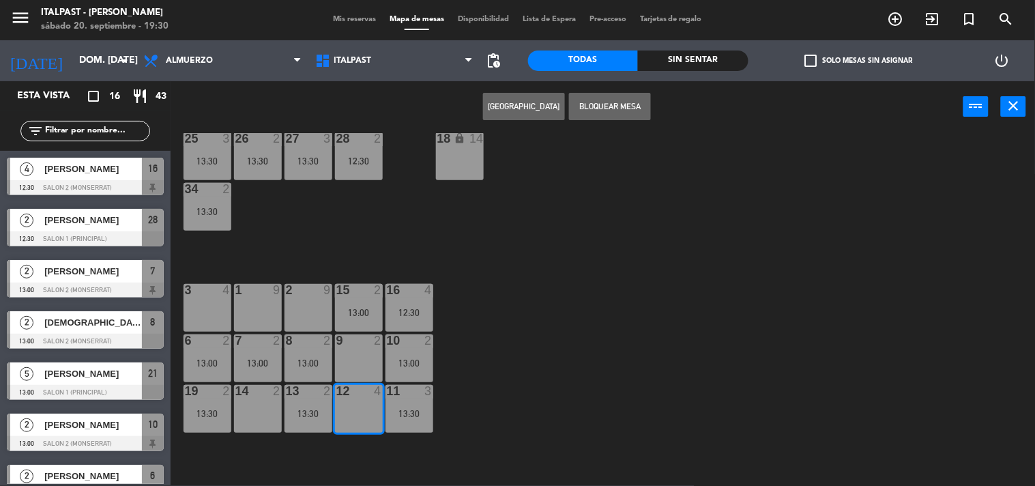
click at [529, 104] on button "[GEOGRAPHIC_DATA]" at bounding box center [524, 106] width 82 height 27
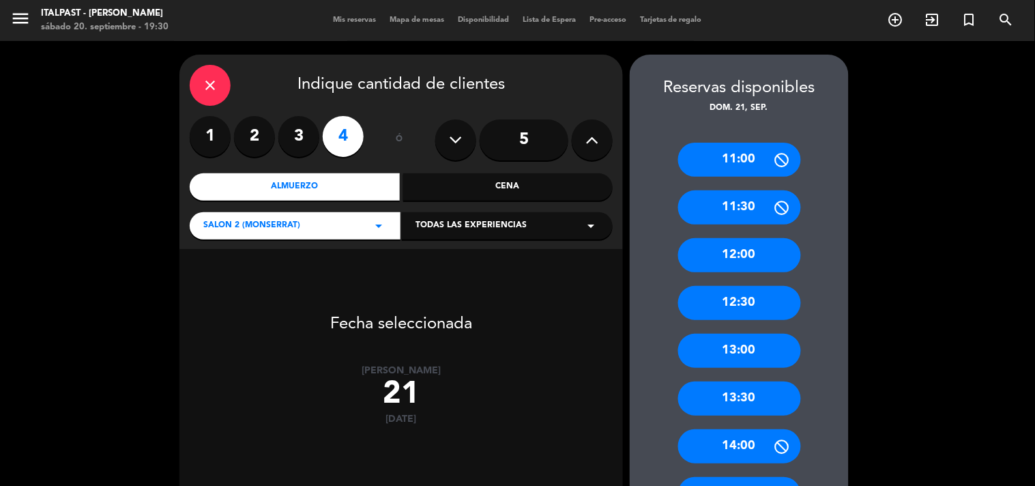
click at [741, 392] on div "13:30" at bounding box center [739, 398] width 123 height 34
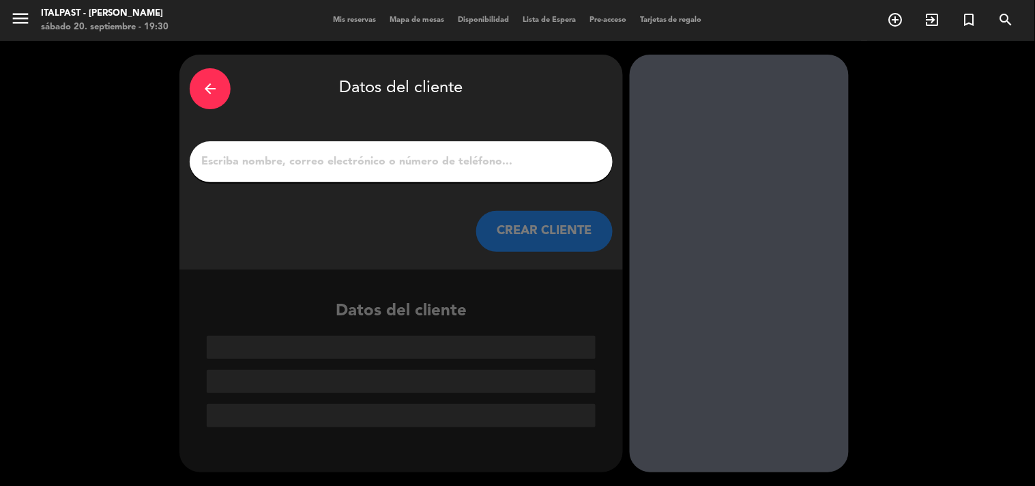
click at [222, 164] on input "1" at bounding box center [401, 161] width 402 height 19
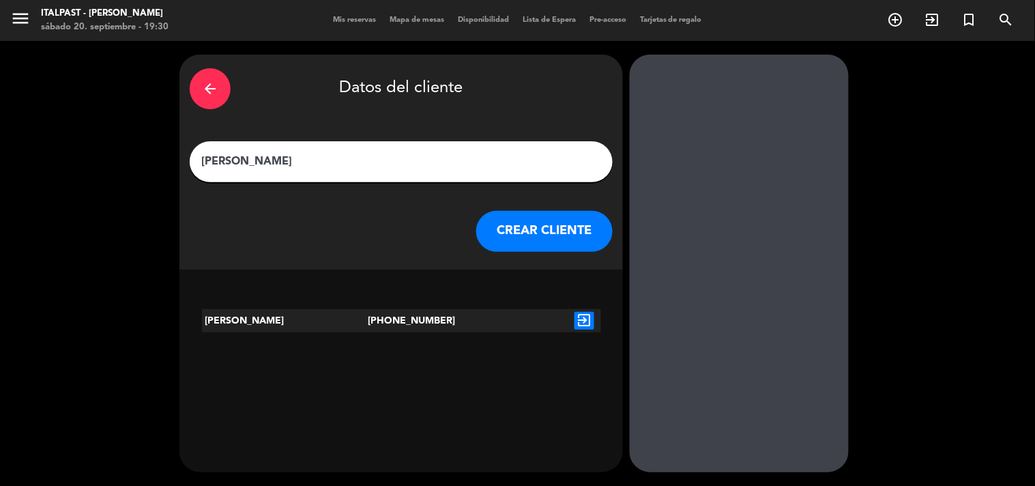
type input "[PERSON_NAME]"
click at [580, 319] on icon "exit_to_app" at bounding box center [584, 321] width 20 height 18
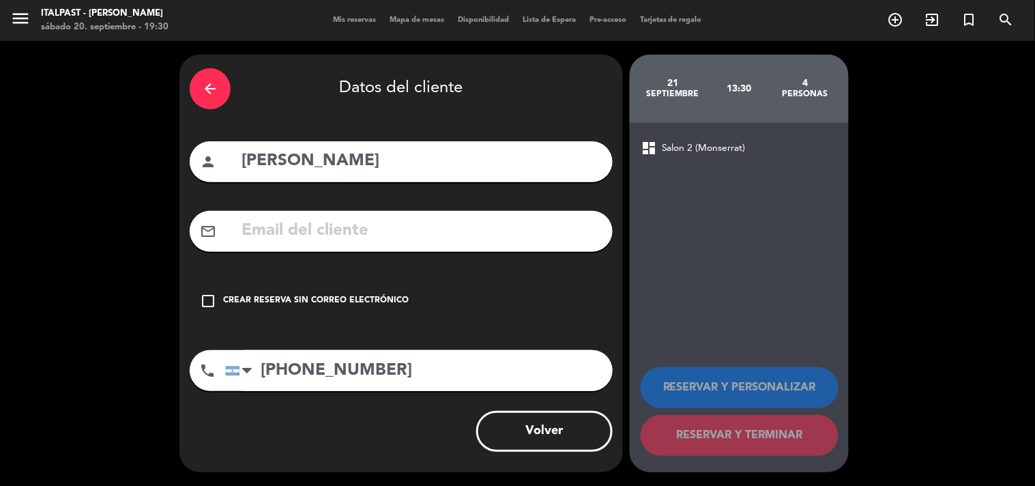
click at [207, 300] on icon "check_box_outline_blank" at bounding box center [208, 301] width 16 height 16
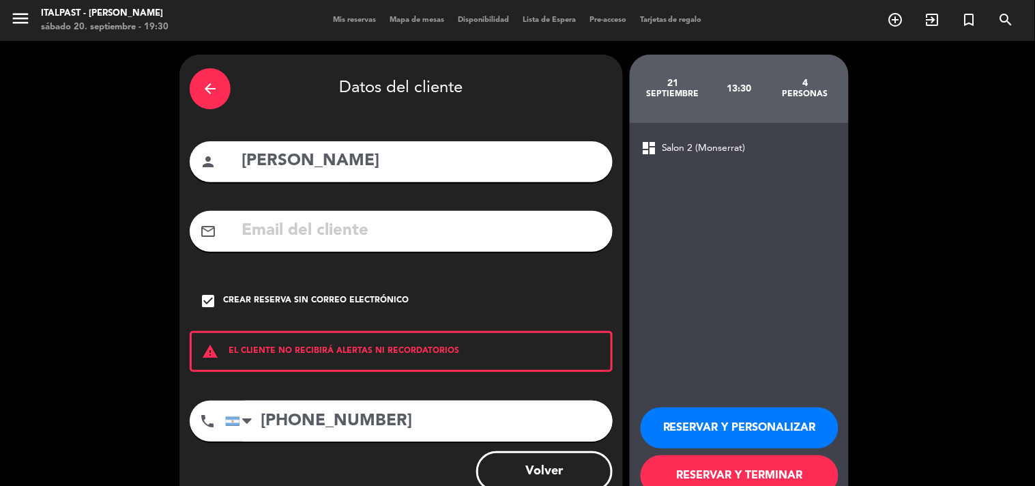
click at [667, 475] on button "RESERVAR Y TERMINAR" at bounding box center [739, 475] width 198 height 41
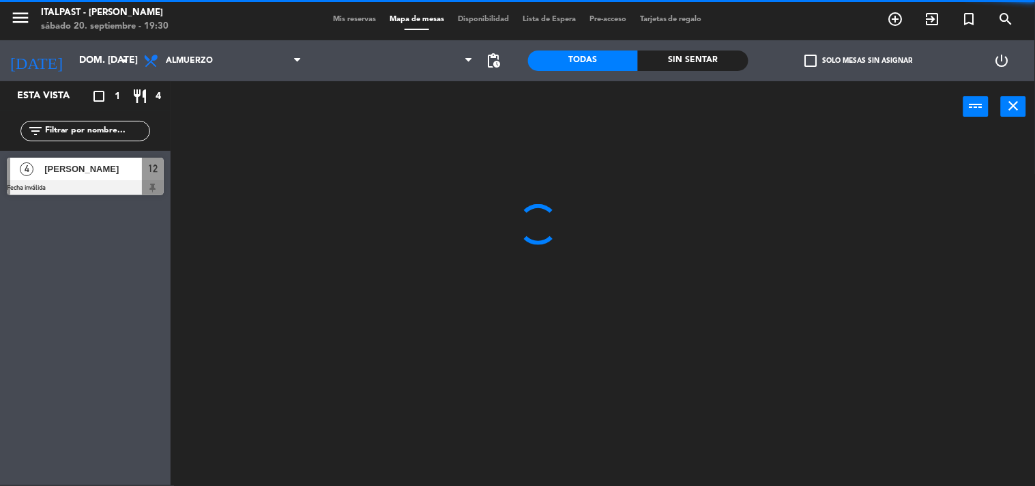
click at [352, 17] on span "Mis reservas" at bounding box center [354, 20] width 57 height 8
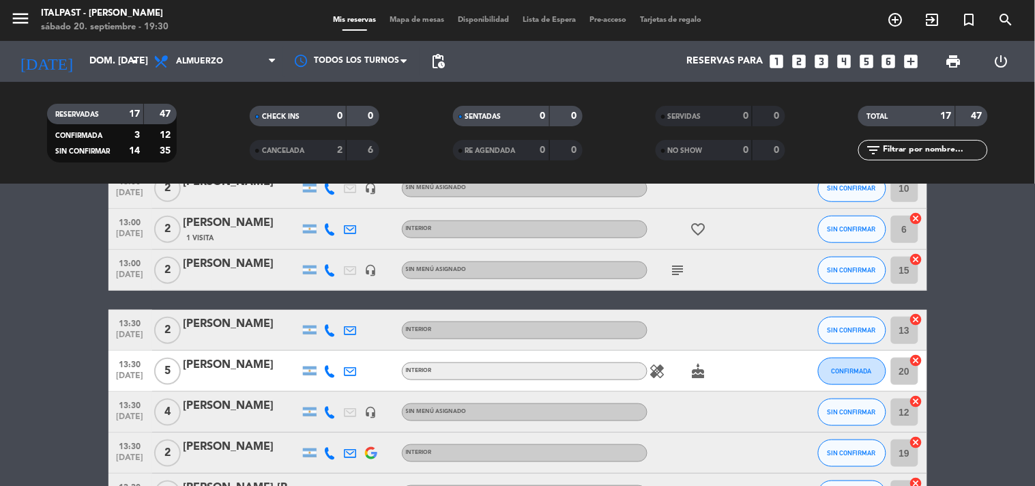
scroll to position [379, 0]
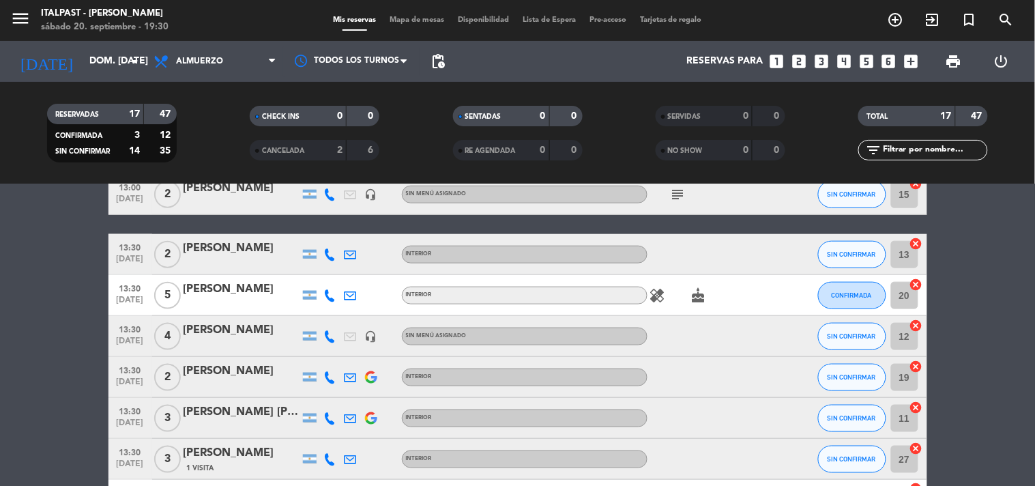
click at [217, 332] on div "[PERSON_NAME]" at bounding box center [241, 330] width 116 height 18
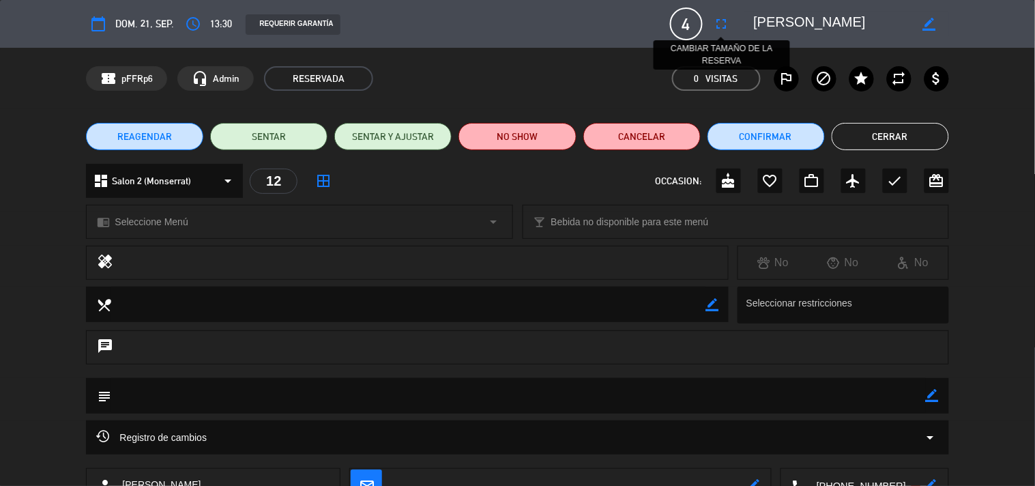
click at [722, 23] on icon "fullscreen" at bounding box center [721, 24] width 16 height 16
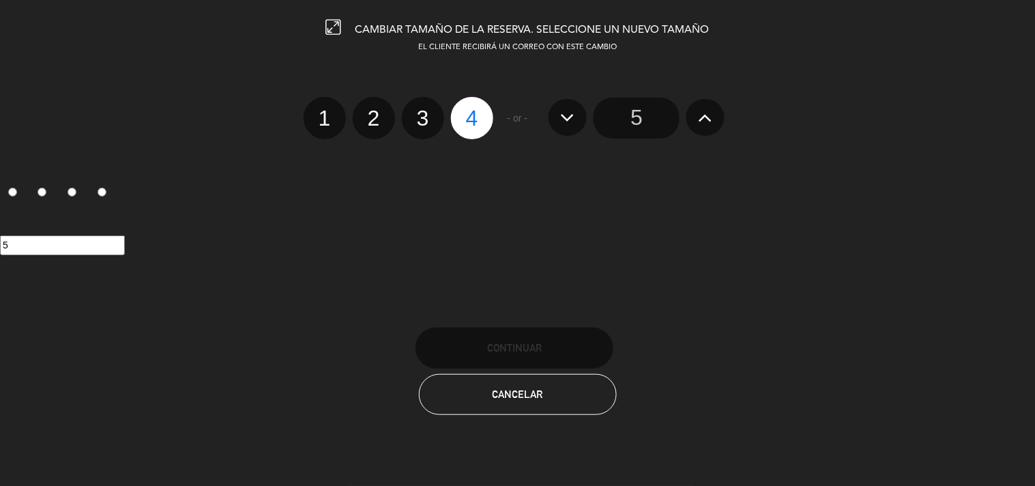
click at [417, 117] on label "3" at bounding box center [423, 118] width 42 height 42
click at [417, 110] on input "3" at bounding box center [421, 106] width 9 height 9
radio input "true"
radio input "false"
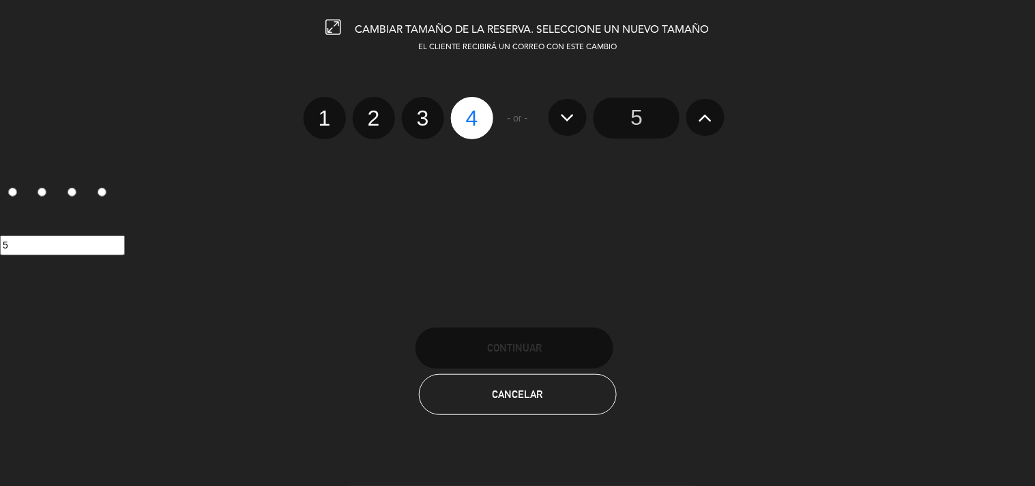
radio input "false"
radio input "true"
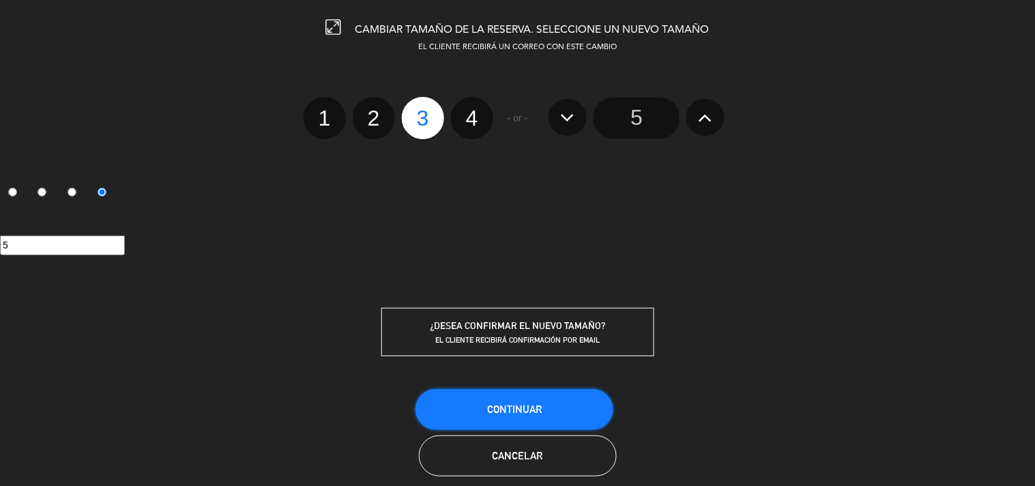
click at [547, 410] on button "Continuar" at bounding box center [514, 409] width 198 height 41
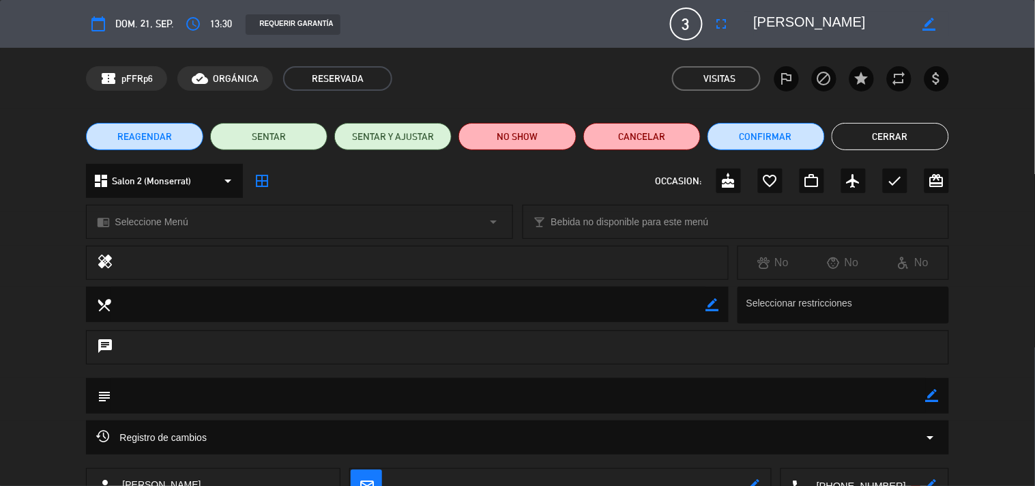
click at [874, 132] on button "Cerrar" at bounding box center [889, 136] width 117 height 27
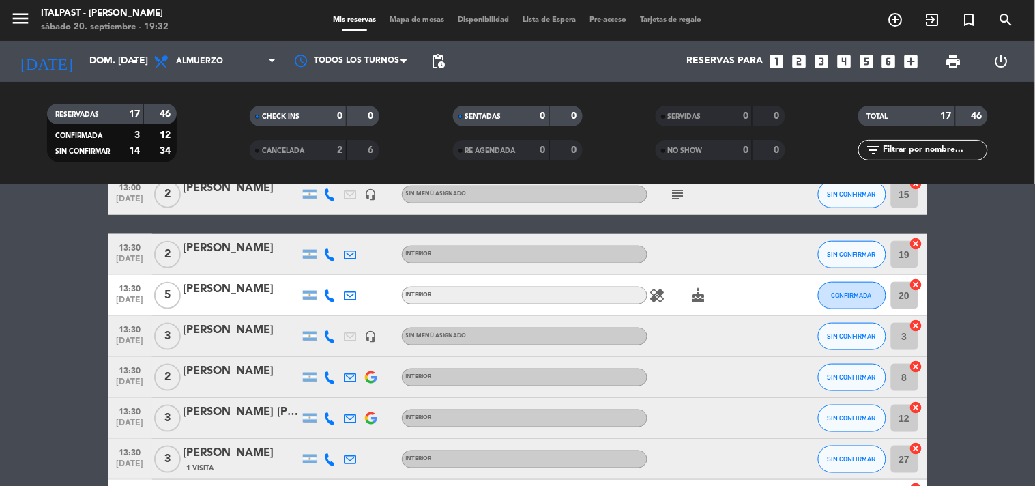
click at [434, 22] on span "Mapa de mesas" at bounding box center [417, 20] width 68 height 8
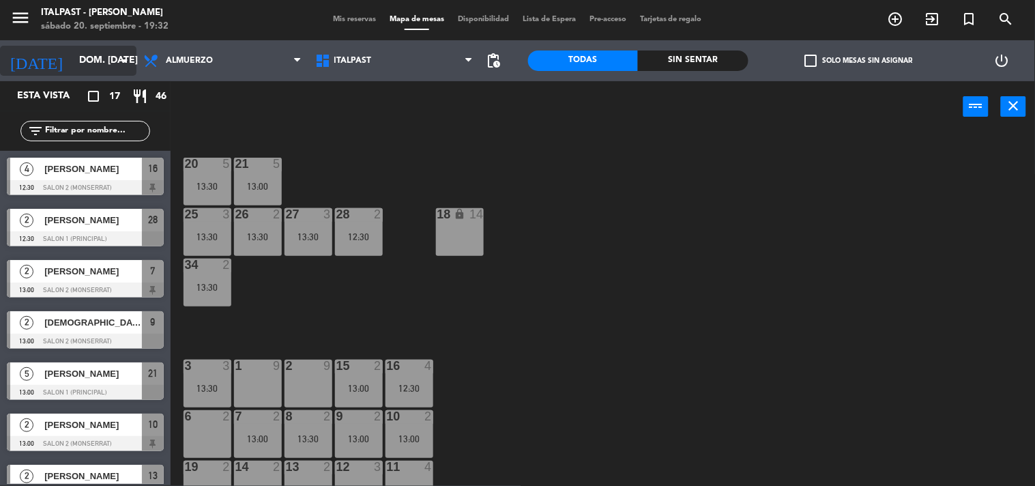
click at [132, 50] on input "dom. [DATE]" at bounding box center [137, 60] width 130 height 25
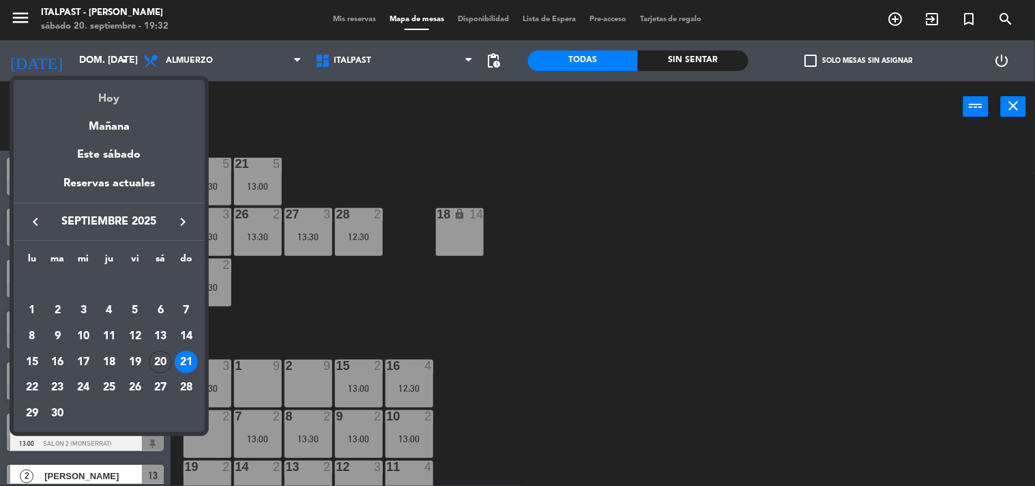
click at [112, 93] on div "Hoy" at bounding box center [109, 94] width 191 height 28
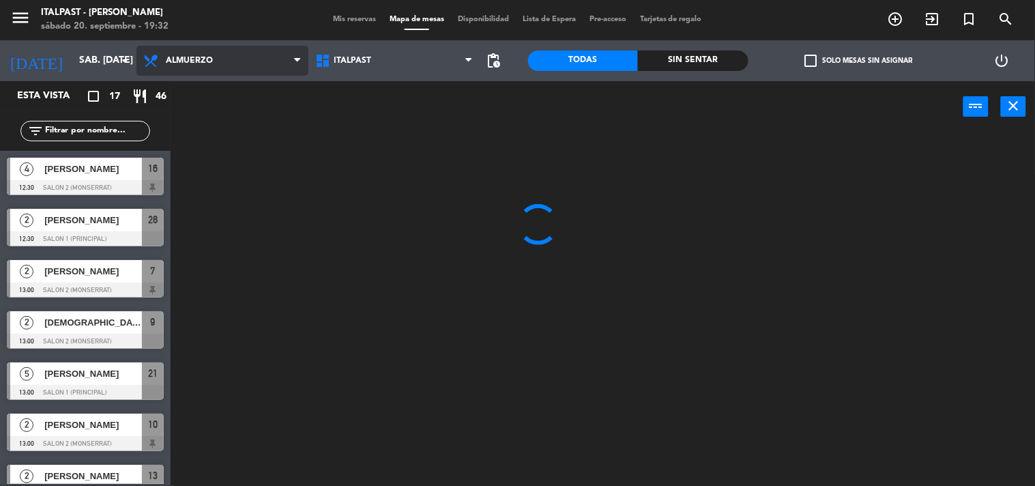
click at [225, 57] on span "Almuerzo" at bounding box center [222, 61] width 172 height 30
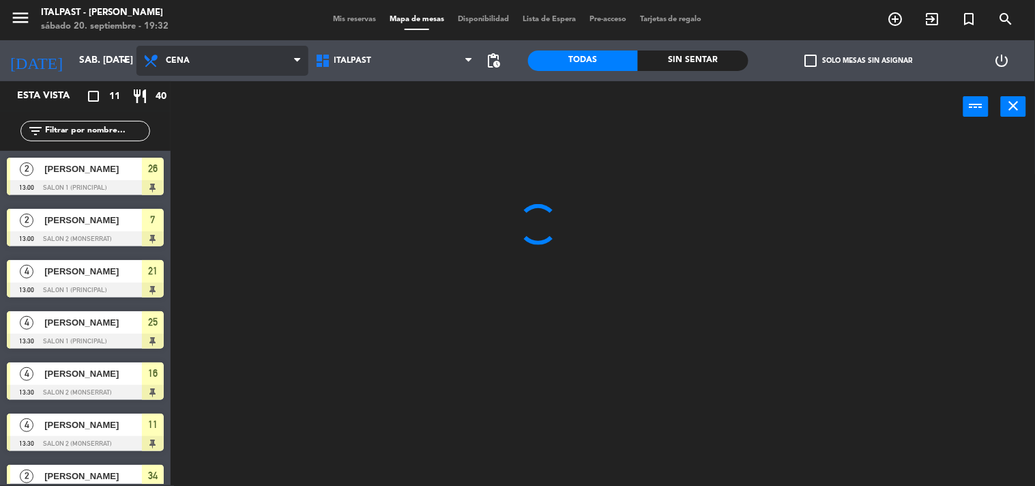
click at [196, 111] on ng-component "menu Italpast - [PERSON_NAME] sábado 20. septiembre - 19:32 Mis reservas Mapa d…" at bounding box center [517, 242] width 1035 height 486
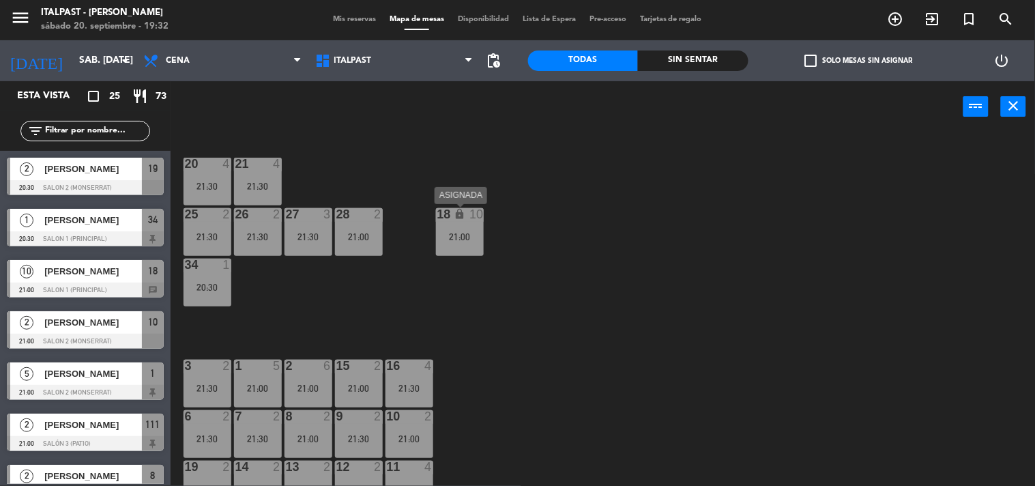
click at [465, 242] on div "18 lock 10 21:00" at bounding box center [460, 232] width 48 height 48
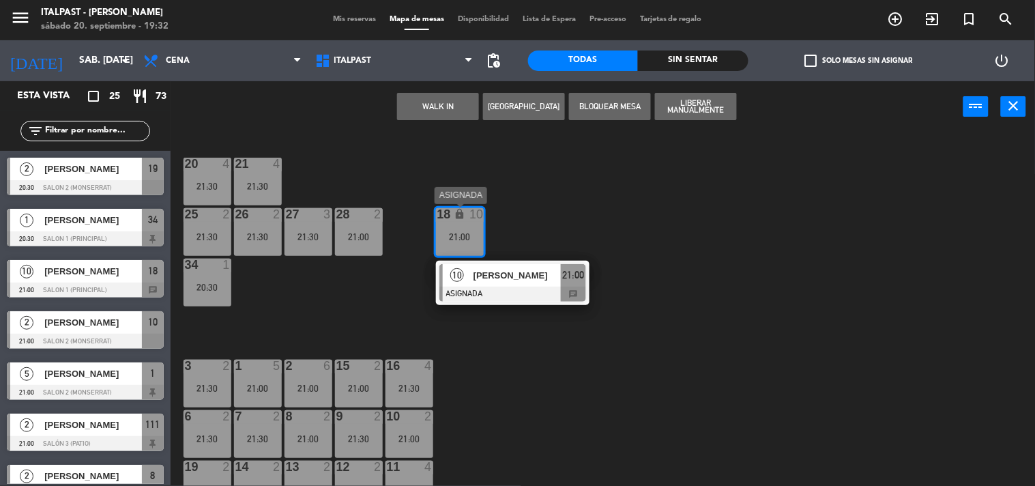
click at [500, 270] on span "[PERSON_NAME]" at bounding box center [516, 275] width 87 height 14
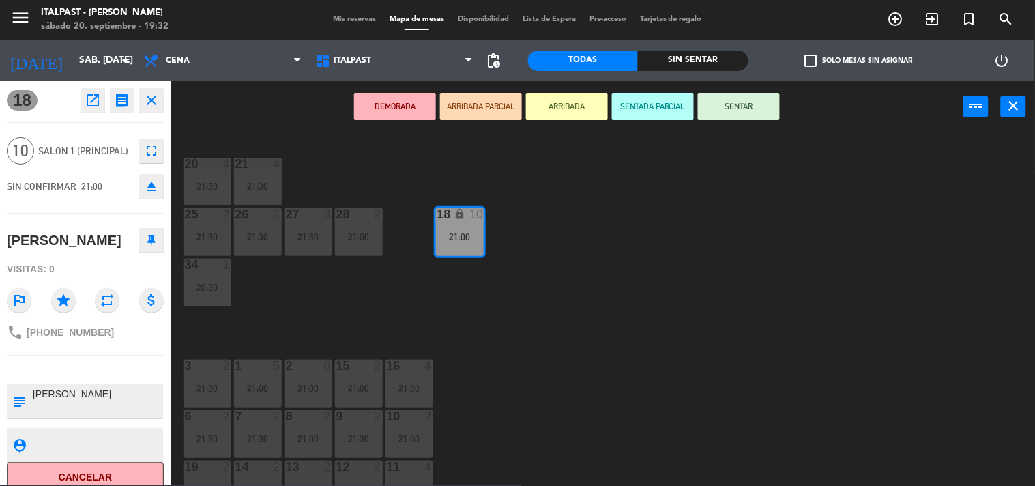
click at [153, 98] on icon "close" at bounding box center [151, 100] width 16 height 16
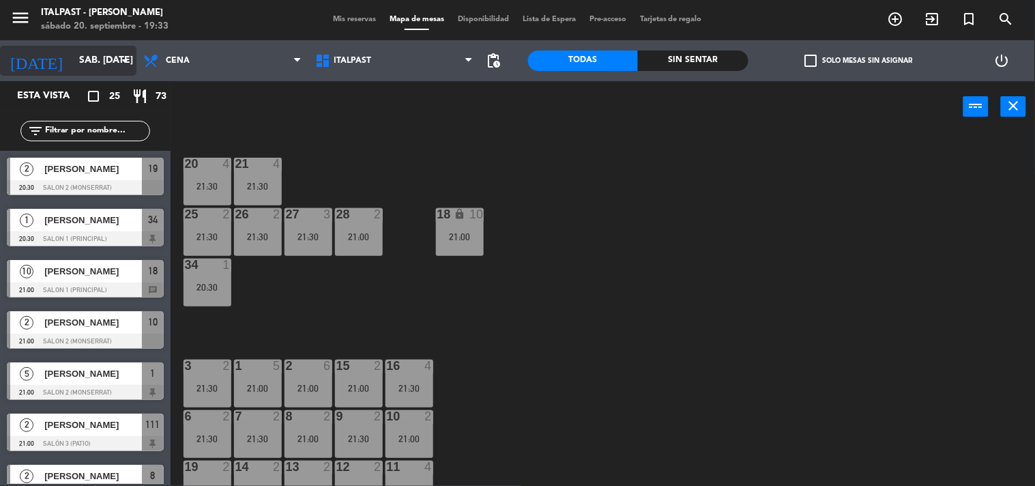
click at [95, 57] on input "sáb. [DATE]" at bounding box center [137, 60] width 130 height 25
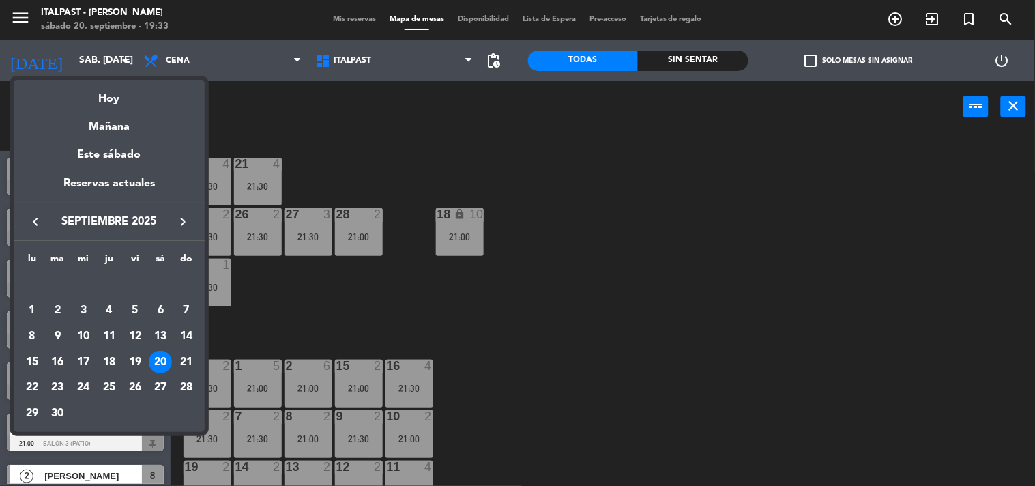
click at [319, 149] on div at bounding box center [517, 243] width 1035 height 486
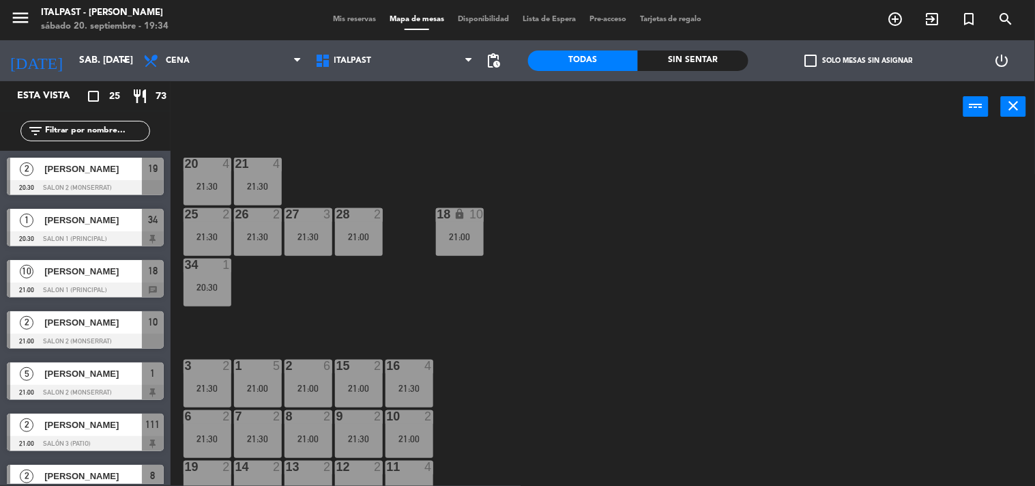
scroll to position [76, 0]
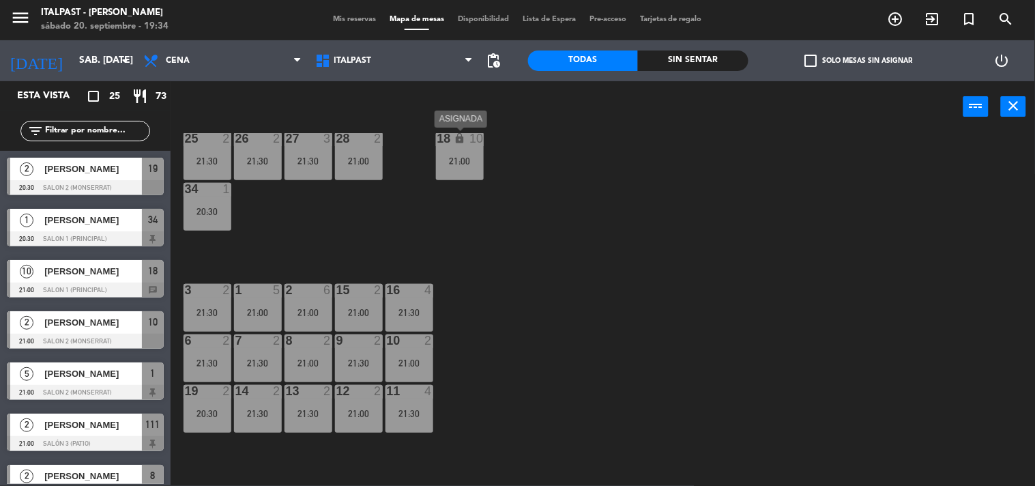
click at [441, 145] on div "18" at bounding box center [437, 138] width 23 height 13
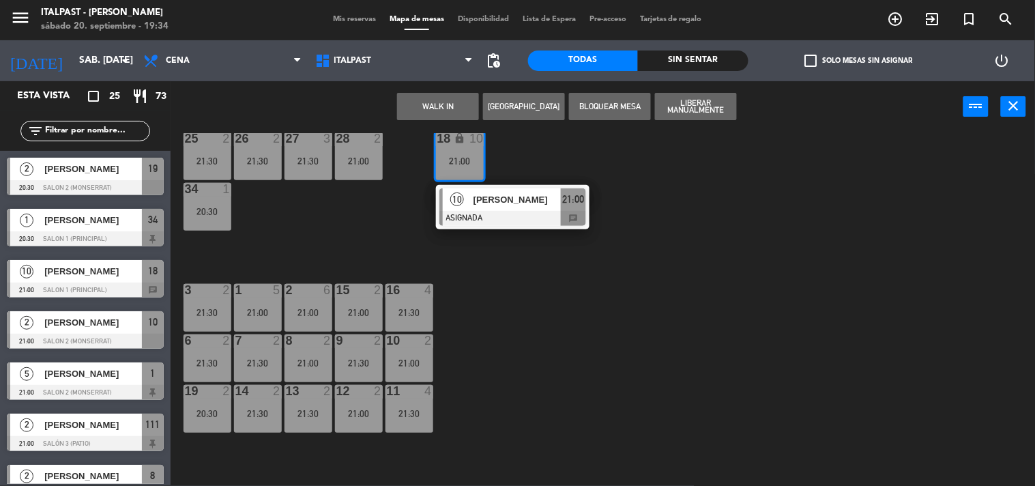
click at [544, 387] on div "20 4 21:30 21 4 21:30 25 2 21:30 26 2 21:30 27 3 21:30 28 2 21:00 18 lock 10 21…" at bounding box center [608, 309] width 854 height 353
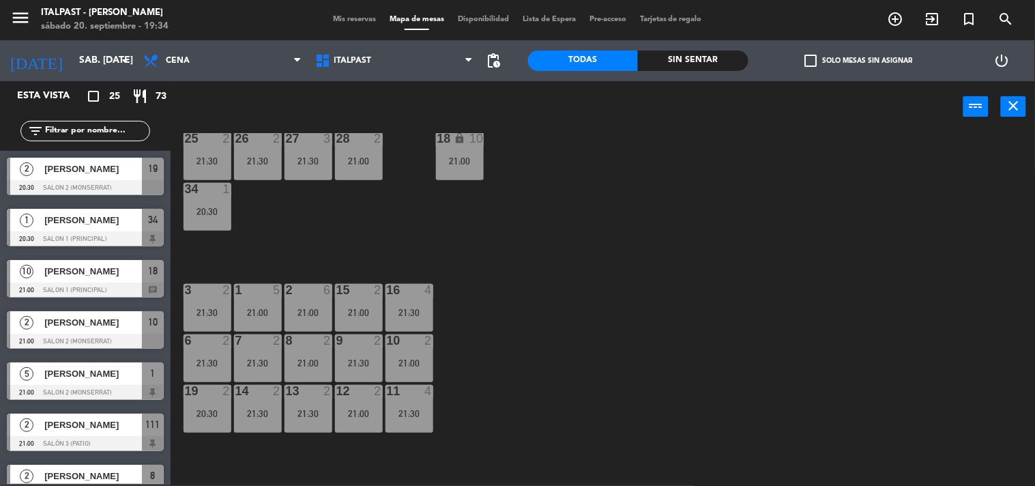
scroll to position [223, 0]
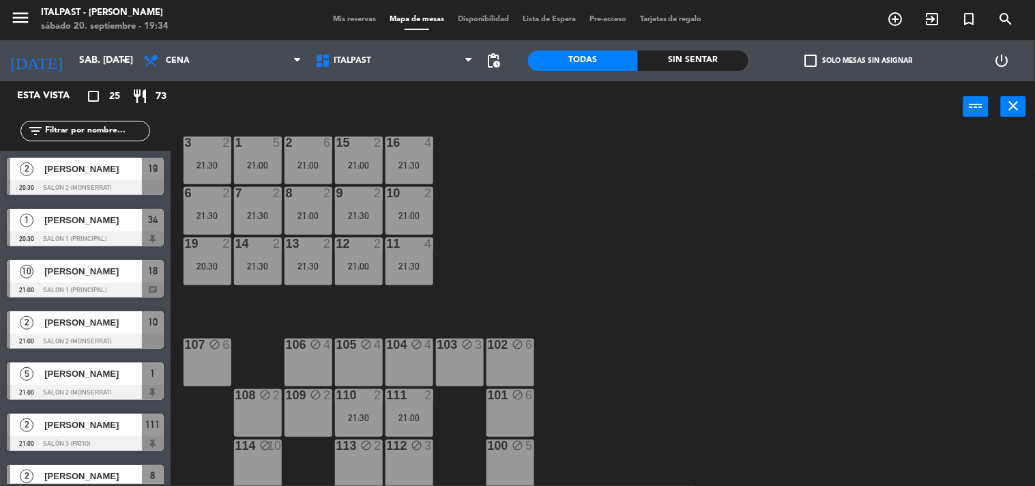
click at [618, 229] on div "20 4 21:30 21 4 21:30 25 2 21:30 26 2 21:30 27 3 21:30 28 2 21:00 18 lock 10 21…" at bounding box center [608, 309] width 854 height 353
click at [362, 428] on div "110 2 21:30" at bounding box center [359, 413] width 48 height 48
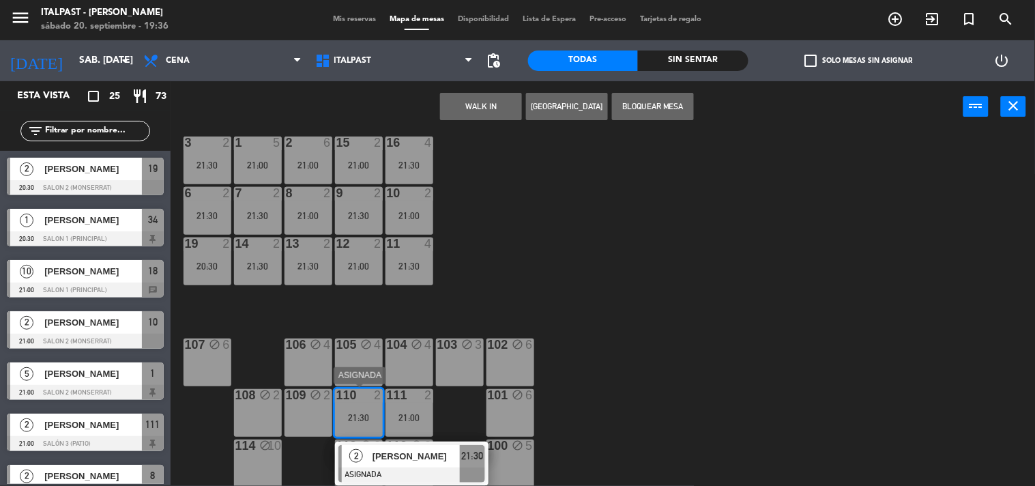
click at [364, 451] on div "2" at bounding box center [356, 456] width 29 height 23
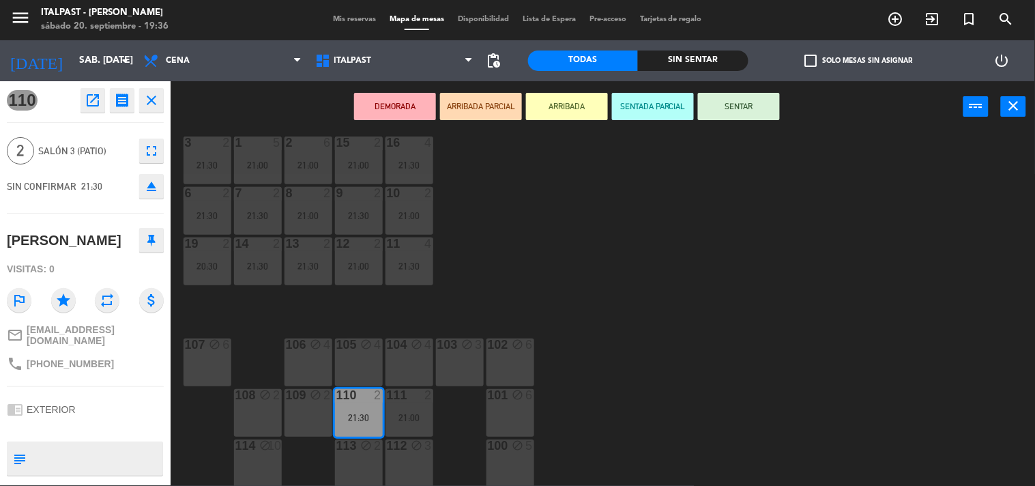
click at [544, 333] on div "20 4 21:30 21 4 21:30 25 2 21:30 26 2 21:30 27 3 21:30 28 2 21:00 18 lock 10 21…" at bounding box center [608, 309] width 854 height 353
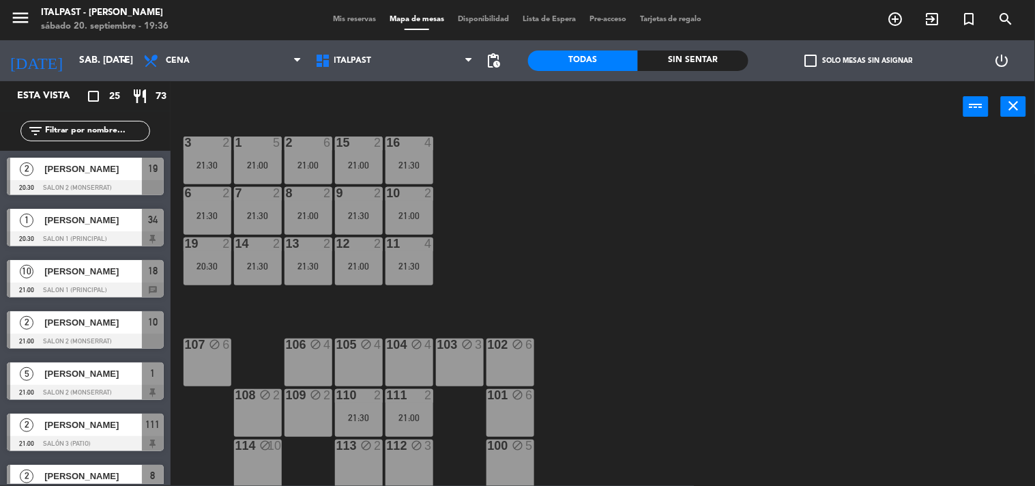
click at [370, 414] on div "110 2 21:30" at bounding box center [359, 413] width 48 height 48
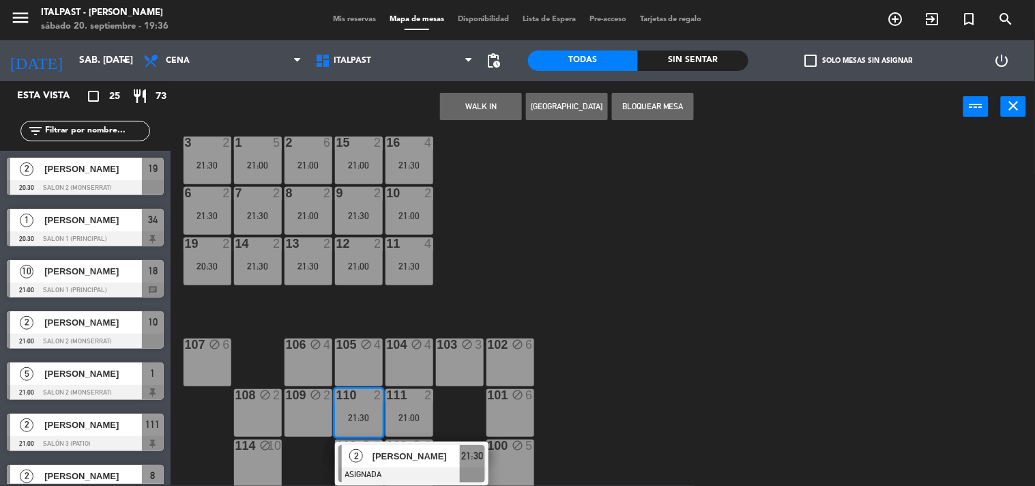
click at [370, 414] on div "21:30" at bounding box center [359, 418] width 48 height 10
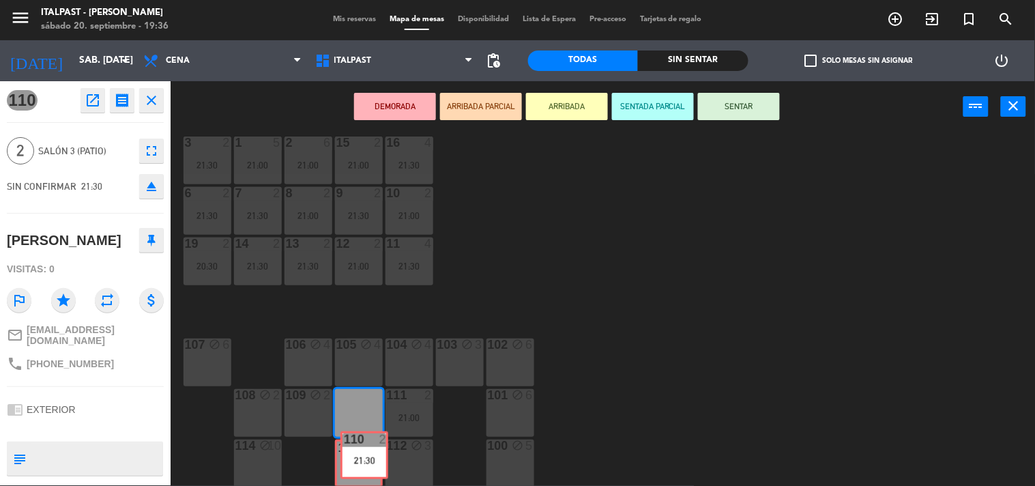
drag, startPoint x: 362, startPoint y: 417, endPoint x: 366, endPoint y: 455, distance: 37.7
click at [366, 455] on div "20 4 21:30 21 4 21:30 25 2 21:30 26 2 21:30 27 3 21:30 28 2 21:00 18 lock 10 21…" at bounding box center [608, 309] width 854 height 353
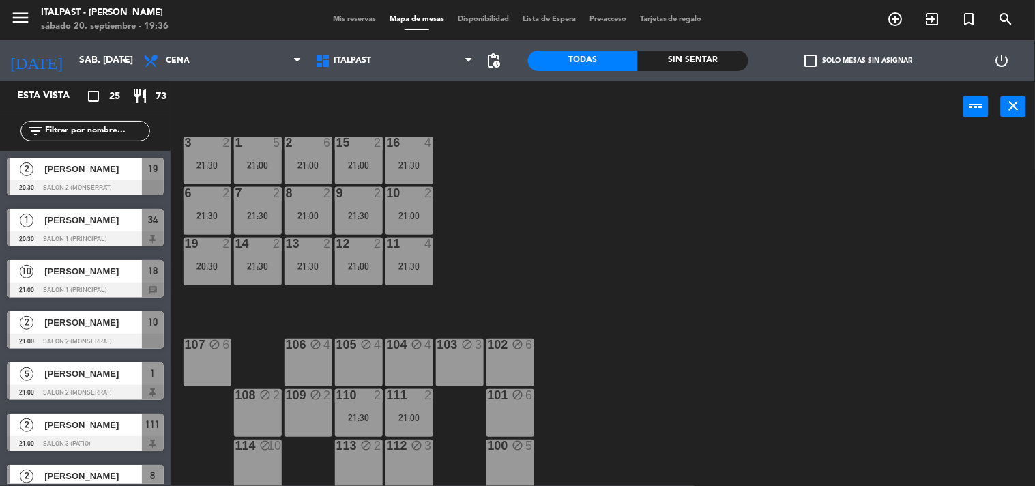
click at [370, 420] on div "21:30" at bounding box center [359, 418] width 48 height 10
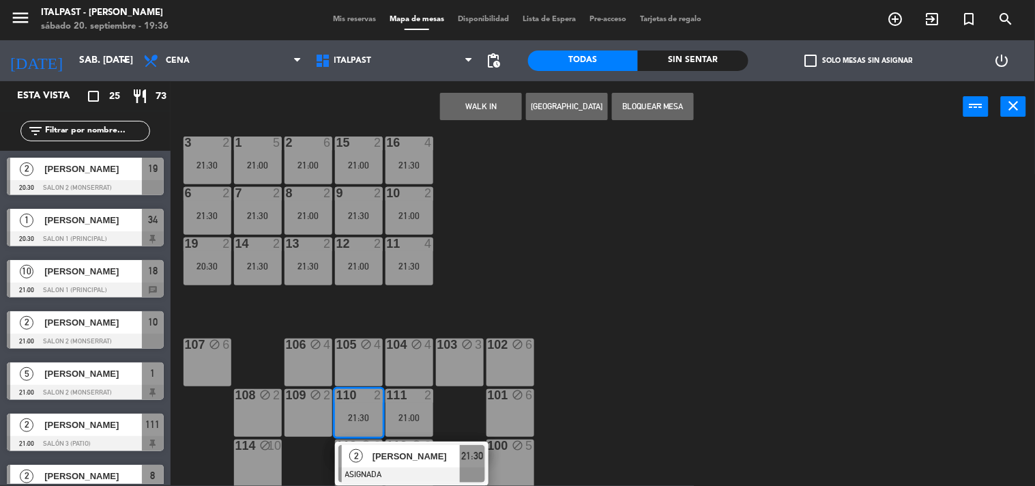
click at [362, 424] on div "110 2 21:30" at bounding box center [359, 413] width 48 height 48
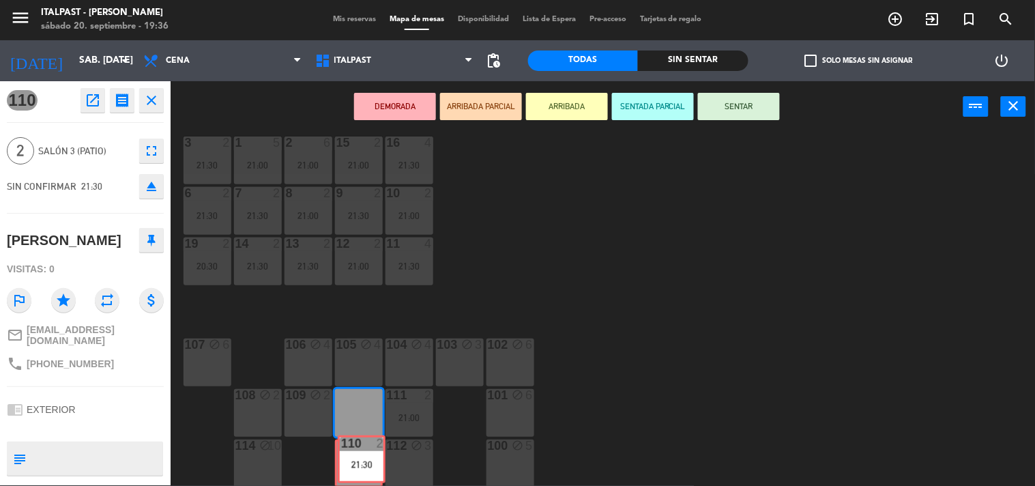
drag, startPoint x: 359, startPoint y: 417, endPoint x: 359, endPoint y: 467, distance: 49.8
click at [359, 467] on div "20 4 21:30 21 4 21:30 25 2 21:30 26 2 21:30 27 3 21:30 28 2 21:00 18 lock 10 21…" at bounding box center [608, 309] width 854 height 353
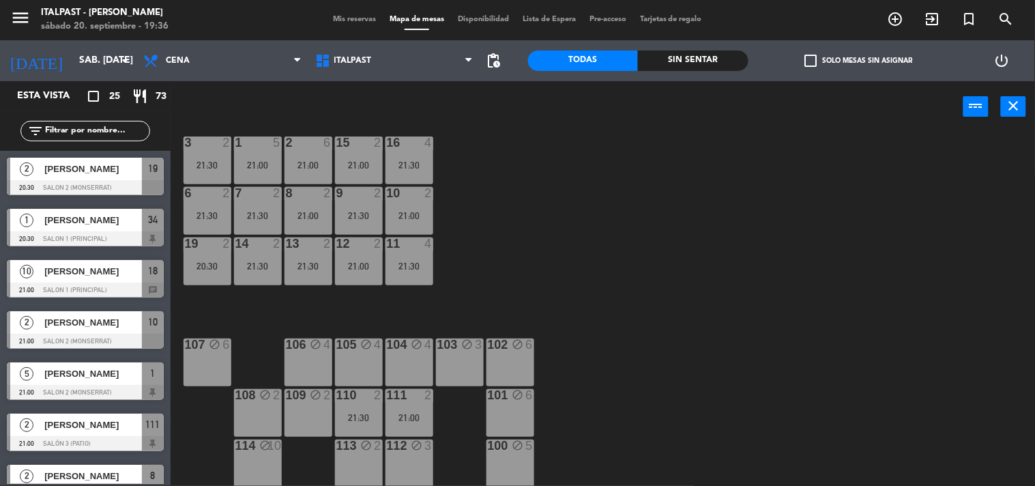
click at [407, 413] on div "21:00" at bounding box center [409, 418] width 48 height 10
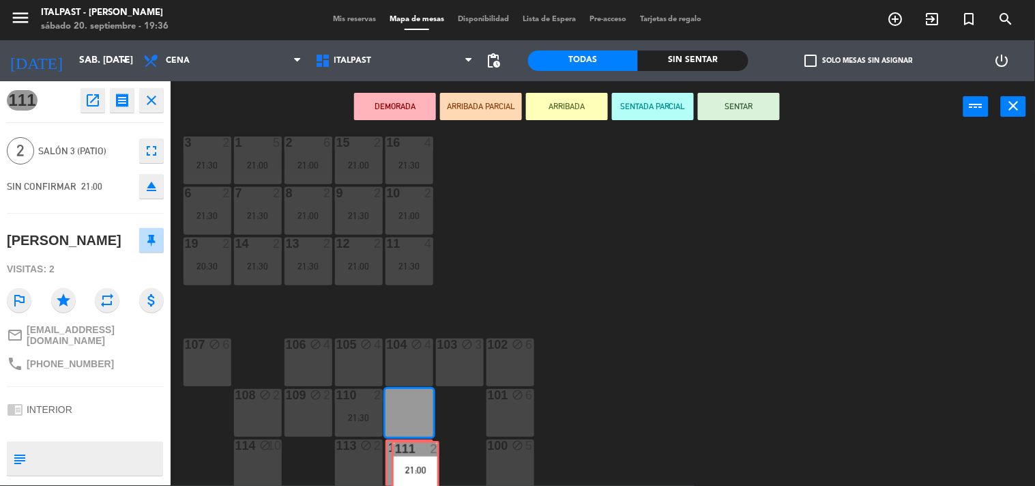
drag, startPoint x: 407, startPoint y: 412, endPoint x: 412, endPoint y: 464, distance: 52.1
click at [412, 464] on div "20 4 21:30 21 4 21:30 25 2 21:30 26 2 21:30 27 3 21:30 28 2 21:00 18 lock 10 21…" at bounding box center [608, 309] width 854 height 353
drag, startPoint x: 409, startPoint y: 422, endPoint x: 413, endPoint y: 457, distance: 35.7
click at [413, 457] on div "20 4 21:30 21 4 21:30 25 2 21:30 26 2 21:30 27 3 21:30 28 2 21:00 18 lock 10 21…" at bounding box center [608, 309] width 854 height 353
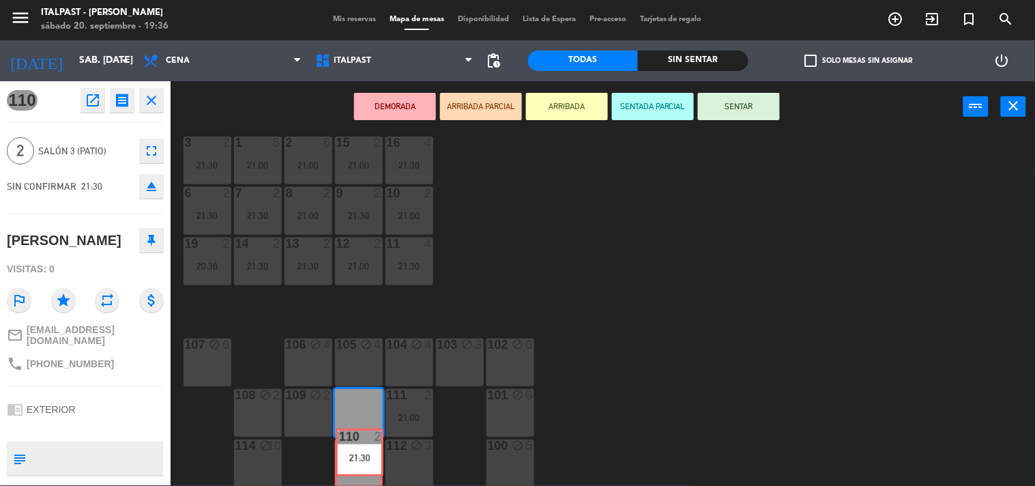
drag, startPoint x: 371, startPoint y: 426, endPoint x: 372, endPoint y: 466, distance: 40.2
click at [372, 466] on div "20 4 21:30 21 4 21:30 25 2 21:30 26 2 21:30 27 3 21:30 28 2 21:00 18 lock 10 21…" at bounding box center [608, 309] width 854 height 353
drag, startPoint x: 359, startPoint y: 400, endPoint x: 366, endPoint y: 457, distance: 57.0
click at [366, 457] on div "20 4 21:30 21 4 21:30 25 2 21:30 26 2 21:30 27 3 21:30 28 2 21:00 18 lock 10 21…" at bounding box center [608, 309] width 854 height 353
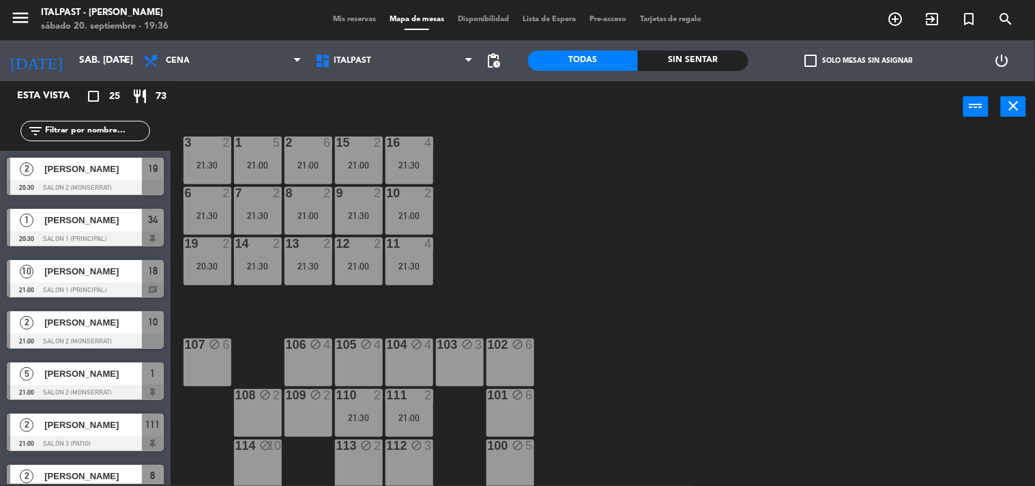
click at [562, 380] on div "20 4 21:30 21 4 21:30 25 2 21:30 26 2 21:30 27 3 21:30 28 2 21:00 18 lock 10 21…" at bounding box center [608, 309] width 854 height 353
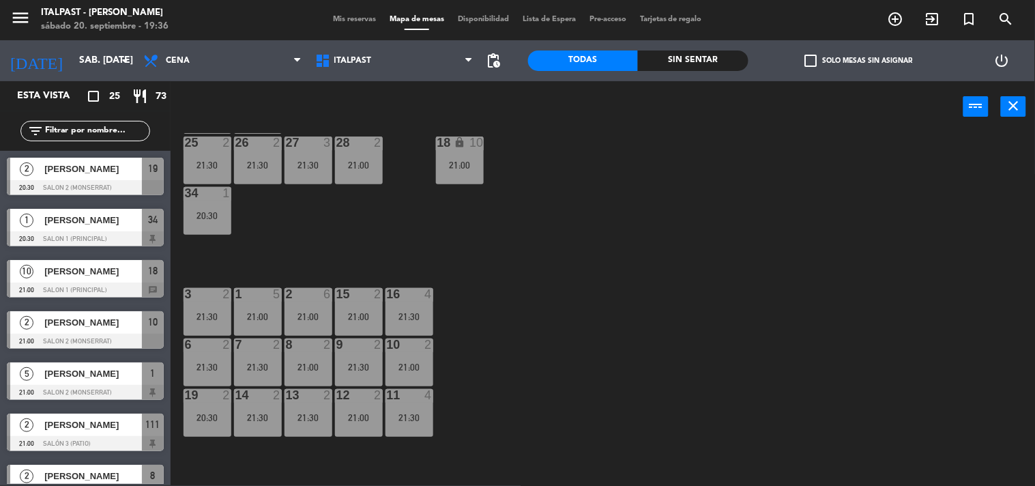
scroll to position [0, 0]
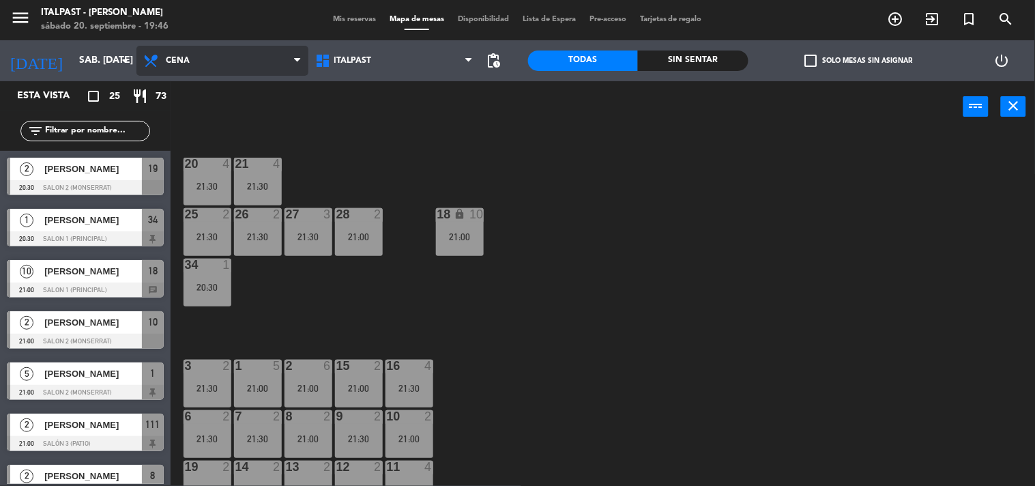
click at [178, 58] on span "Cena" at bounding box center [178, 61] width 24 height 10
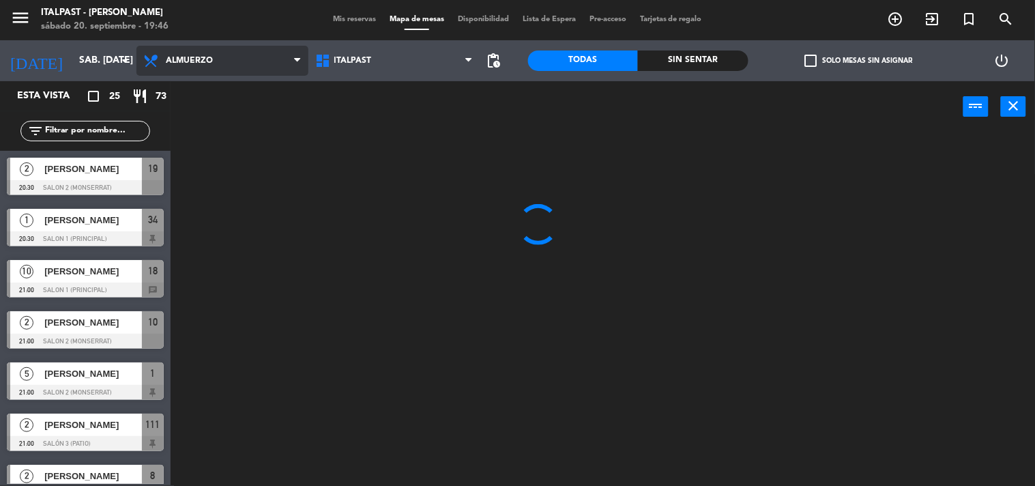
click at [186, 94] on ng-component "menu Italpast - [PERSON_NAME] sábado 20. septiembre - 19:46 Mis reservas Mapa d…" at bounding box center [517, 242] width 1035 height 486
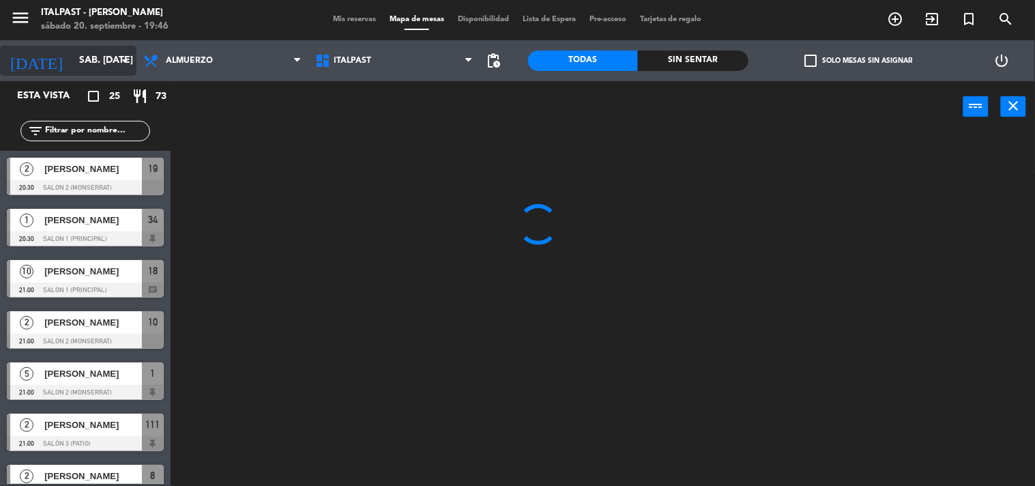
click at [77, 57] on input "sáb. [DATE]" at bounding box center [137, 60] width 130 height 25
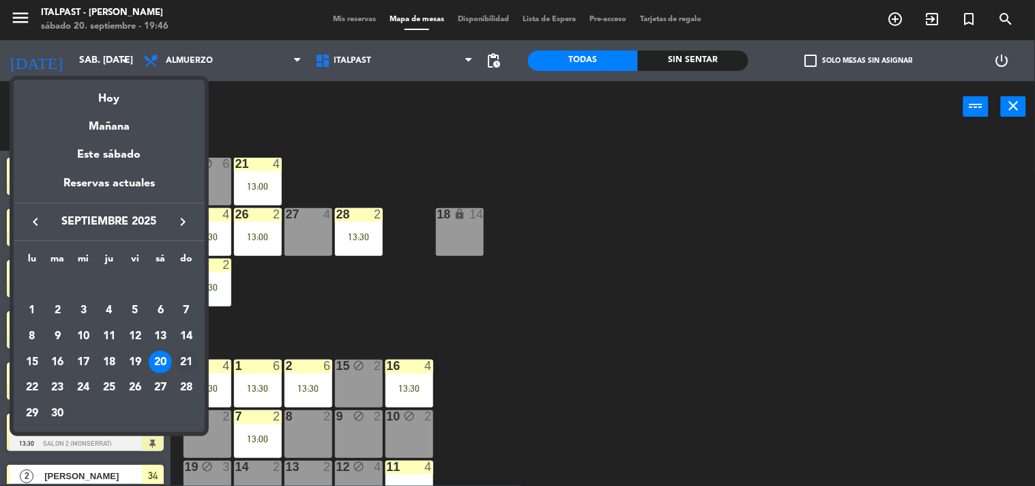
click at [181, 362] on div "21" at bounding box center [186, 362] width 23 height 23
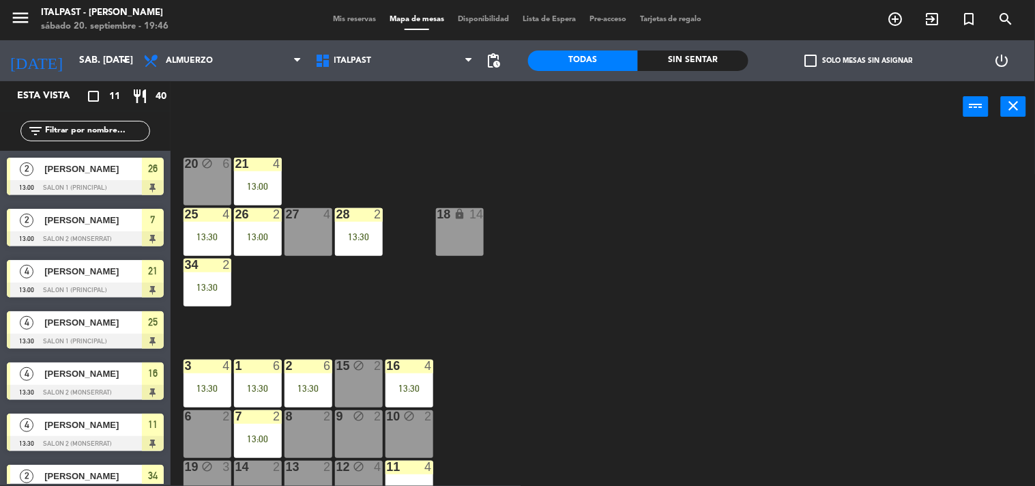
type input "dom. [DATE]"
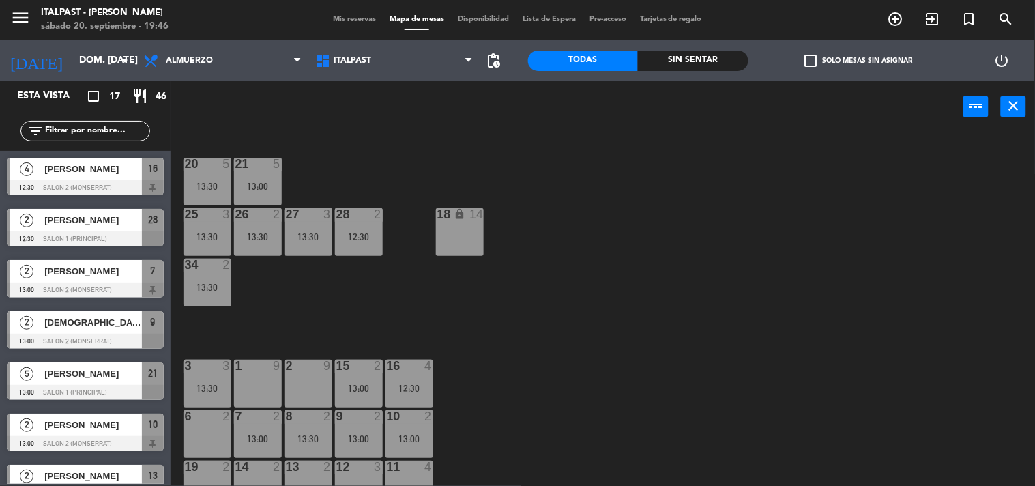
scroll to position [76, 0]
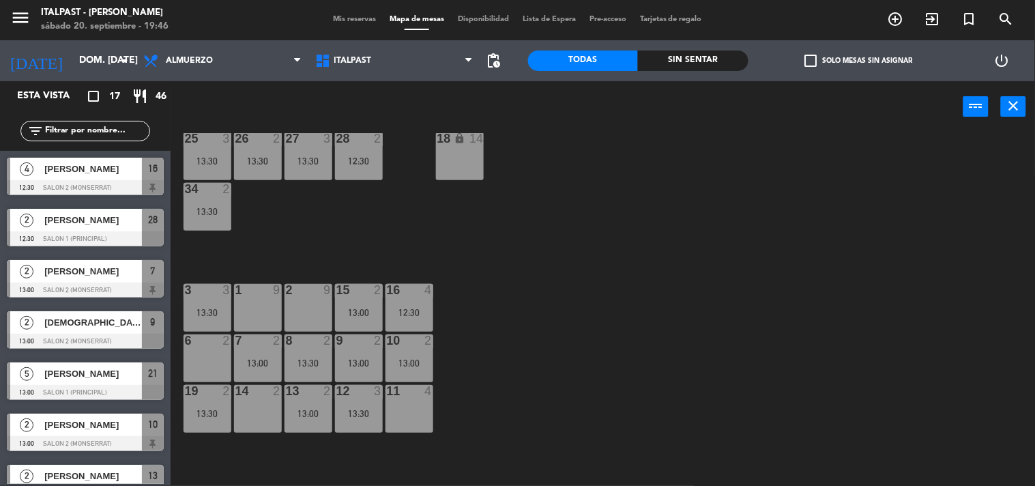
click at [214, 343] on div at bounding box center [207, 340] width 23 height 12
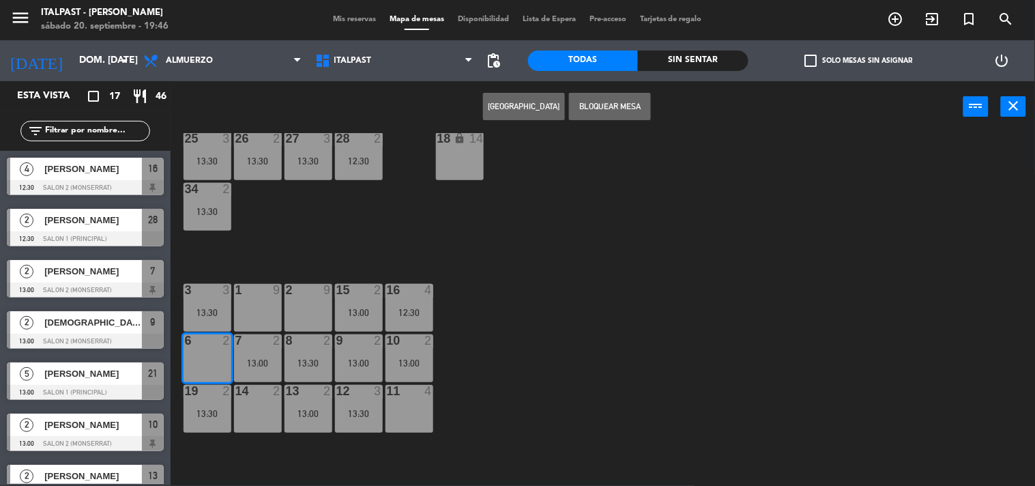
click at [526, 104] on button "[GEOGRAPHIC_DATA]" at bounding box center [524, 106] width 82 height 27
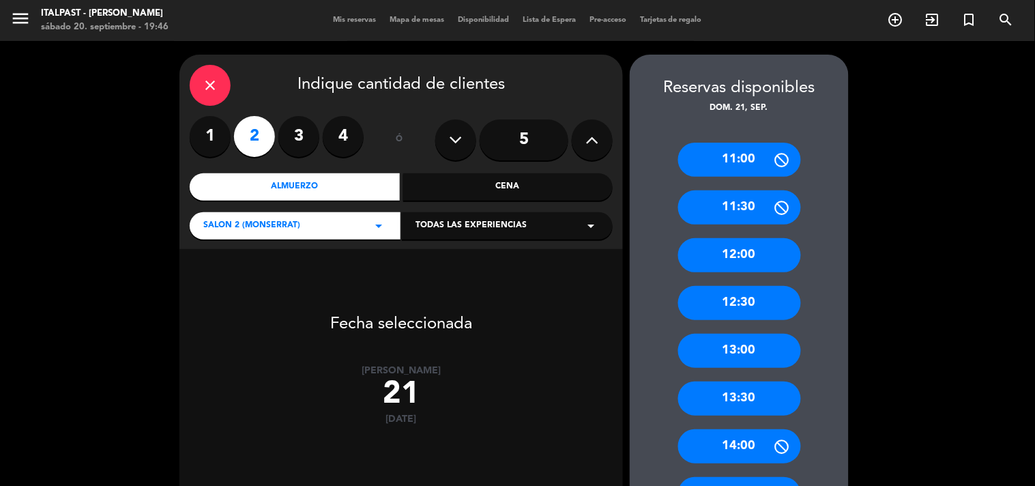
click at [748, 396] on div "13:30" at bounding box center [739, 398] width 123 height 34
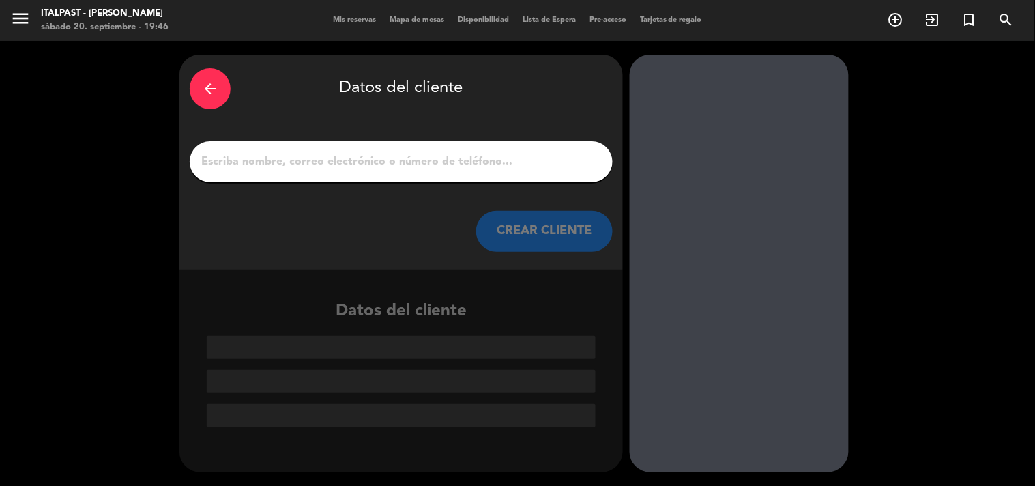
click at [217, 153] on input "1" at bounding box center [401, 161] width 402 height 19
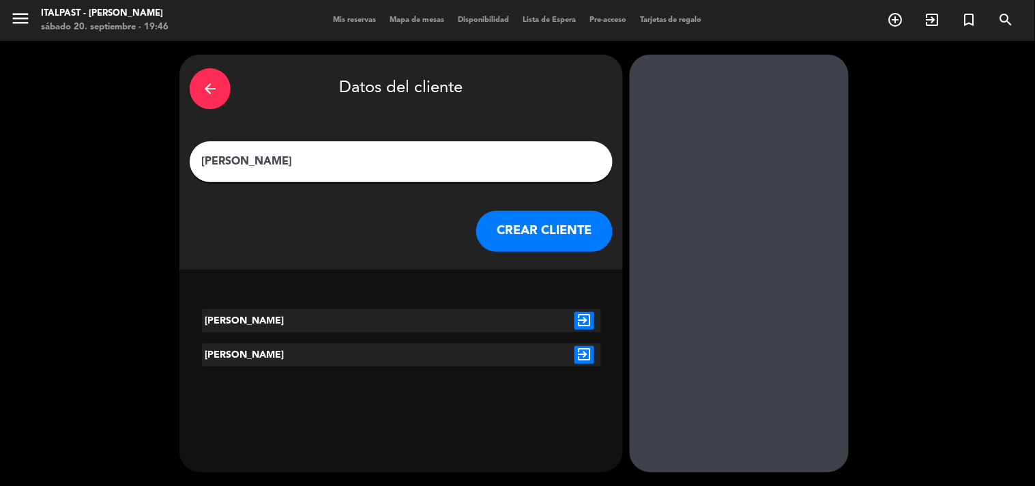
type input "[PERSON_NAME]"
click at [580, 321] on icon "exit_to_app" at bounding box center [584, 321] width 20 height 18
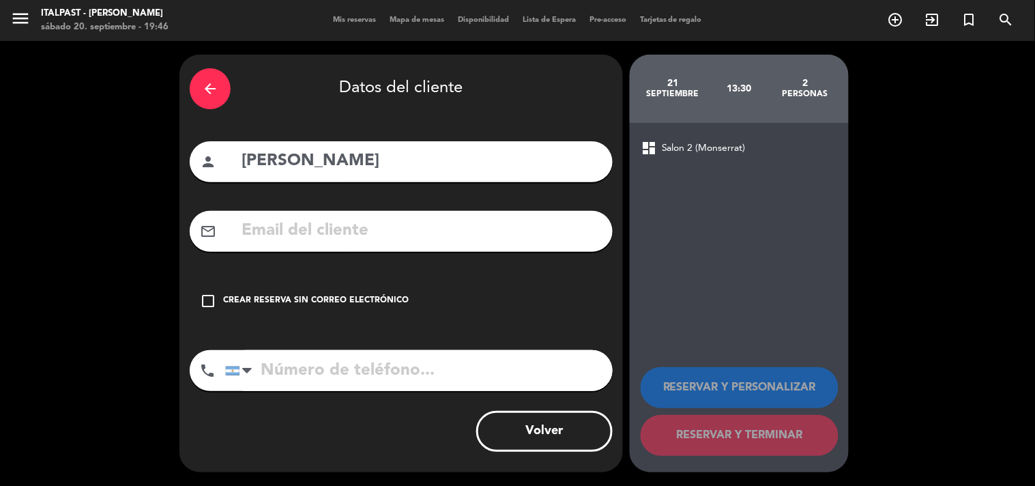
click at [207, 298] on icon "check_box_outline_blank" at bounding box center [208, 301] width 16 height 16
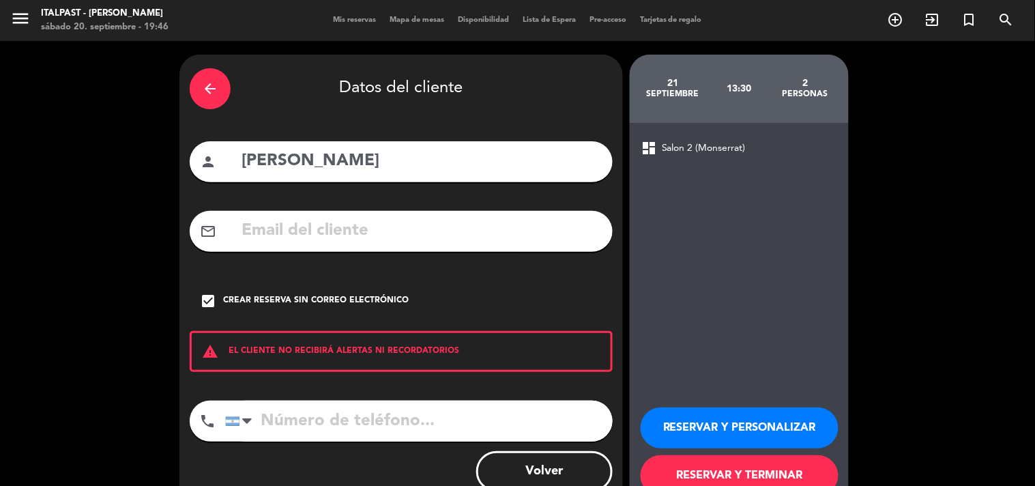
click at [664, 467] on button "RESERVAR Y TERMINAR" at bounding box center [739, 475] width 198 height 41
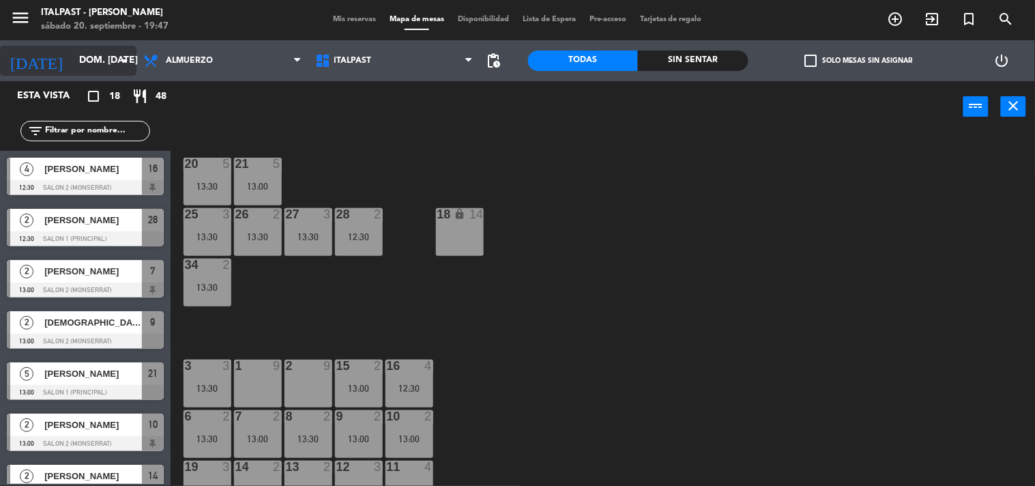
click at [90, 60] on input "dom. [DATE]" at bounding box center [137, 60] width 130 height 25
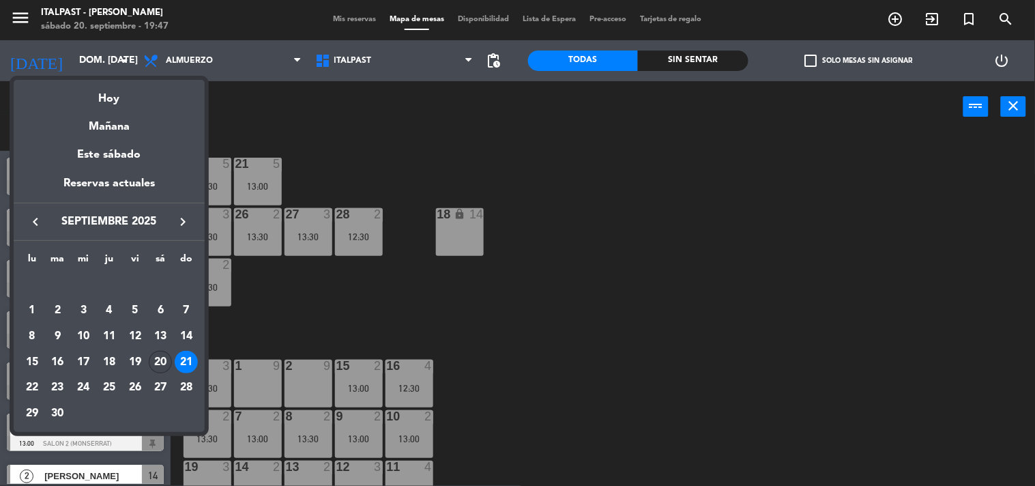
click at [158, 359] on div "20" at bounding box center [160, 362] width 23 height 23
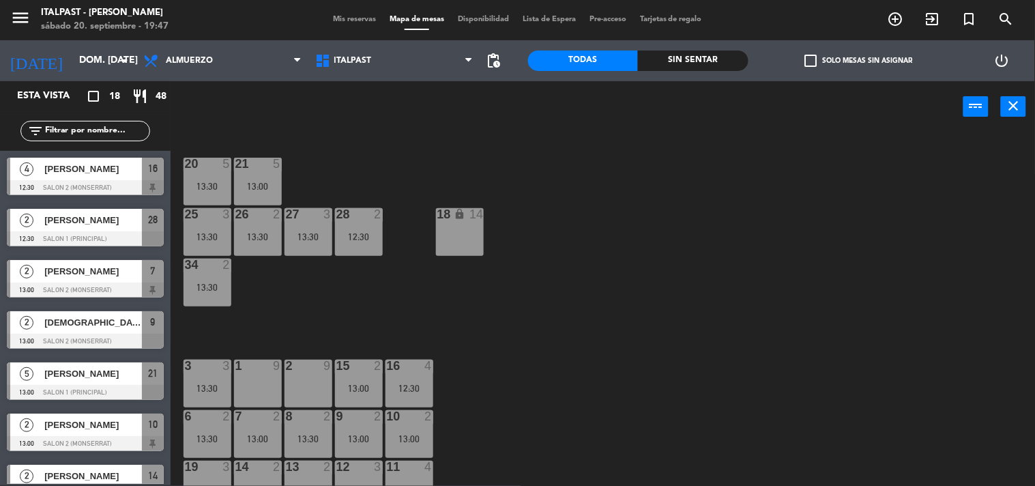
type input "sáb. [DATE]"
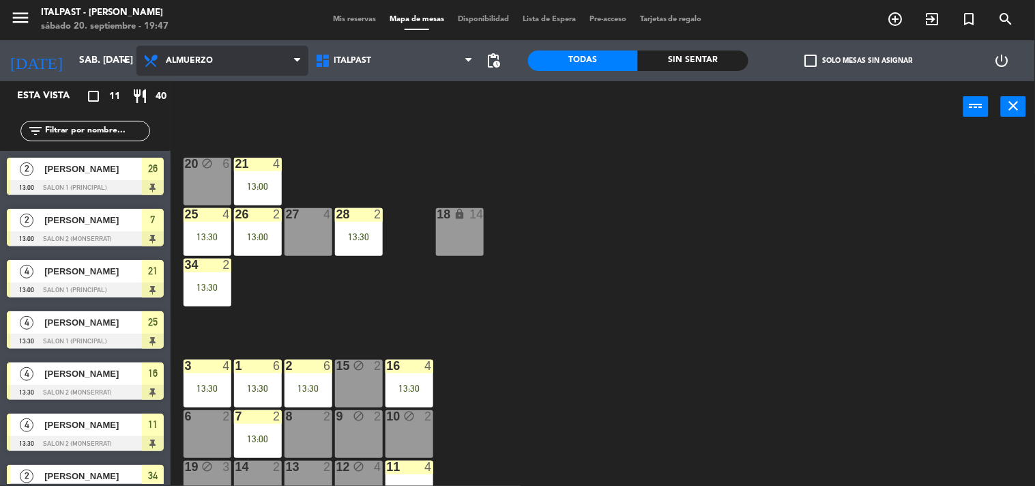
click at [192, 59] on span "Almuerzo" at bounding box center [189, 61] width 47 height 10
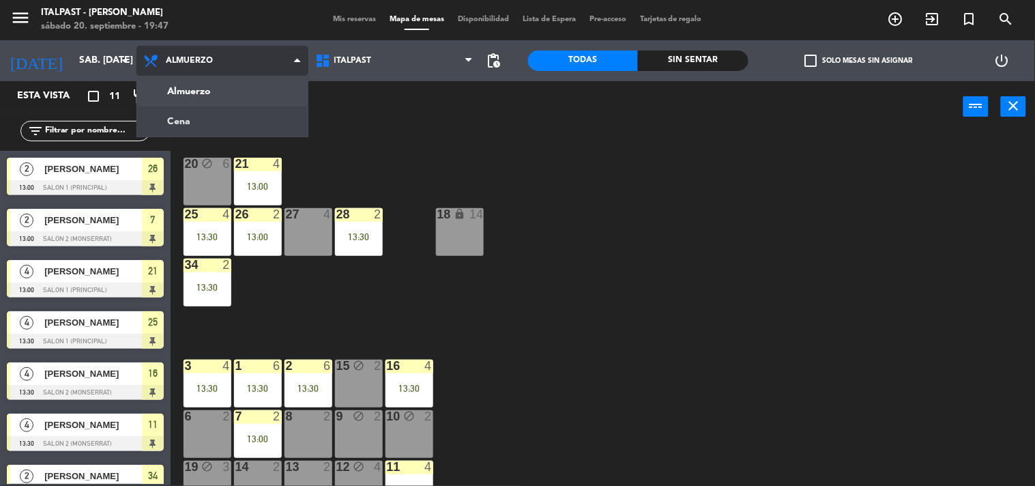
click at [198, 117] on ng-component "menu Italpast - [PERSON_NAME] sábado 20. septiembre - 19:47 Mis reservas Mapa d…" at bounding box center [517, 242] width 1035 height 486
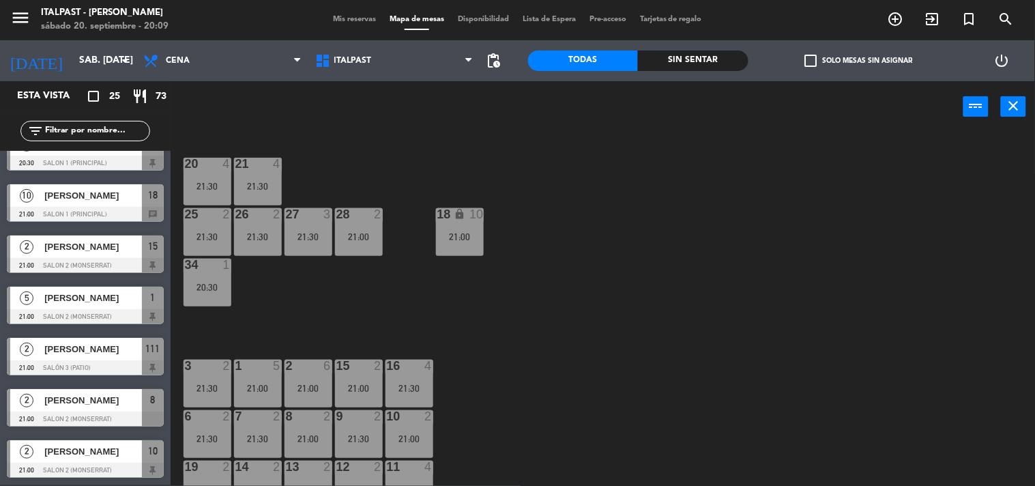
scroll to position [151, 0]
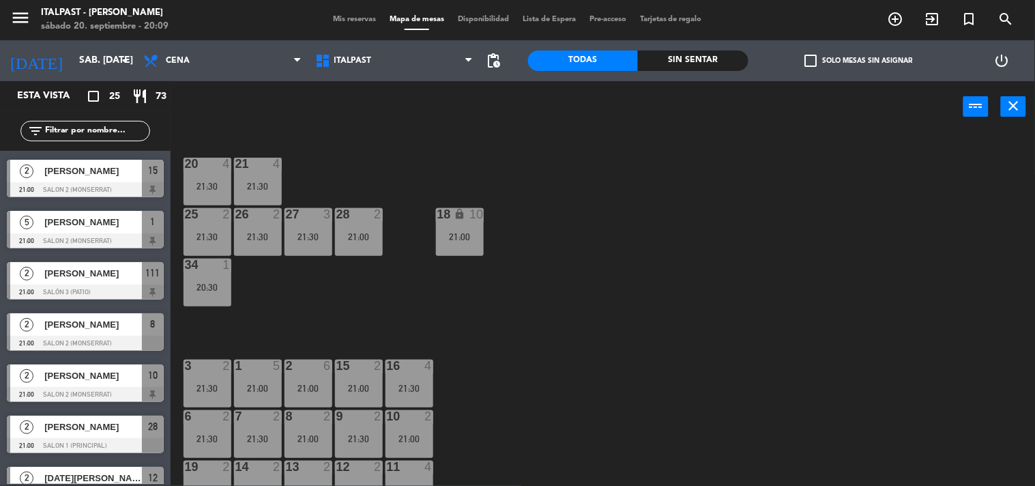
click at [77, 281] on div "[PERSON_NAME]" at bounding box center [92, 273] width 99 height 23
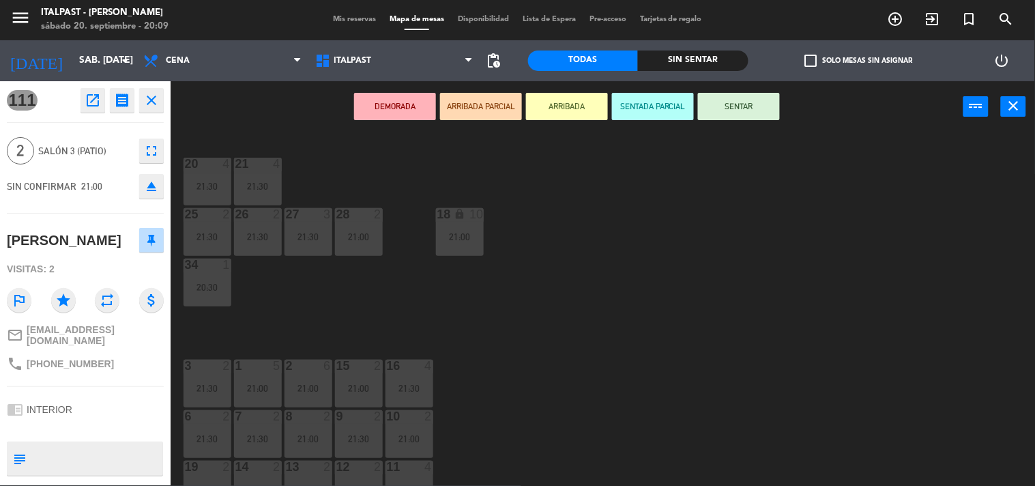
click at [381, 106] on button "DEMORADA" at bounding box center [395, 106] width 82 height 27
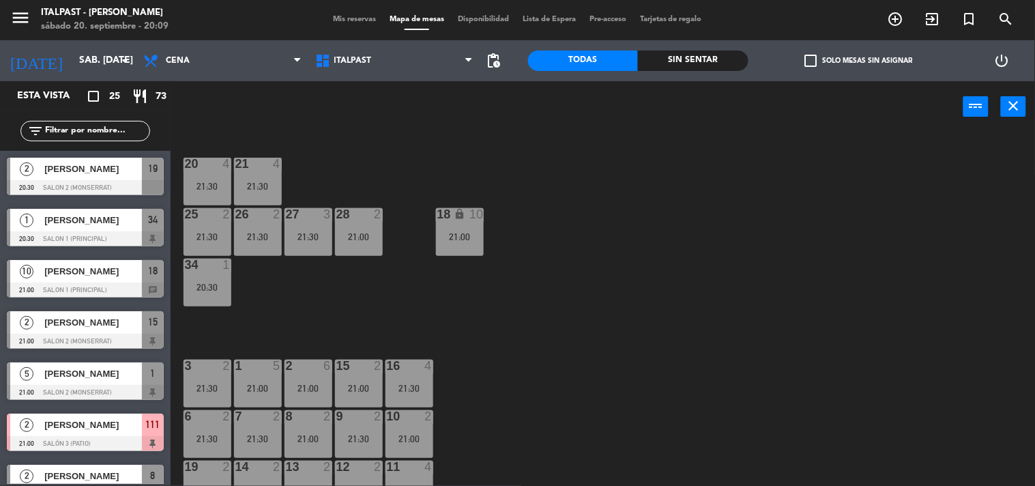
click at [62, 126] on input "text" at bounding box center [97, 130] width 106 height 15
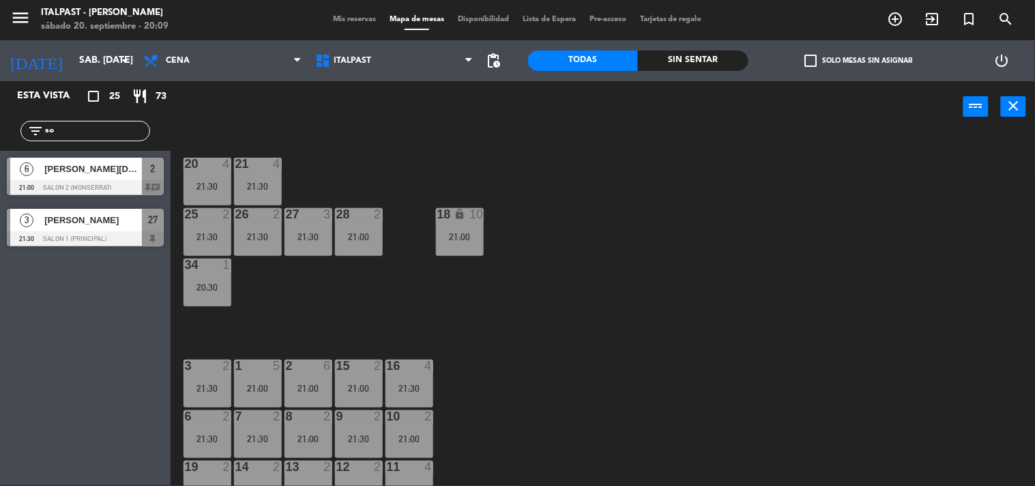
type input "s"
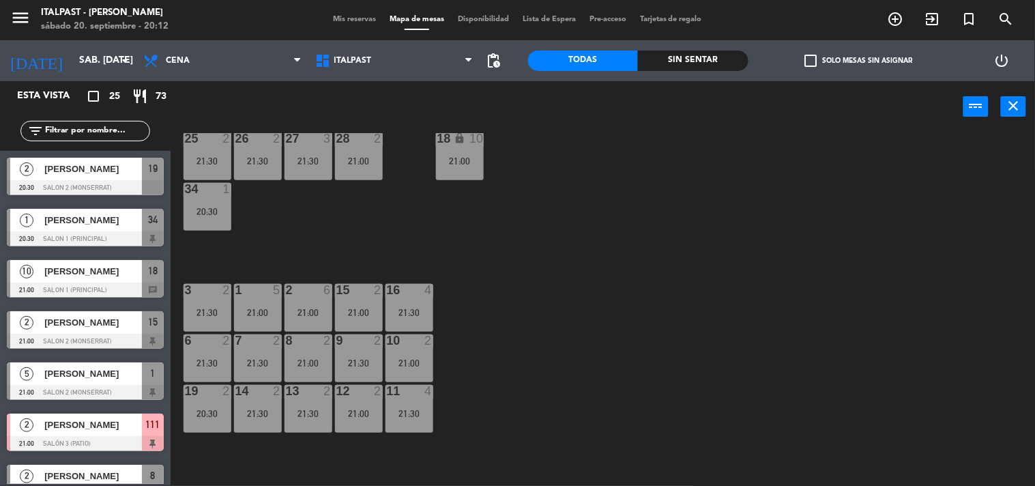
scroll to position [0, 0]
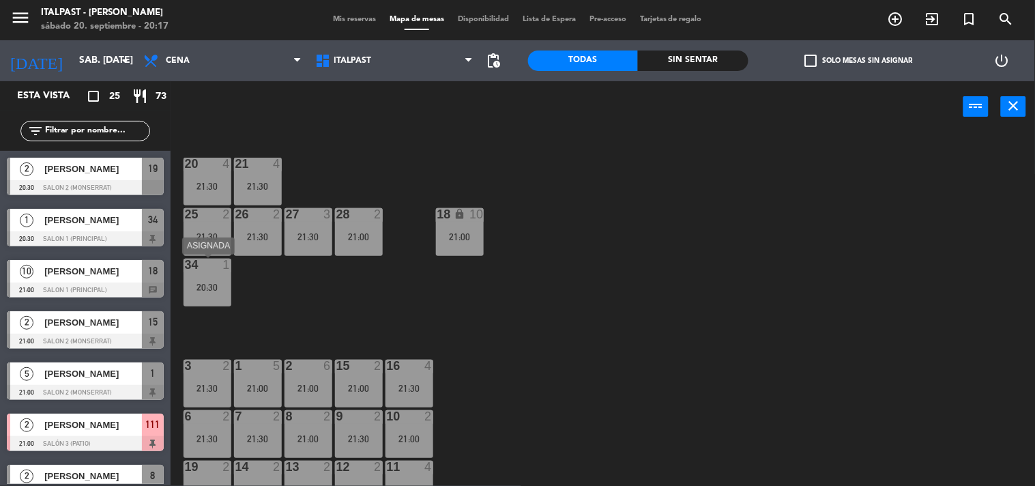
click at [213, 291] on div "20:30" at bounding box center [207, 287] width 48 height 10
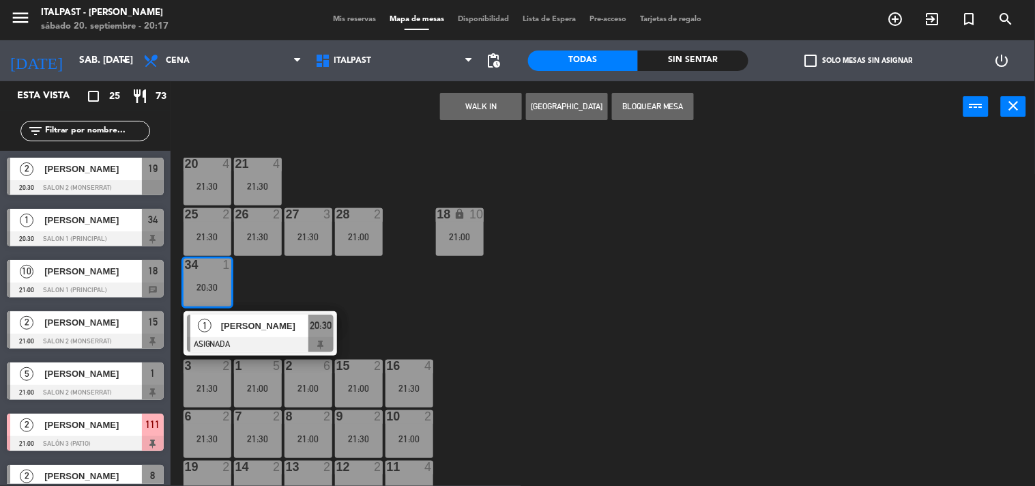
click at [218, 286] on div "20:30" at bounding box center [207, 287] width 48 height 10
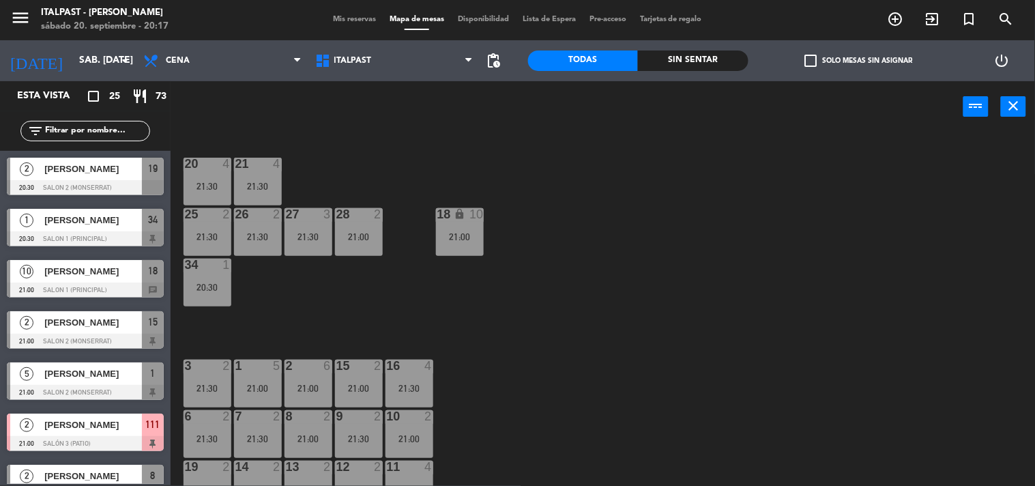
click at [218, 286] on div "20:30" at bounding box center [207, 287] width 48 height 10
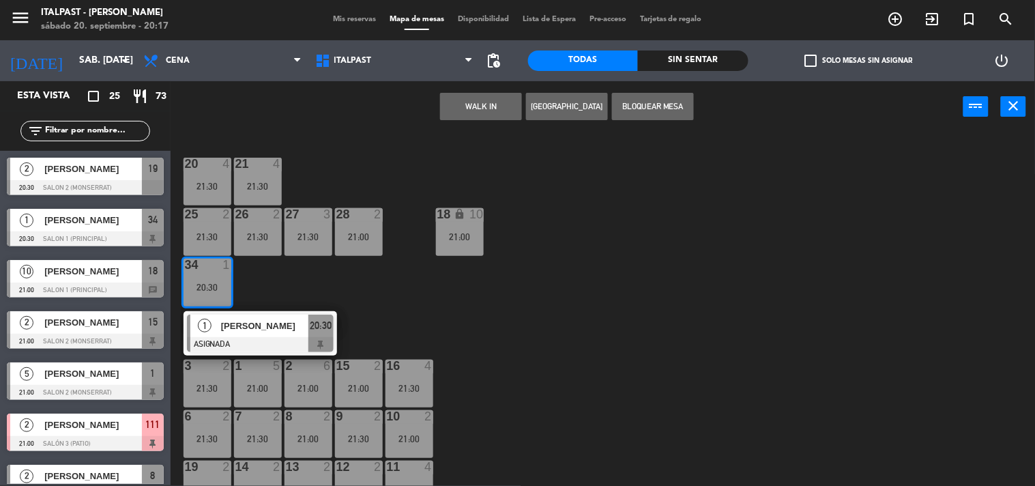
click at [218, 286] on div "20:30" at bounding box center [207, 287] width 48 height 10
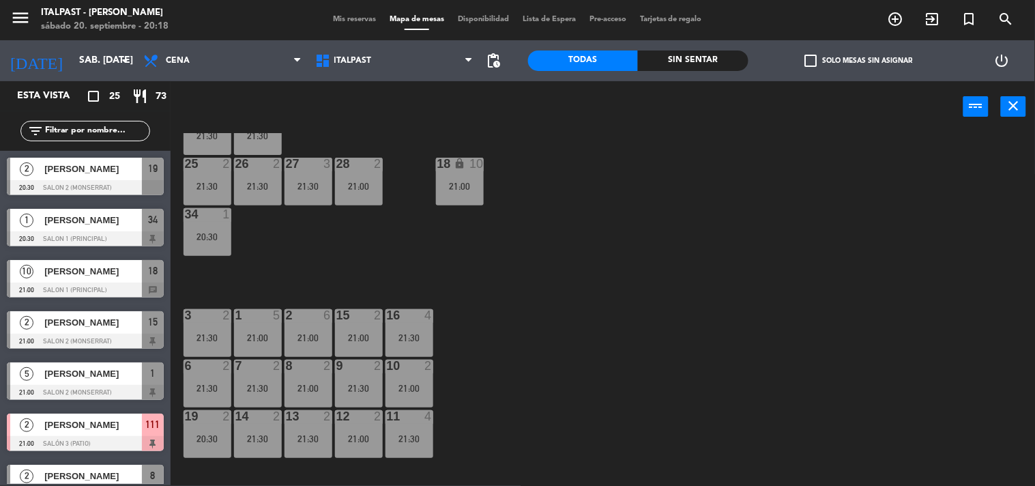
drag, startPoint x: 419, startPoint y: 179, endPoint x: 427, endPoint y: 208, distance: 30.5
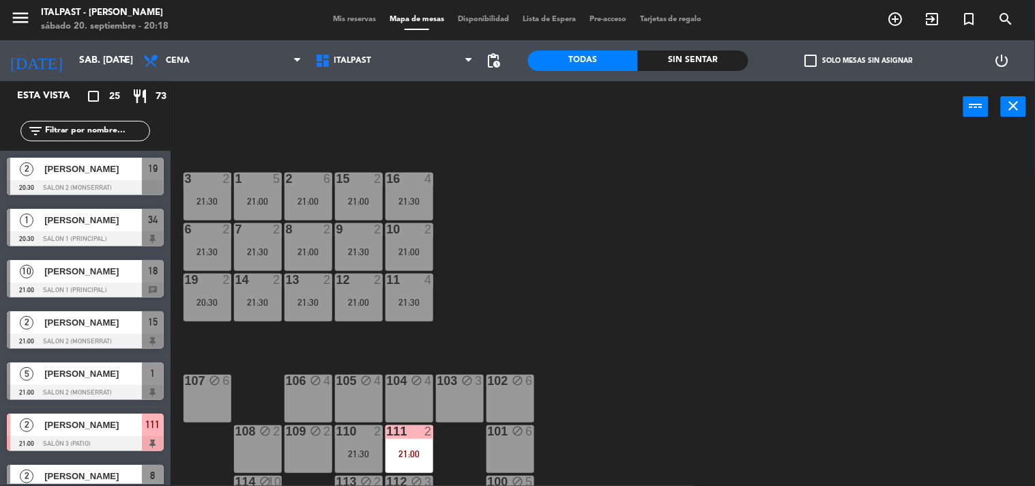
scroll to position [223, 0]
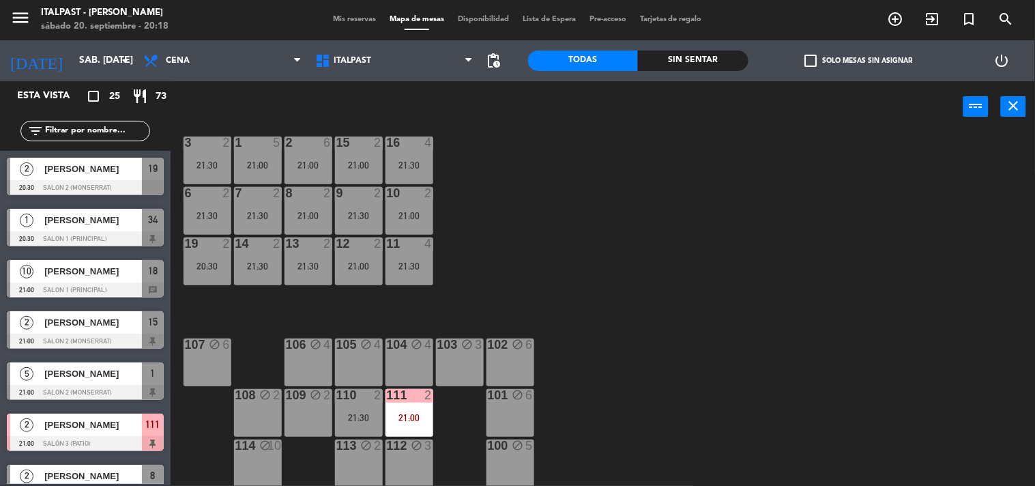
drag, startPoint x: 684, startPoint y: 230, endPoint x: 682, endPoint y: 278, distance: 48.5
click at [417, 417] on div "21:00" at bounding box center [409, 418] width 48 height 10
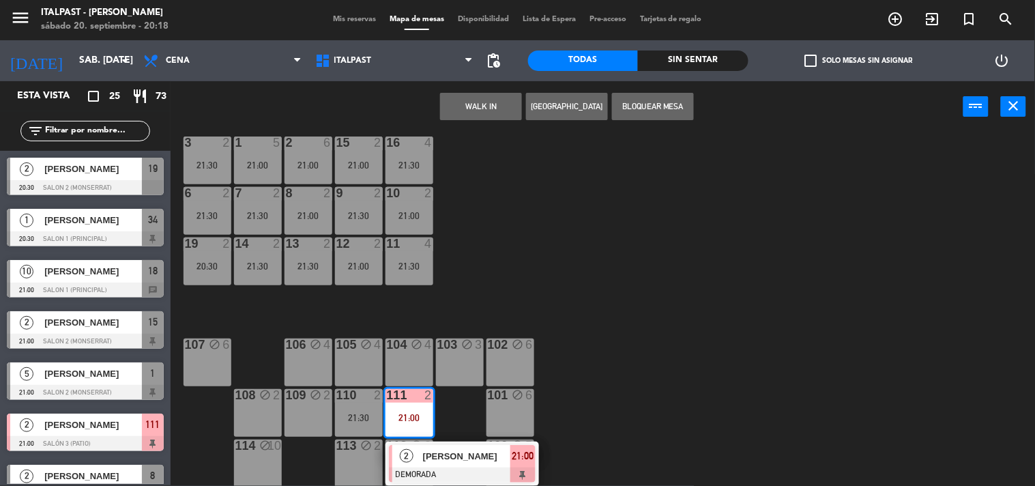
click at [417, 417] on div "21:00" at bounding box center [409, 418] width 48 height 10
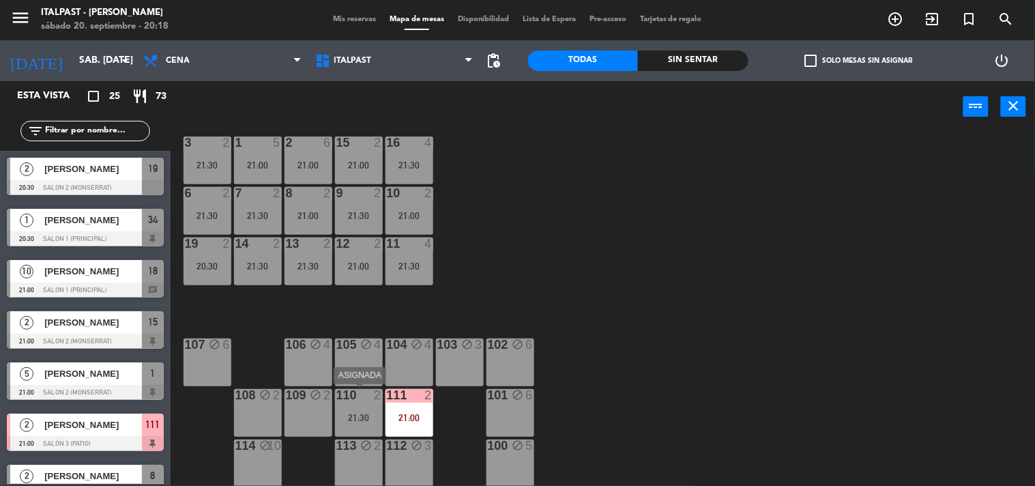
click at [358, 418] on div "21:30" at bounding box center [359, 418] width 48 height 10
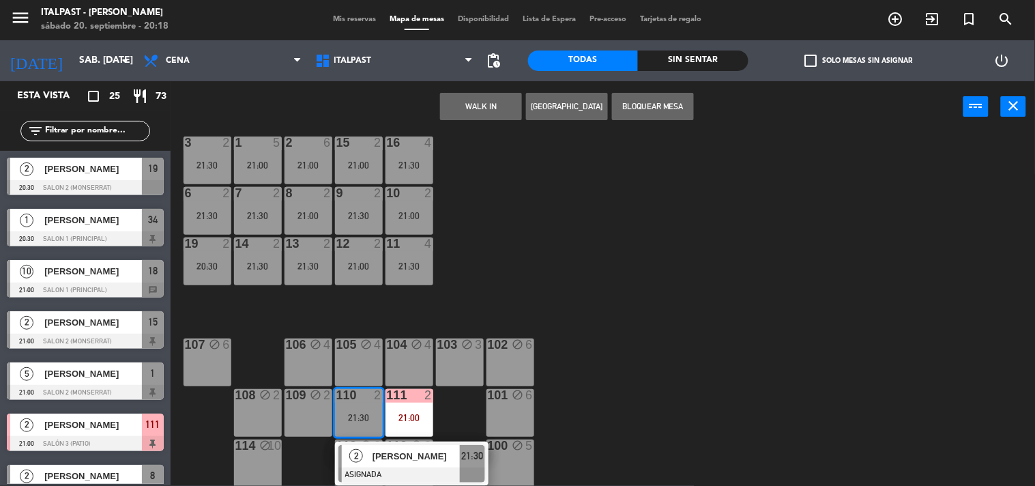
click at [358, 418] on div "21:30" at bounding box center [359, 418] width 48 height 10
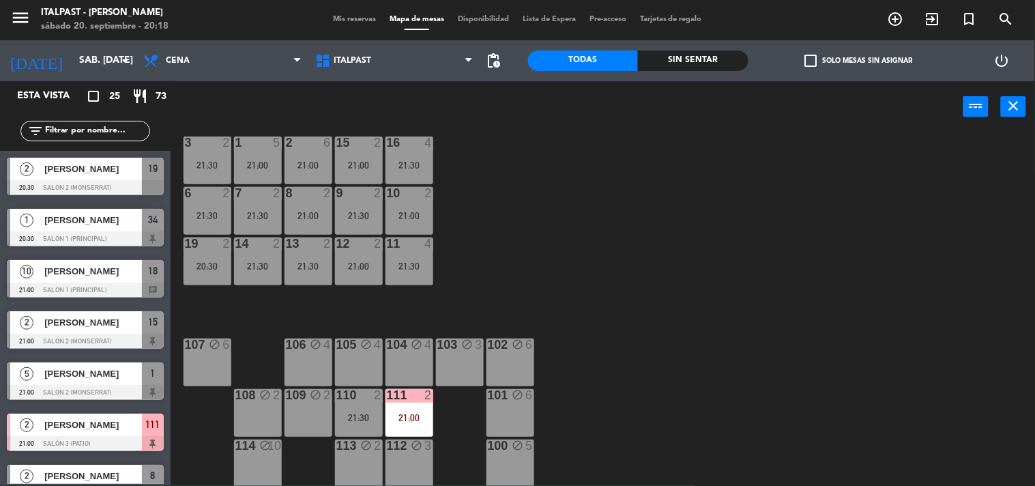
click at [378, 407] on div "110 2 21:30" at bounding box center [359, 413] width 48 height 48
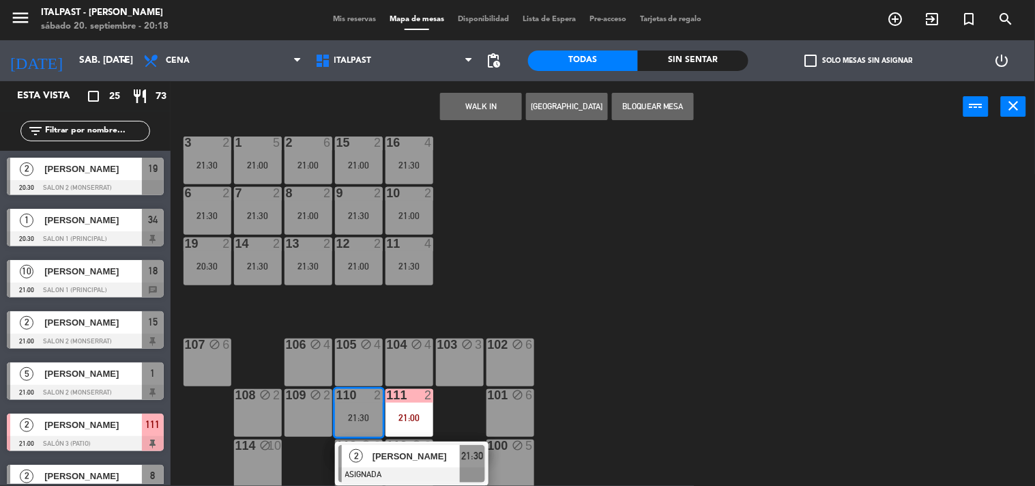
click at [364, 392] on div at bounding box center [358, 395] width 23 height 12
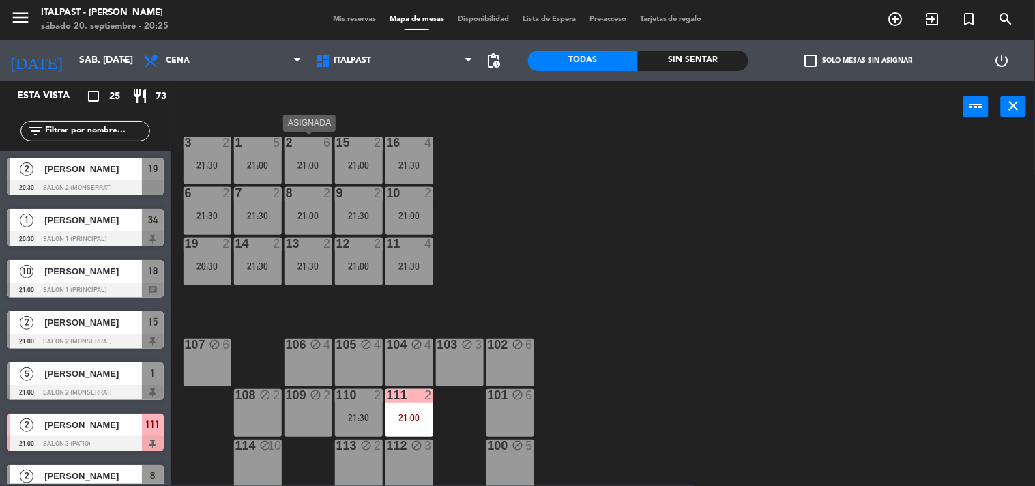
click at [306, 155] on div "2 6 21:00" at bounding box center [308, 160] width 48 height 48
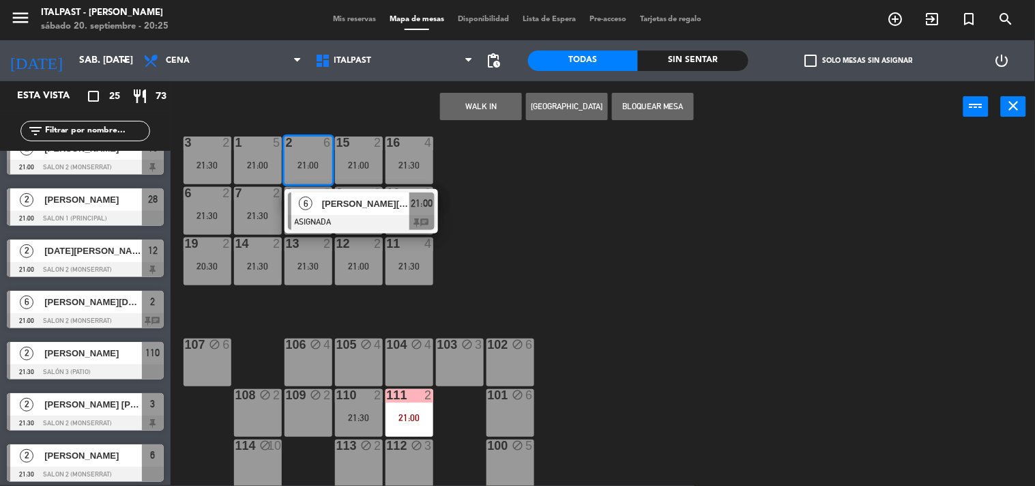
scroll to position [379, 0]
click at [90, 306] on div "6 [PERSON_NAME][DATE] 21:00 Salon 2 (Monserrat) 2 chat" at bounding box center [85, 309] width 171 height 51
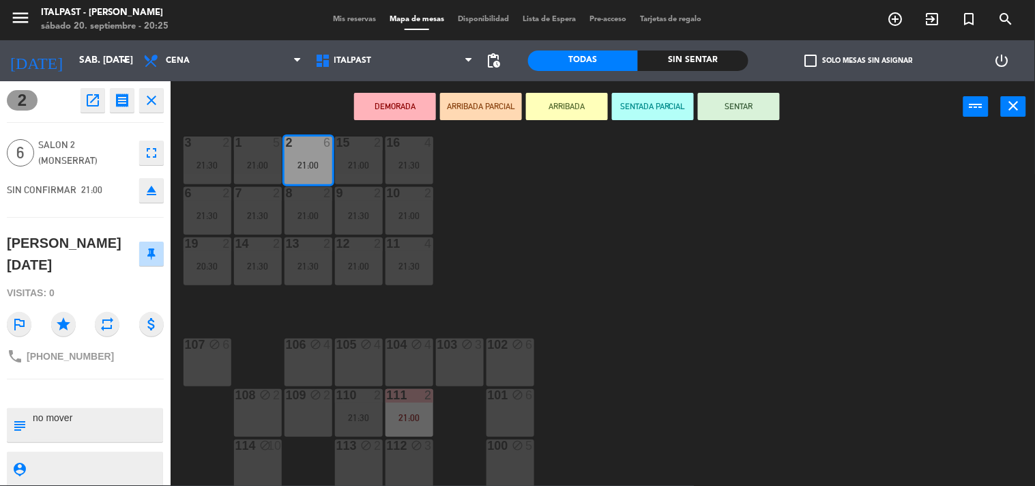
click at [343, 17] on span "Mis reservas" at bounding box center [354, 20] width 57 height 8
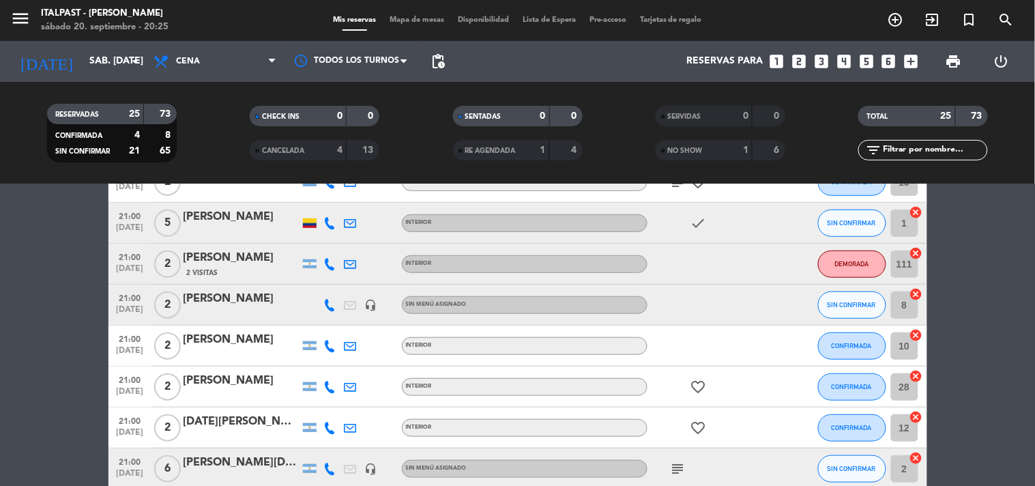
scroll to position [303, 0]
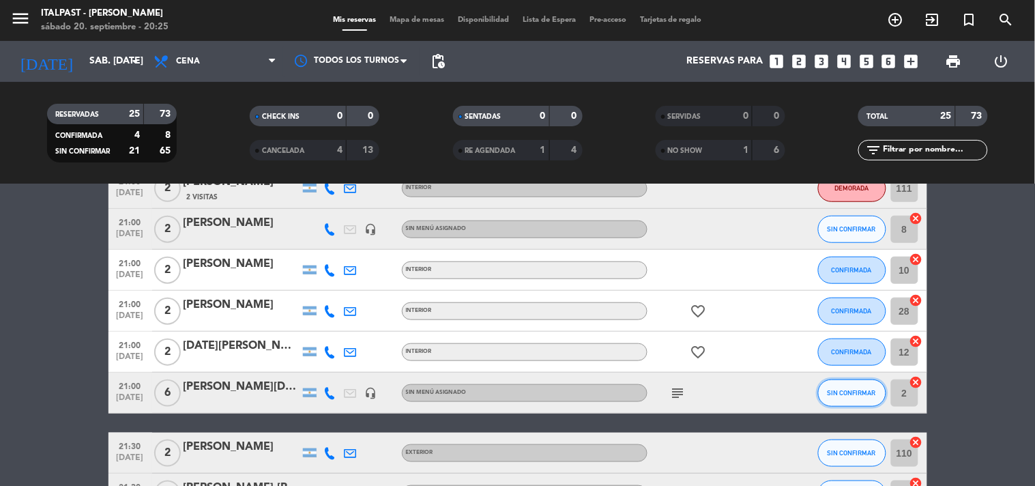
click at [868, 389] on span "SIN CONFIRMAR" at bounding box center [851, 393] width 48 height 8
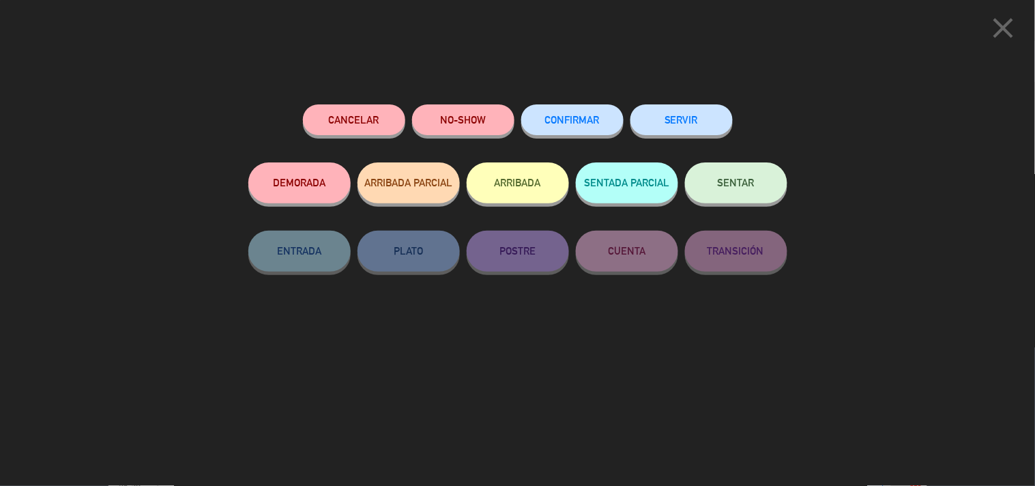
click at [353, 118] on button "Cancelar" at bounding box center [354, 119] width 102 height 31
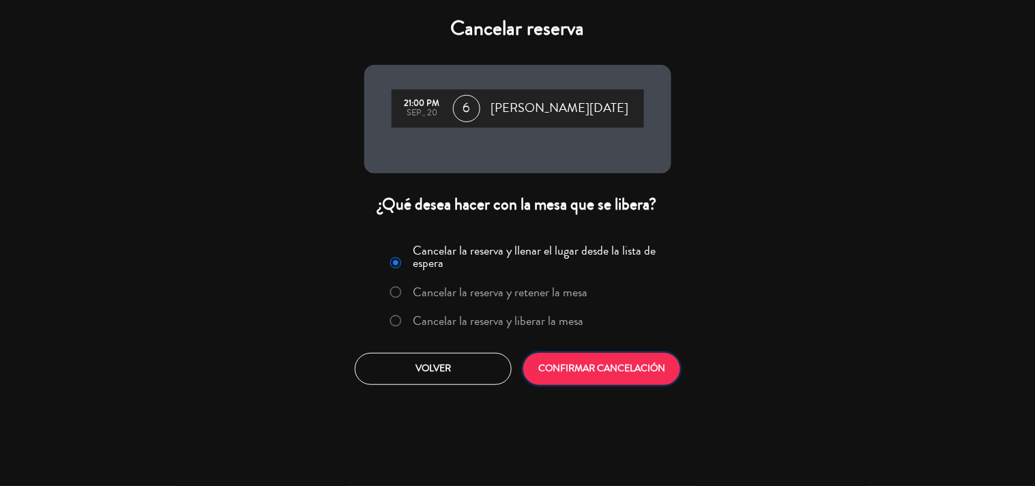
click at [597, 367] on button "CONFIRMAR CANCELACIÓN" at bounding box center [601, 369] width 157 height 32
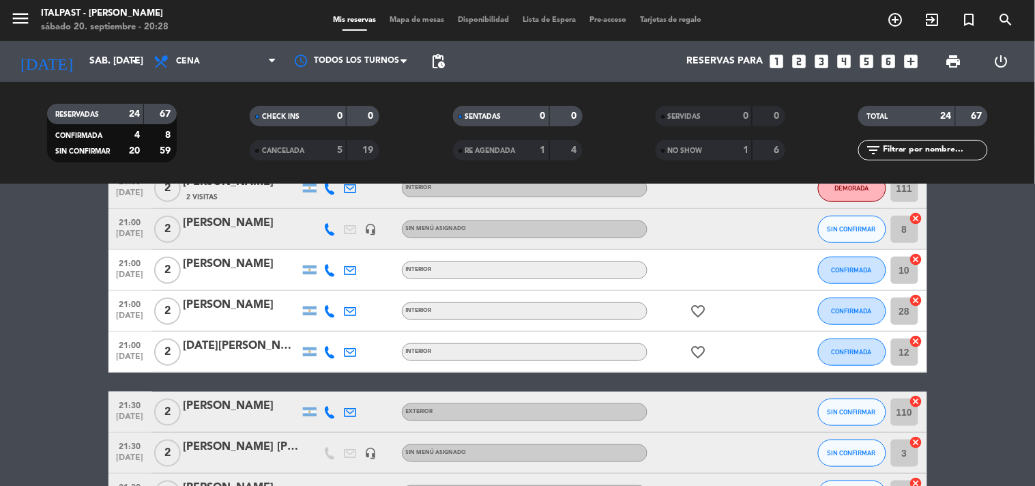
click at [423, 12] on div "menu Italpast - [PERSON_NAME] sábado 20. septiembre - 20:28 Mis reservas Mapa d…" at bounding box center [517, 20] width 1035 height 41
click at [422, 25] on div "Mis reservas Mapa de mesas Disponibilidad Lista de Espera Pre-acceso Tarjetas d…" at bounding box center [517, 20] width 383 height 12
click at [417, 19] on span "Mapa de mesas" at bounding box center [417, 20] width 68 height 8
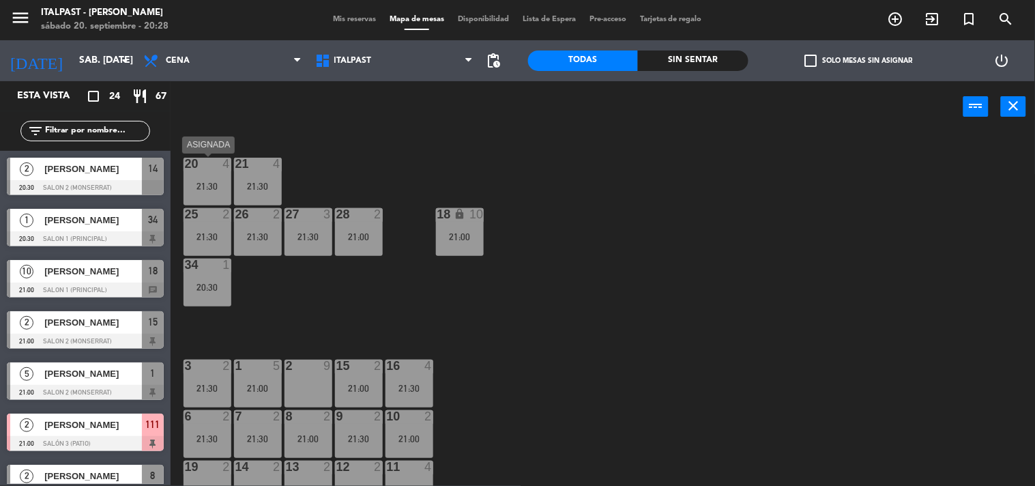
click at [198, 178] on div "20 4 21:30" at bounding box center [207, 182] width 48 height 48
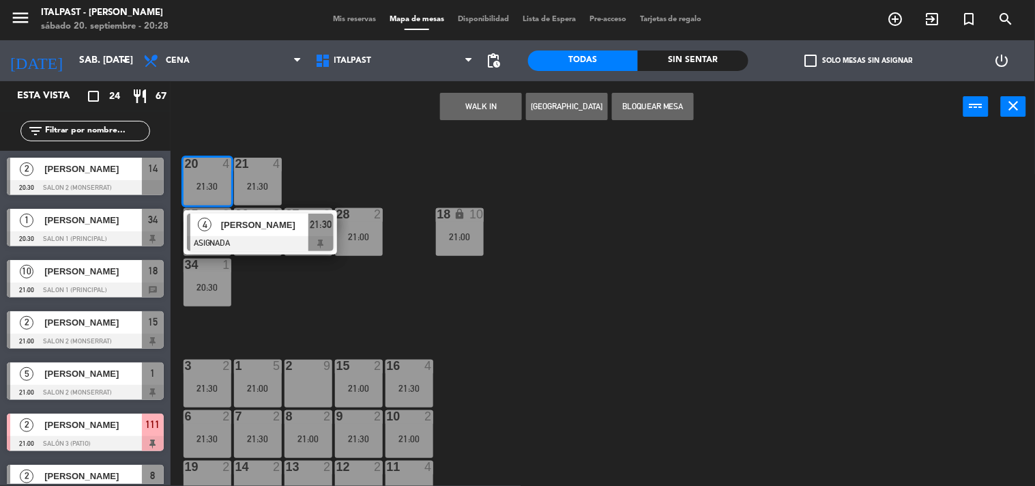
click at [305, 380] on div "2 9" at bounding box center [308, 383] width 48 height 48
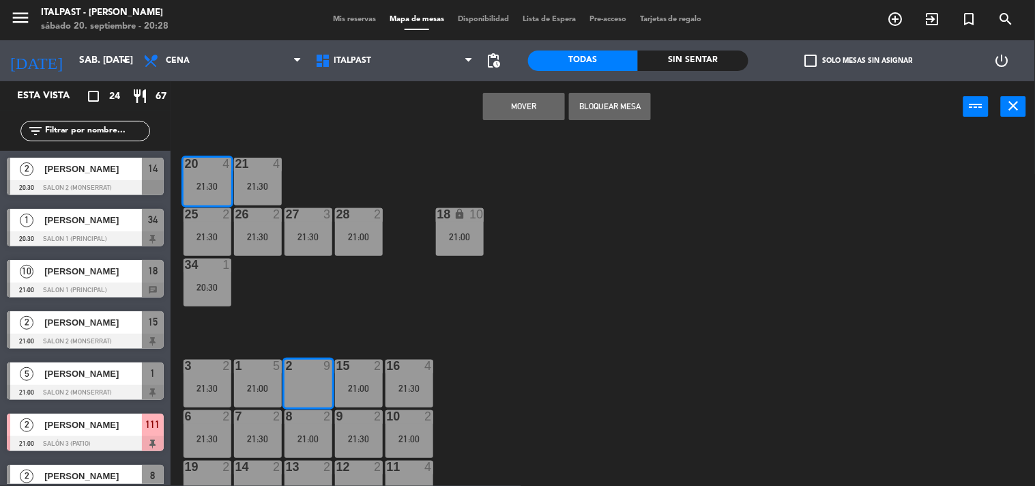
click at [533, 105] on button "Mover" at bounding box center [524, 106] width 82 height 27
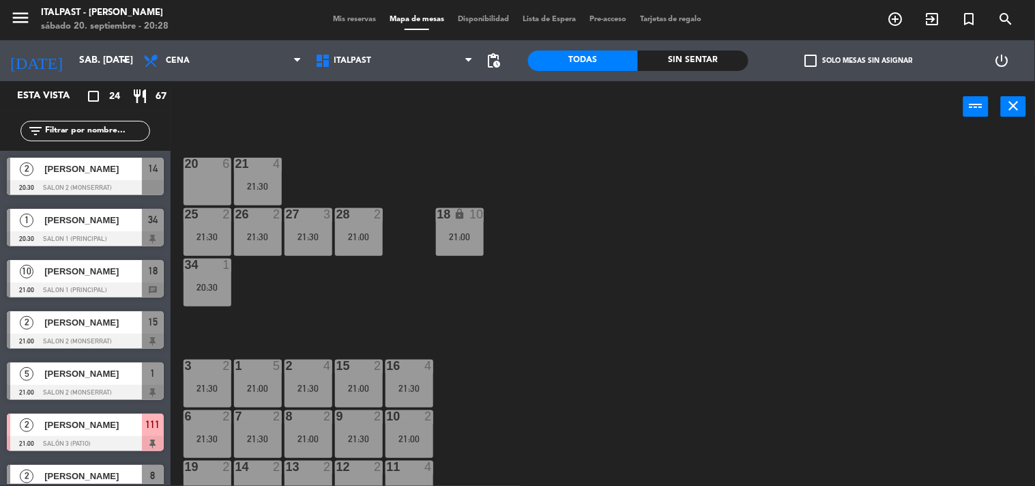
click at [211, 179] on div "20 6" at bounding box center [207, 182] width 48 height 48
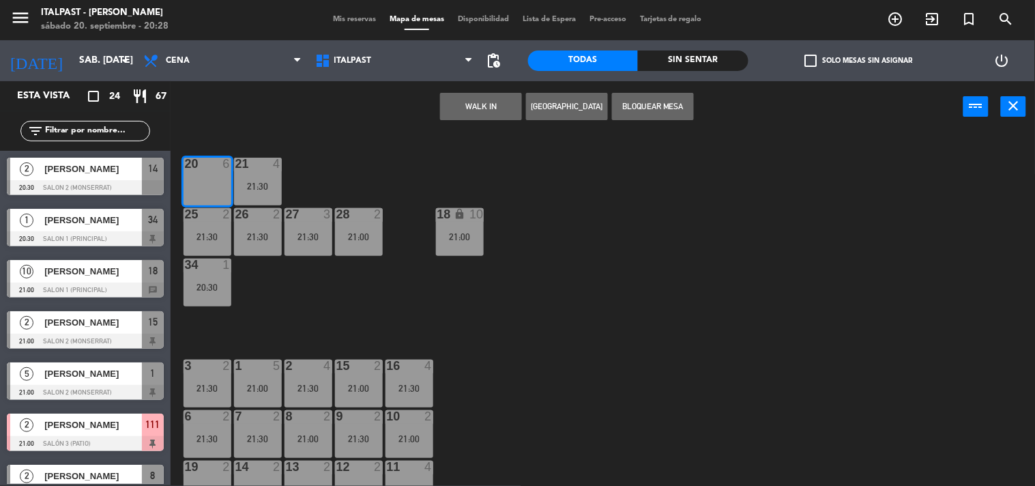
click at [658, 113] on button "Bloquear Mesa" at bounding box center [653, 106] width 82 height 27
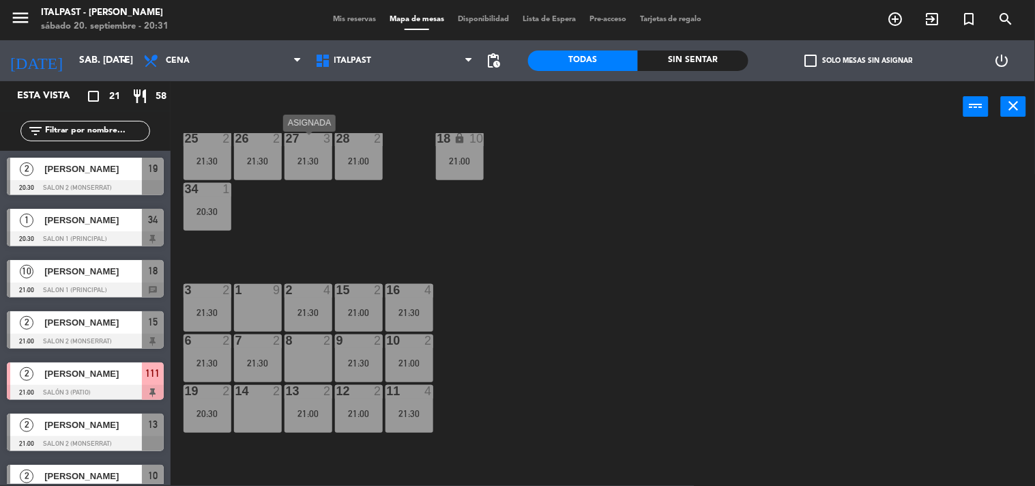
scroll to position [223, 0]
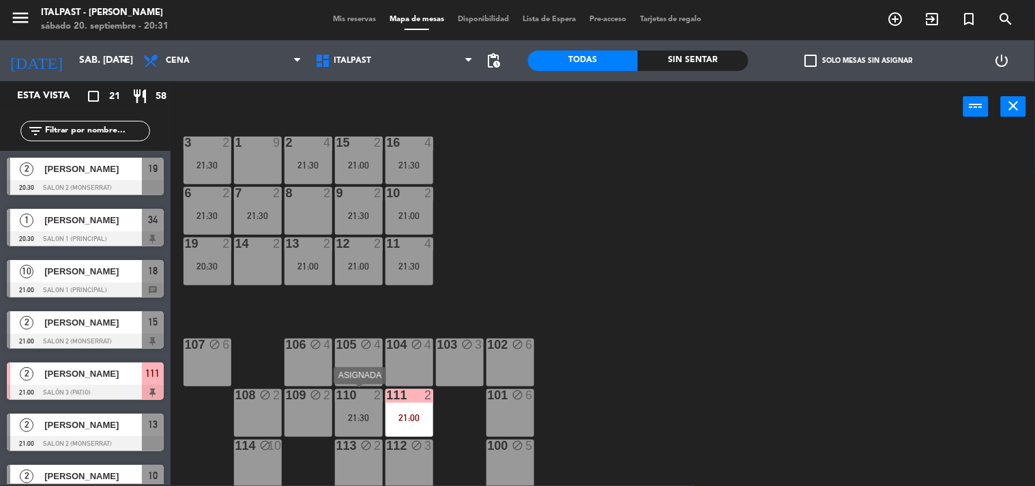
click at [352, 407] on div "110 2 21:30" at bounding box center [359, 413] width 48 height 48
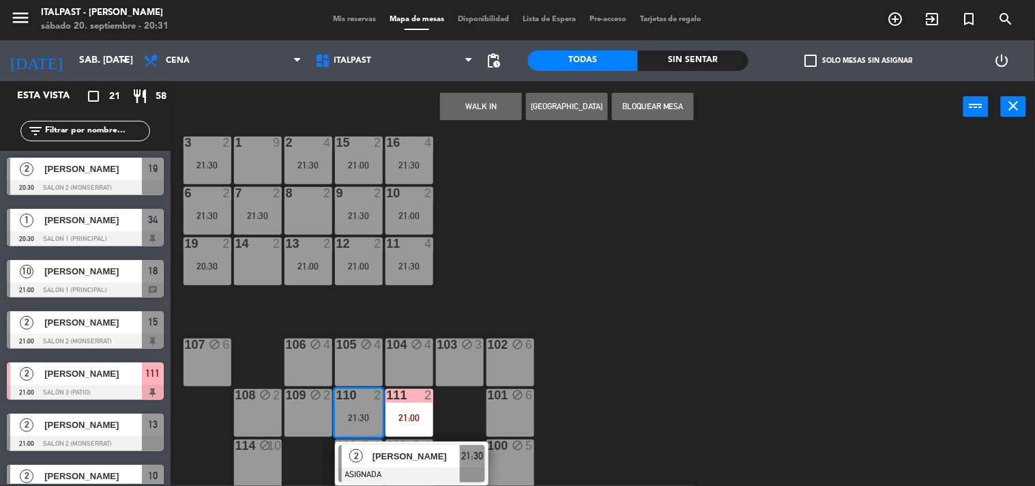
click at [311, 206] on div "8 2" at bounding box center [308, 211] width 48 height 48
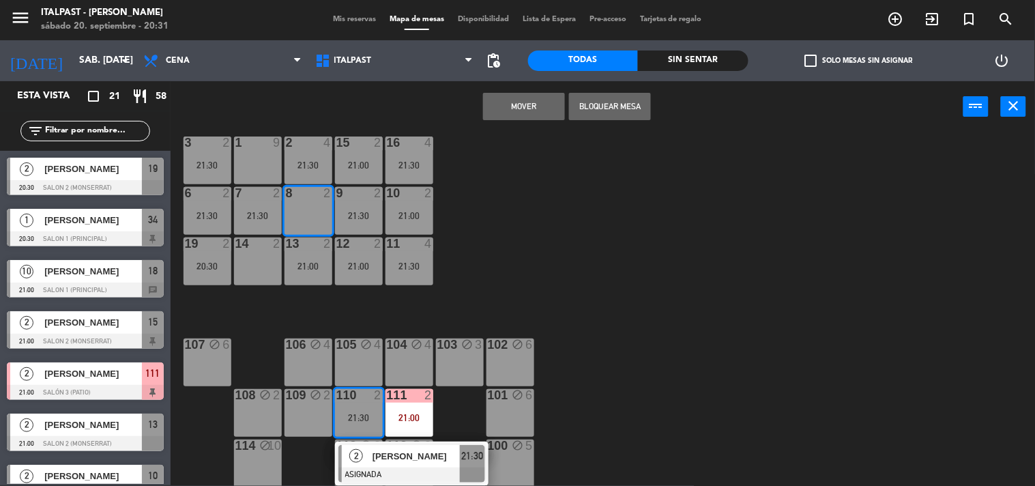
click at [523, 104] on button "Mover" at bounding box center [524, 106] width 82 height 27
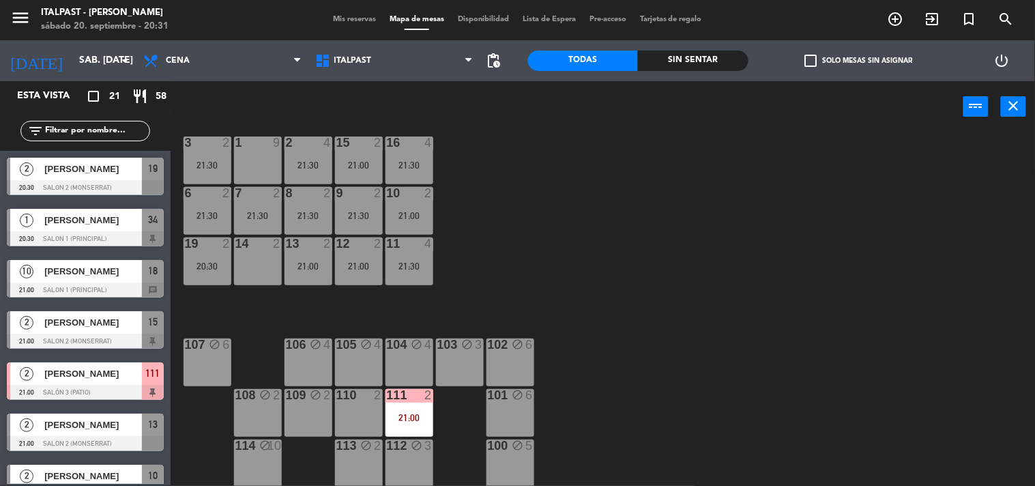
click at [397, 424] on div "111 2 21:00" at bounding box center [409, 413] width 48 height 48
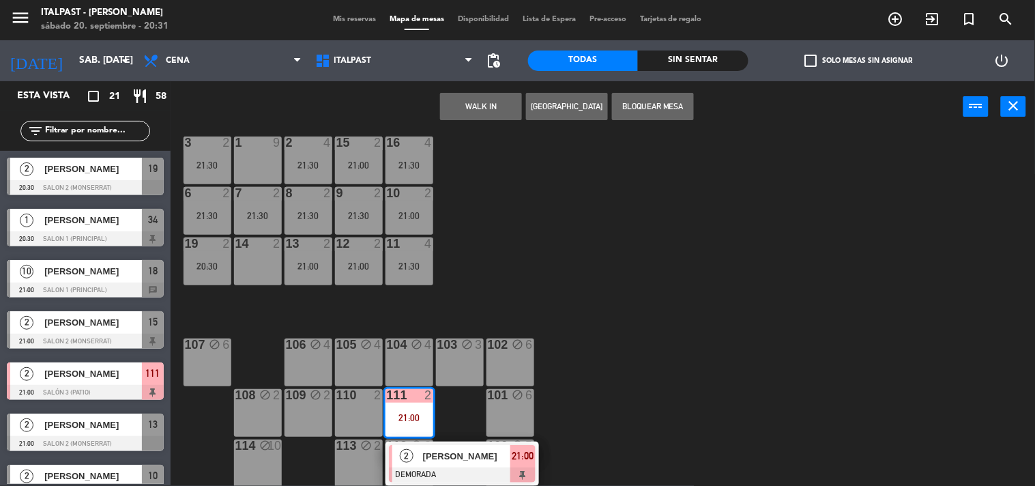
click at [269, 258] on div "14 2" at bounding box center [258, 261] width 48 height 48
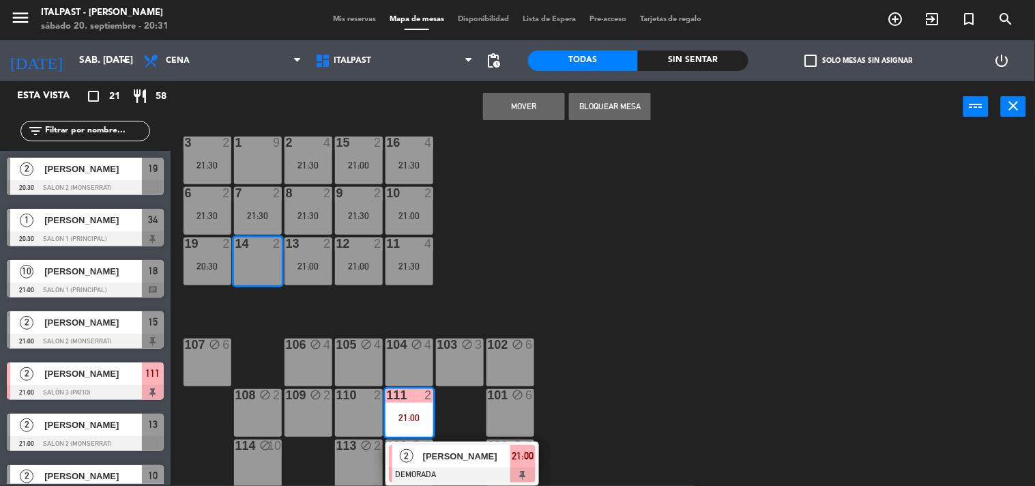
click at [529, 106] on button "Mover" at bounding box center [524, 106] width 82 height 27
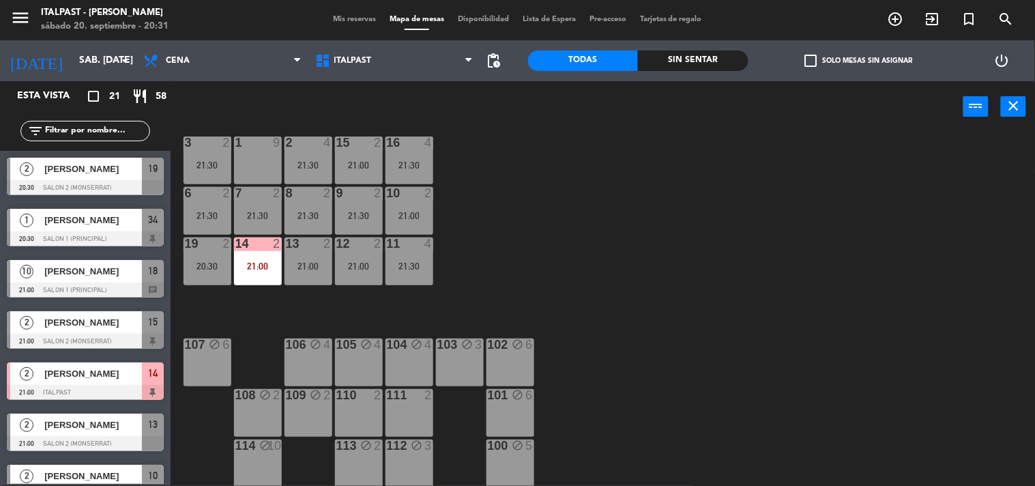
click at [410, 413] on div "111 2" at bounding box center [409, 413] width 48 height 48
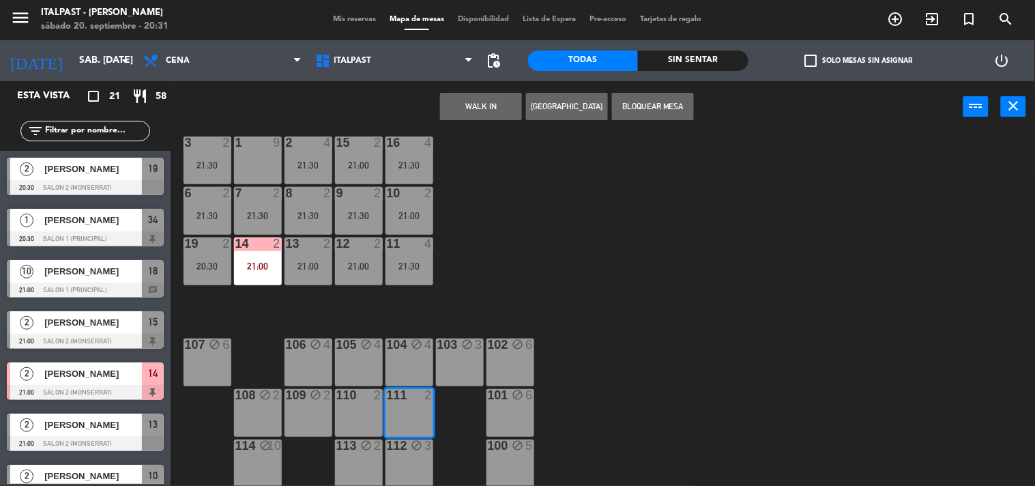
click at [642, 104] on button "Bloquear Mesa" at bounding box center [653, 106] width 82 height 27
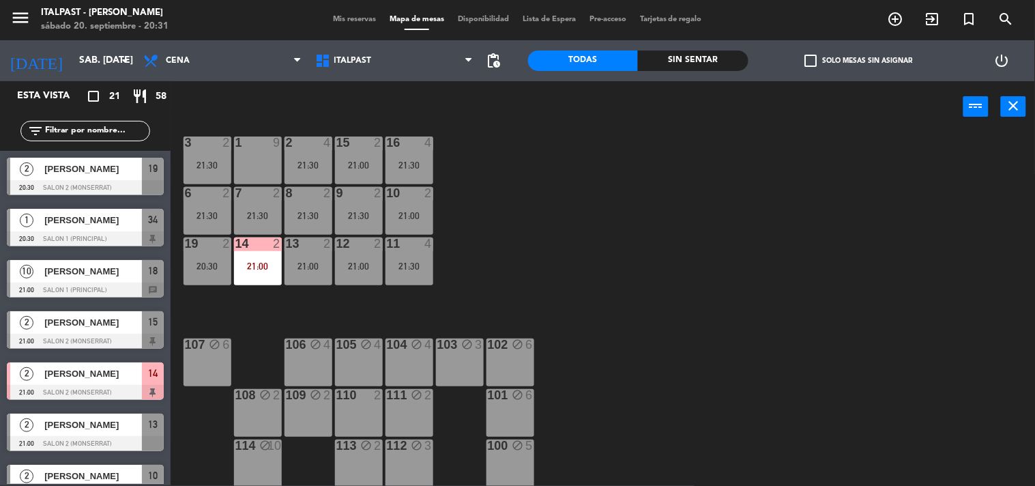
click at [369, 407] on div "110 2" at bounding box center [359, 413] width 48 height 48
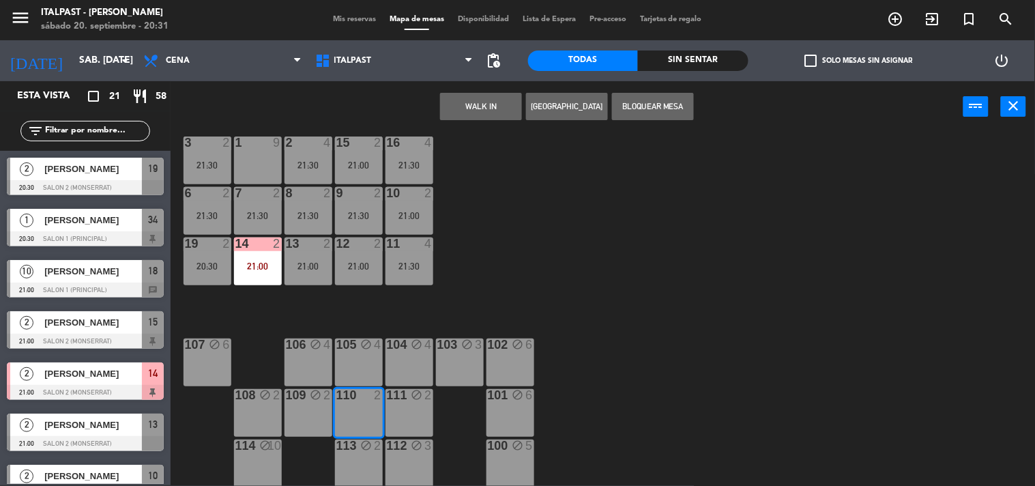
click at [644, 106] on button "Bloquear Mesa" at bounding box center [653, 106] width 82 height 27
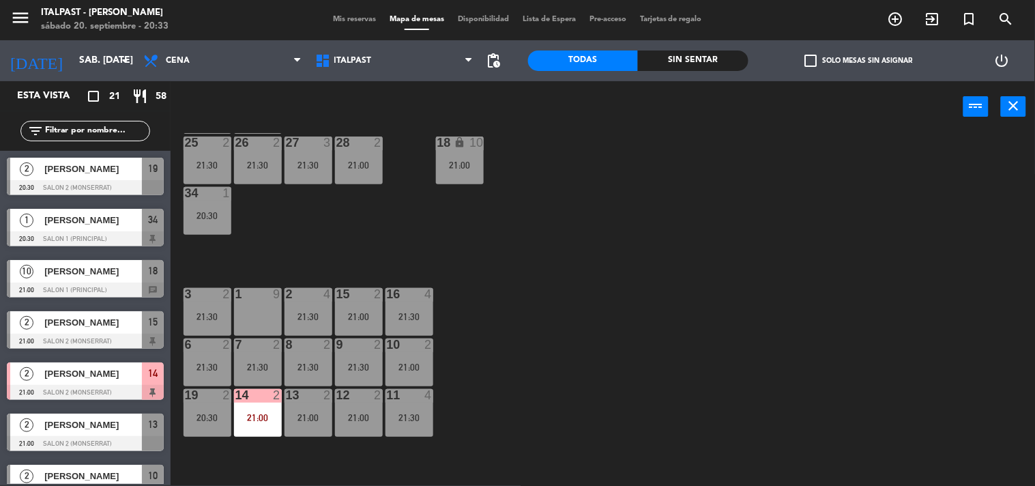
scroll to position [0, 0]
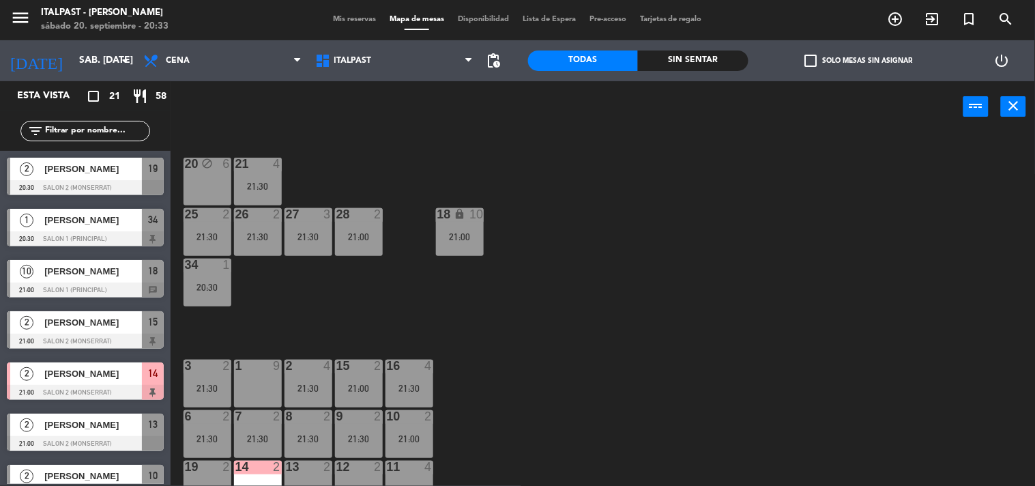
click at [261, 370] on div at bounding box center [257, 365] width 23 height 12
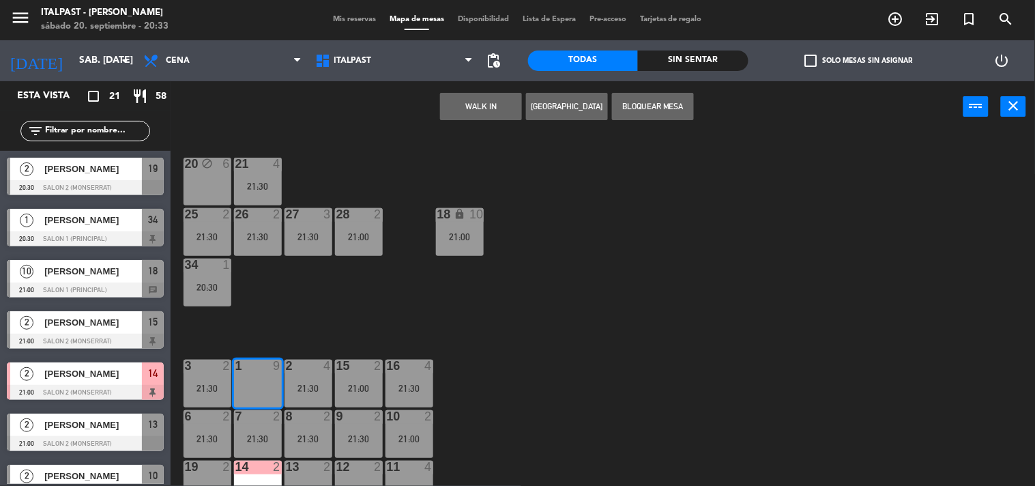
click at [563, 103] on button "[GEOGRAPHIC_DATA]" at bounding box center [567, 106] width 82 height 27
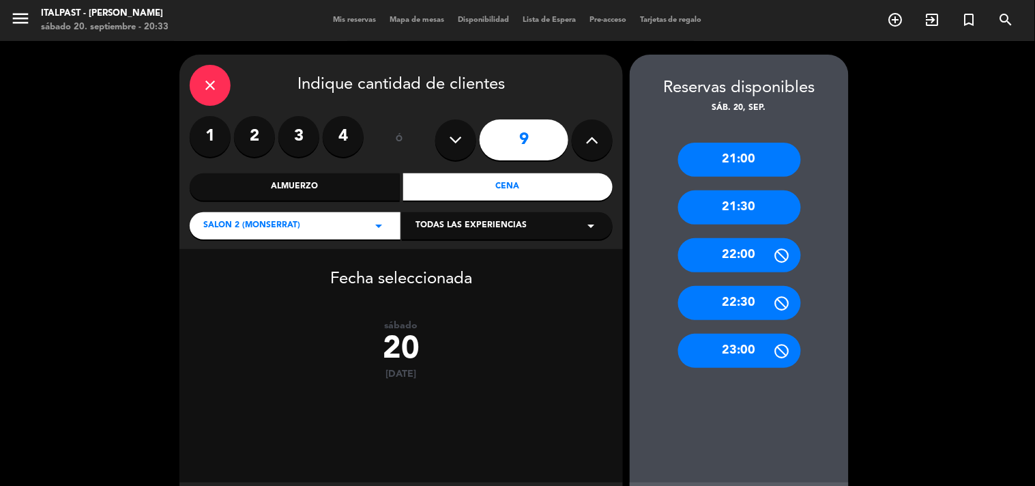
click at [724, 202] on div "21:30" at bounding box center [739, 207] width 123 height 34
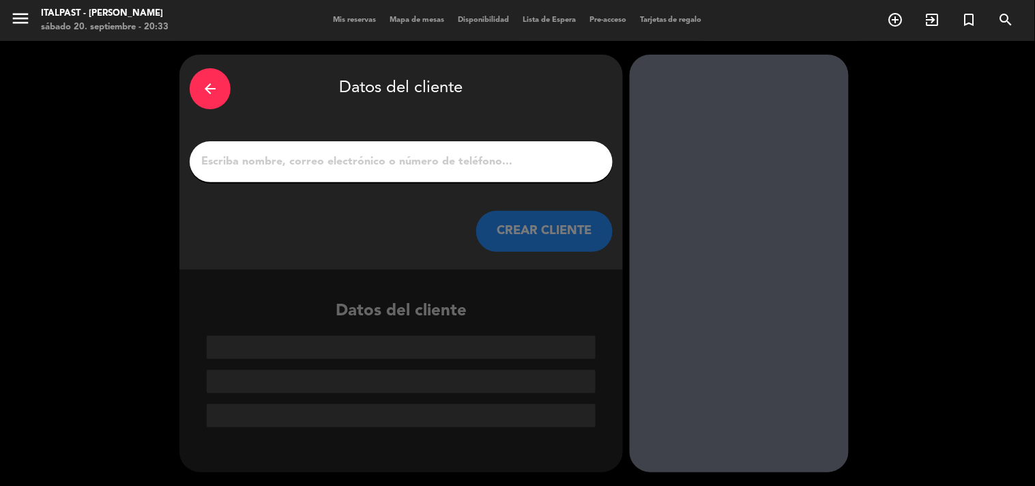
click at [250, 154] on input "1" at bounding box center [401, 161] width 402 height 19
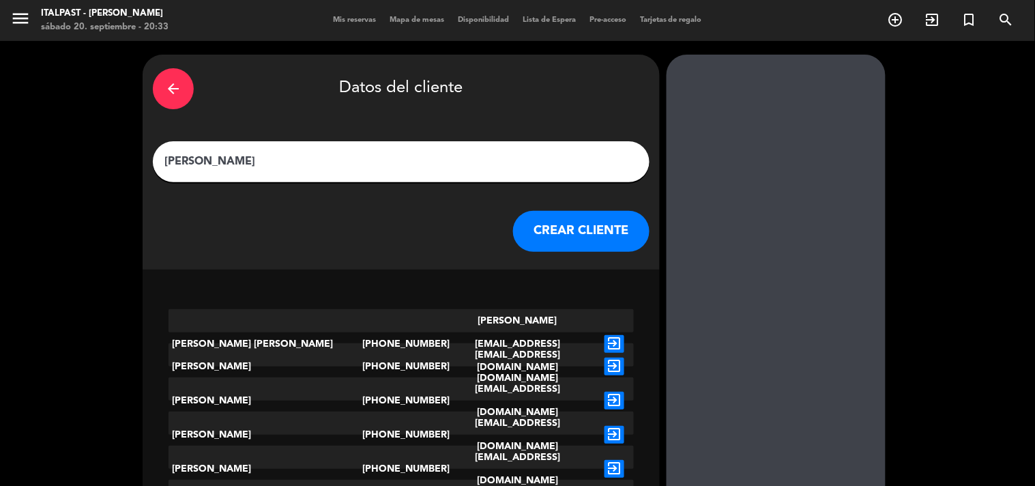
type input "[PERSON_NAME]"
click at [513, 233] on button "CREAR CLIENTE" at bounding box center [581, 231] width 136 height 41
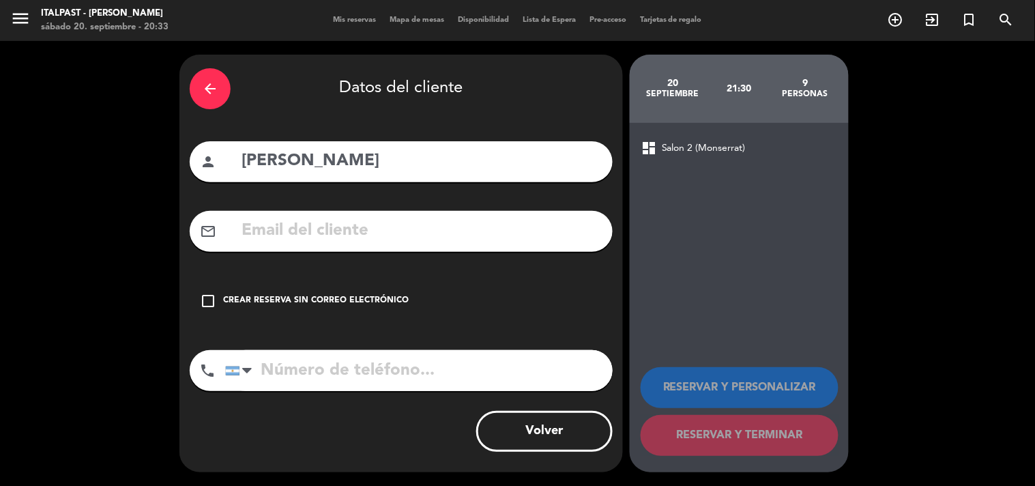
drag, startPoint x: 203, startPoint y: 299, endPoint x: 213, endPoint y: 323, distance: 26.6
click at [203, 298] on icon "check_box_outline_blank" at bounding box center [208, 301] width 16 height 16
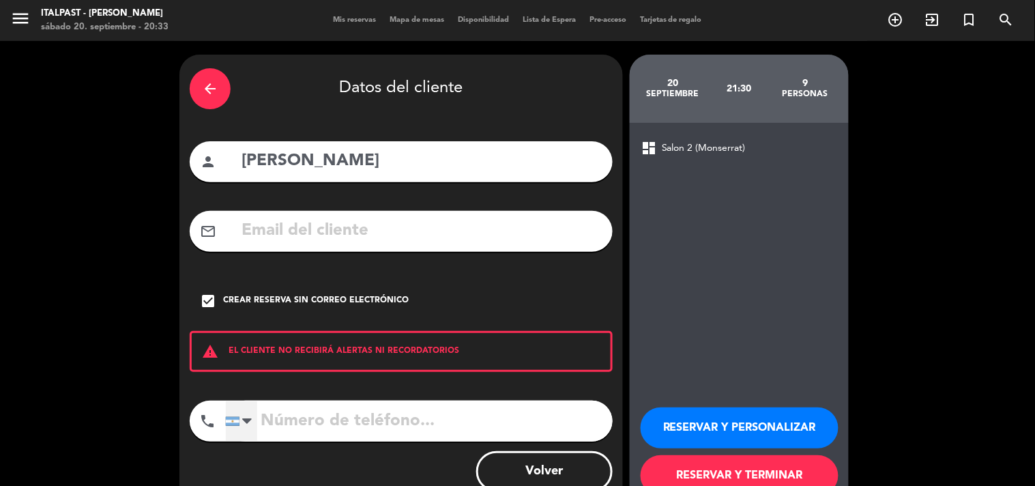
click at [256, 425] on div at bounding box center [241, 421] width 31 height 40
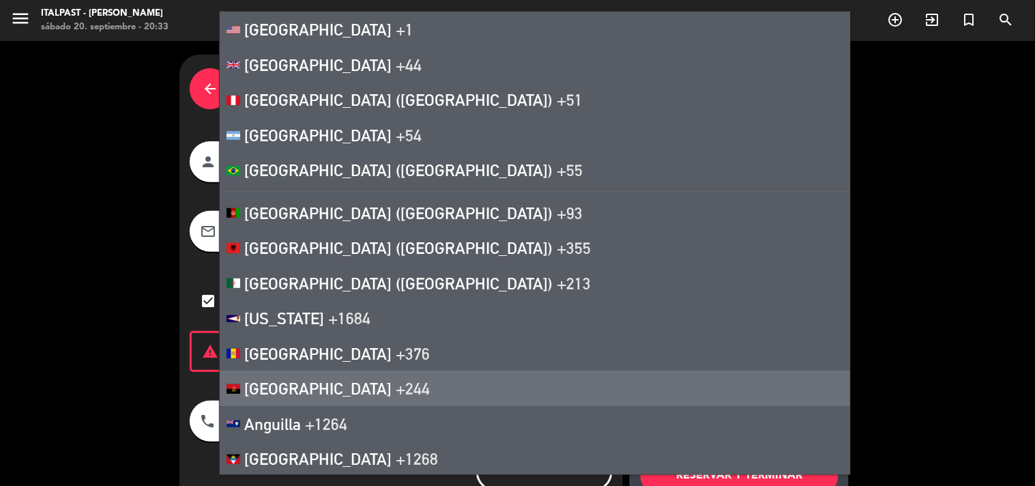
click at [109, 339] on div "arrow_back Datos del cliente person [PERSON_NAME] mail_outline check_box Crear …" at bounding box center [517, 283] width 1035 height 485
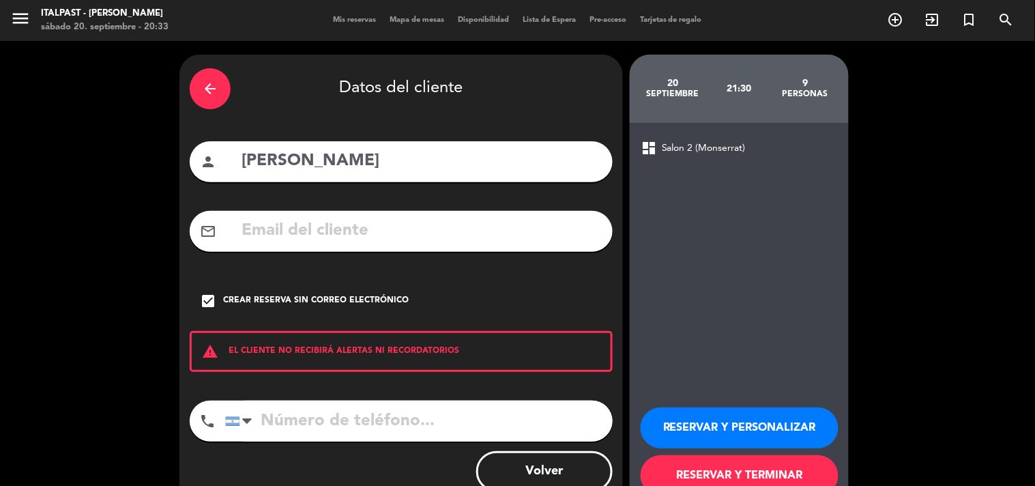
click at [271, 417] on input "tel" at bounding box center [418, 420] width 387 height 41
type input "1111111111"
click at [664, 468] on button "RESERVAR Y TERMINAR" at bounding box center [739, 475] width 198 height 41
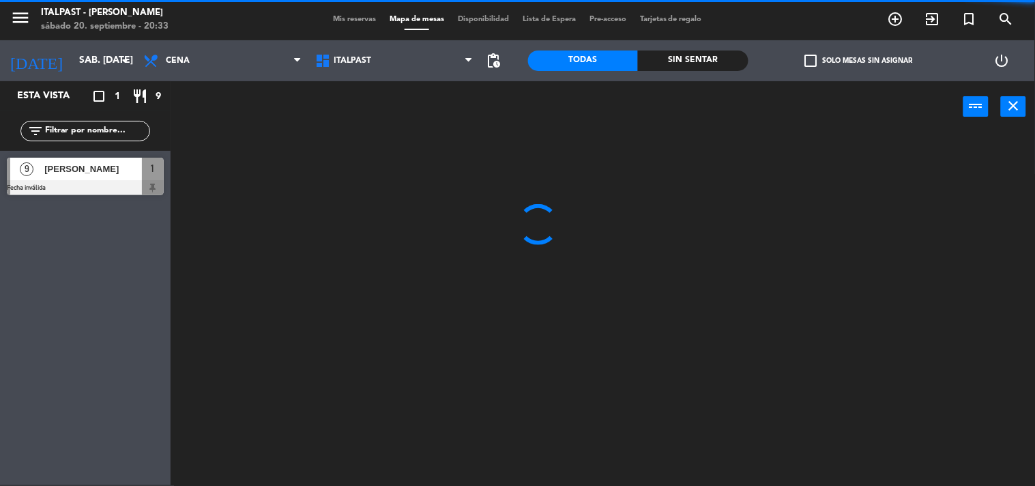
click at [338, 16] on span "Mis reservas" at bounding box center [354, 20] width 57 height 8
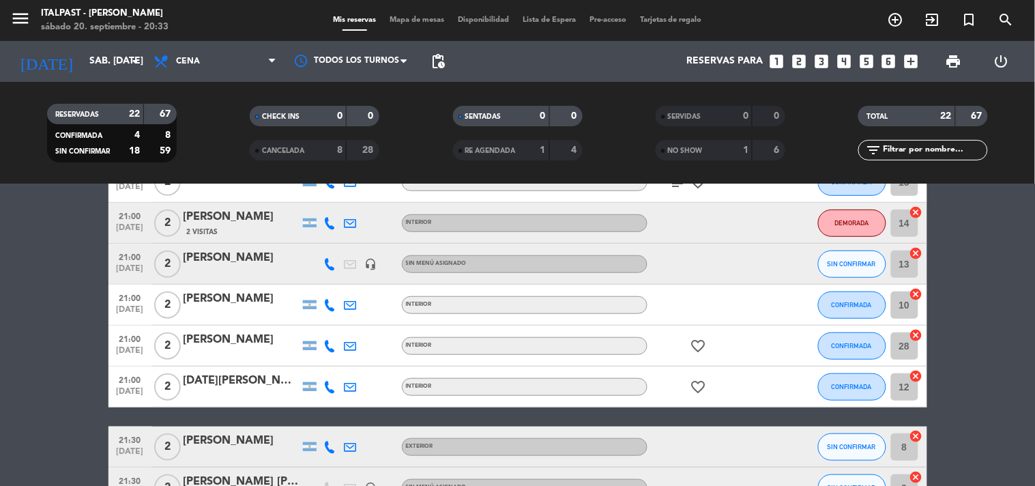
scroll to position [303, 0]
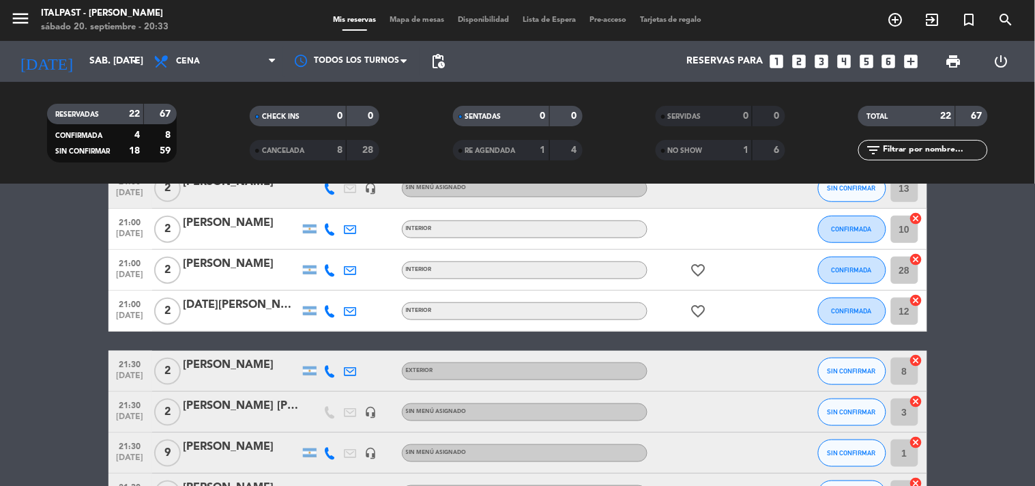
click at [194, 448] on div "[PERSON_NAME]" at bounding box center [241, 447] width 116 height 18
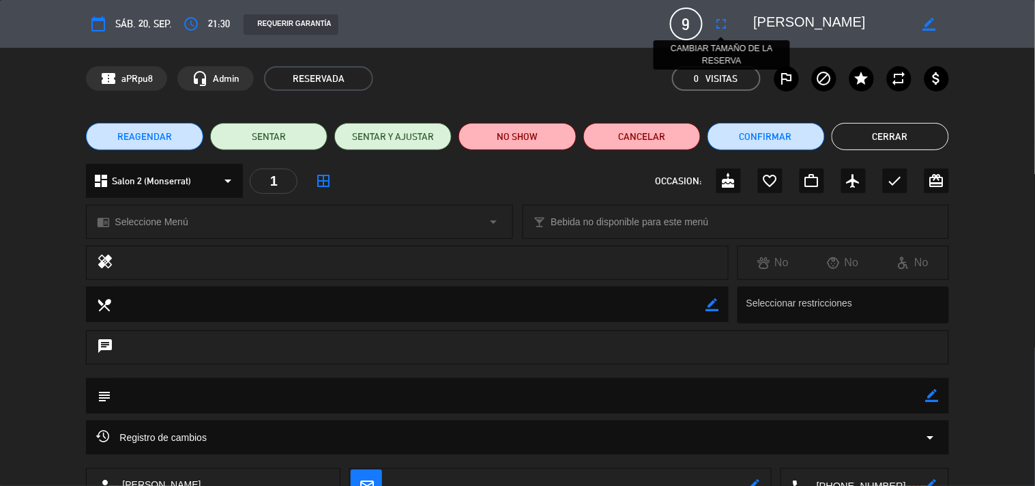
click at [722, 23] on icon "fullscreen" at bounding box center [721, 24] width 16 height 16
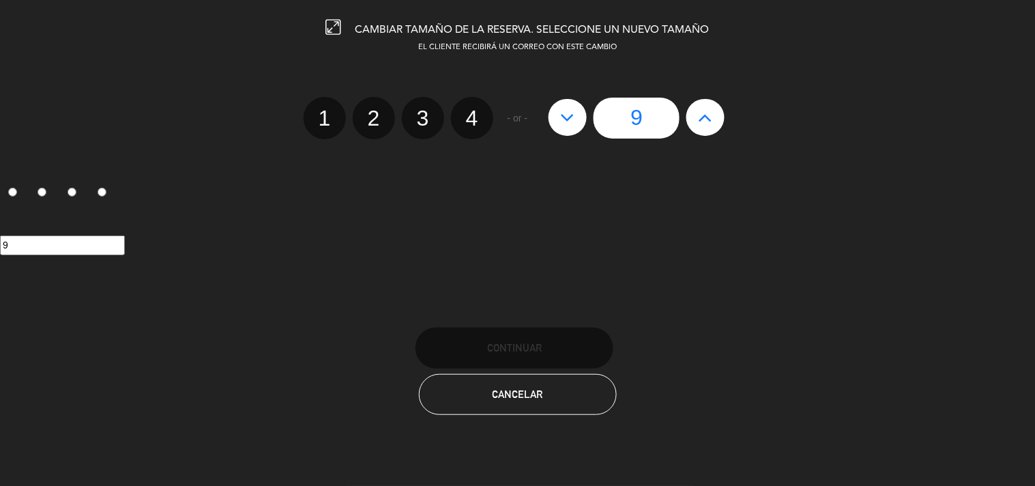
click at [477, 113] on label "4" at bounding box center [472, 118] width 42 height 42
click at [475, 110] on input "4" at bounding box center [470, 106] width 9 height 9
radio input "true"
radio input "false"
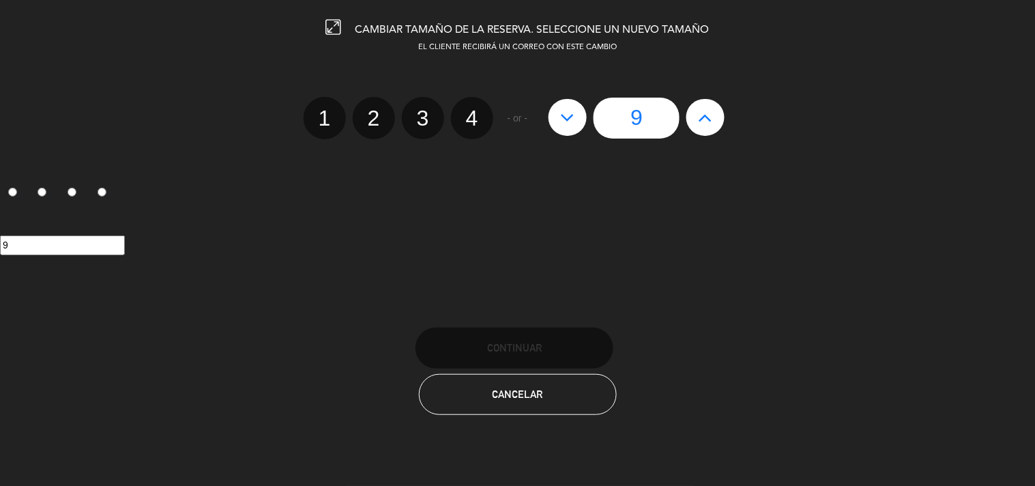
radio input "false"
radio input "true"
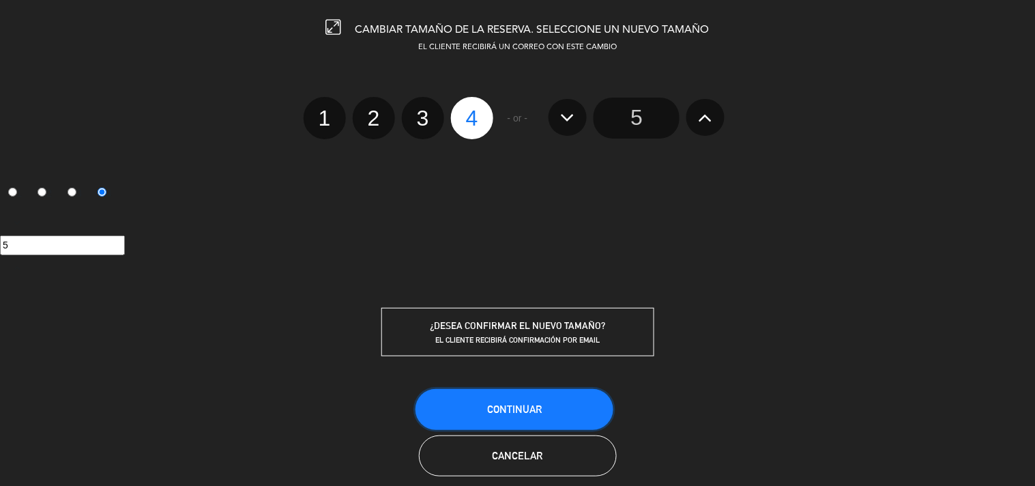
click at [550, 402] on button "Continuar" at bounding box center [514, 409] width 198 height 41
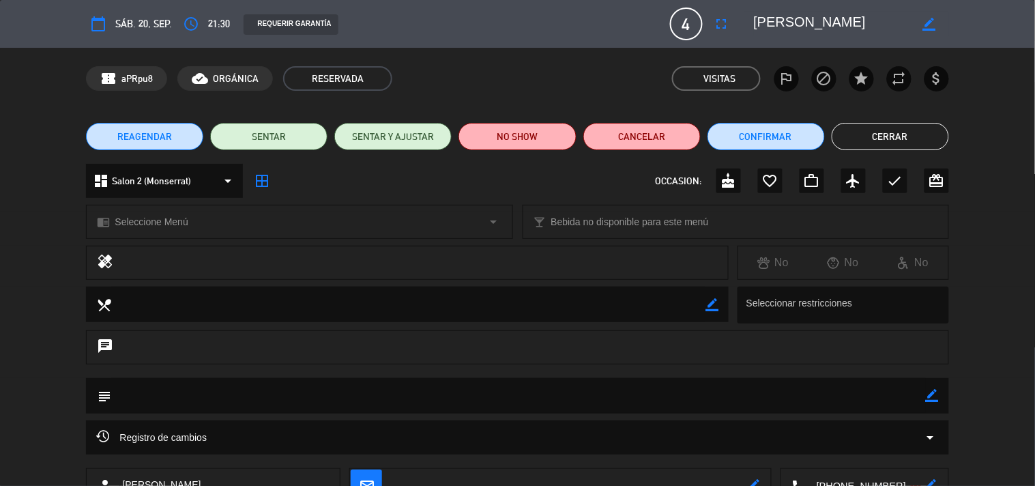
click at [928, 397] on icon "border_color" at bounding box center [932, 395] width 13 height 13
type textarea "avisar a [PERSON_NAME]"
click at [926, 22] on icon "border_color" at bounding box center [928, 24] width 13 height 13
type textarea "[PERSON_NAME]"
click at [928, 23] on icon at bounding box center [928, 24] width 13 height 13
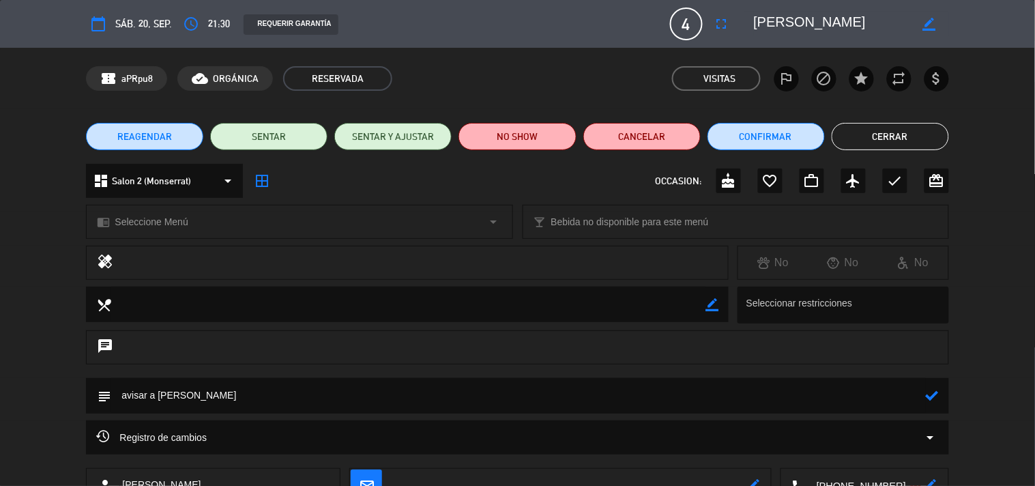
click at [894, 138] on button "Cerrar" at bounding box center [889, 136] width 117 height 27
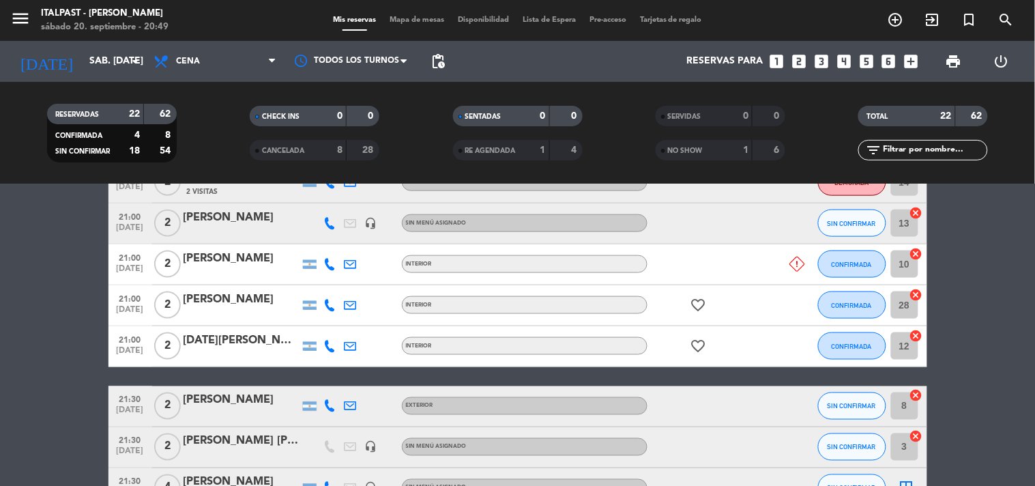
scroll to position [372, 0]
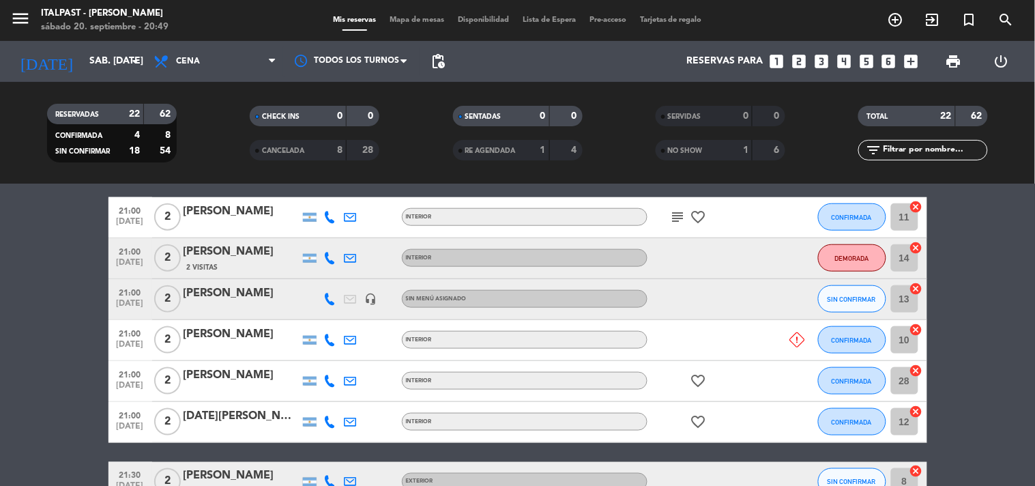
click at [799, 340] on icon at bounding box center [797, 339] width 15 height 15
click at [404, 17] on span "Mapa de mesas" at bounding box center [417, 20] width 68 height 8
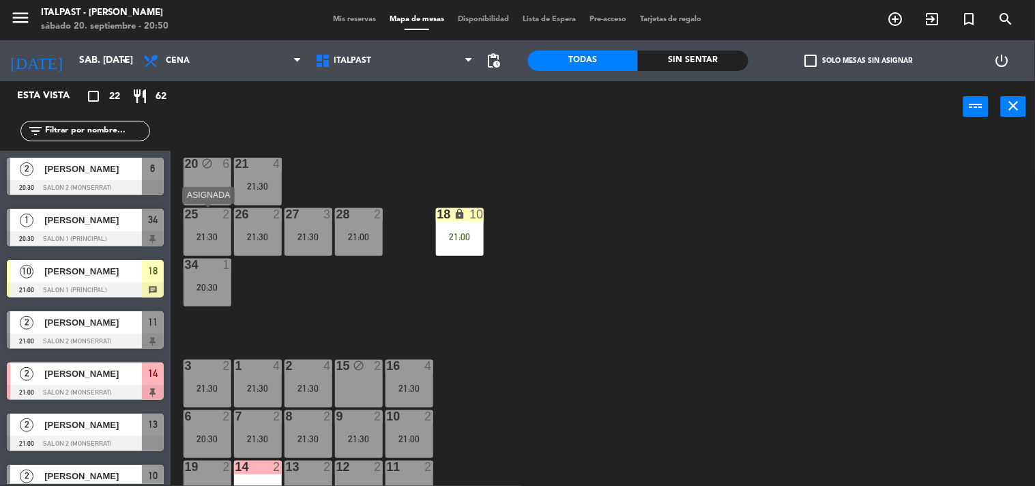
click at [203, 226] on div "25 2 21:30" at bounding box center [207, 232] width 48 height 48
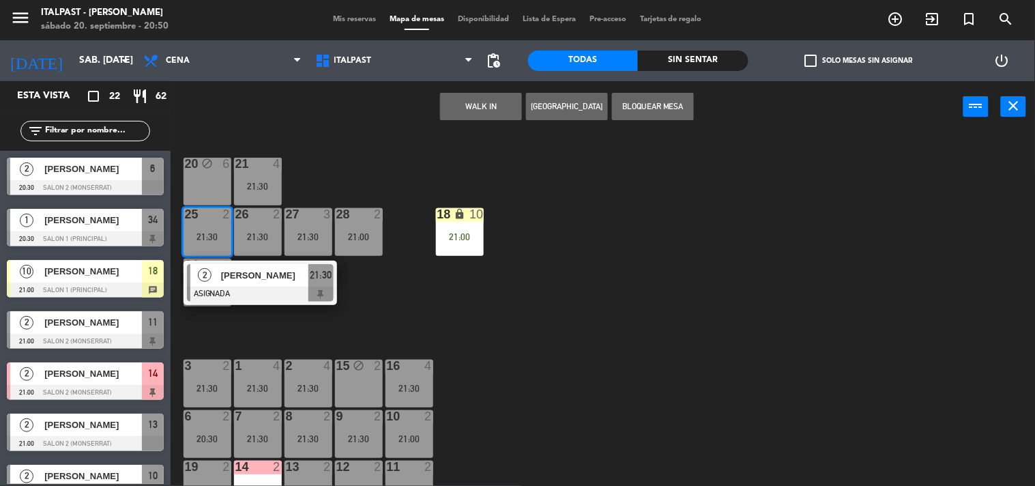
click at [380, 283] on div "20 block 6 21 4 21:30 25 2 21:30 2 [PERSON_NAME] ASIGNADA 21:30 26 2 21:30 27 3…" at bounding box center [608, 309] width 854 height 353
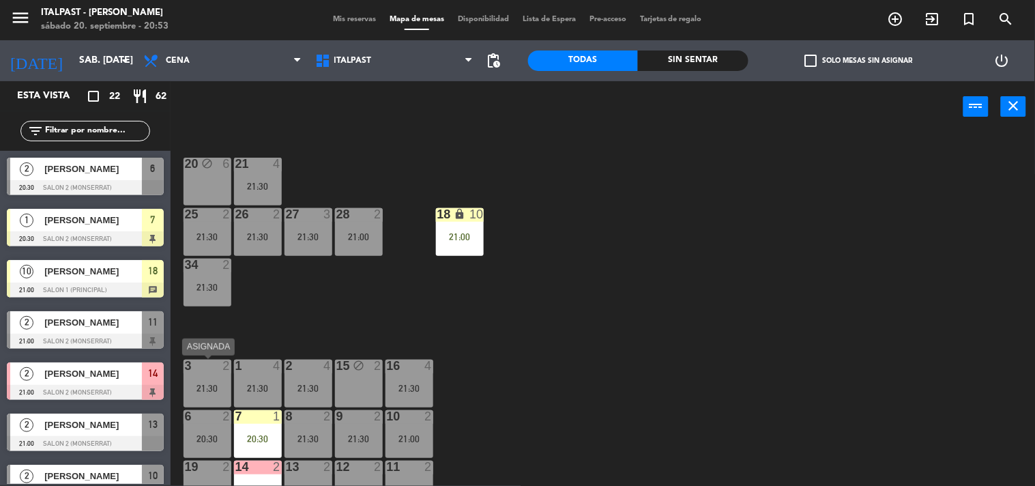
click at [194, 389] on div "21:30" at bounding box center [207, 388] width 48 height 10
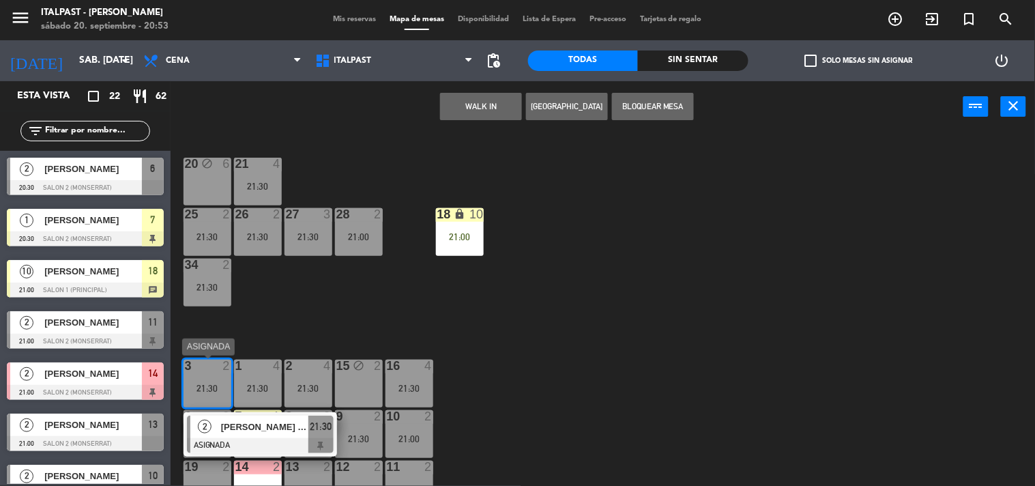
click at [246, 430] on span "[PERSON_NAME] [PERSON_NAME]" at bounding box center [264, 426] width 87 height 14
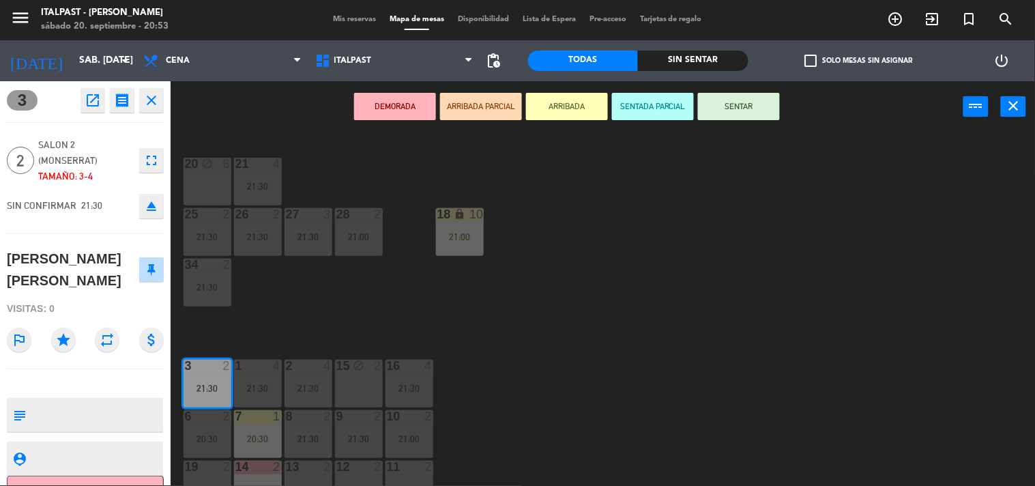
click at [555, 104] on button "ARRIBADA" at bounding box center [567, 106] width 82 height 27
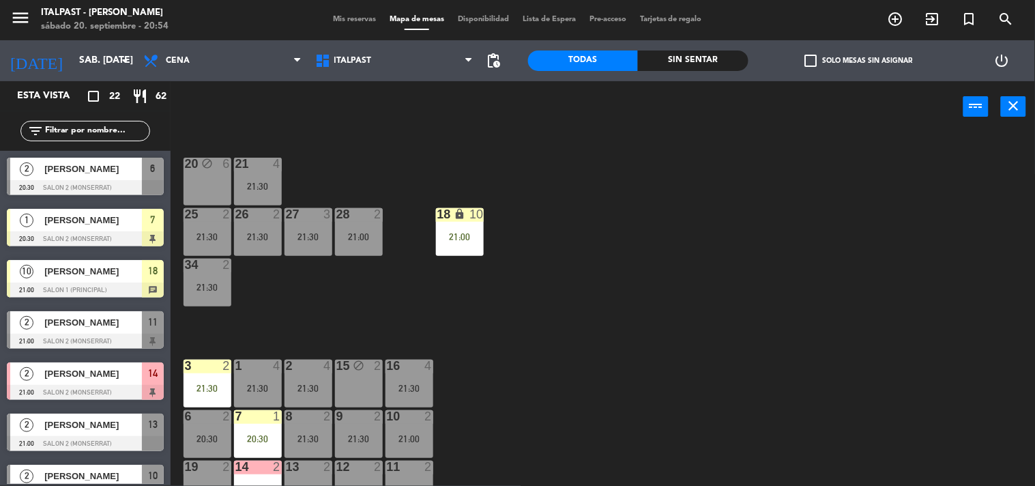
scroll to position [76, 0]
